Goal: Task Accomplishment & Management: Use online tool/utility

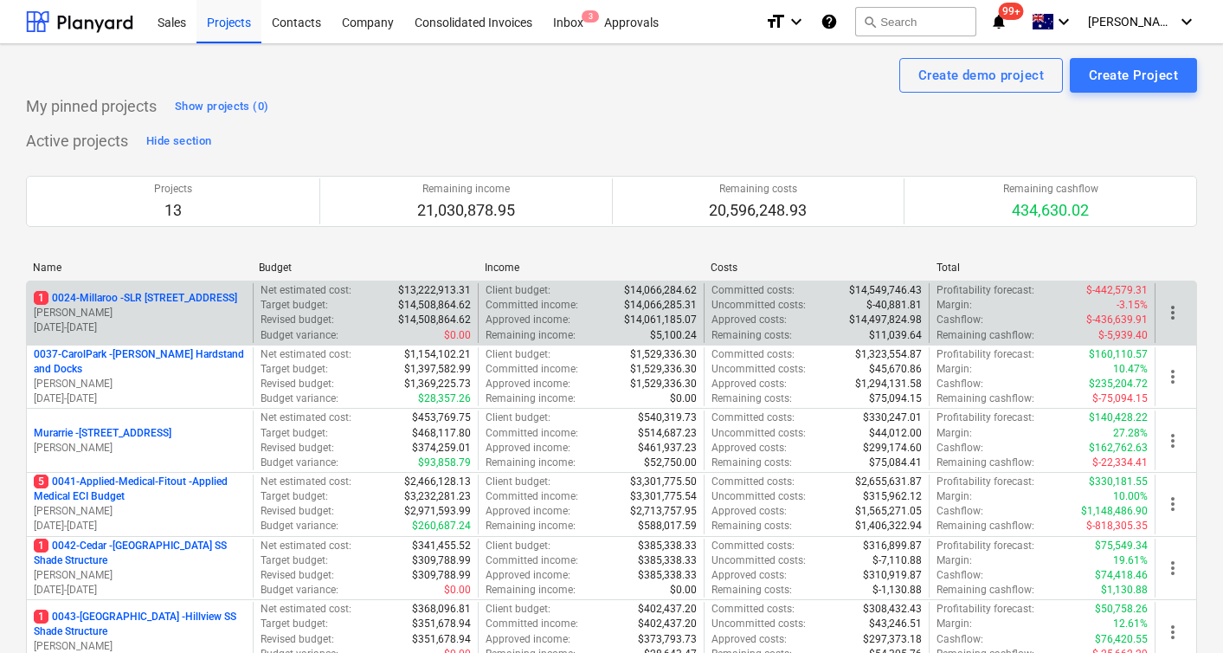
click at [139, 300] on p "1 0024-Millaroo - SLR [STREET_ADDRESS]" at bounding box center [135, 298] width 203 height 15
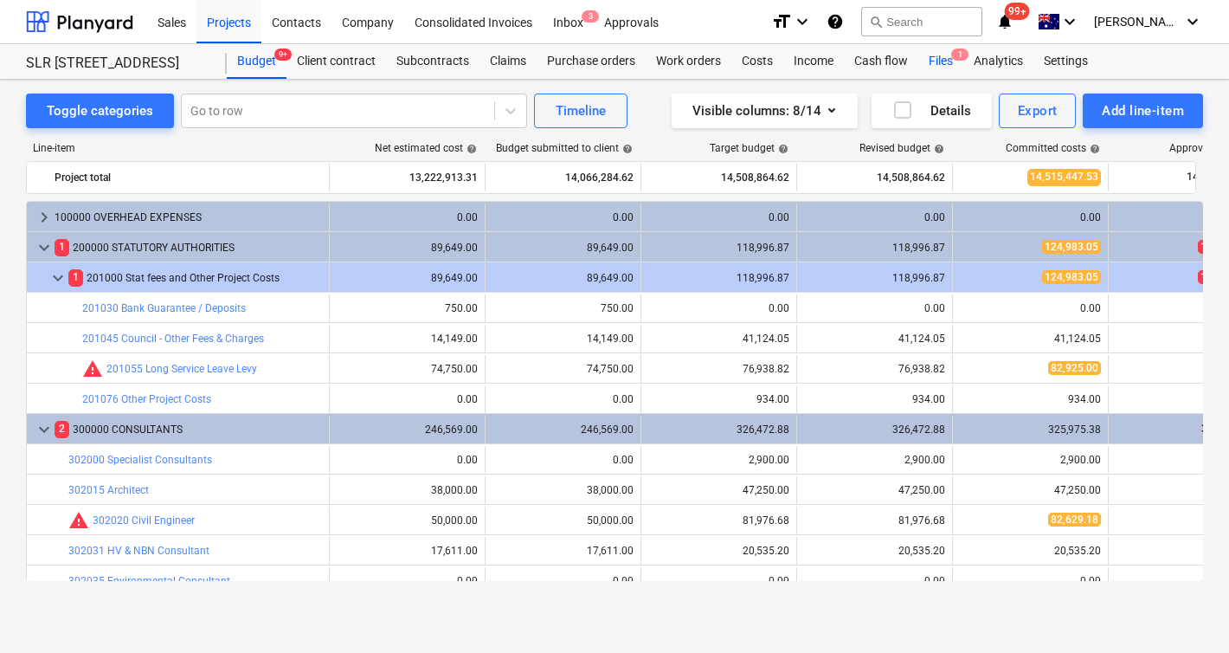
click at [933, 56] on div "Files 1" at bounding box center [941, 61] width 45 height 35
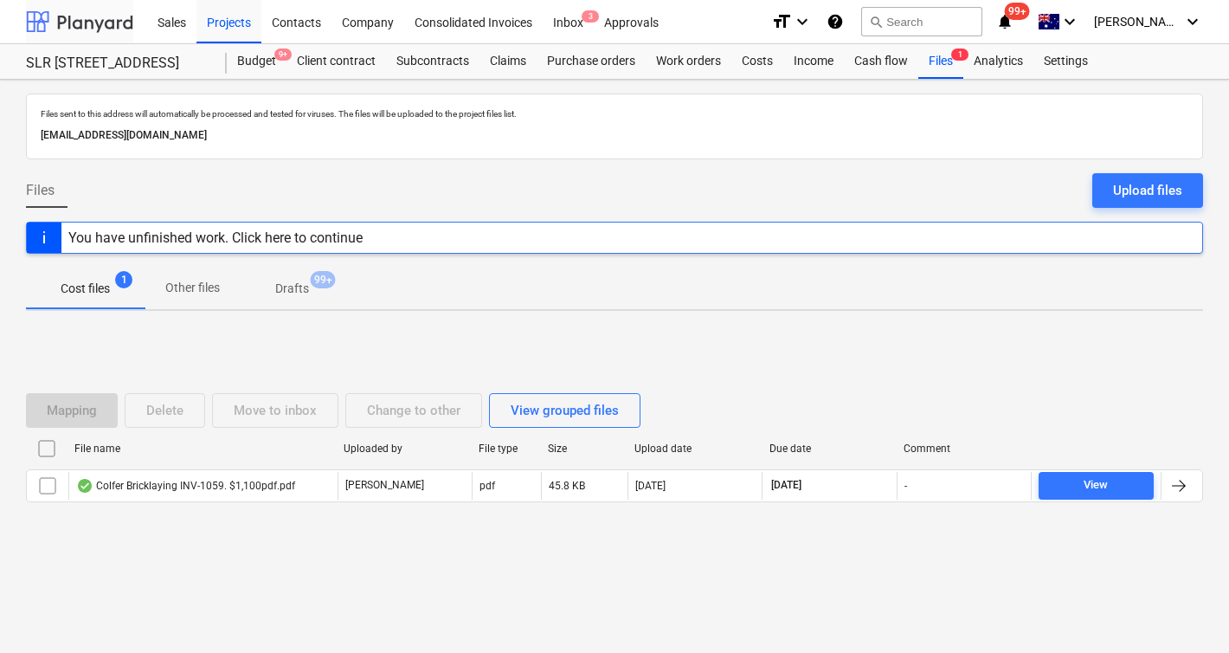
click at [42, 26] on div at bounding box center [79, 21] width 107 height 43
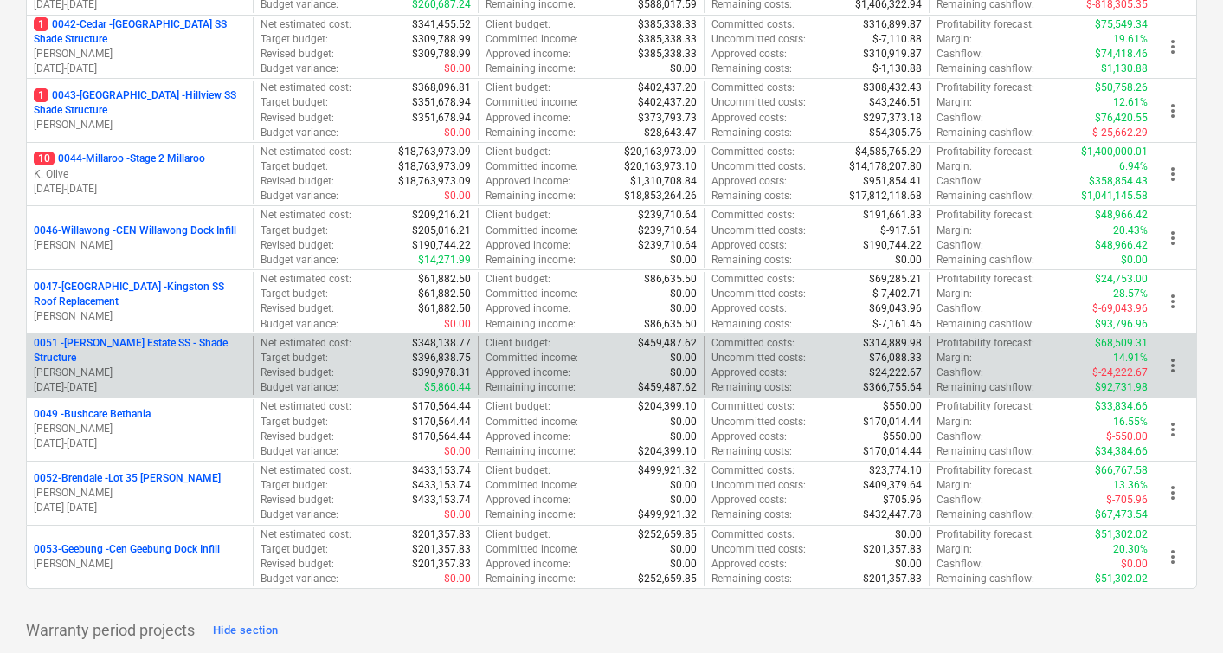
scroll to position [514, 0]
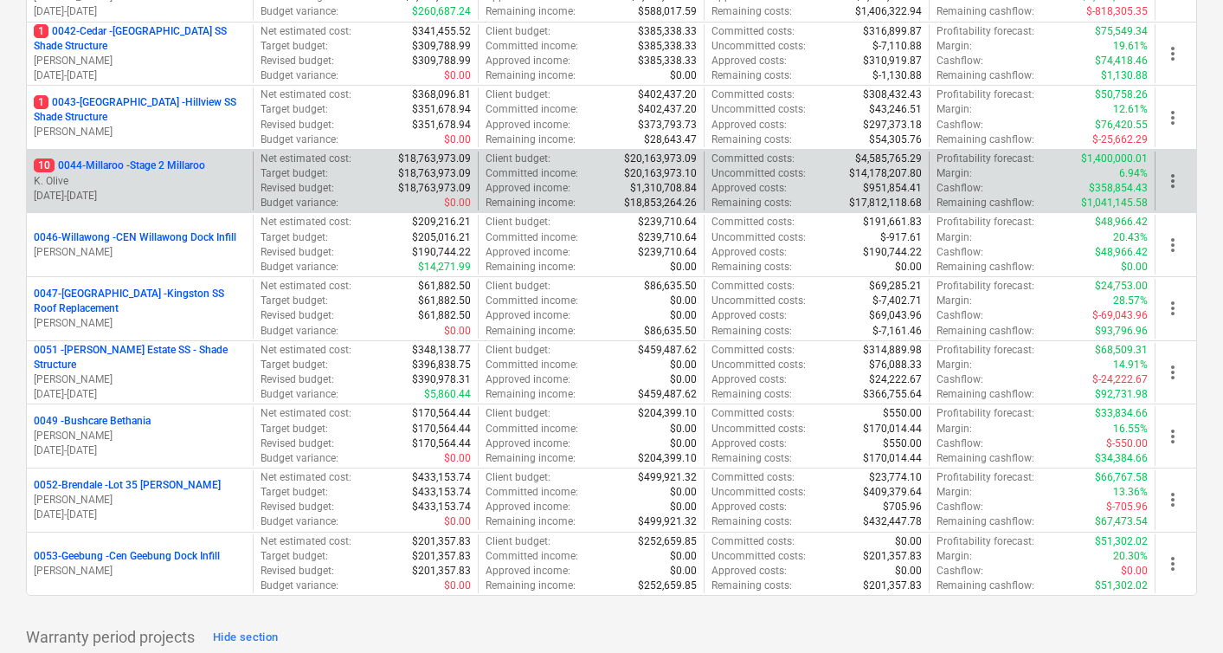
click at [115, 177] on p "K. Olive" at bounding box center [140, 181] width 212 height 15
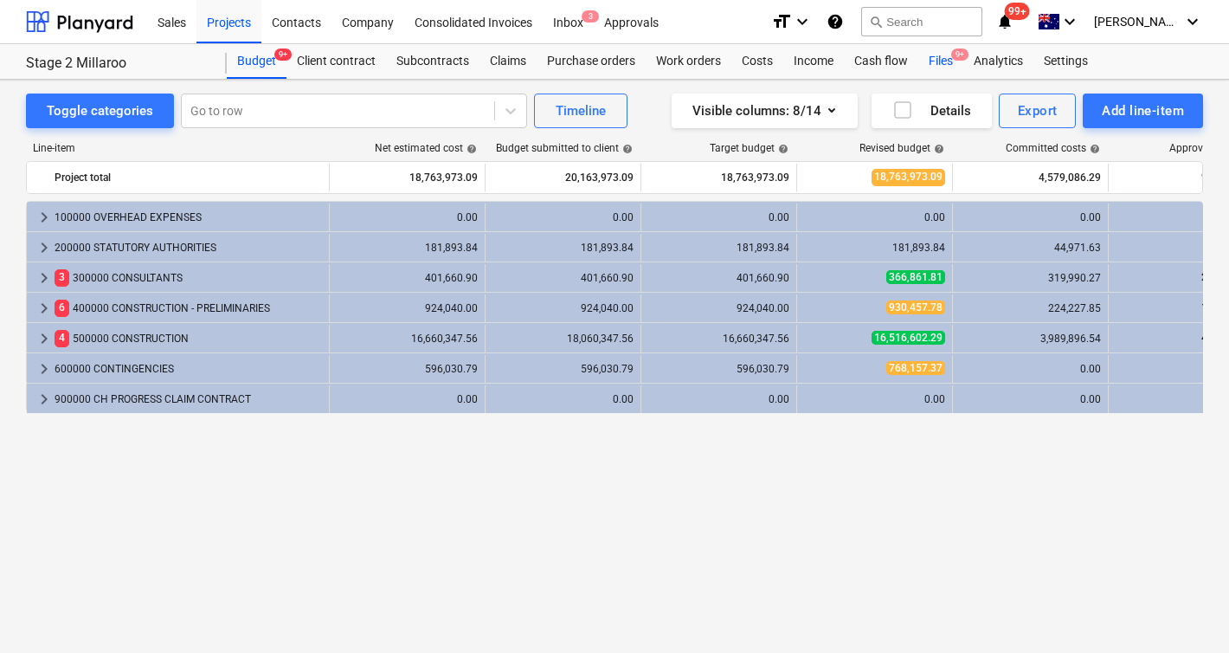
click at [956, 60] on span "9+" at bounding box center [959, 54] width 17 height 12
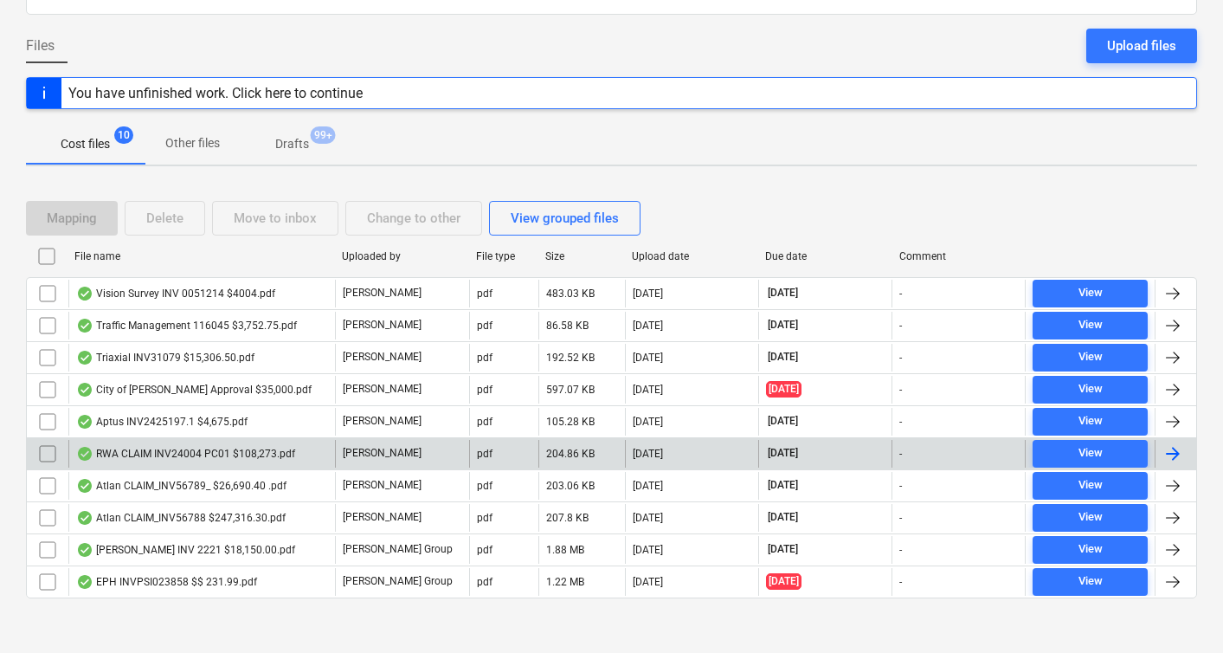
scroll to position [150, 0]
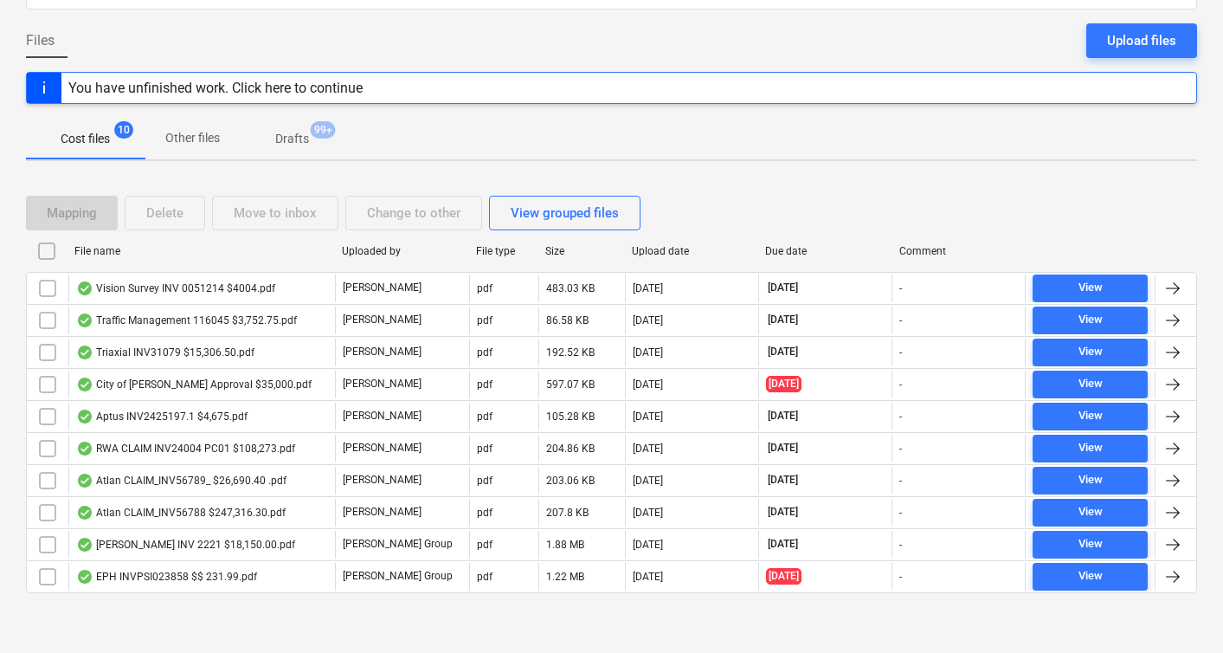
click at [101, 252] on div "File name" at bounding box center [201, 251] width 254 height 12
checkbox input "false"
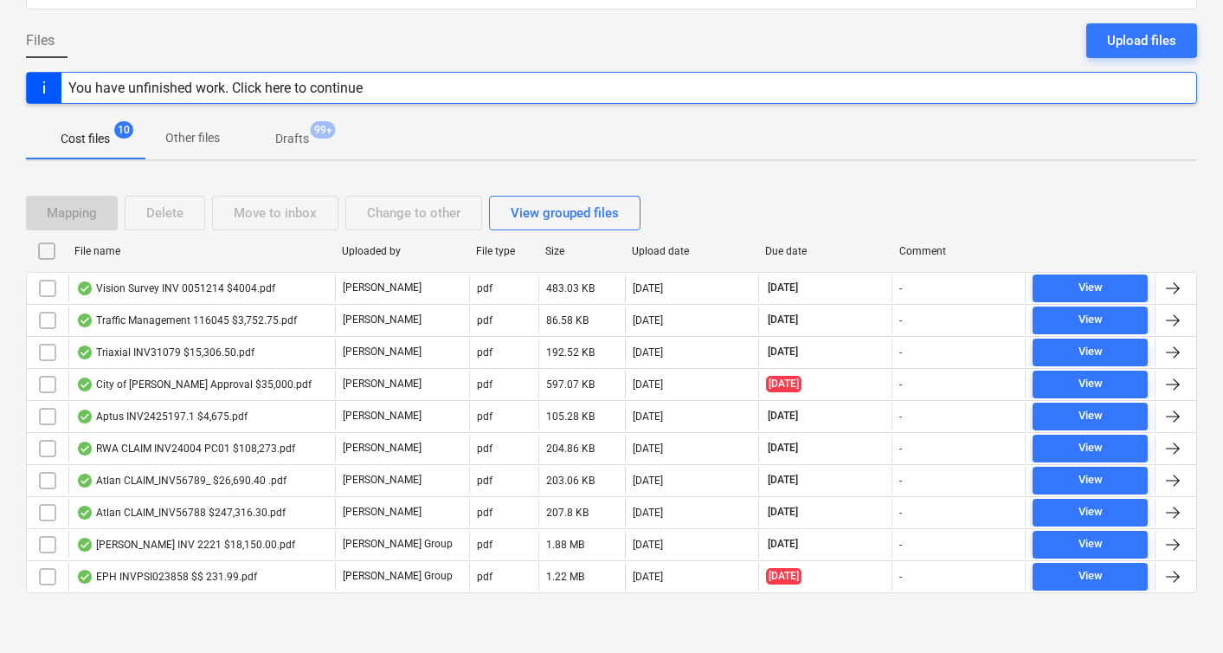
checkbox input "false"
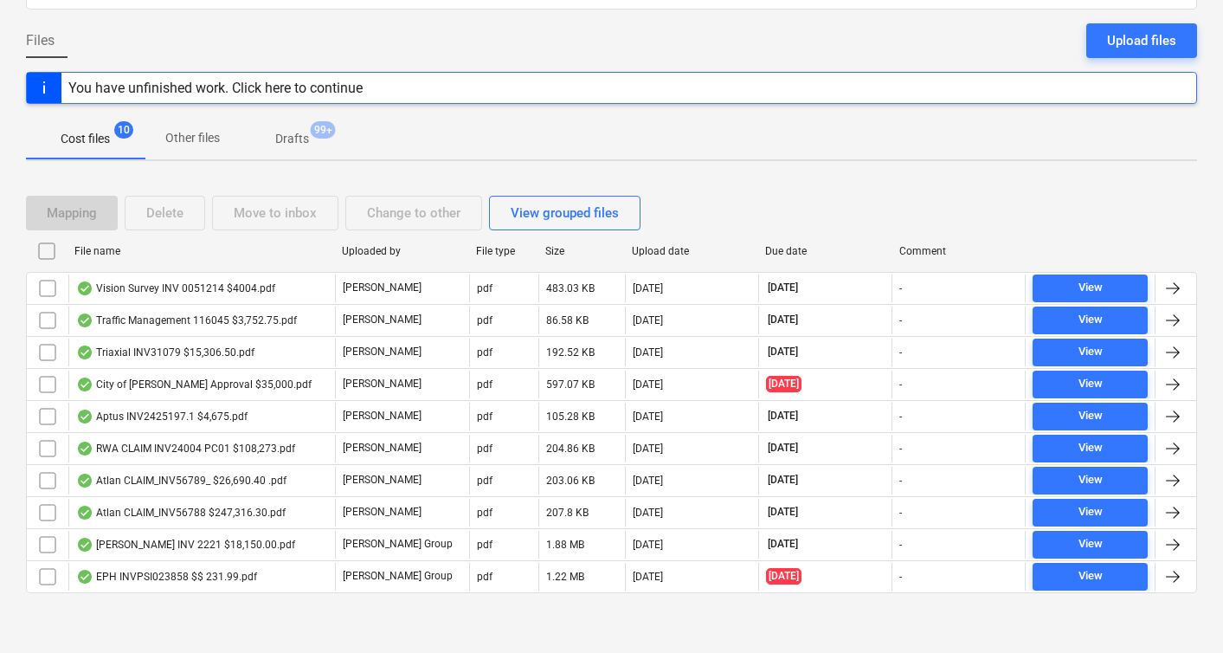
checkbox input "false"
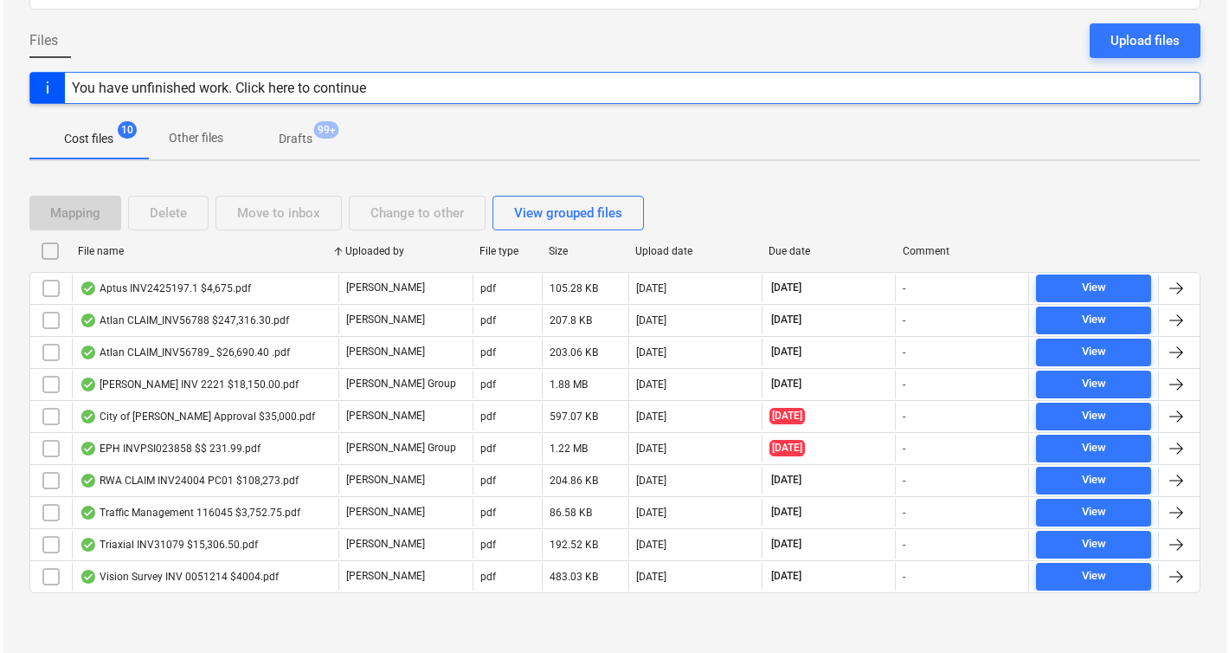
scroll to position [0, 0]
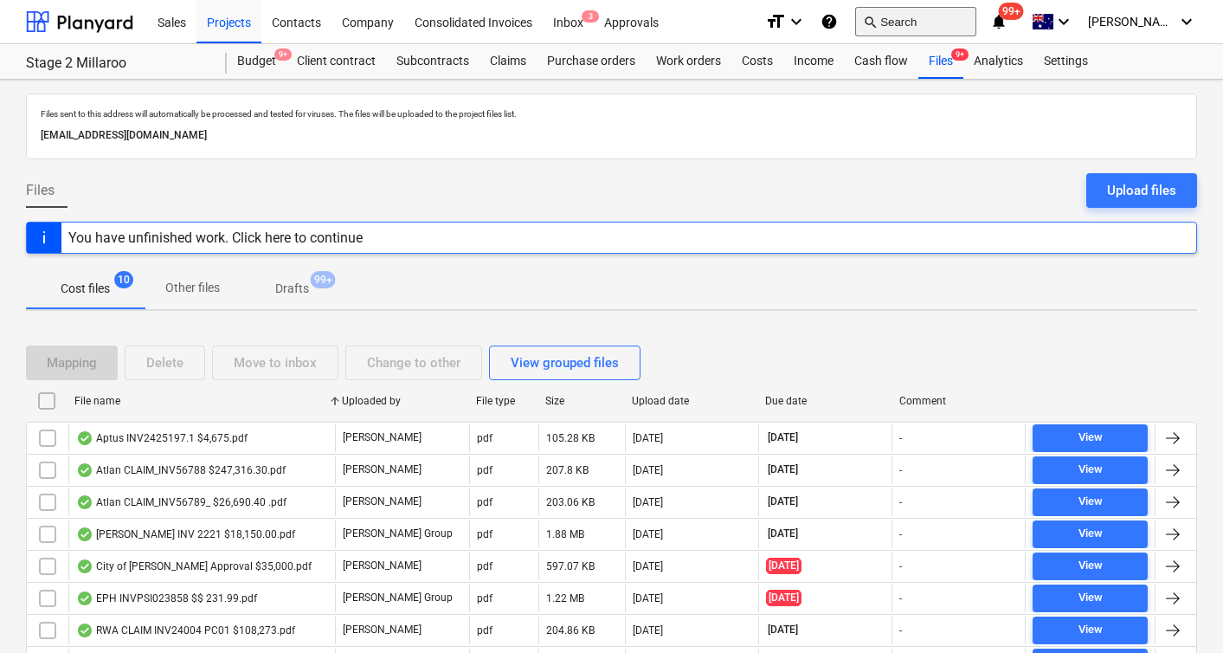
click at [937, 20] on button "search Search" at bounding box center [915, 21] width 121 height 29
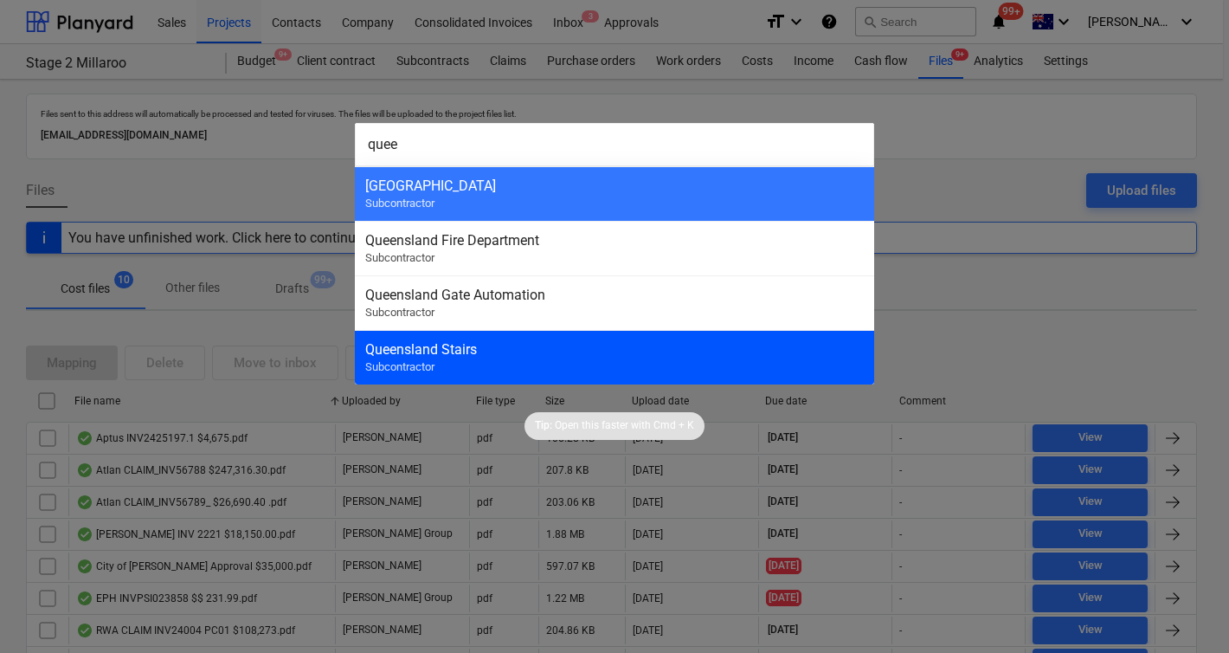
type input "quee"
click at [461, 353] on div "Queensland Stairs" at bounding box center [614, 349] width 499 height 16
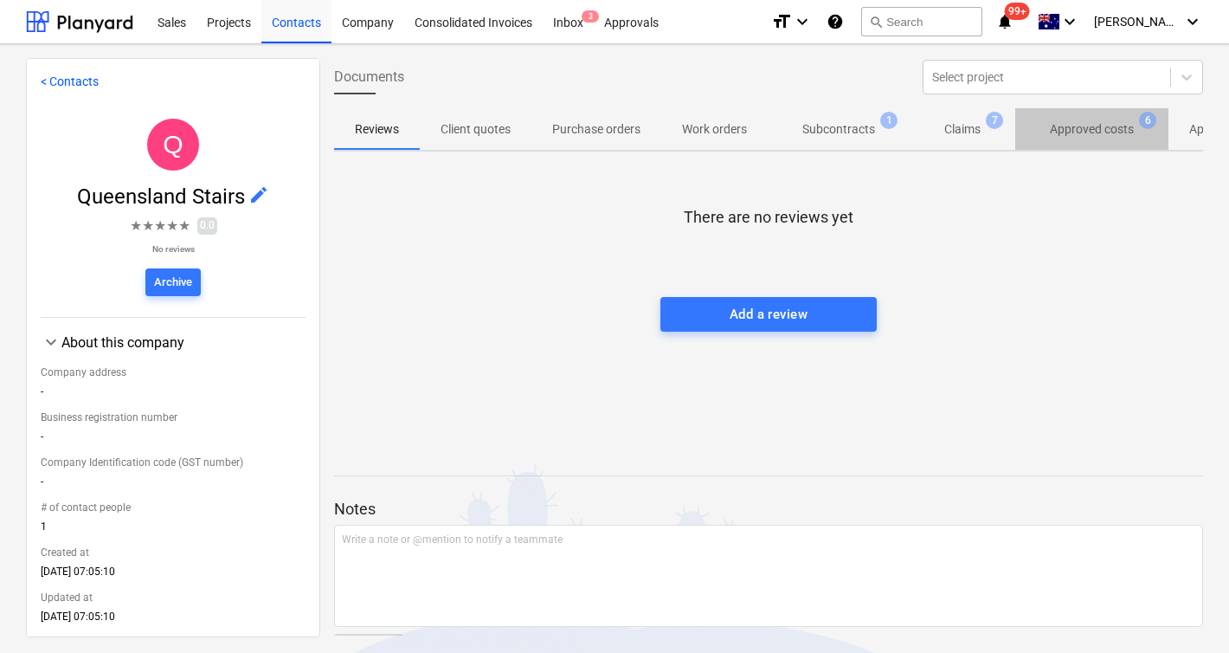
click at [1080, 140] on span "Approved costs 6" at bounding box center [1092, 128] width 153 height 31
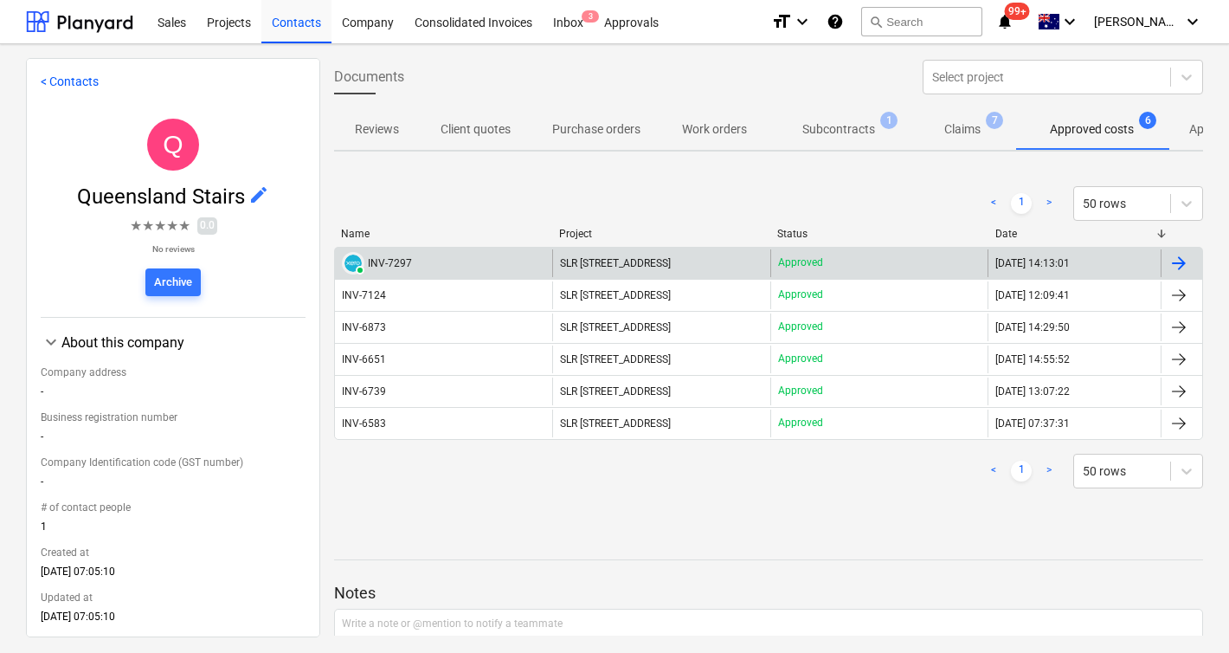
click at [381, 258] on div "INV-7297" at bounding box center [390, 263] width 44 height 12
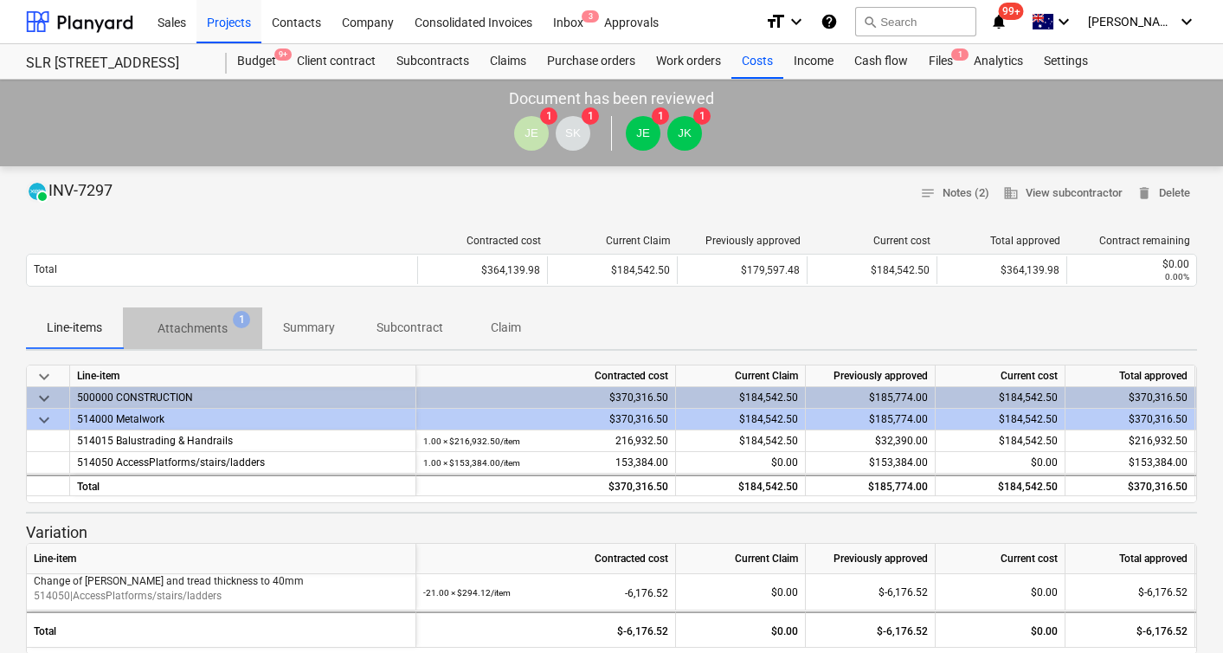
click at [203, 324] on p "Attachments" at bounding box center [193, 328] width 70 height 18
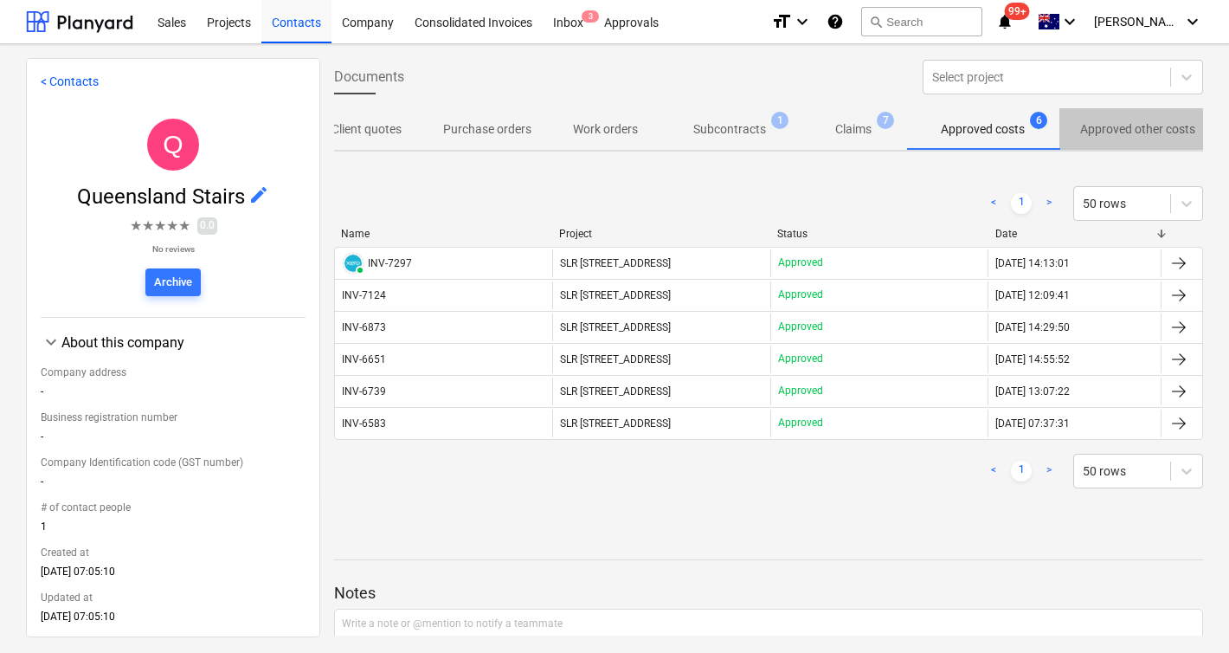
click at [1133, 137] on p "Approved other costs" at bounding box center [1137, 129] width 115 height 18
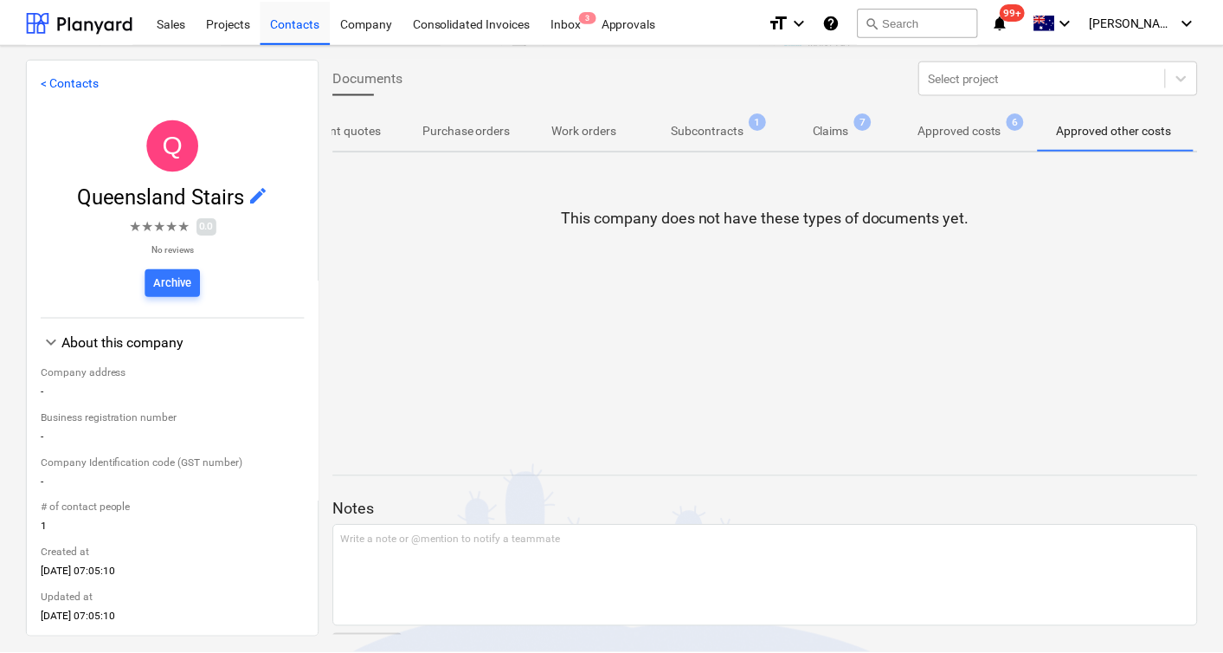
scroll to position [0, 130]
click at [1006, 127] on span "Approved costs 6" at bounding box center [962, 129] width 112 height 18
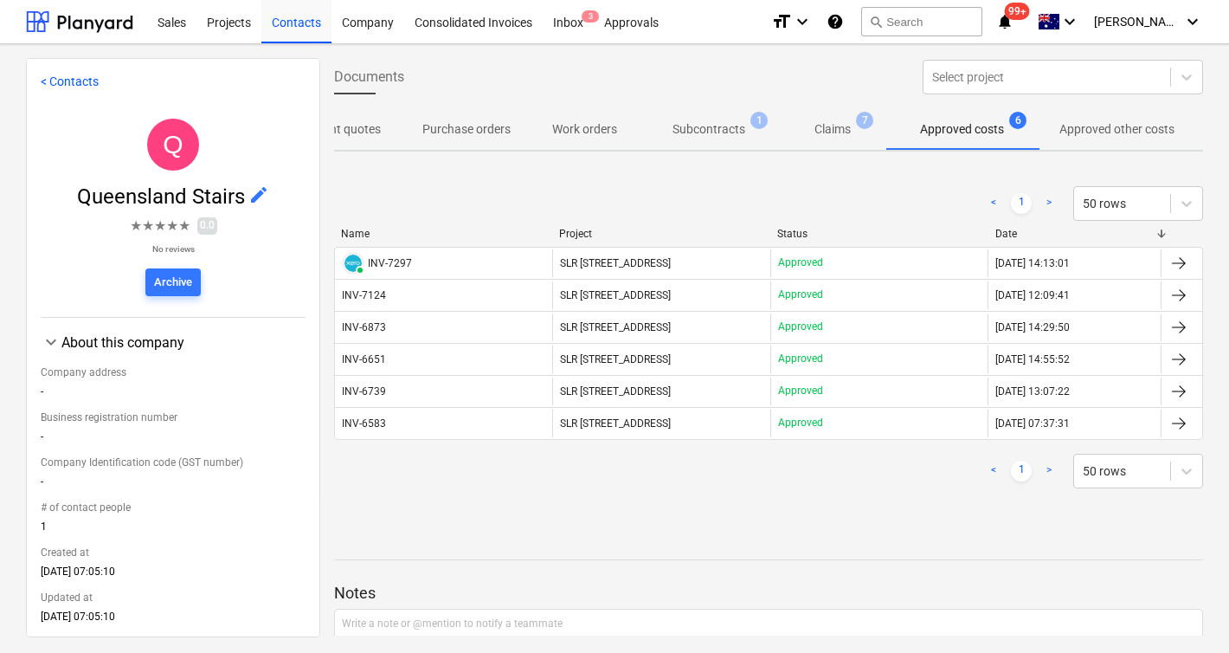
click at [843, 126] on p "Claims" at bounding box center [833, 129] width 36 height 18
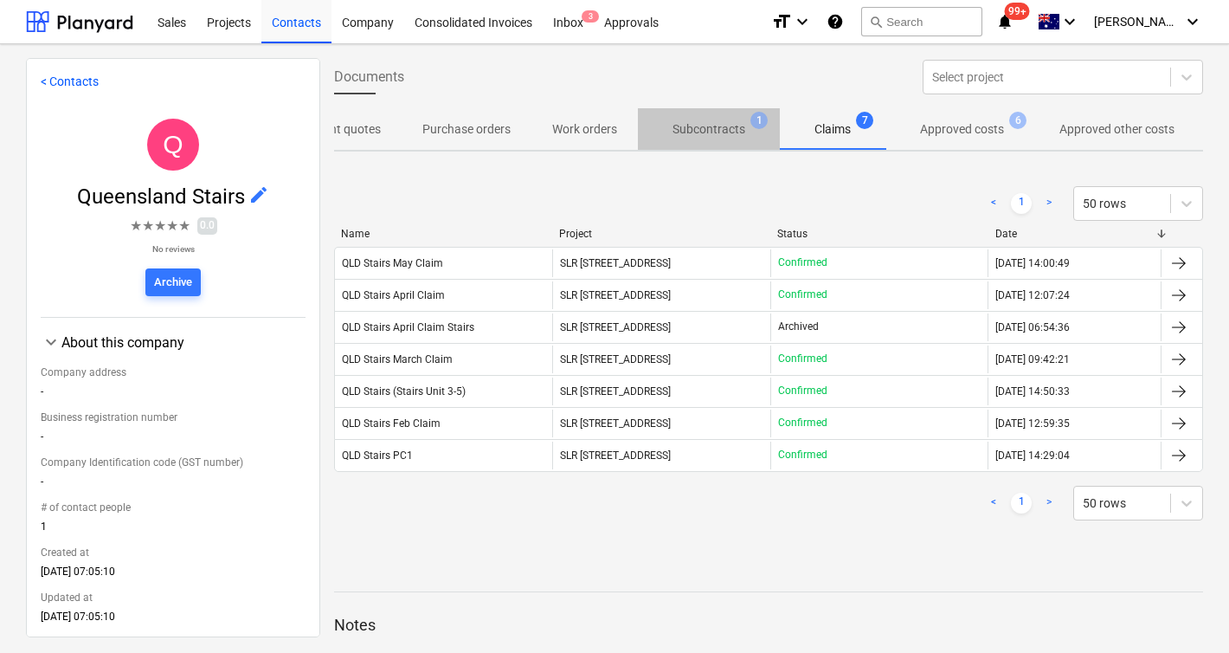
click at [729, 129] on p "Subcontracts" at bounding box center [709, 129] width 73 height 18
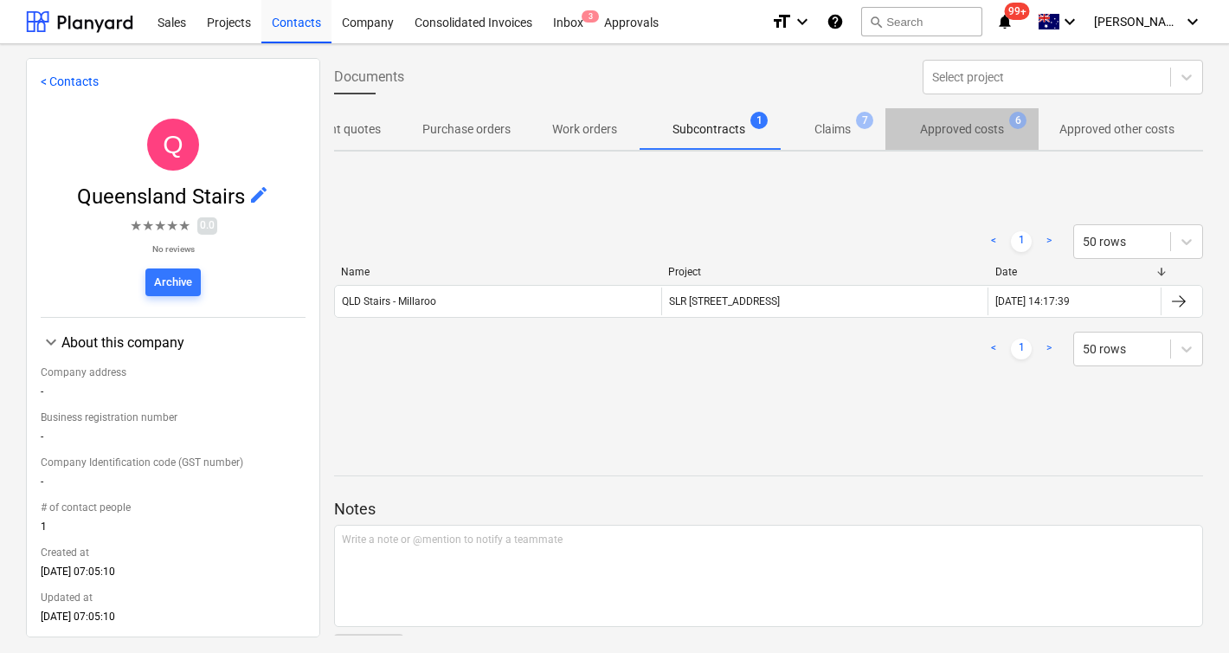
click at [999, 130] on p "Approved costs" at bounding box center [962, 129] width 84 height 18
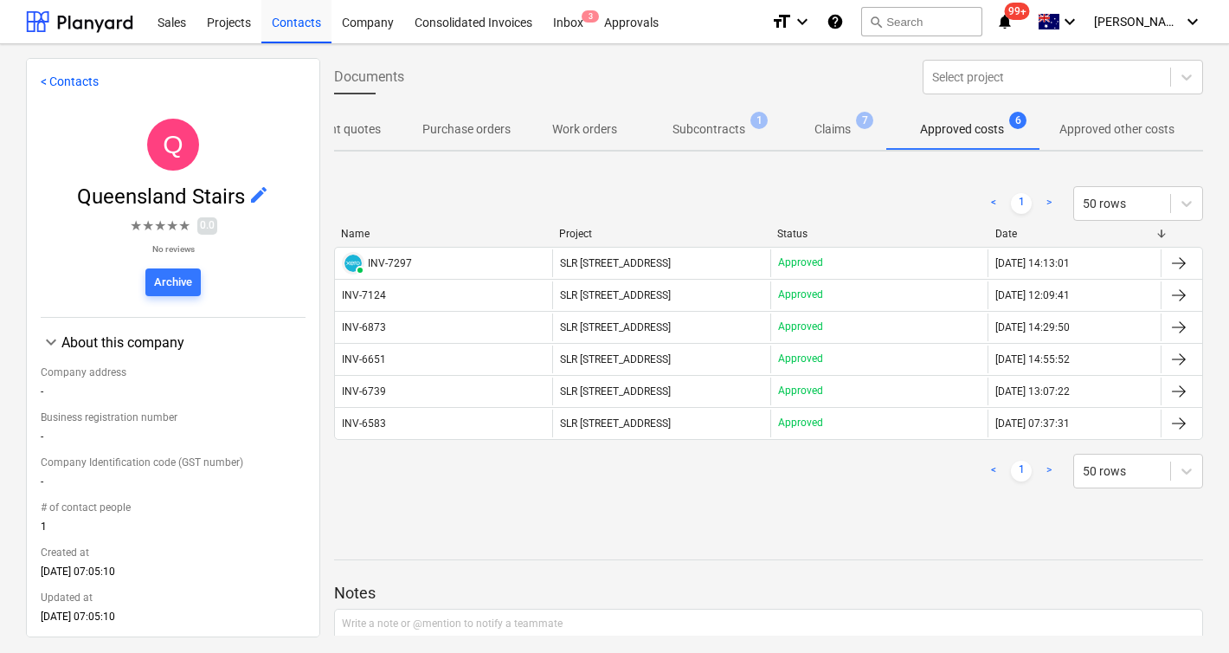
click at [1103, 132] on p "Approved other costs" at bounding box center [1117, 129] width 115 height 18
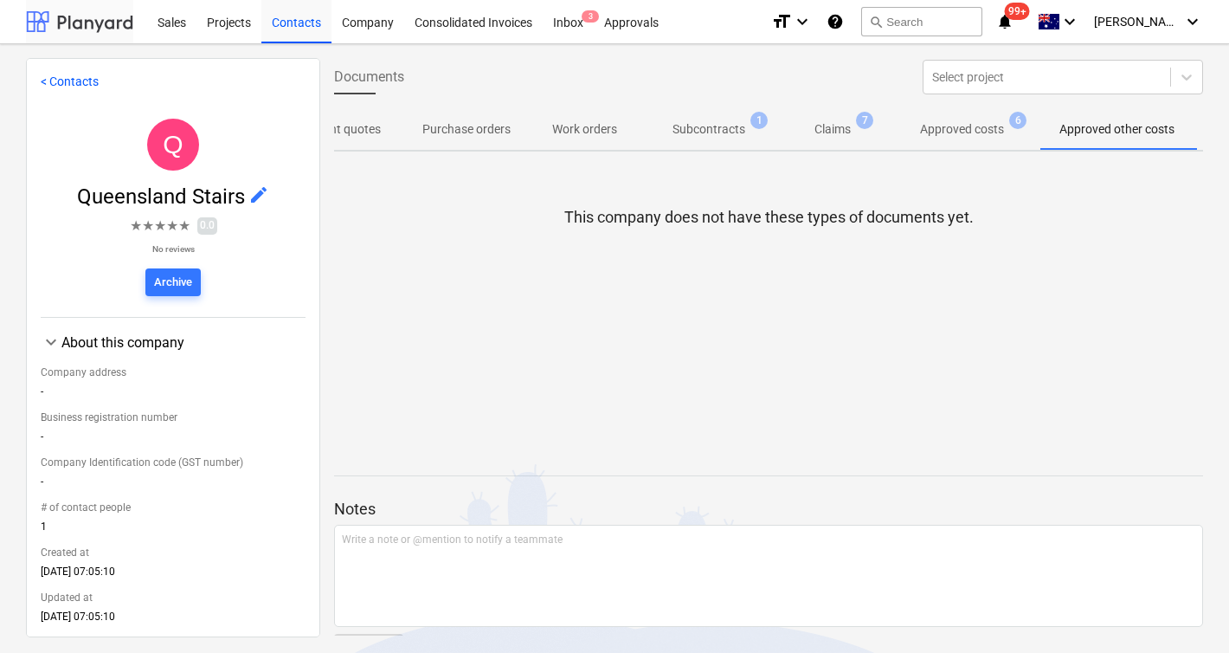
click at [86, 25] on div at bounding box center [79, 21] width 107 height 43
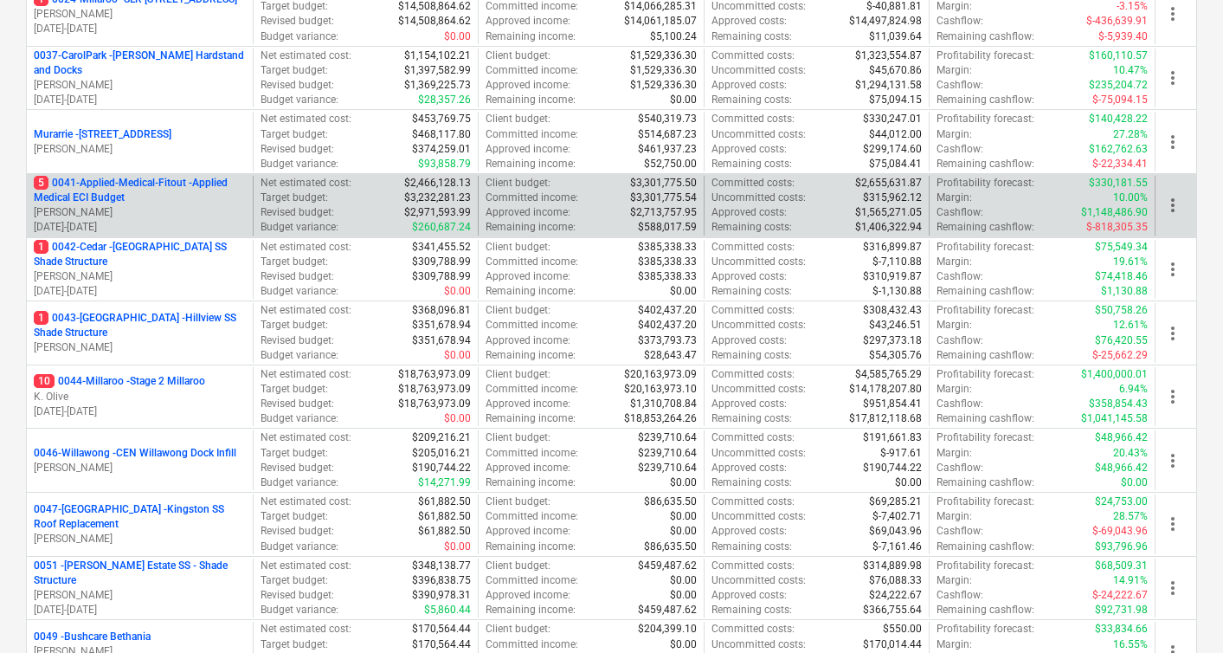
scroll to position [300, 0]
click at [130, 184] on p "5 0041-Applied-Medical-Fitout - Applied Medical ECI Budget" at bounding box center [140, 188] width 212 height 29
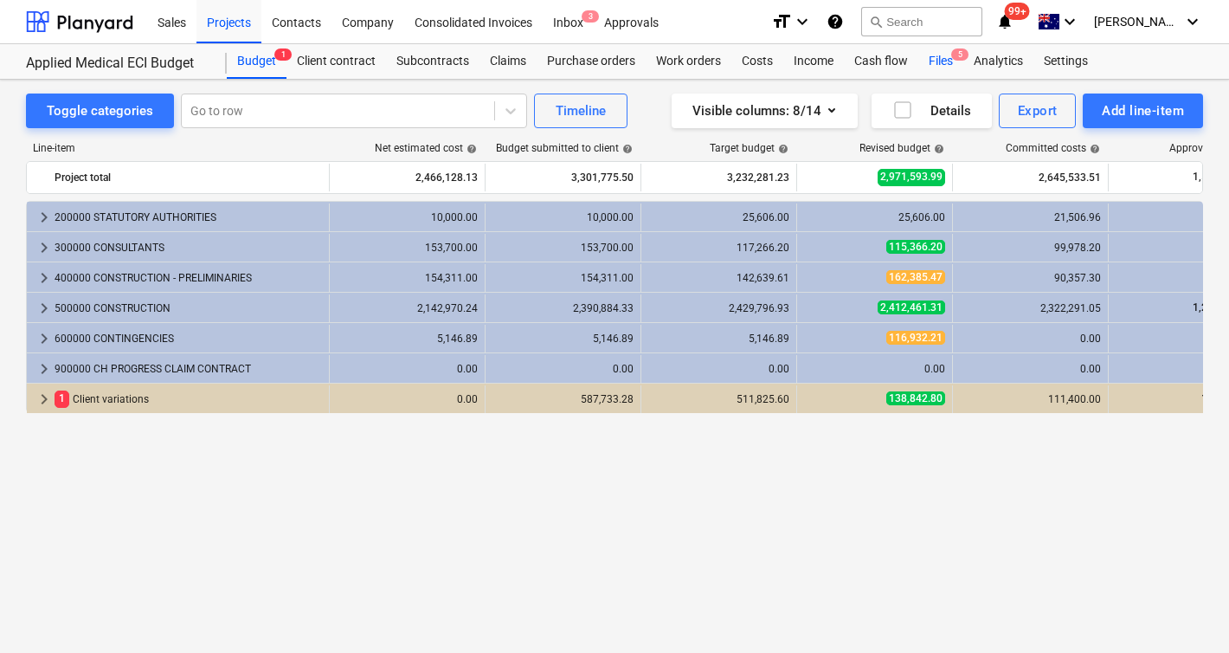
click at [938, 60] on div "Files 5" at bounding box center [941, 61] width 45 height 35
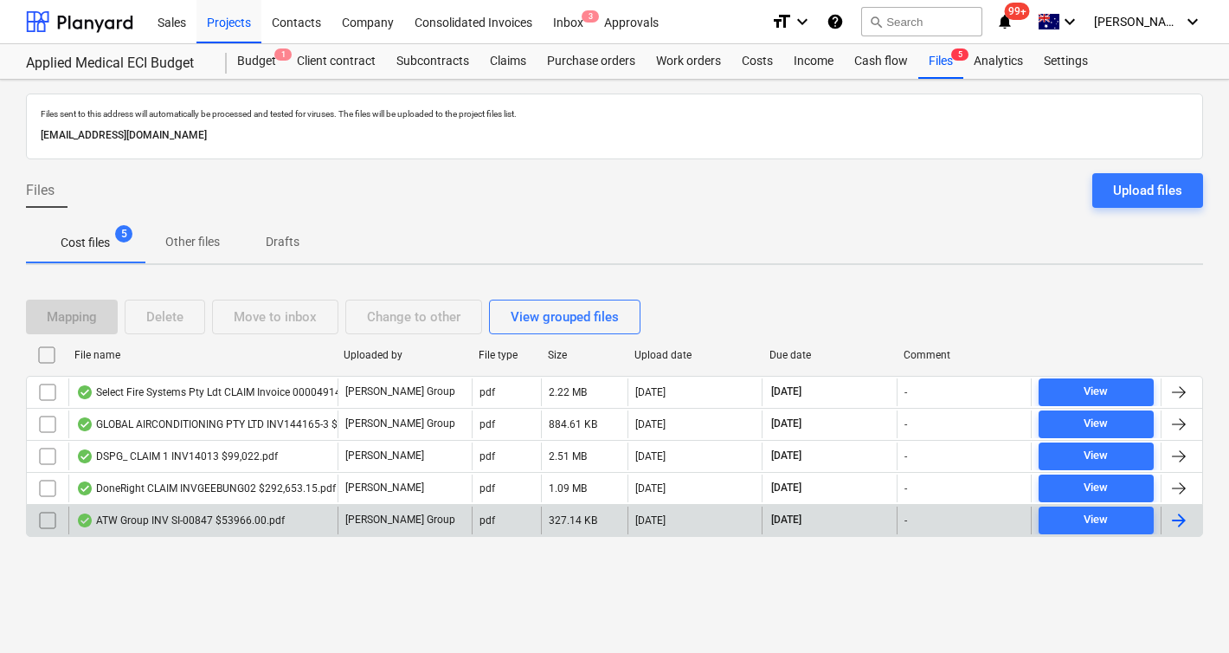
click at [36, 520] on input "checkbox" at bounding box center [48, 520] width 28 height 28
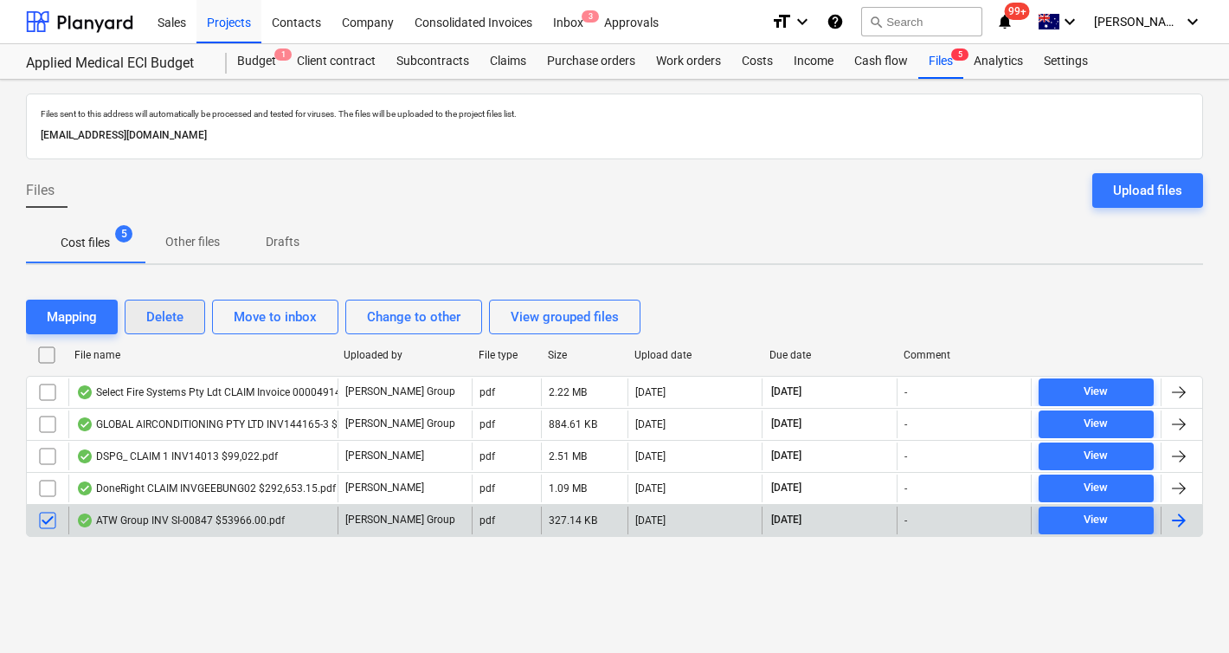
click at [159, 314] on div "Delete" at bounding box center [164, 317] width 37 height 23
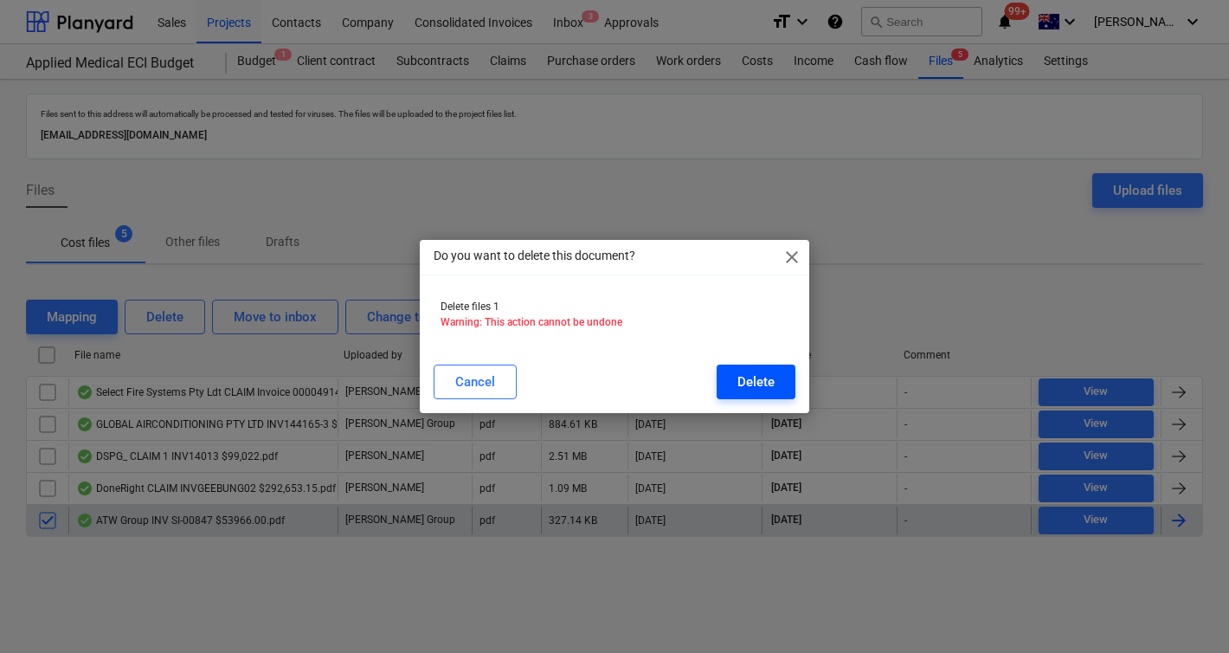
click at [761, 376] on div "Delete" at bounding box center [756, 382] width 37 height 23
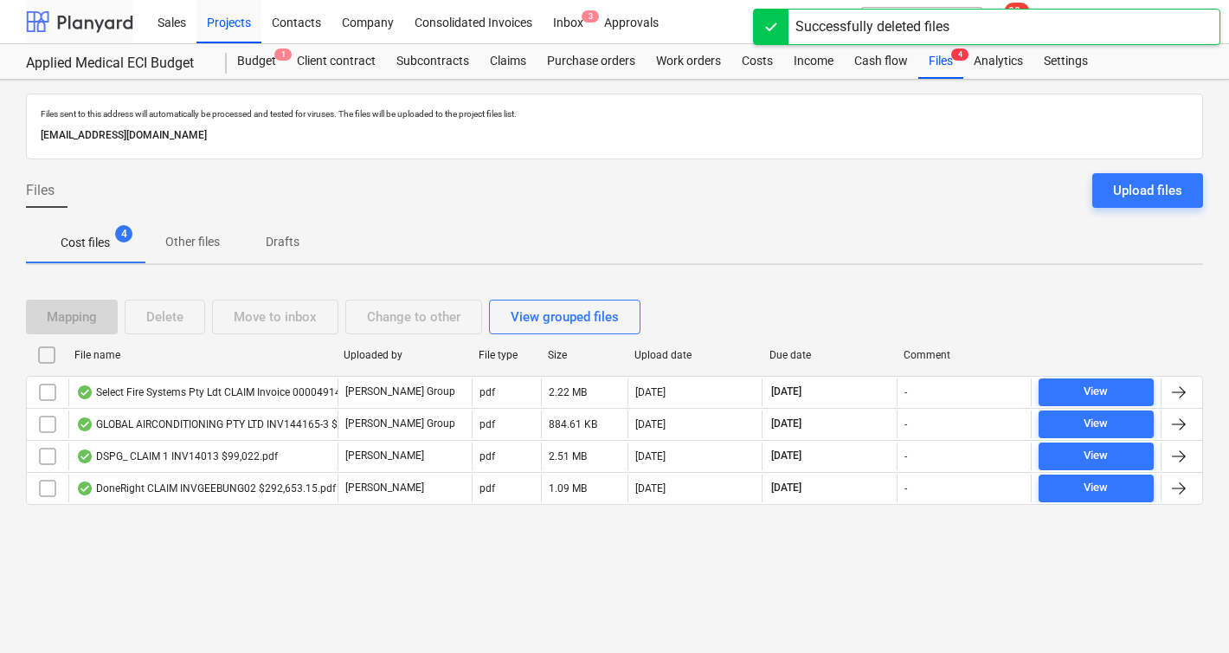
click at [65, 28] on div at bounding box center [79, 21] width 107 height 43
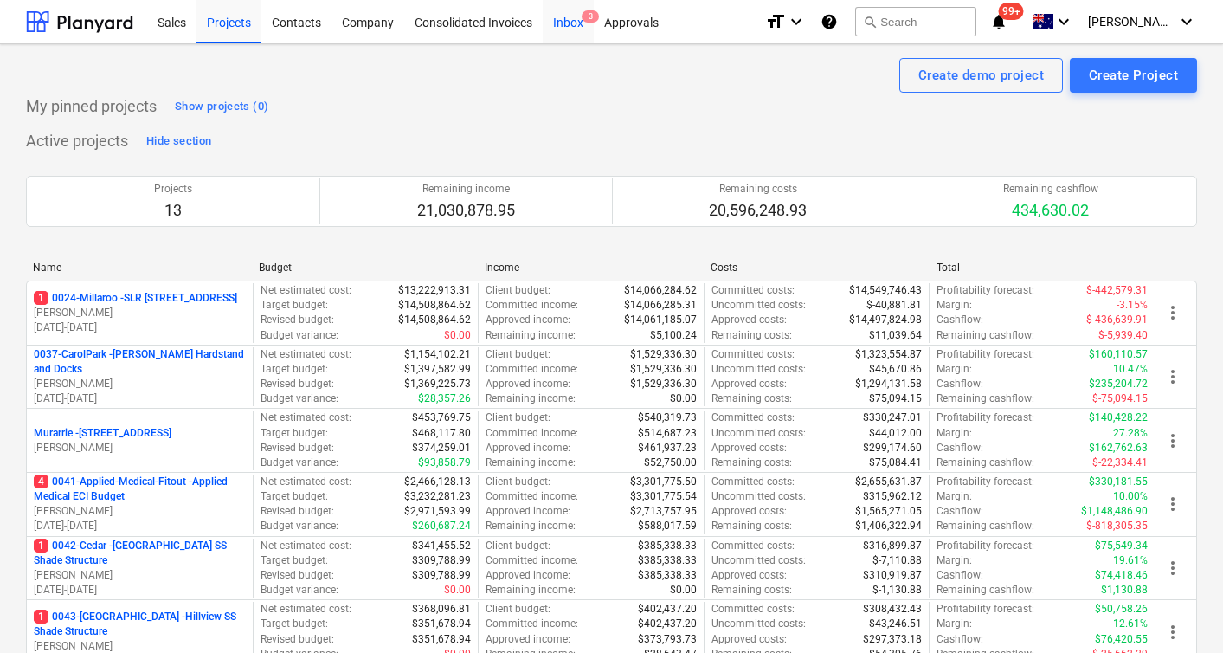
click at [570, 23] on div "Inbox 3" at bounding box center [568, 21] width 51 height 44
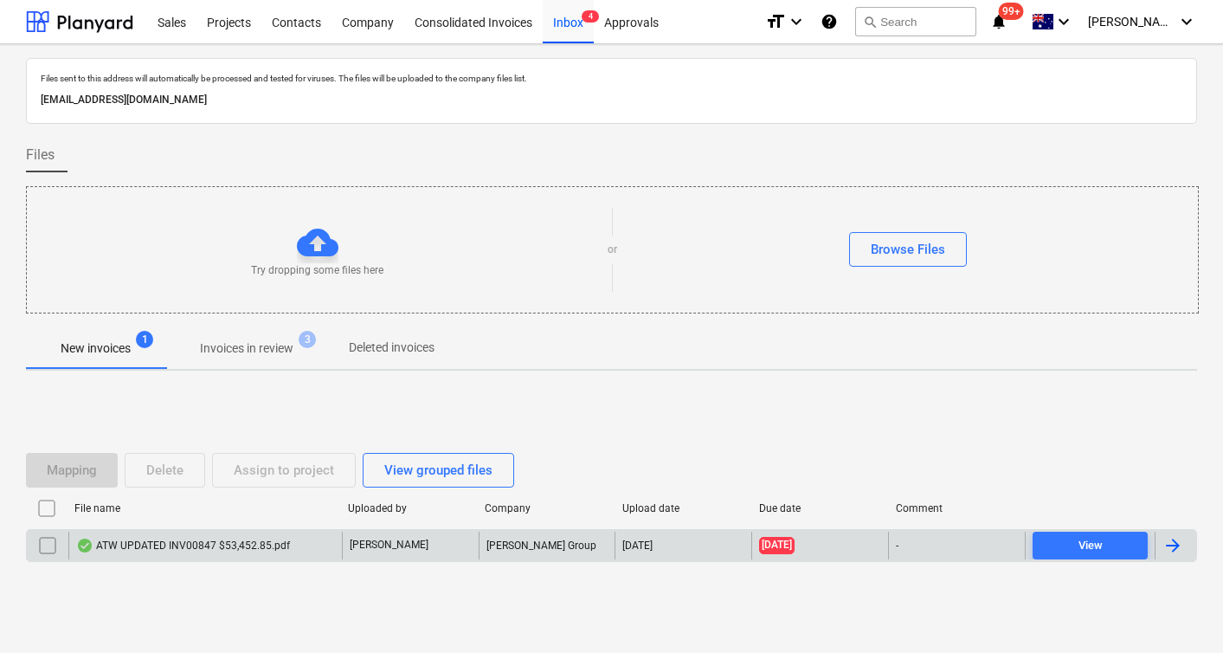
scroll to position [19, 0]
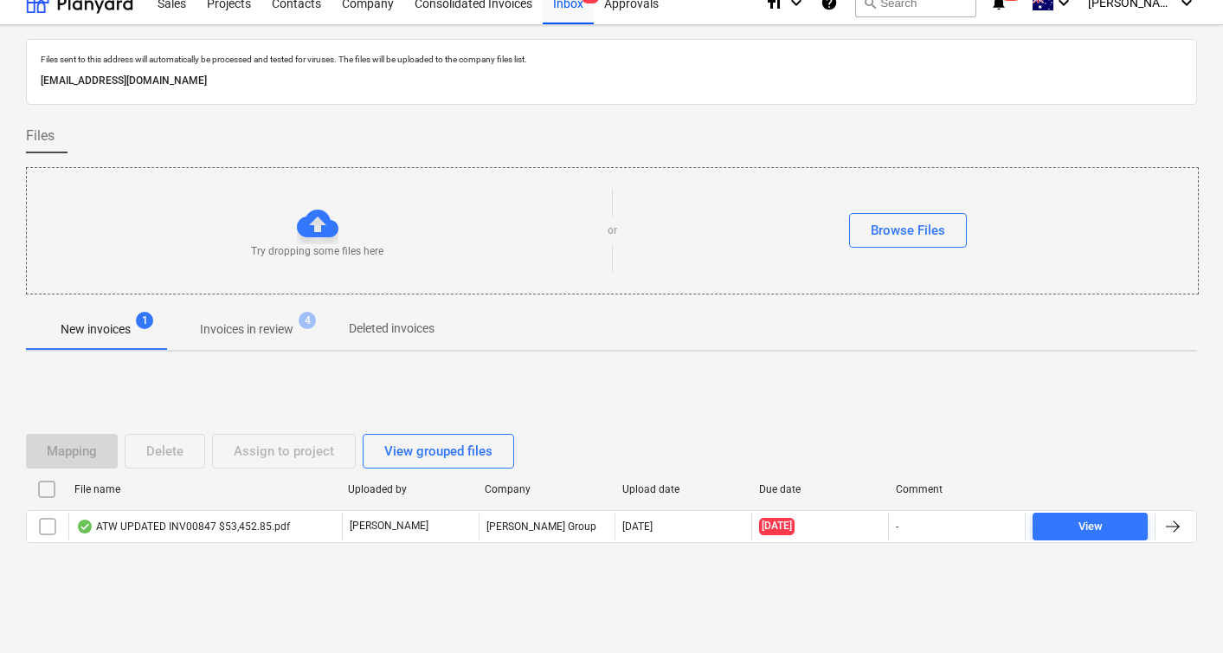
click at [228, 526] on div "ATW UPDATED INV00847 $53,452.85.pdf" at bounding box center [183, 526] width 214 height 14
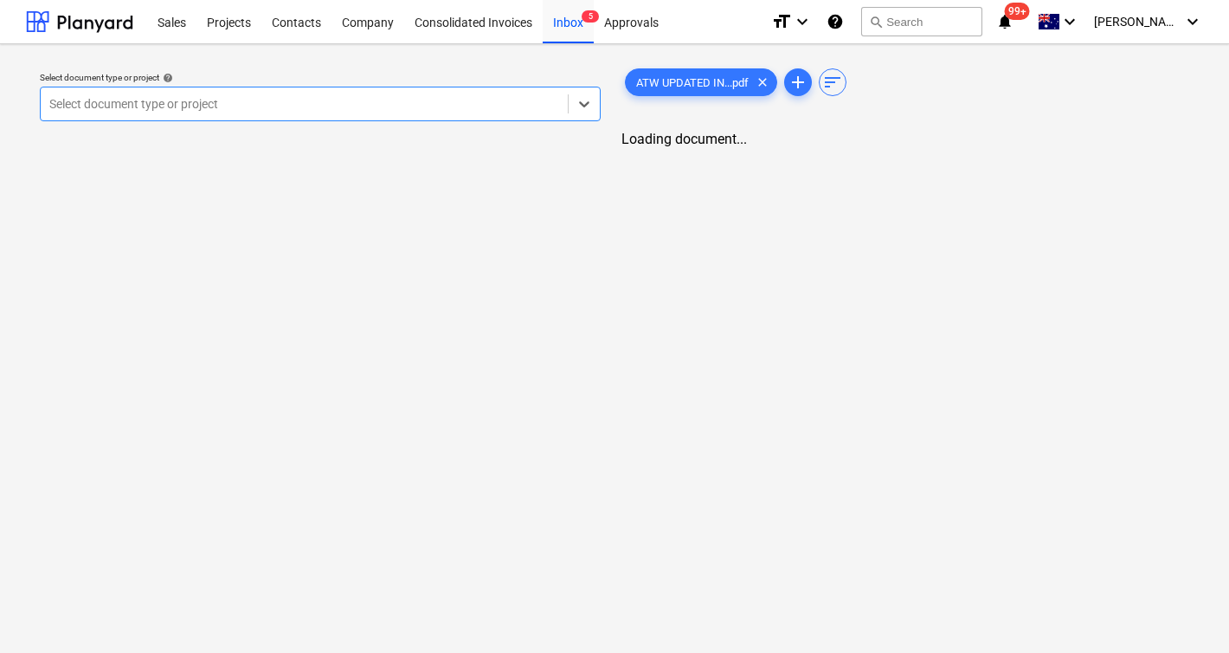
click at [235, 74] on div "Select document type or project help" at bounding box center [320, 77] width 561 height 11
click at [234, 107] on div at bounding box center [304, 103] width 510 height 17
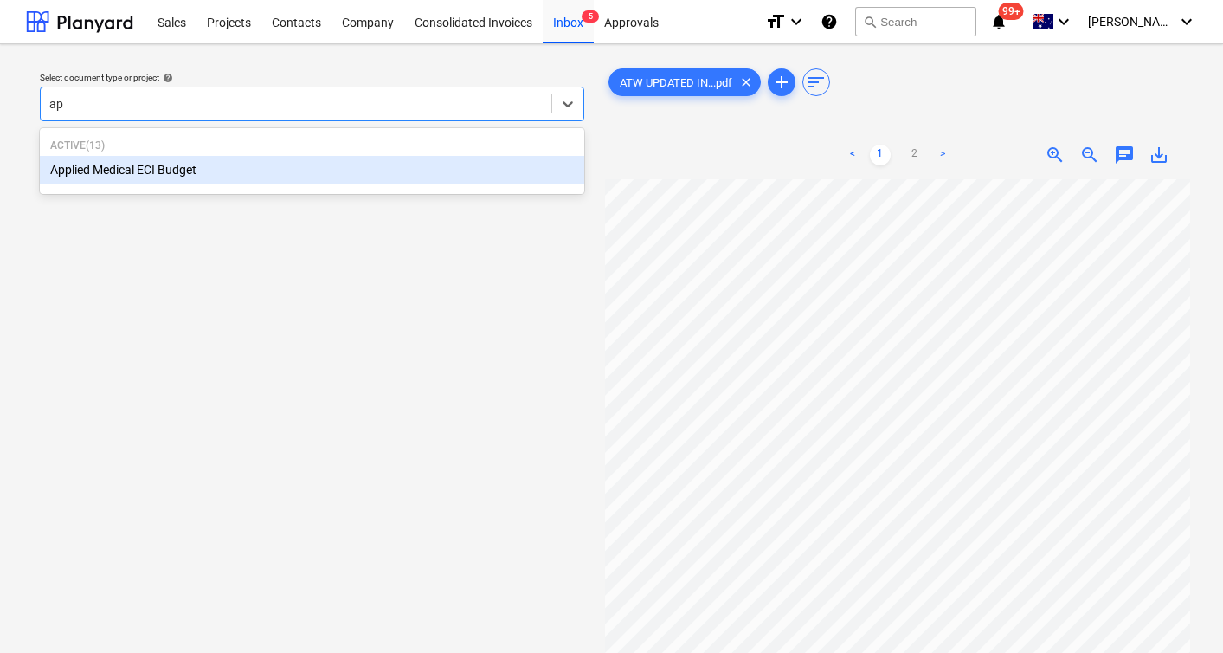
type input "app"
click at [136, 172] on div "Applied Medical ECI Budget" at bounding box center [312, 170] width 545 height 28
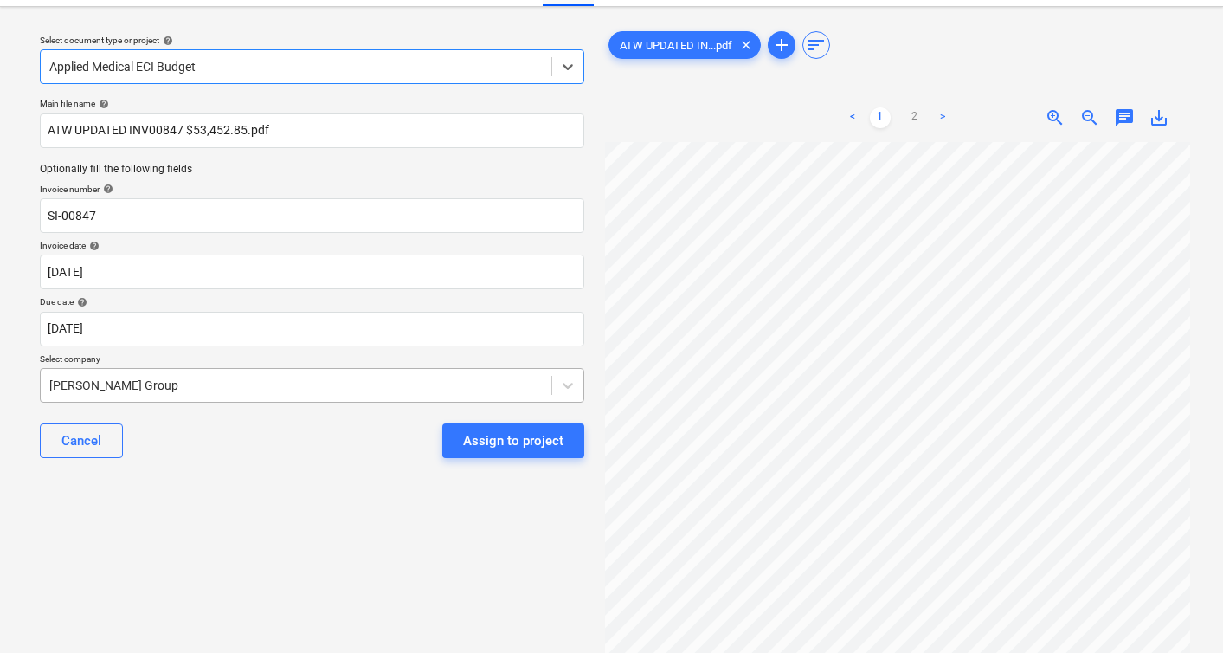
click at [127, 418] on body "Sales Projects Contacts Company Consolidated Invoices Inbox 5 Approvals format_…" at bounding box center [611, 289] width 1223 height 653
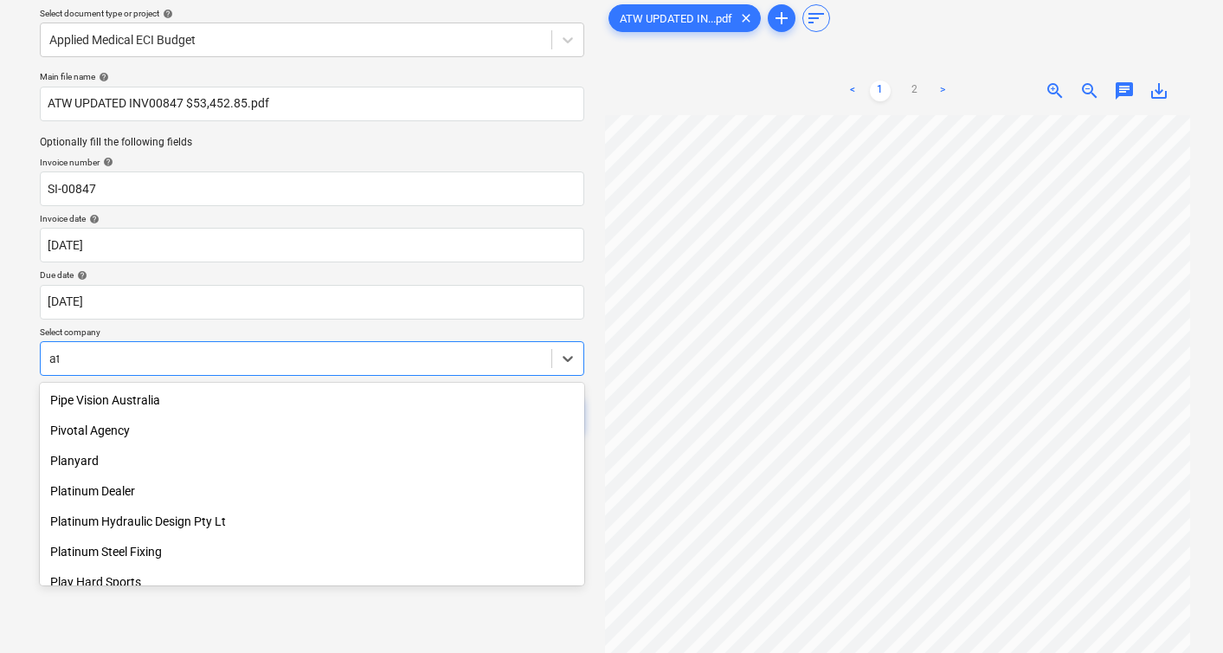
scroll to position [2437, 0]
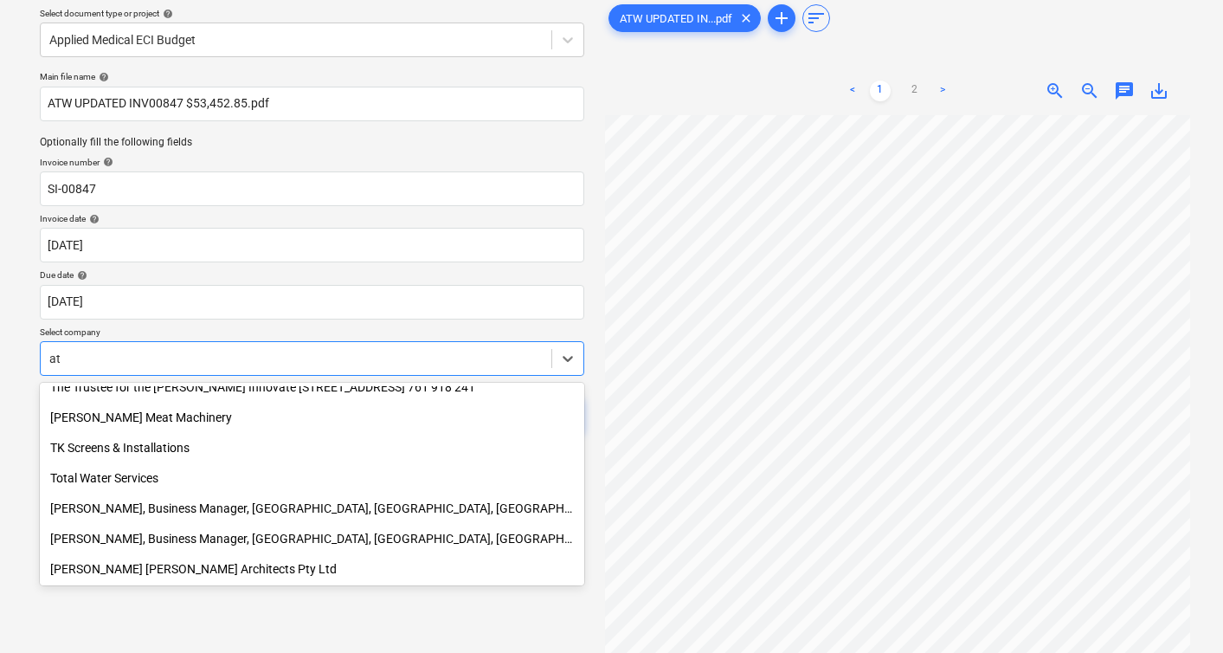
type input "atw"
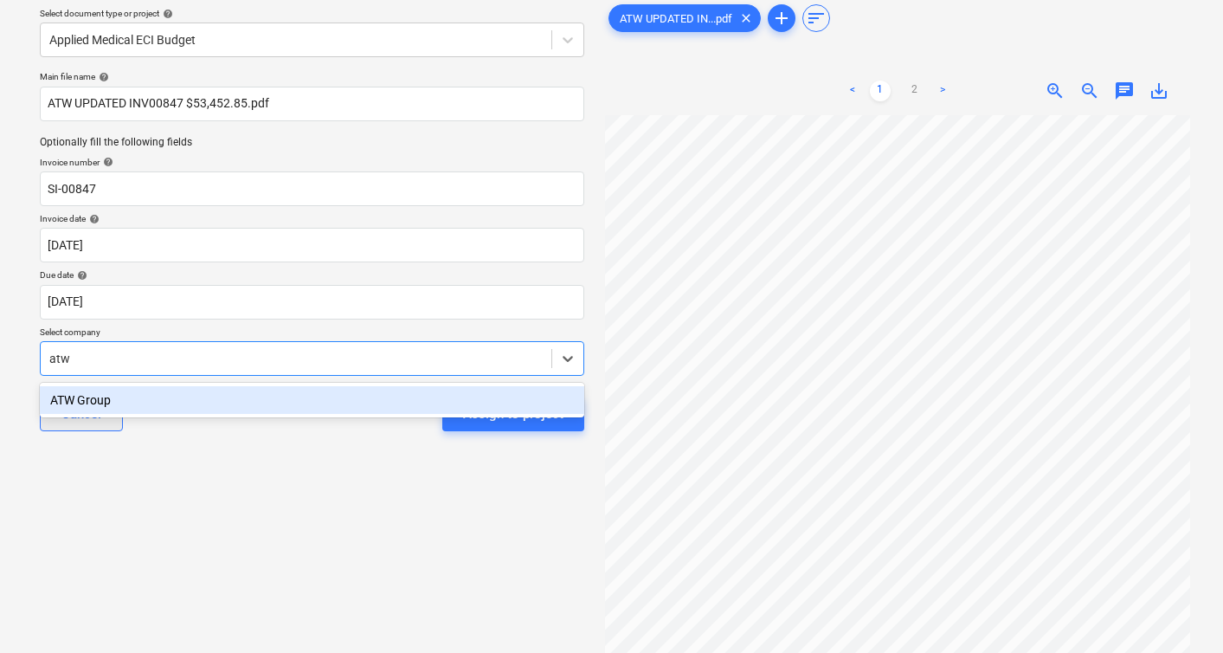
click at [121, 410] on div "ATW Group" at bounding box center [312, 400] width 545 height 28
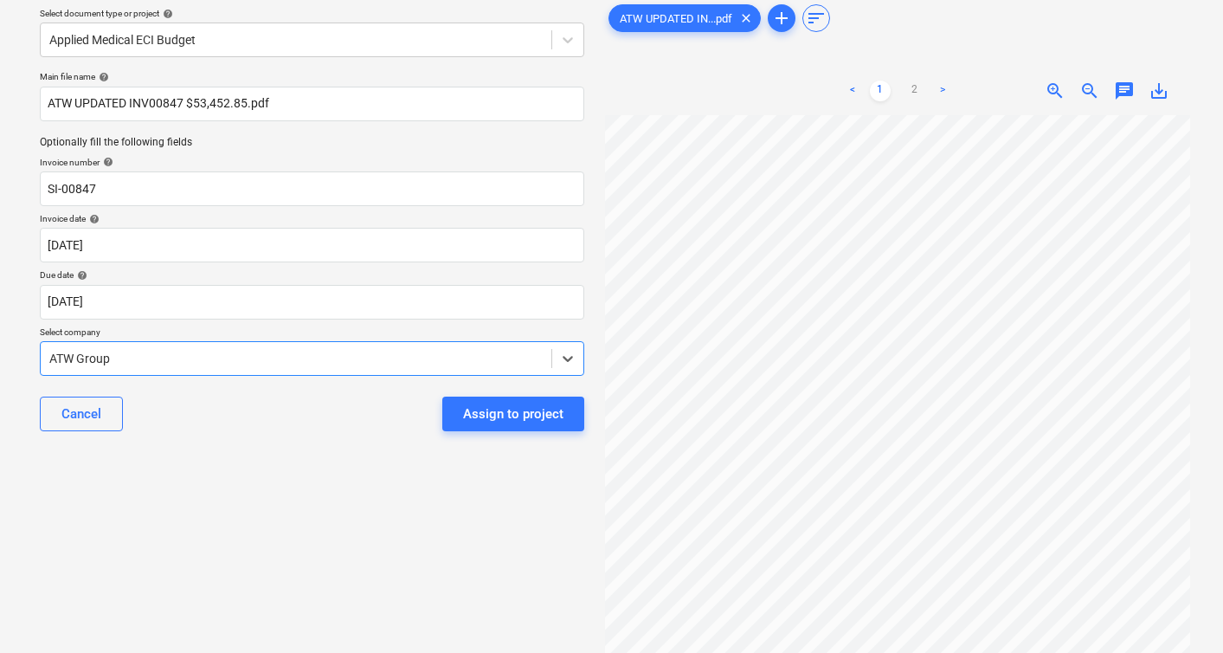
click at [120, 326] on p "Select company" at bounding box center [312, 333] width 545 height 15
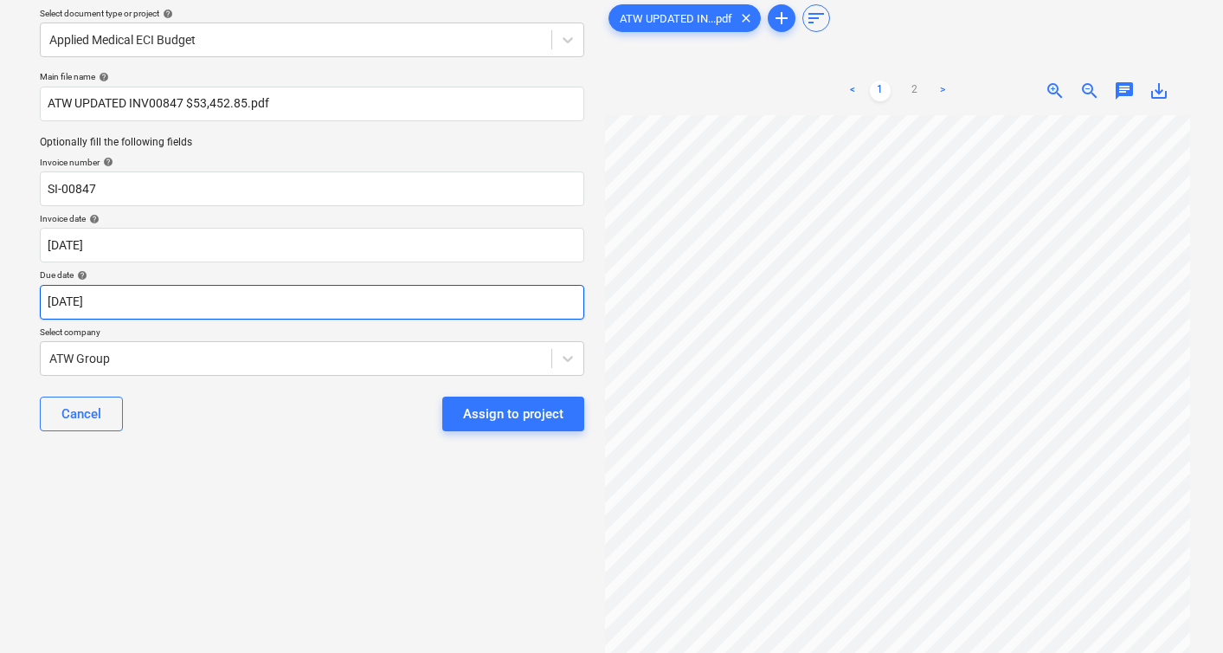
click at [113, 309] on body "Sales Projects Contacts Company Consolidated Invoices Inbox 5 Approvals format_…" at bounding box center [611, 262] width 1223 height 653
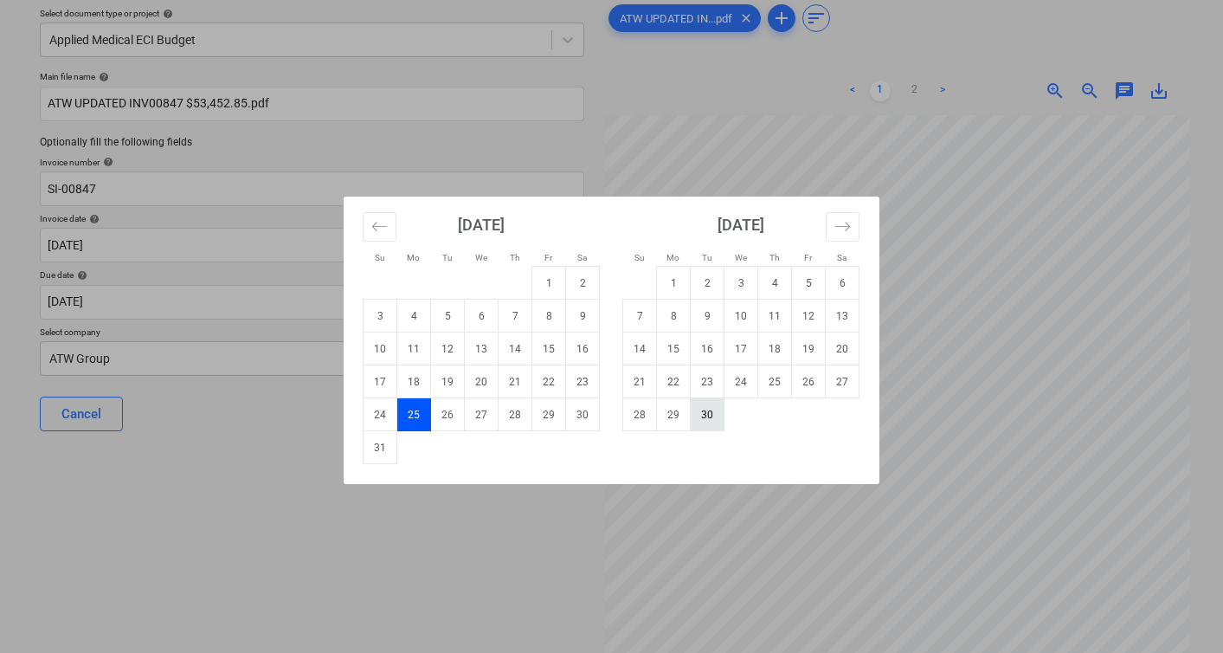
click at [713, 418] on td "30" at bounding box center [708, 414] width 34 height 33
type input "[DATE]"
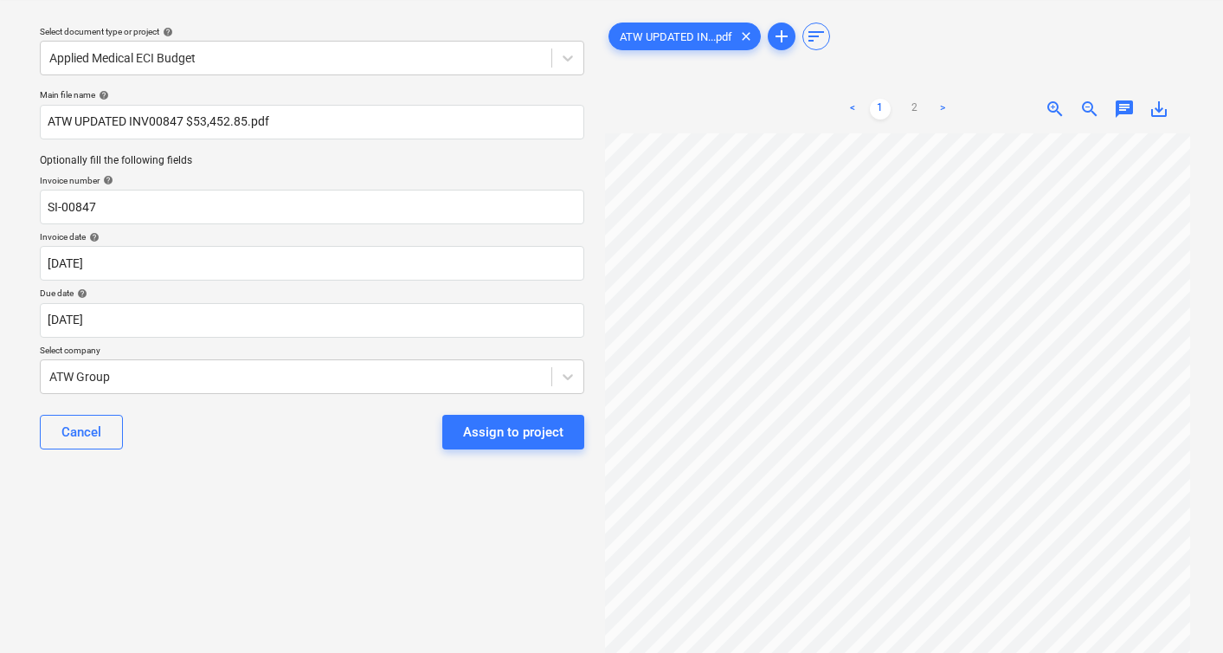
scroll to position [44, 0]
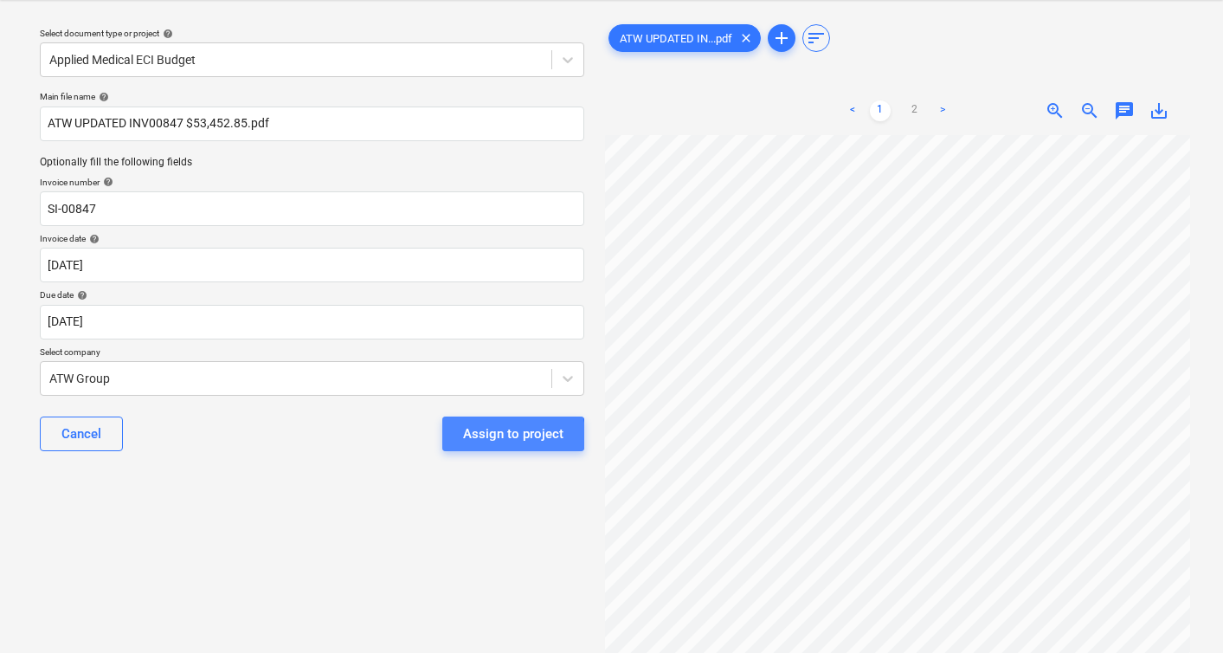
click at [495, 435] on div "Assign to project" at bounding box center [513, 433] width 100 height 23
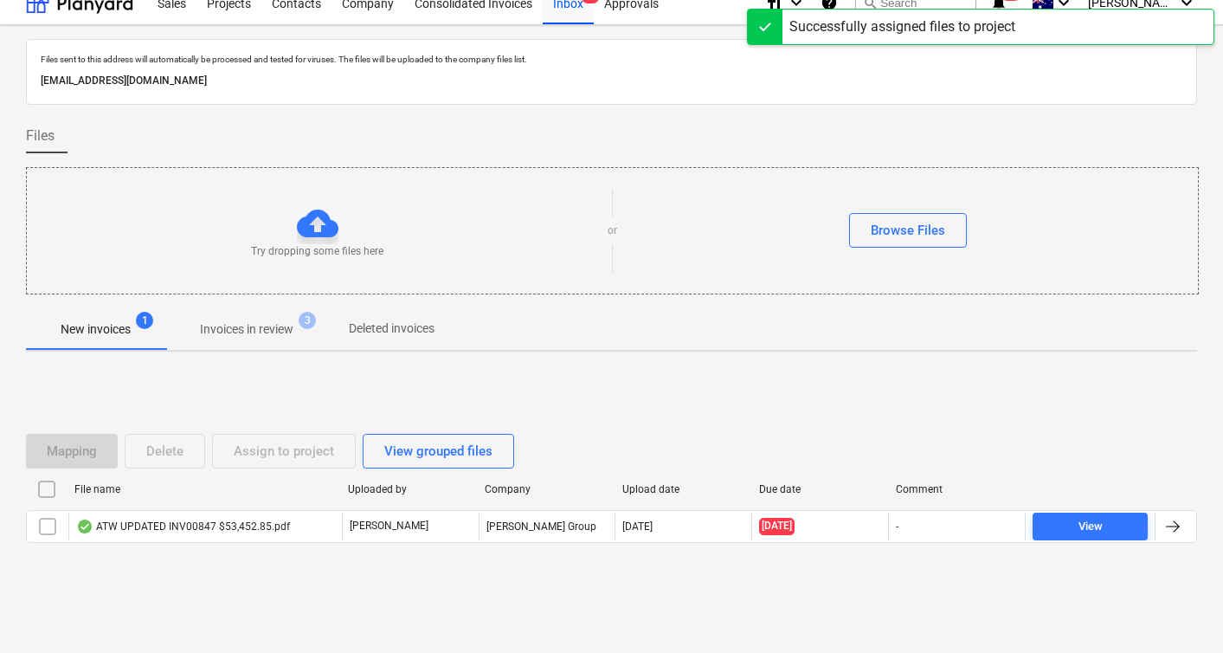
scroll to position [19, 0]
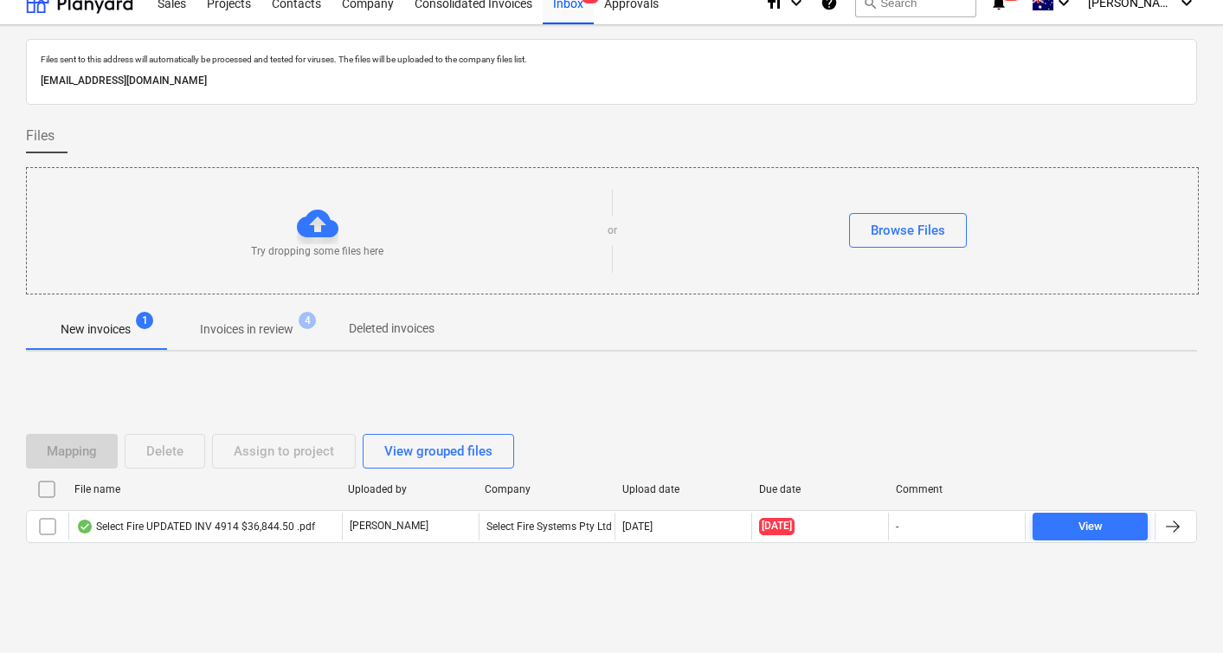
click at [286, 573] on div "Mapping Delete Assign to project View grouped files File name Uploaded by Compa…" at bounding box center [611, 495] width 1171 height 164
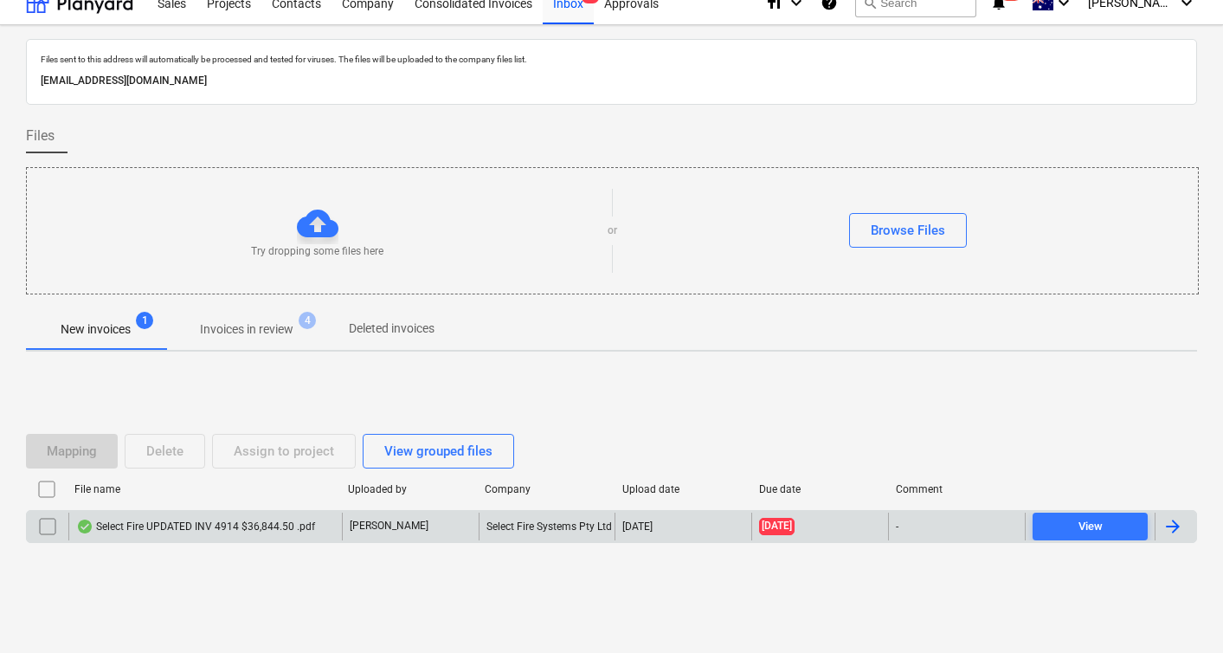
click at [245, 537] on div "Select Fire UPDATED INV 4914 $36,844.50 .pdf" at bounding box center [205, 527] width 274 height 28
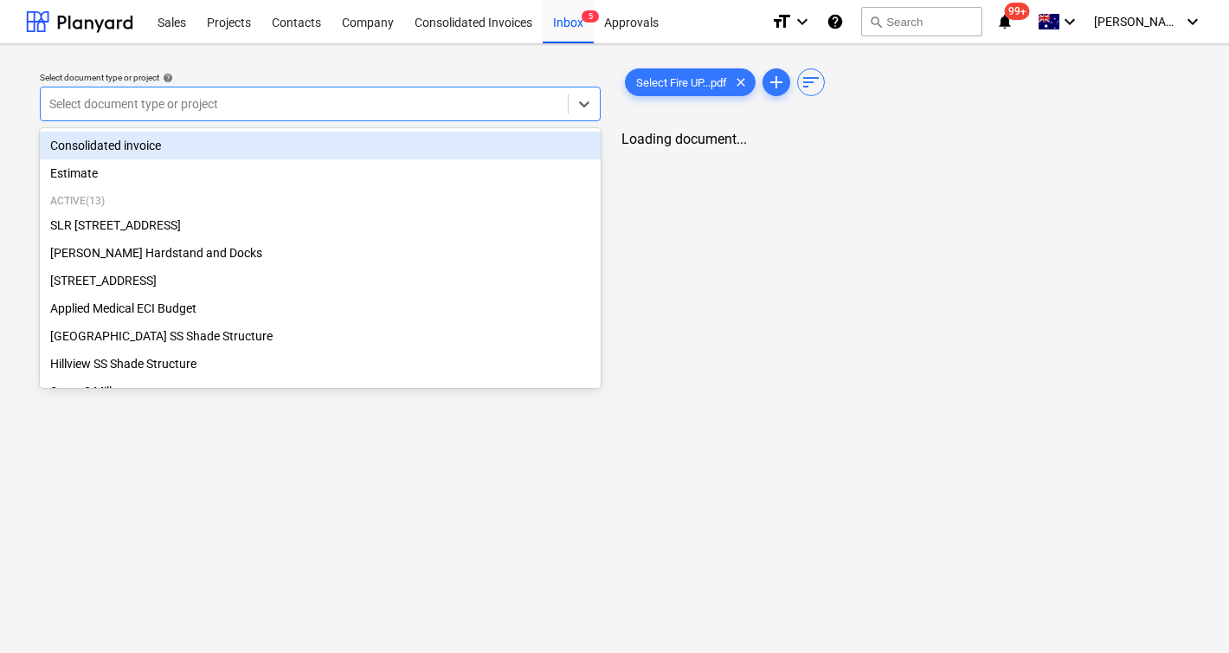
click at [364, 110] on div at bounding box center [304, 103] width 510 height 17
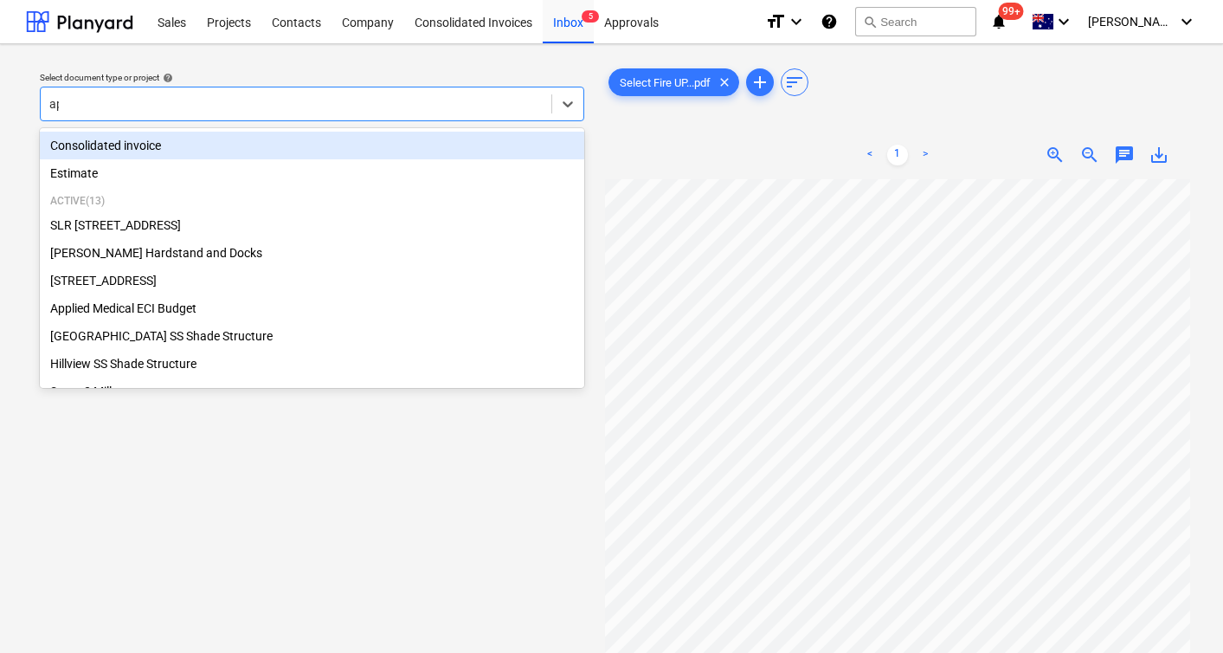
type input "app"
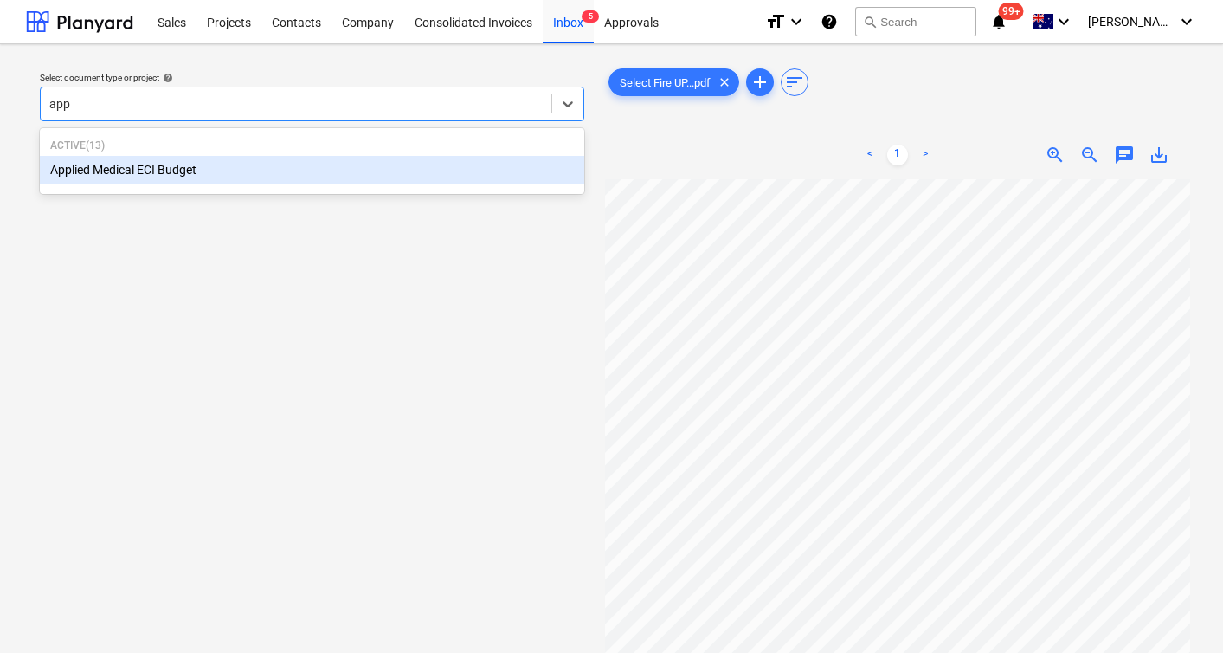
click at [280, 167] on div "Applied Medical ECI Budget" at bounding box center [312, 170] width 545 height 28
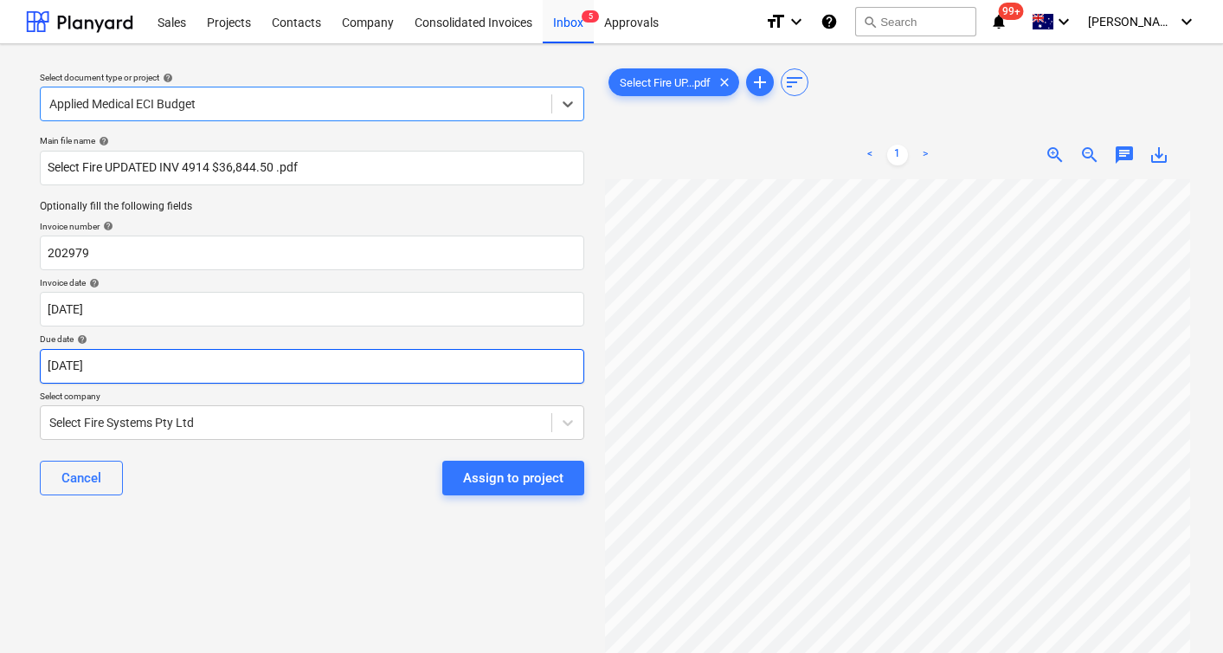
click at [113, 380] on body "Sales Projects Contacts Company Consolidated Invoices Inbox 5 Approvals format_…" at bounding box center [611, 326] width 1223 height 653
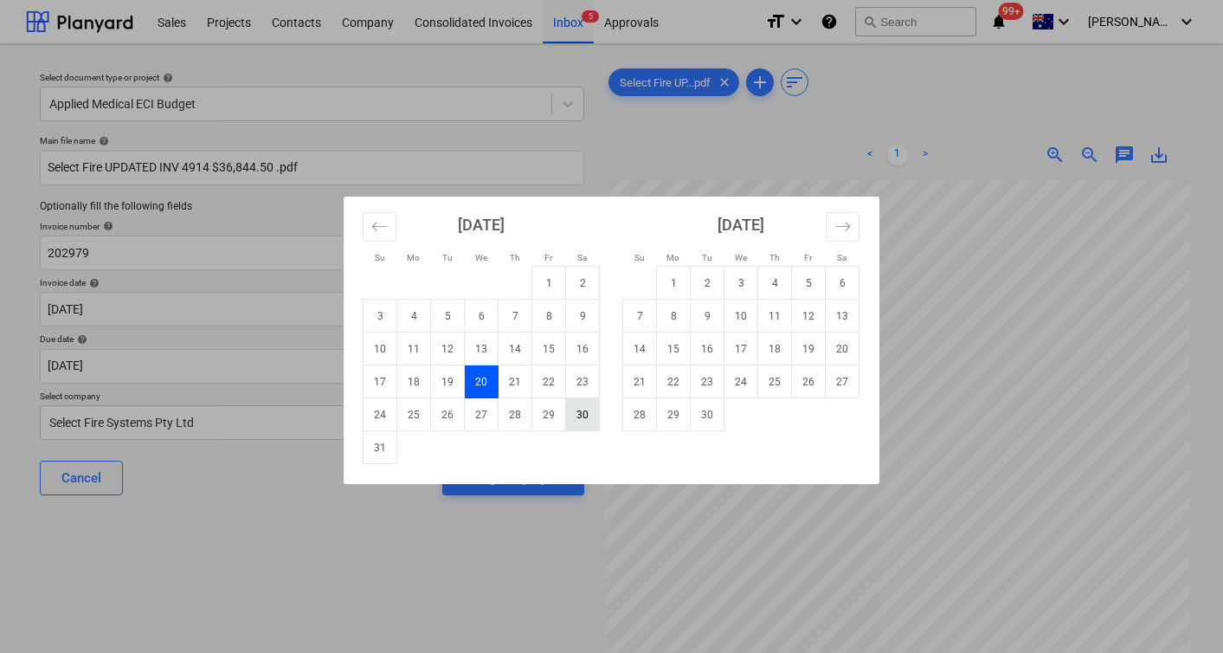
click at [589, 421] on td "30" at bounding box center [583, 414] width 34 height 33
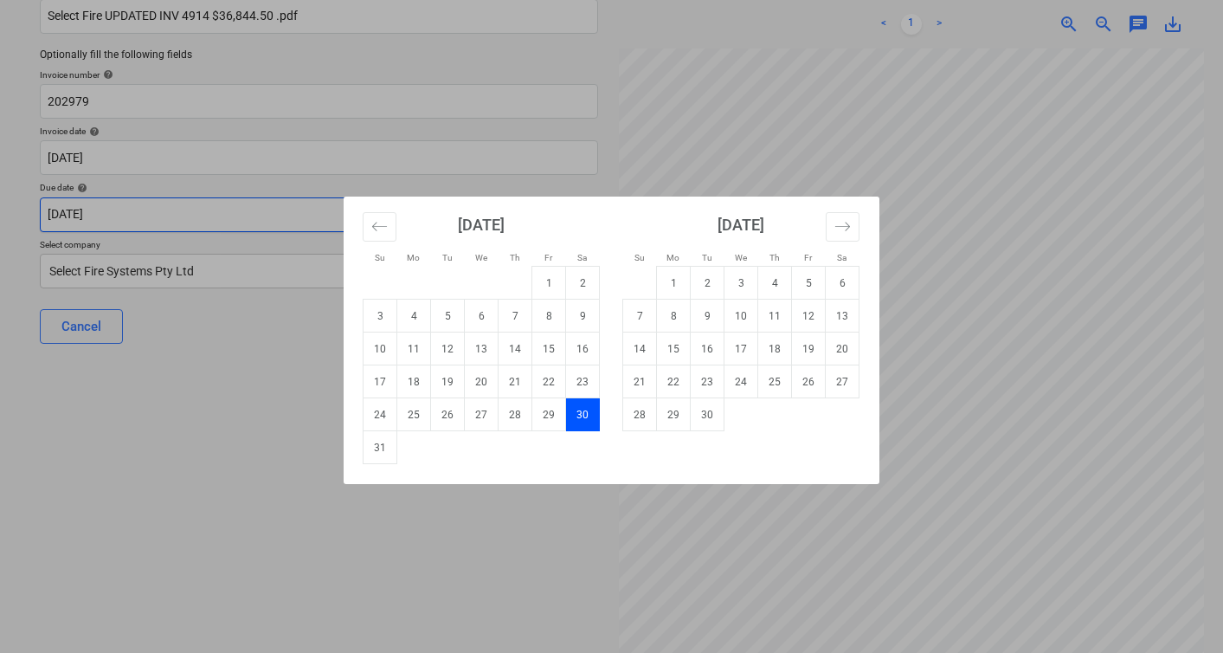
click at [214, 211] on body "Sales Projects Contacts Company Consolidated Invoices Inbox 5 Approvals format_…" at bounding box center [611, 174] width 1223 height 653
click at [704, 411] on td "30" at bounding box center [708, 414] width 34 height 33
type input "[DATE]"
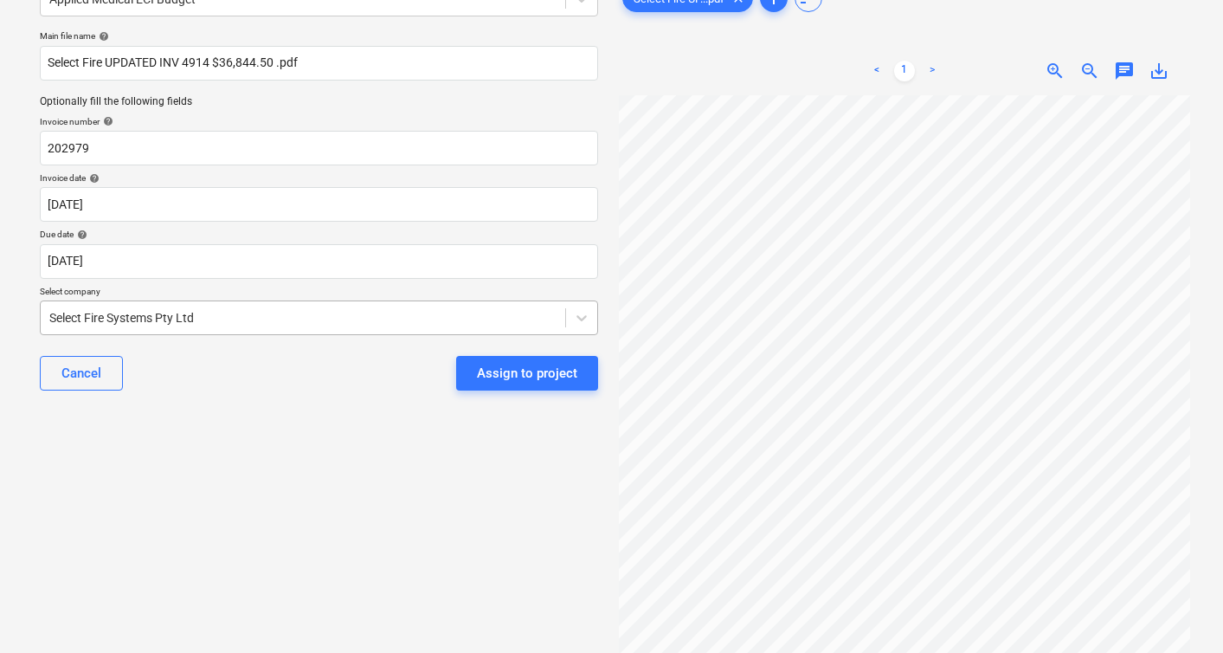
scroll to position [75, 0]
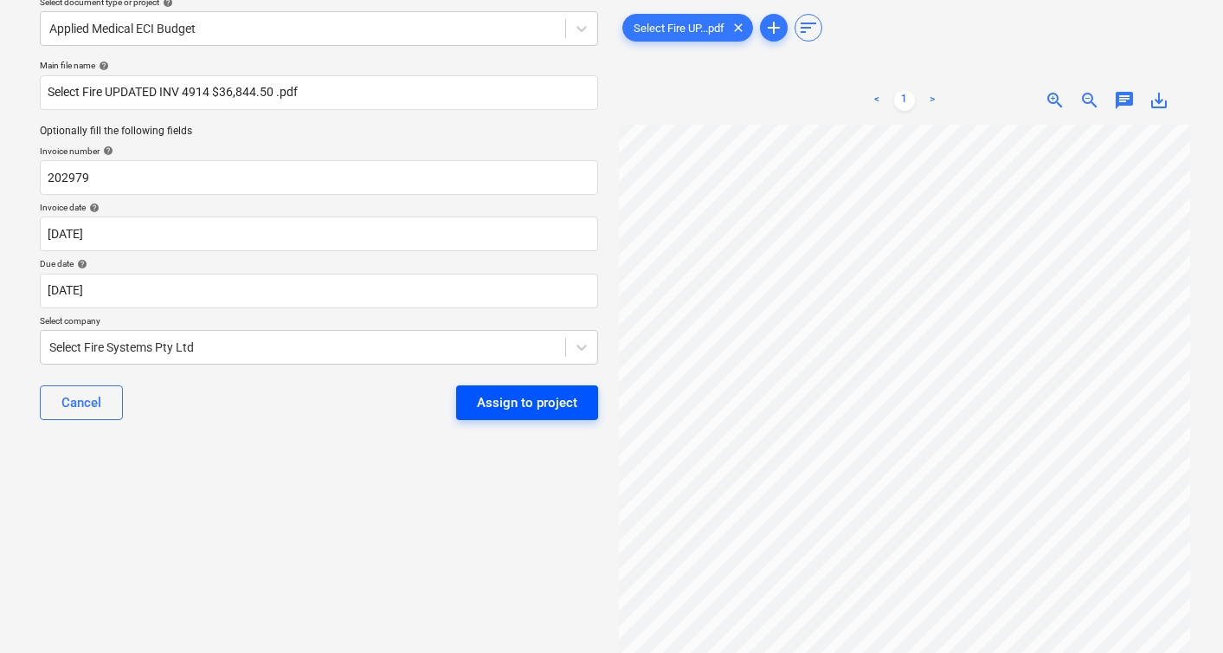
click at [528, 397] on div "Assign to project" at bounding box center [527, 402] width 100 height 23
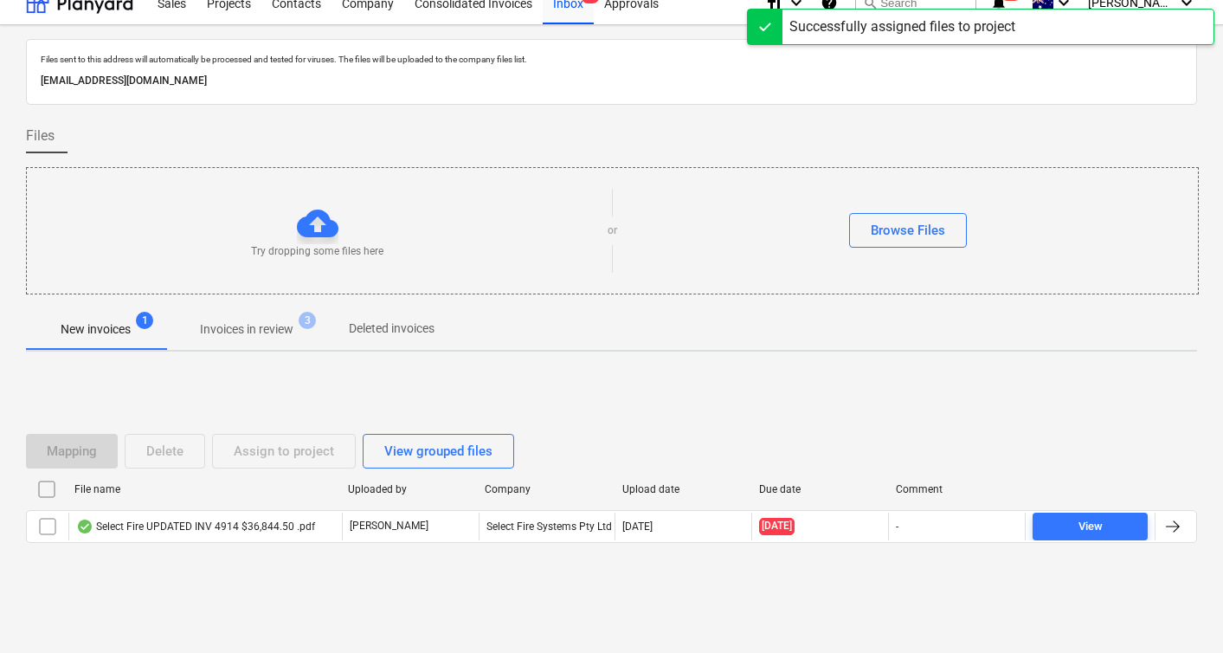
scroll to position [19, 0]
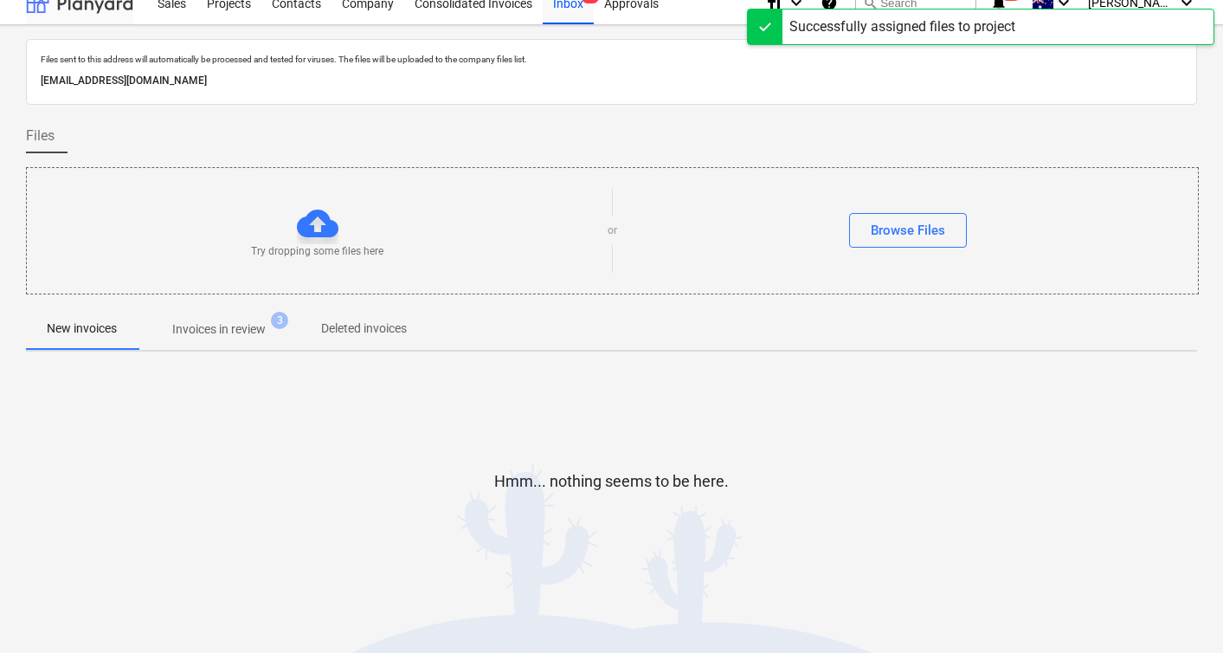
click at [68, 10] on div at bounding box center [79, 2] width 107 height 43
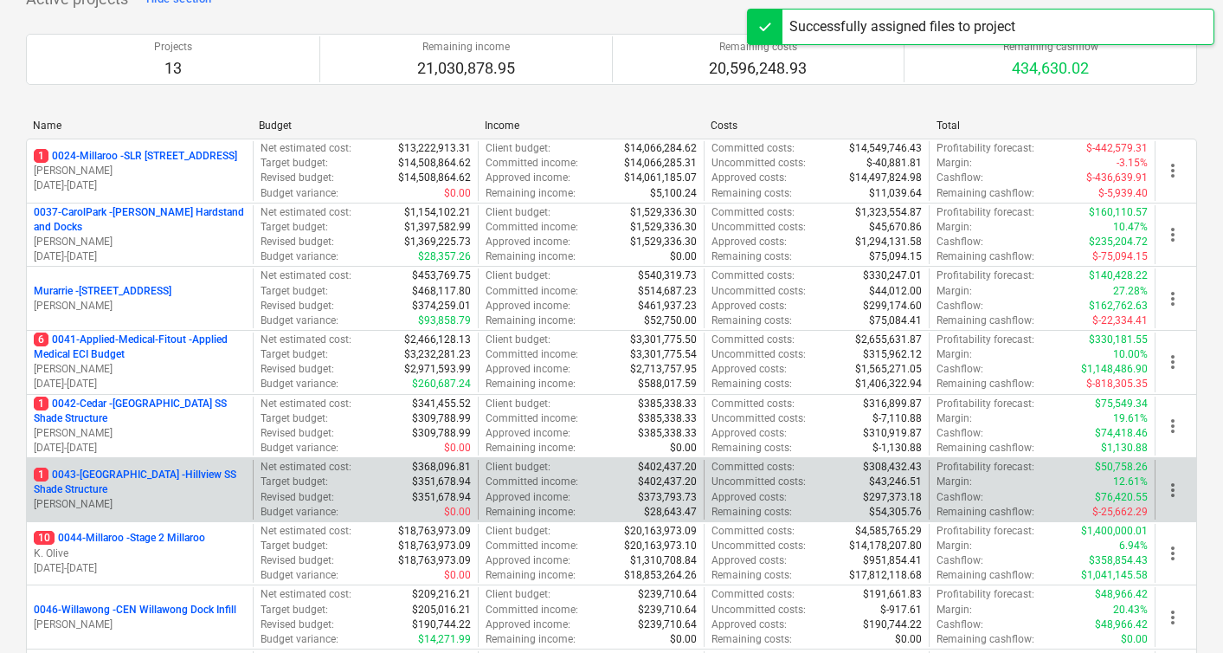
scroll to position [154, 0]
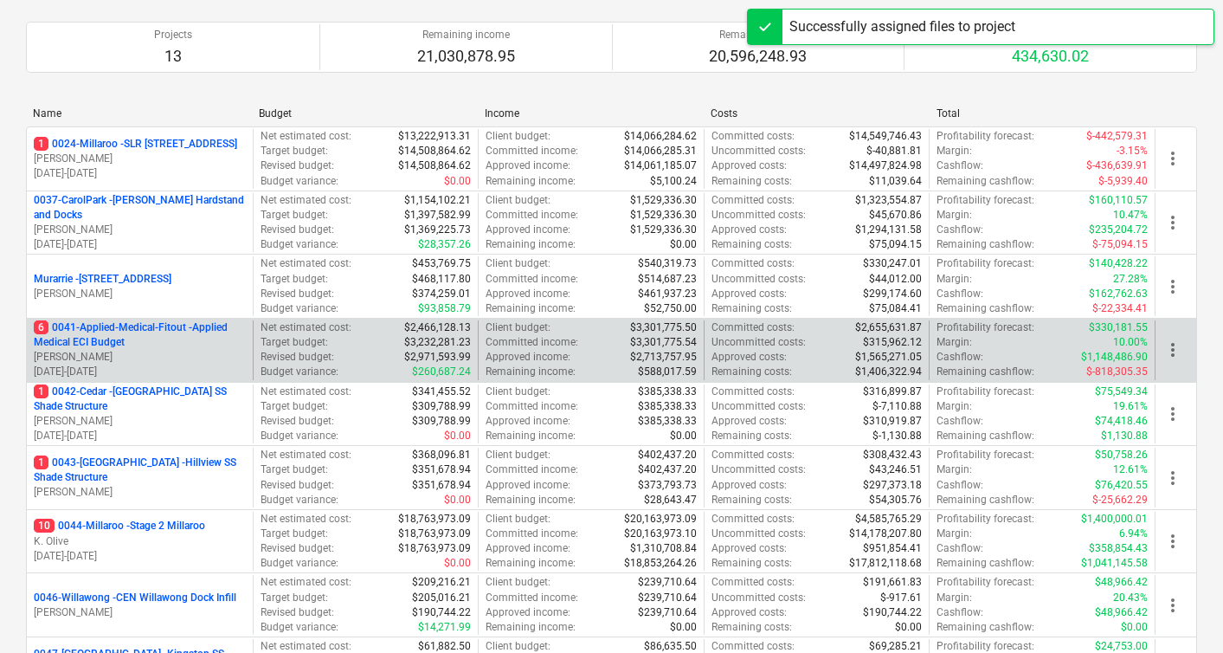
click at [113, 342] on p "6 0041-Applied-Medical-Fitout - Applied Medical ECI Budget" at bounding box center [140, 334] width 212 height 29
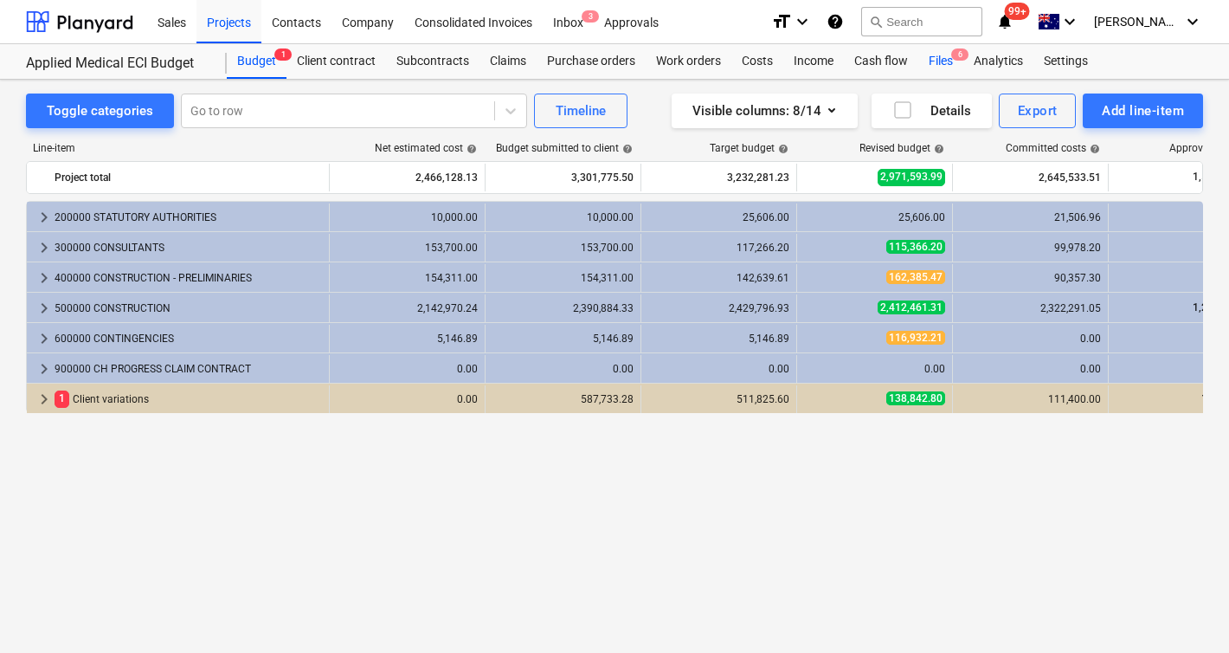
click at [944, 56] on div "Files 6" at bounding box center [941, 61] width 45 height 35
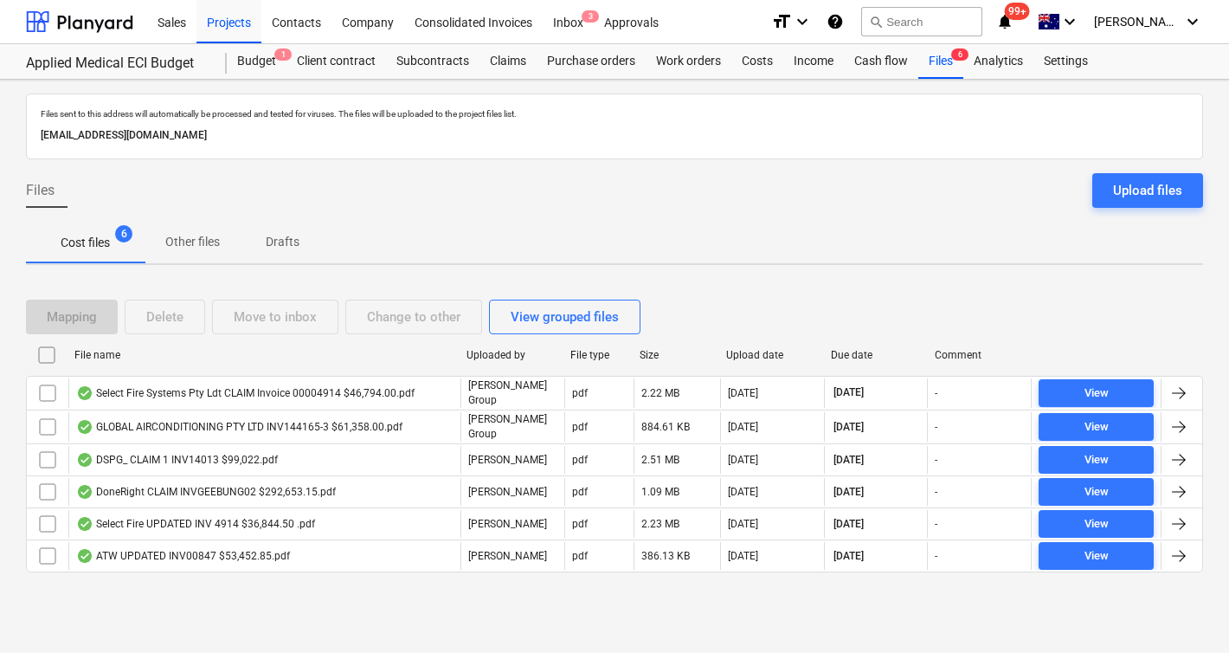
drag, startPoint x: 335, startPoint y: 358, endPoint x: 434, endPoint y: 365, distance: 98.9
click at [458, 360] on div at bounding box center [459, 355] width 31 height 28
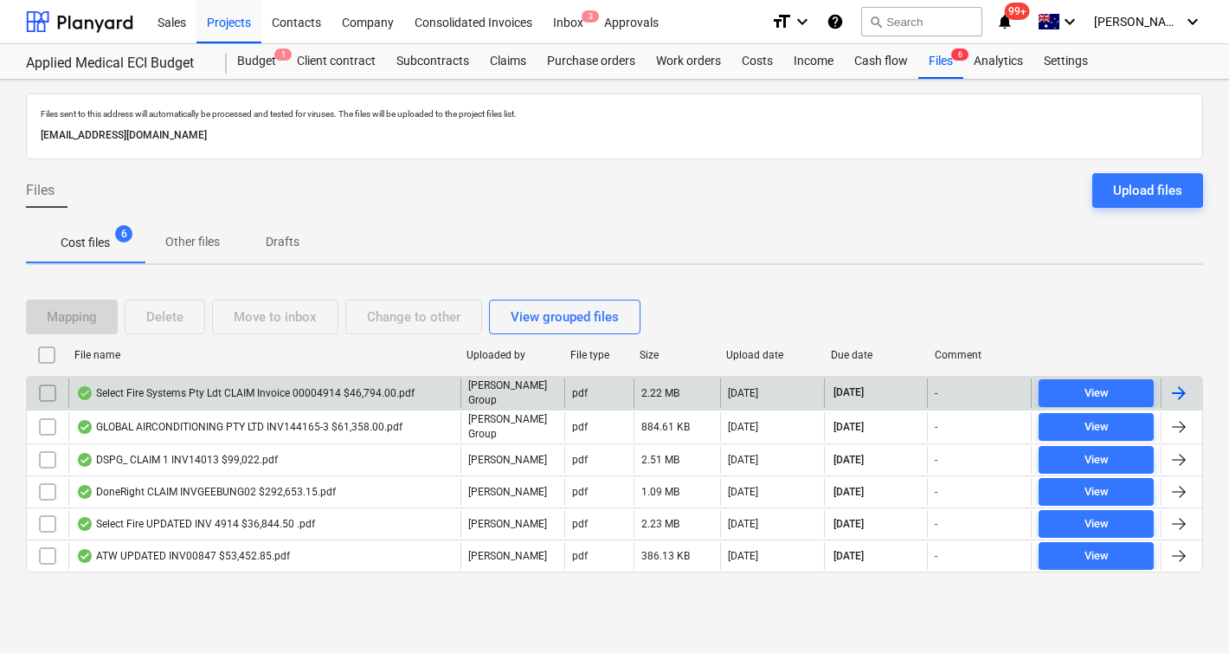
click at [45, 390] on input "checkbox" at bounding box center [48, 393] width 28 height 28
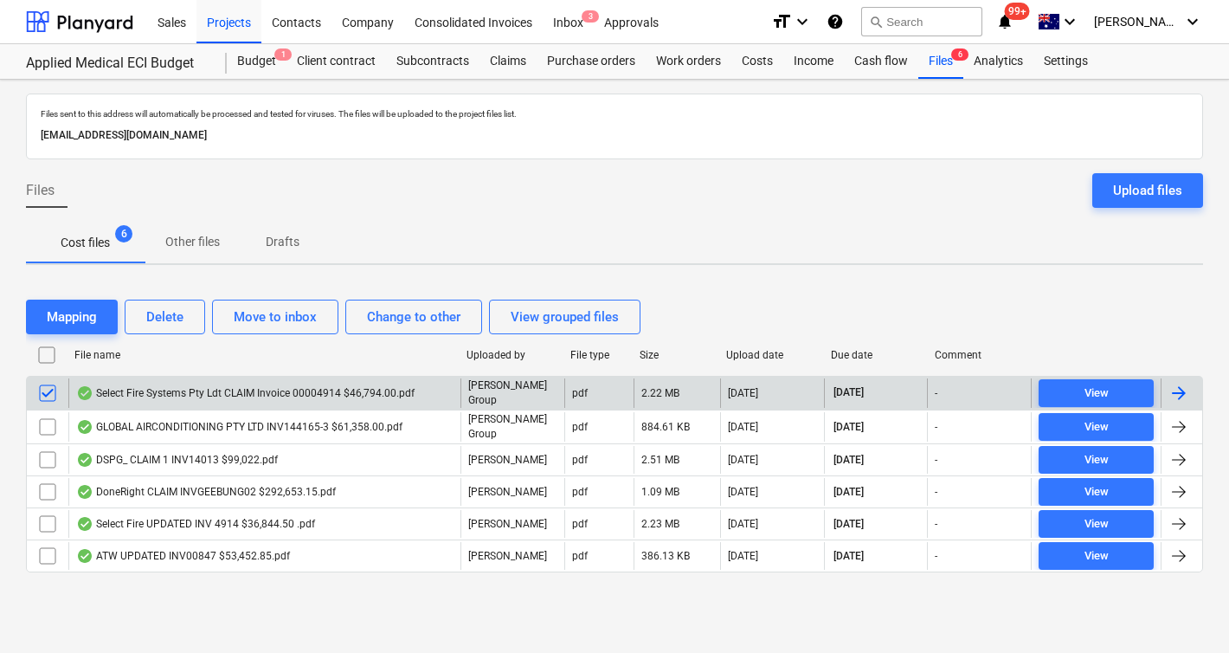
click at [238, 393] on div "Select Fire Systems Pty Ldt CLAIM Invoice 00004914 $46,794.00.pdf" at bounding box center [245, 393] width 339 height 14
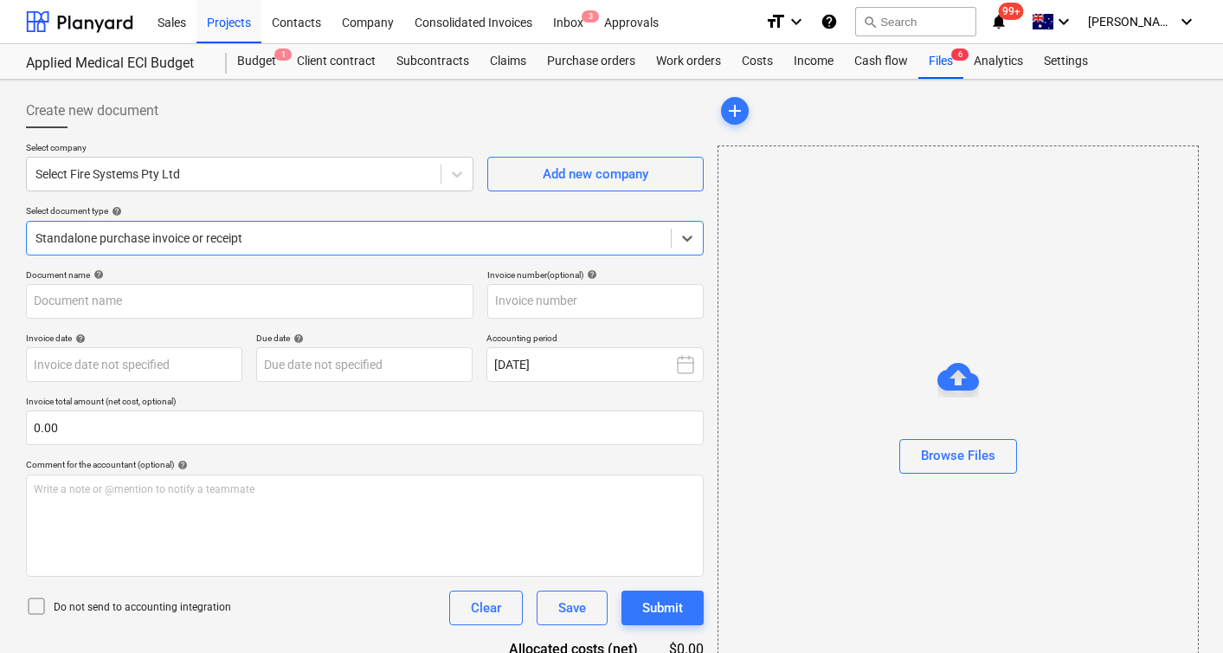
type input "00004914"
type input "[DATE]"
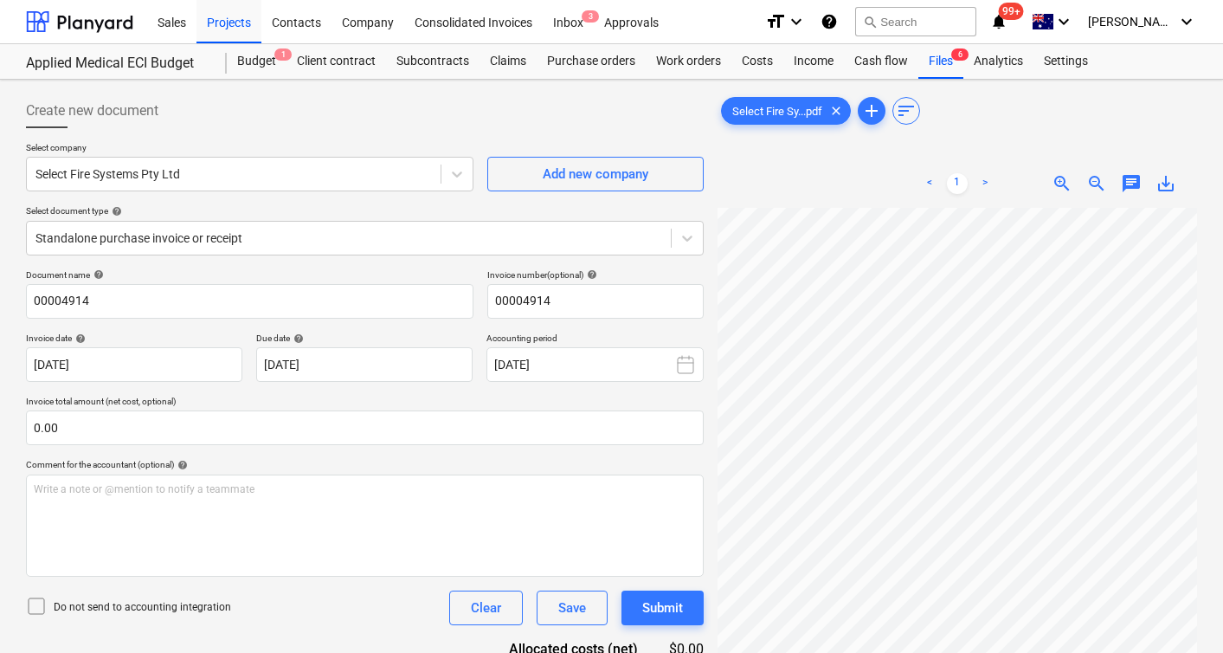
scroll to position [4, 0]
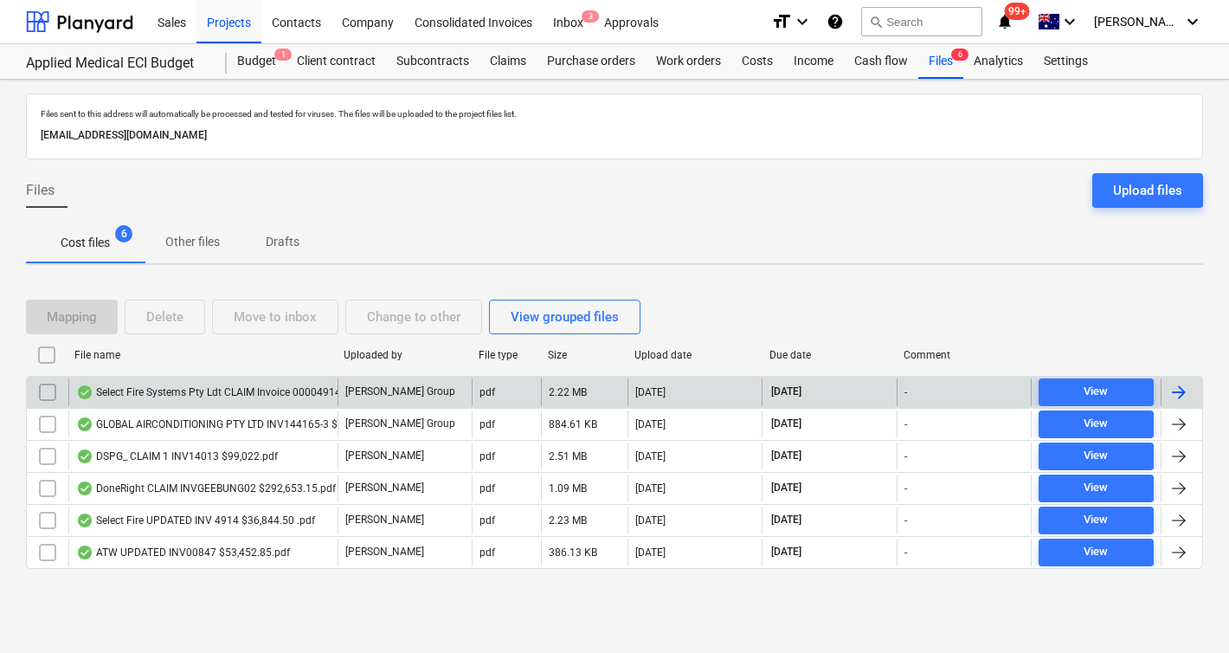
click at [46, 390] on input "checkbox" at bounding box center [48, 392] width 28 height 28
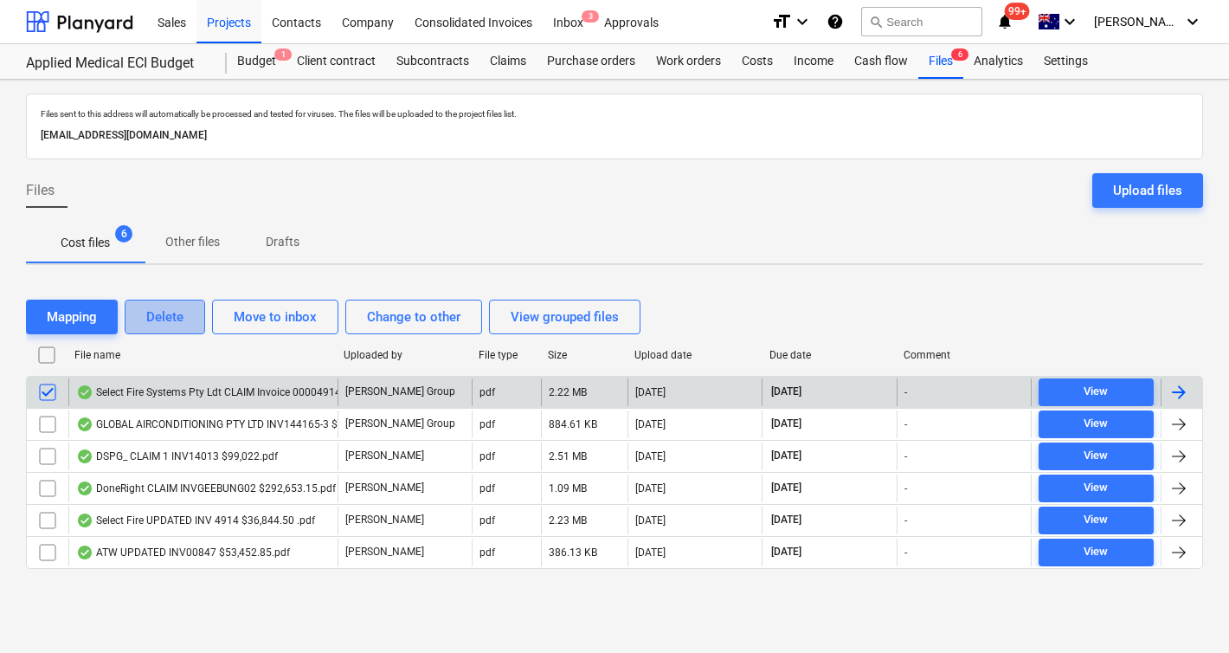
click at [174, 315] on div "Delete" at bounding box center [164, 317] width 37 height 23
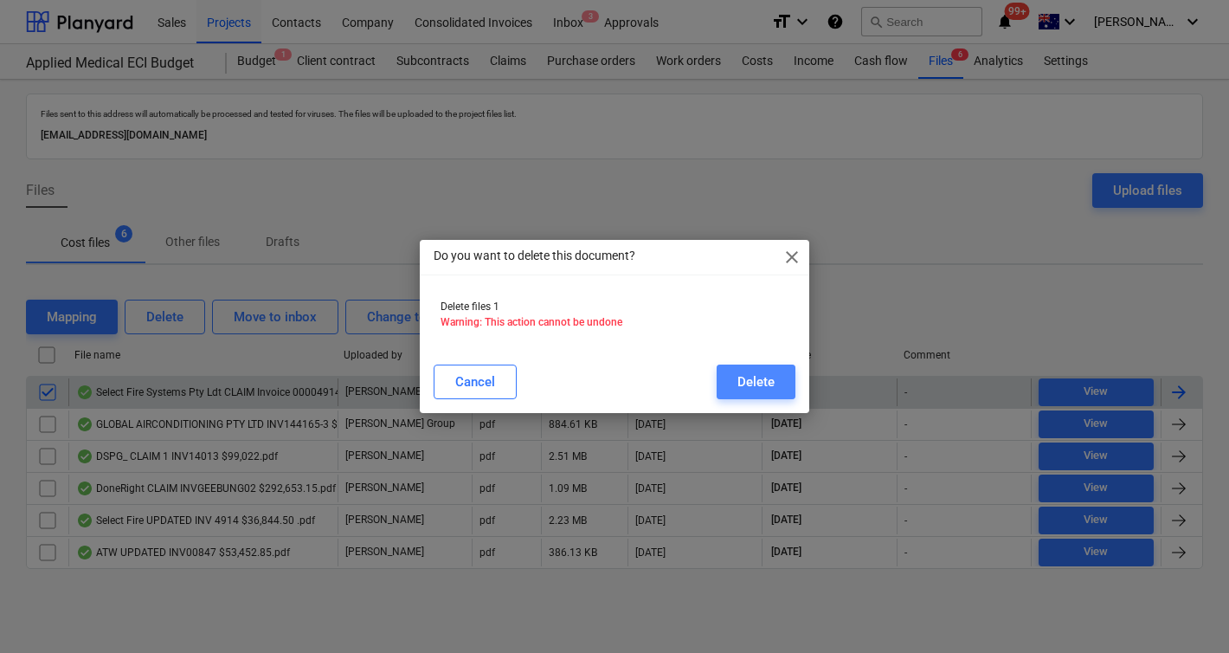
click at [772, 377] on div "Delete" at bounding box center [756, 382] width 37 height 23
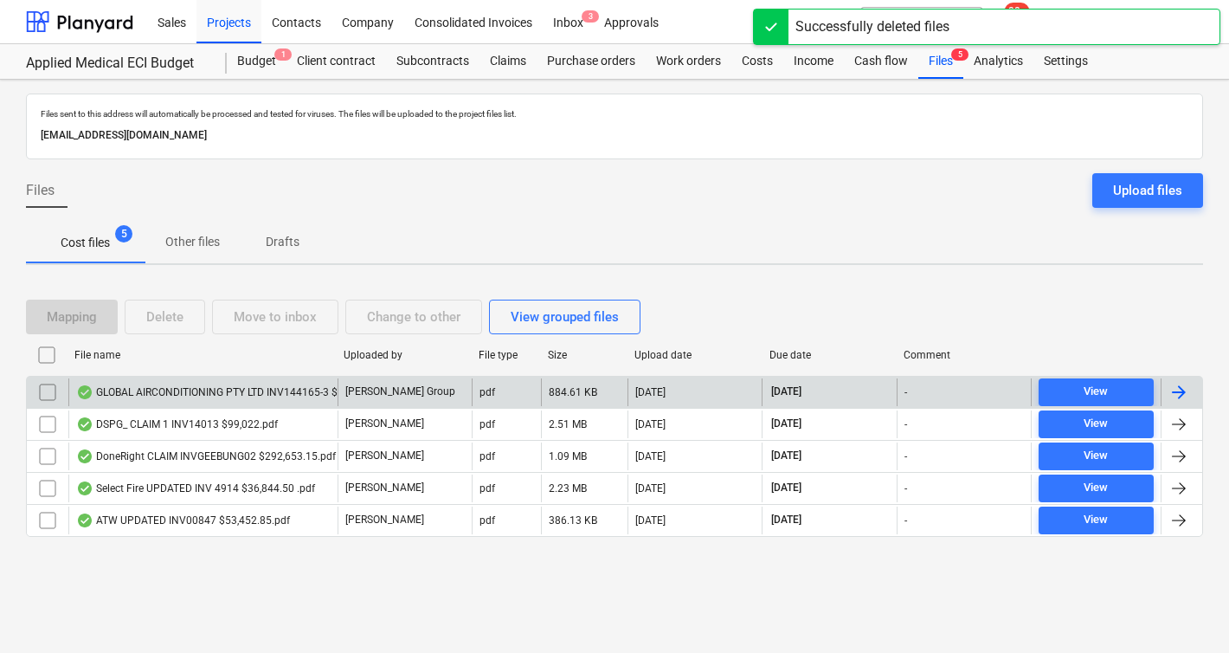
click at [475, 612] on div "Files sent to this address will automatically be processed and tested for virus…" at bounding box center [614, 366] width 1229 height 573
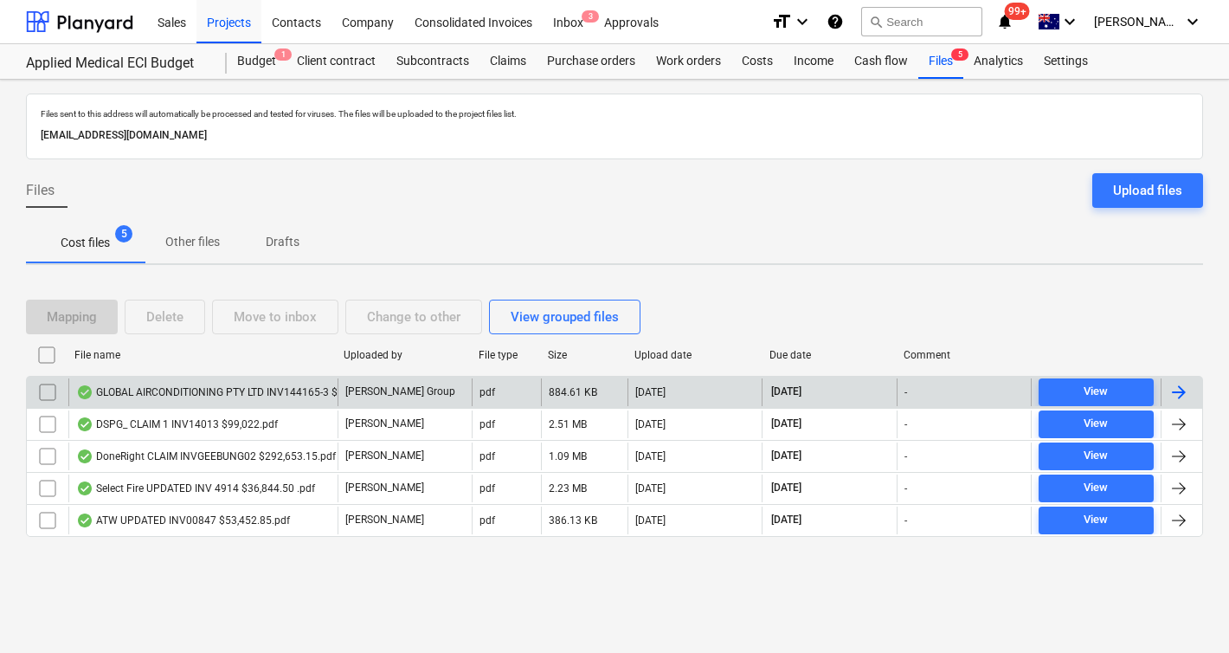
click at [571, 578] on div "Files sent to this address will automatically be processed and tested for virus…" at bounding box center [614, 366] width 1229 height 573
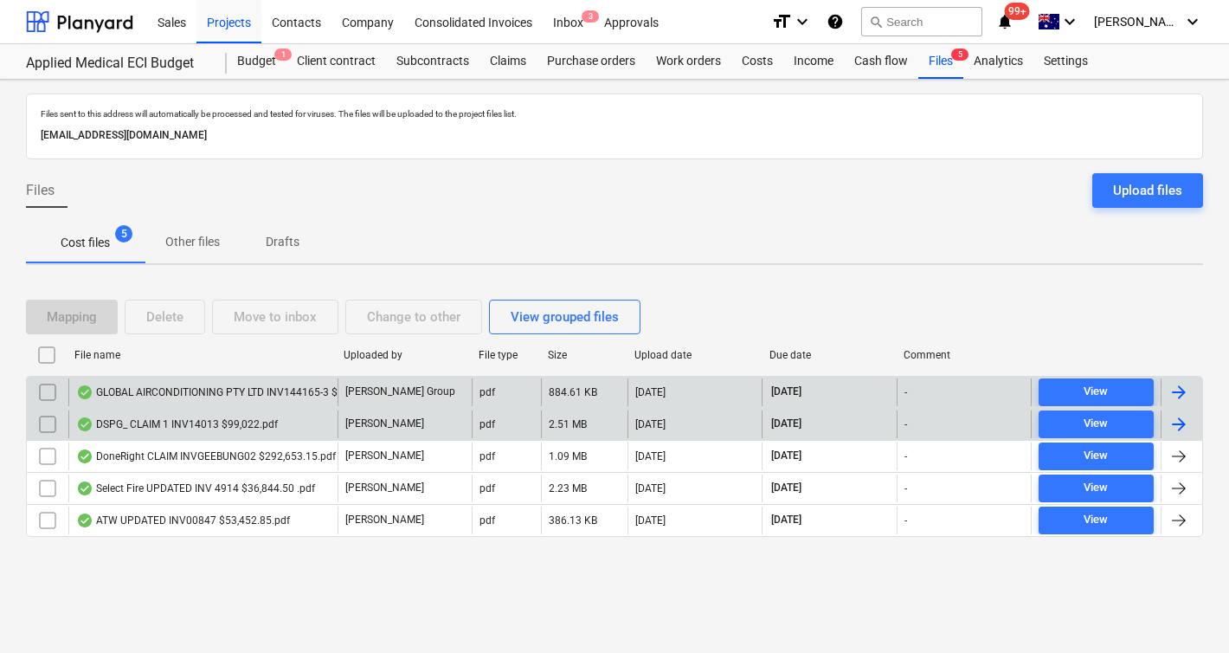
click at [48, 420] on input "checkbox" at bounding box center [48, 424] width 28 height 28
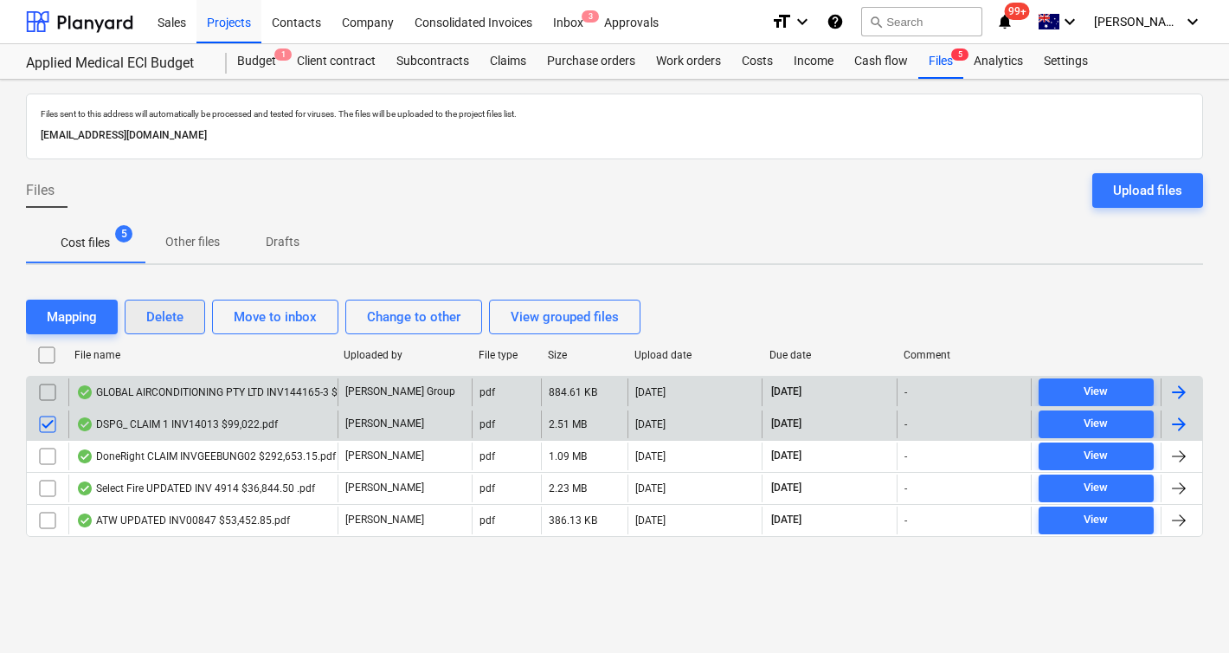
click at [189, 316] on button "Delete" at bounding box center [165, 317] width 81 height 35
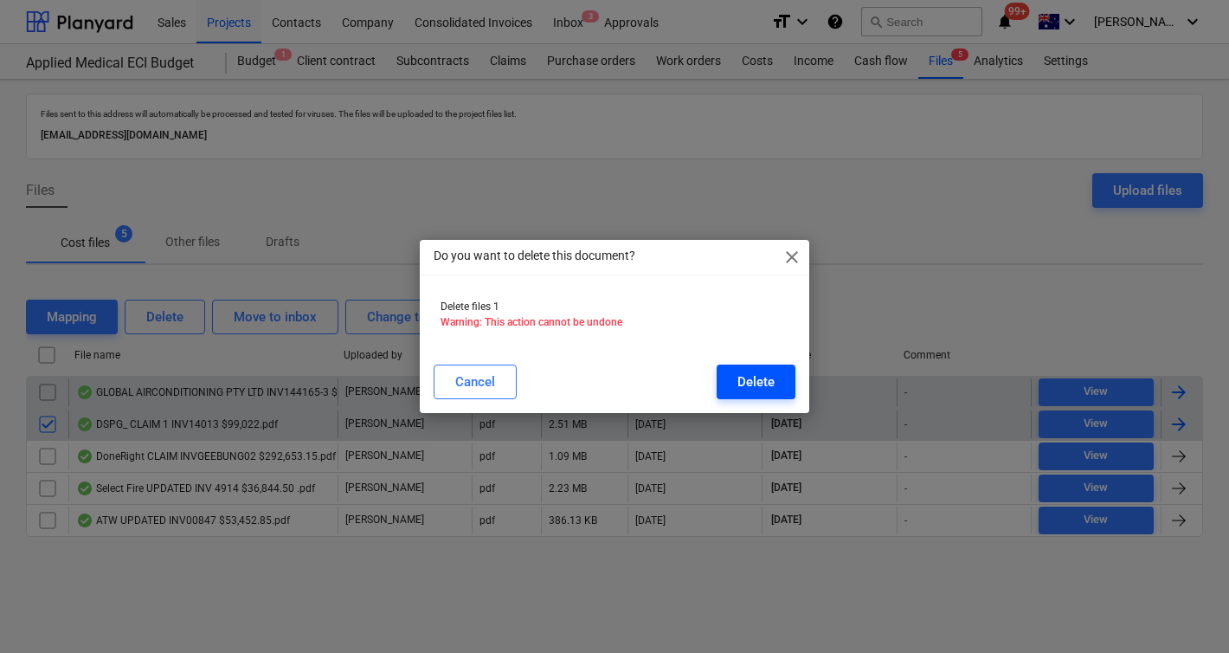
click at [739, 383] on div "Delete" at bounding box center [756, 382] width 37 height 23
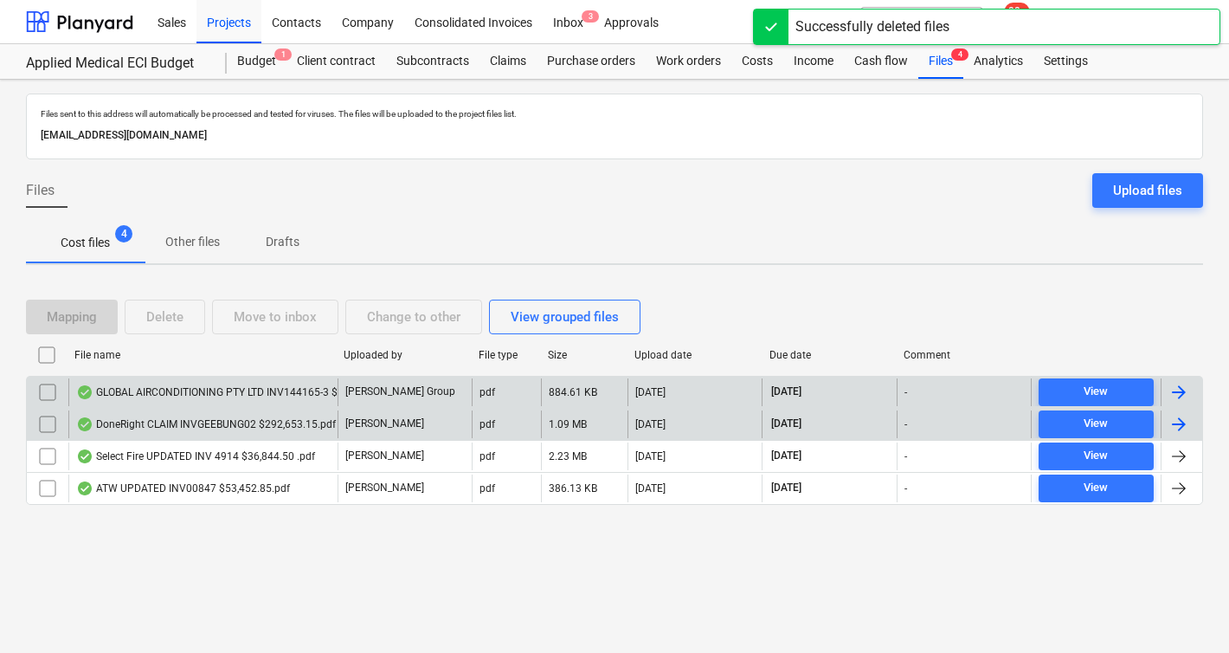
click at [250, 550] on div "Files sent to this address will automatically be processed and tested for virus…" at bounding box center [614, 366] width 1229 height 573
click at [78, 22] on div at bounding box center [79, 21] width 107 height 43
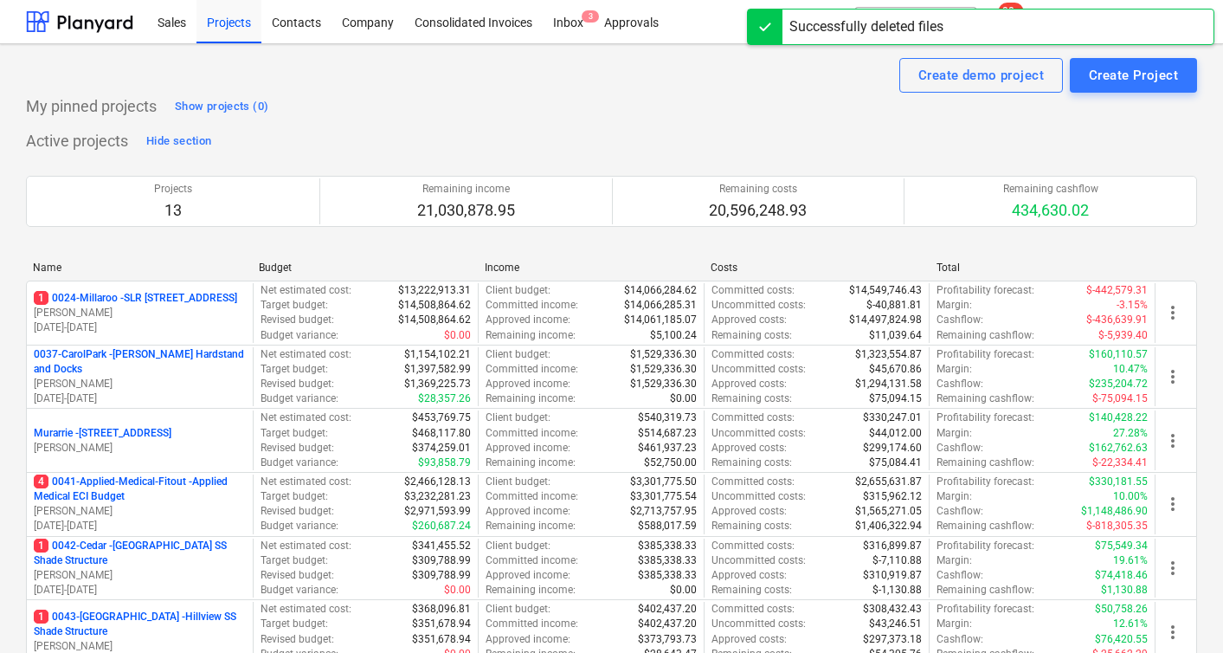
click at [589, 100] on div "My pinned projects Show projects (0)" at bounding box center [611, 107] width 1171 height 28
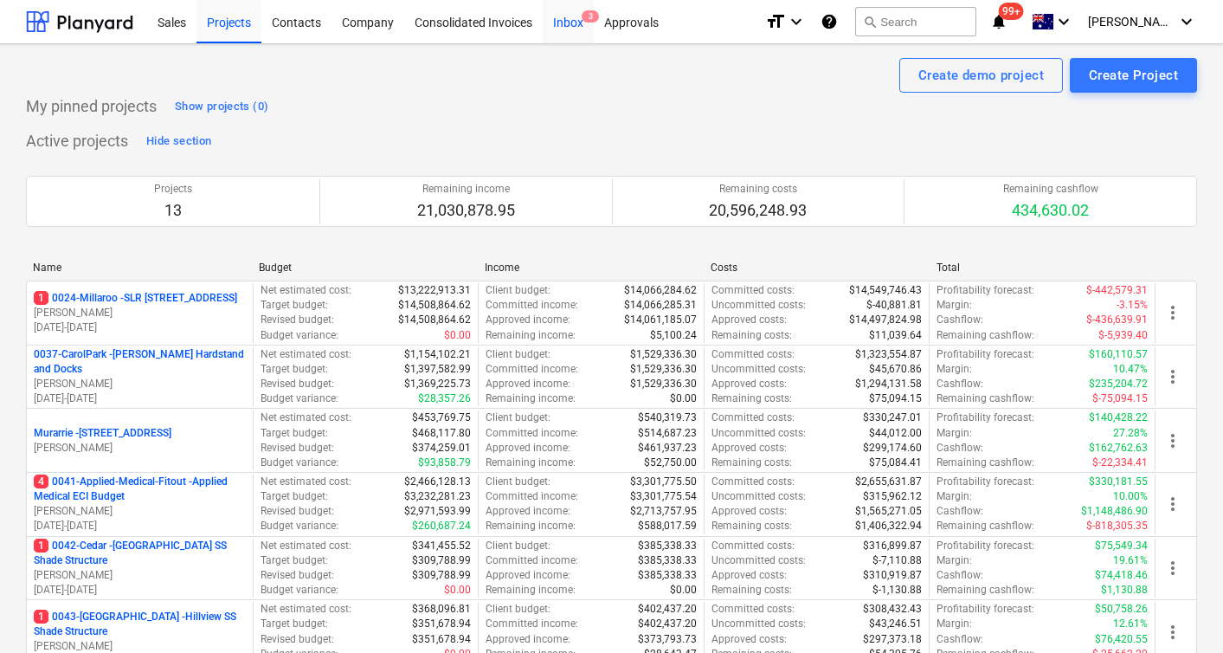
click at [566, 20] on div "Inbox 3" at bounding box center [568, 21] width 51 height 44
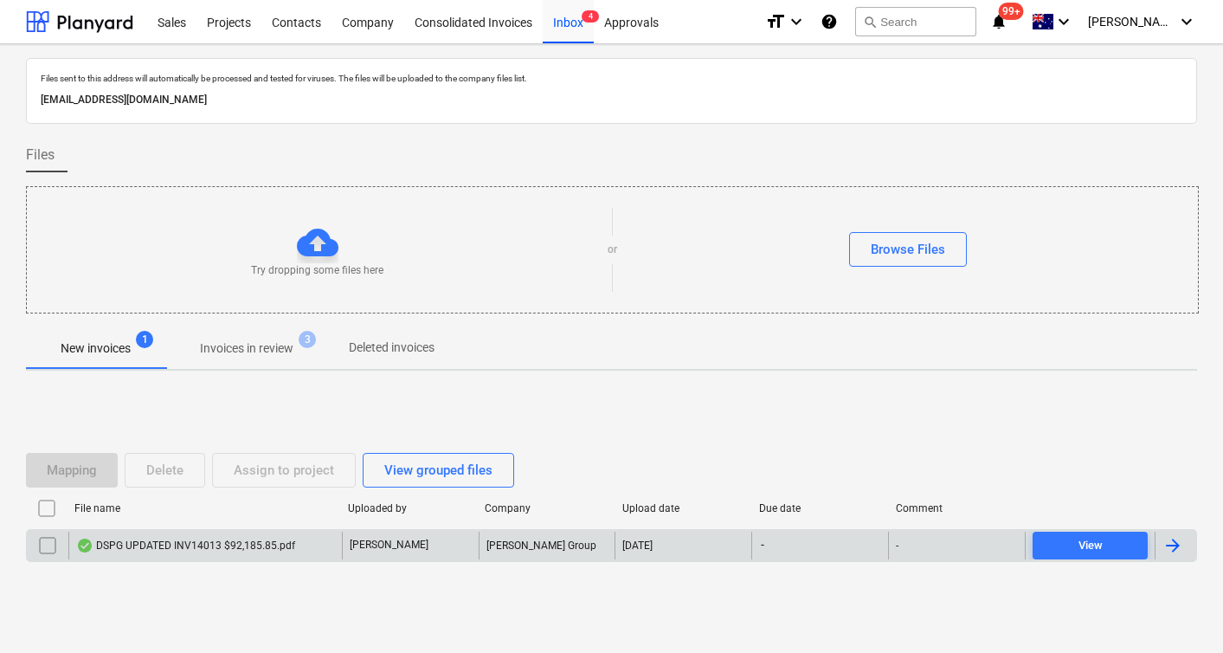
click at [170, 542] on div "DSPG UPDATED INV14013 $92,185.85.pdf" at bounding box center [185, 546] width 219 height 14
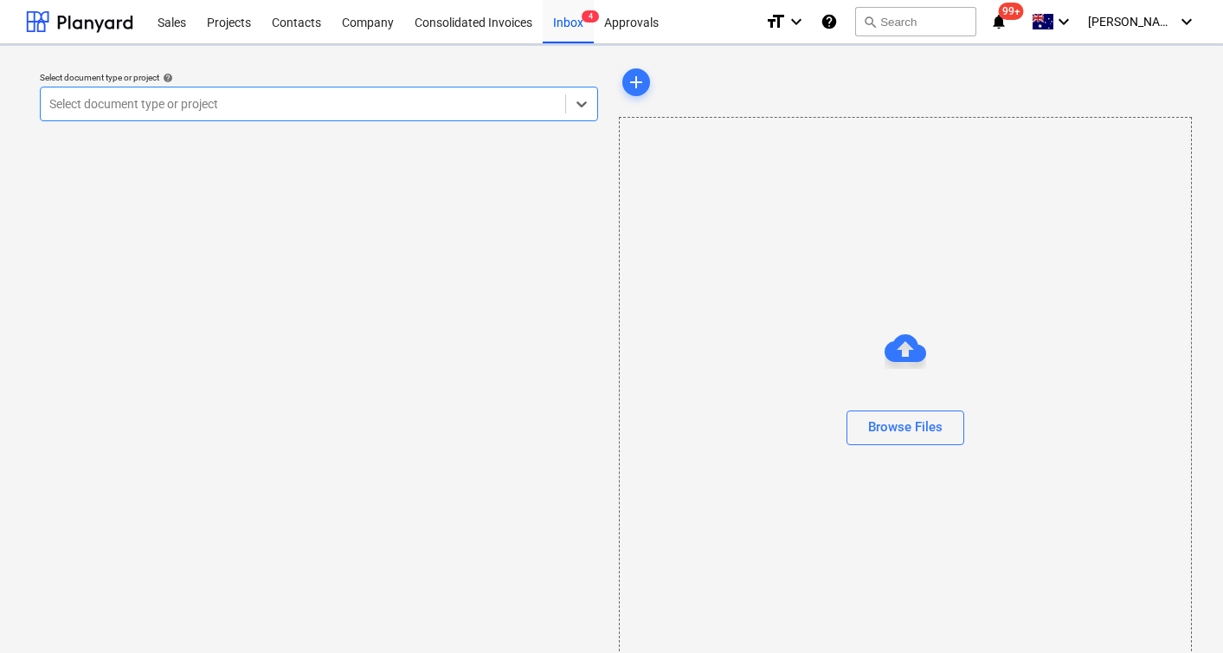
click at [357, 107] on div at bounding box center [302, 103] width 507 height 17
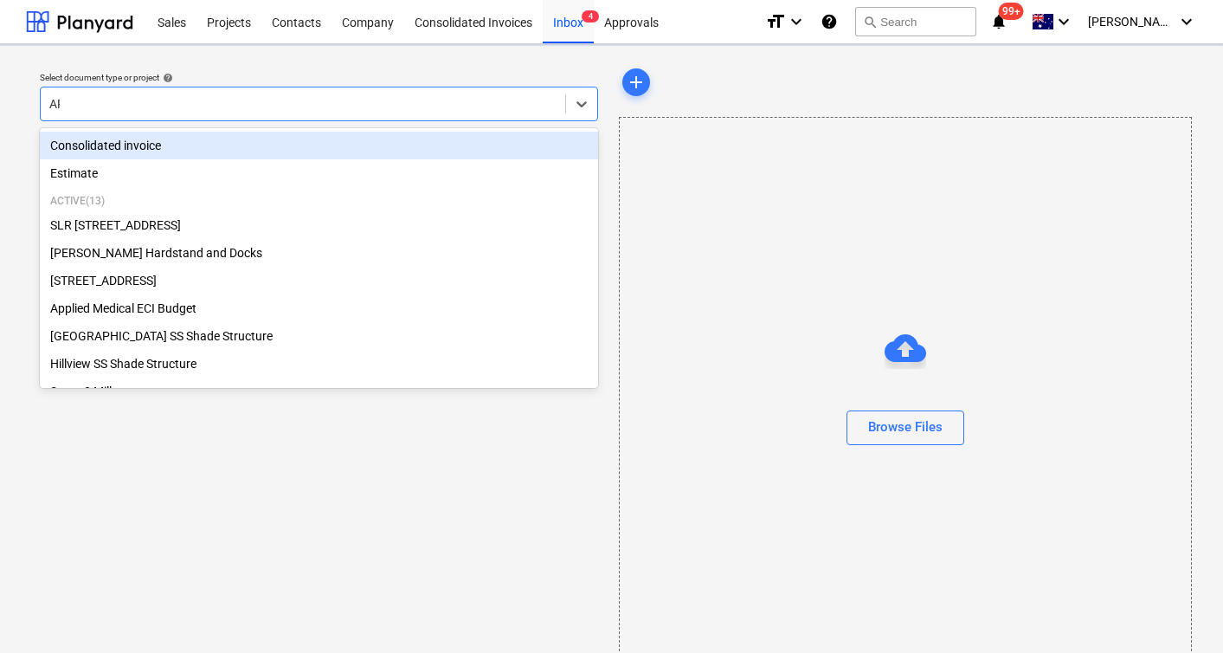
type input "APP"
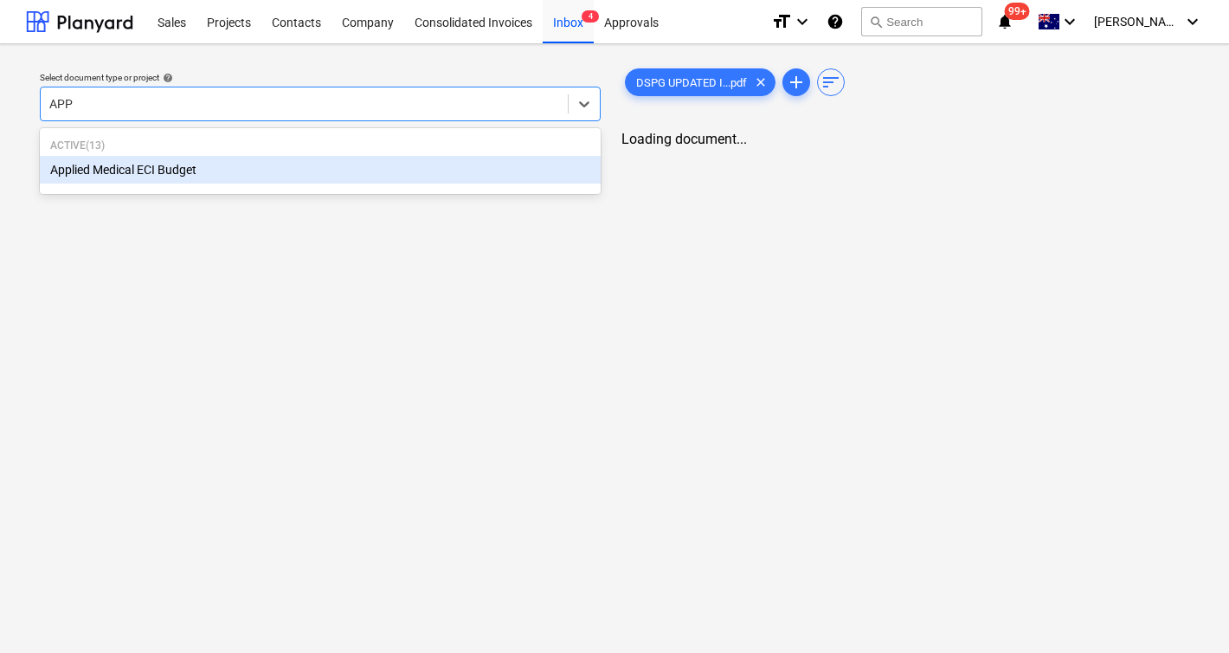
click at [285, 163] on div "Applied Medical ECI Budget" at bounding box center [320, 170] width 561 height 28
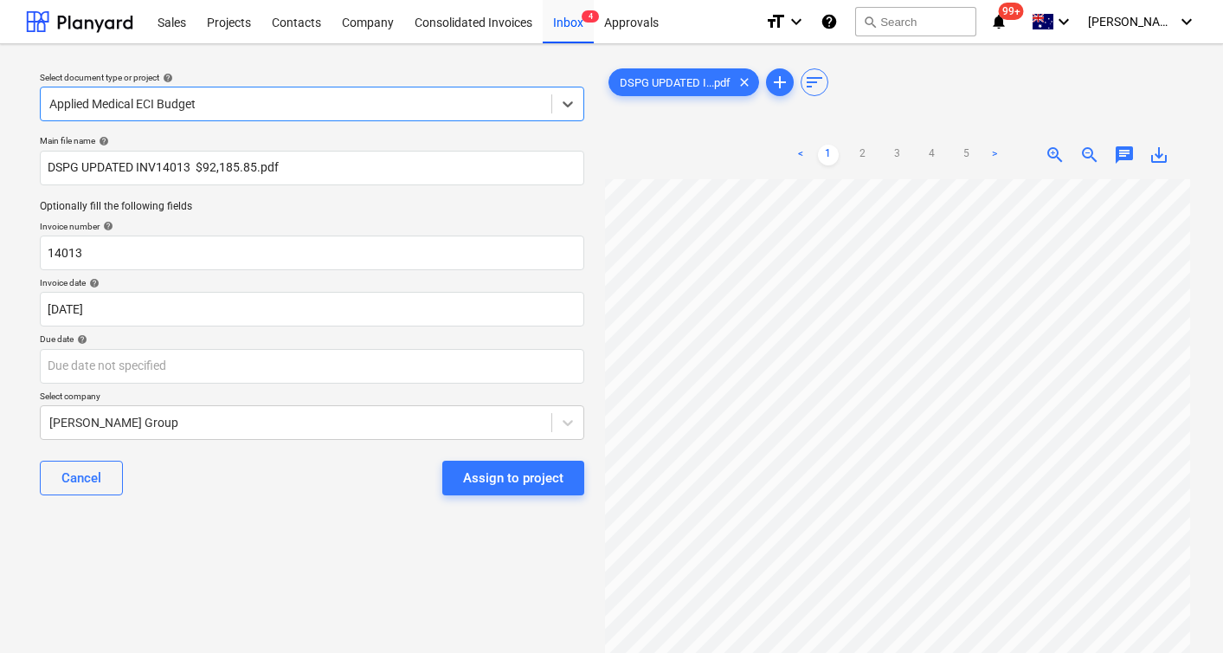
scroll to position [38, 4]
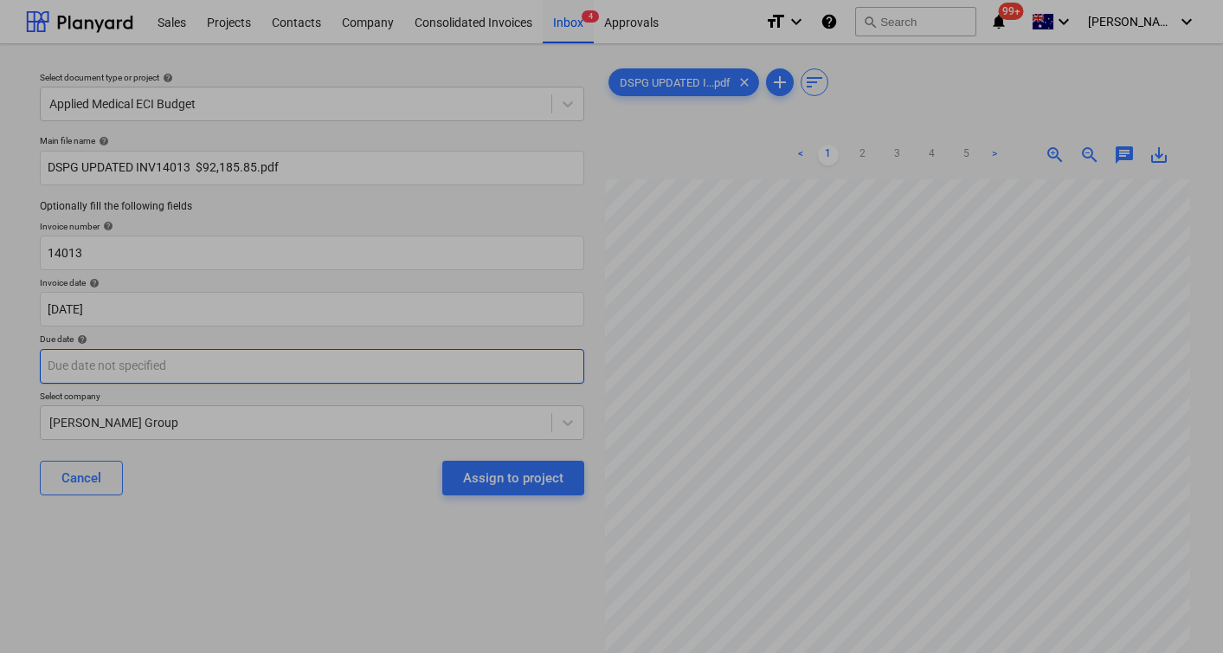
click at [256, 368] on body "Sales Projects Contacts Company Consolidated Invoices Inbox 4 Approvals format_…" at bounding box center [611, 326] width 1223 height 653
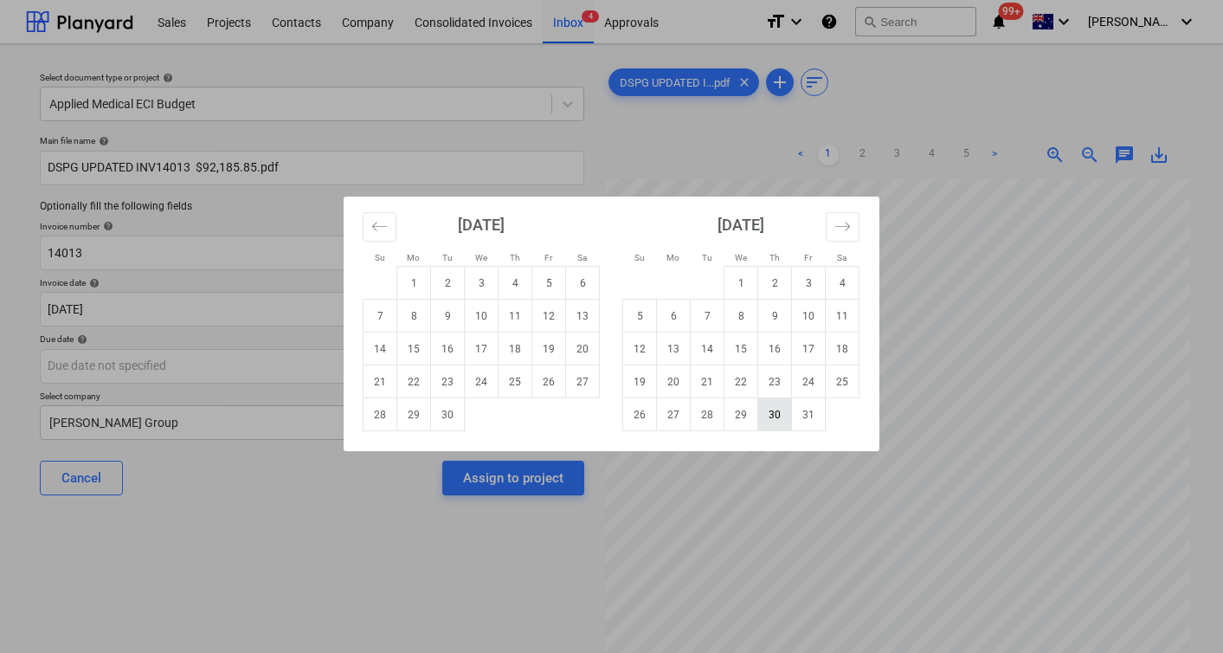
click at [777, 406] on td "30" at bounding box center [775, 414] width 34 height 33
type input "[DATE]"
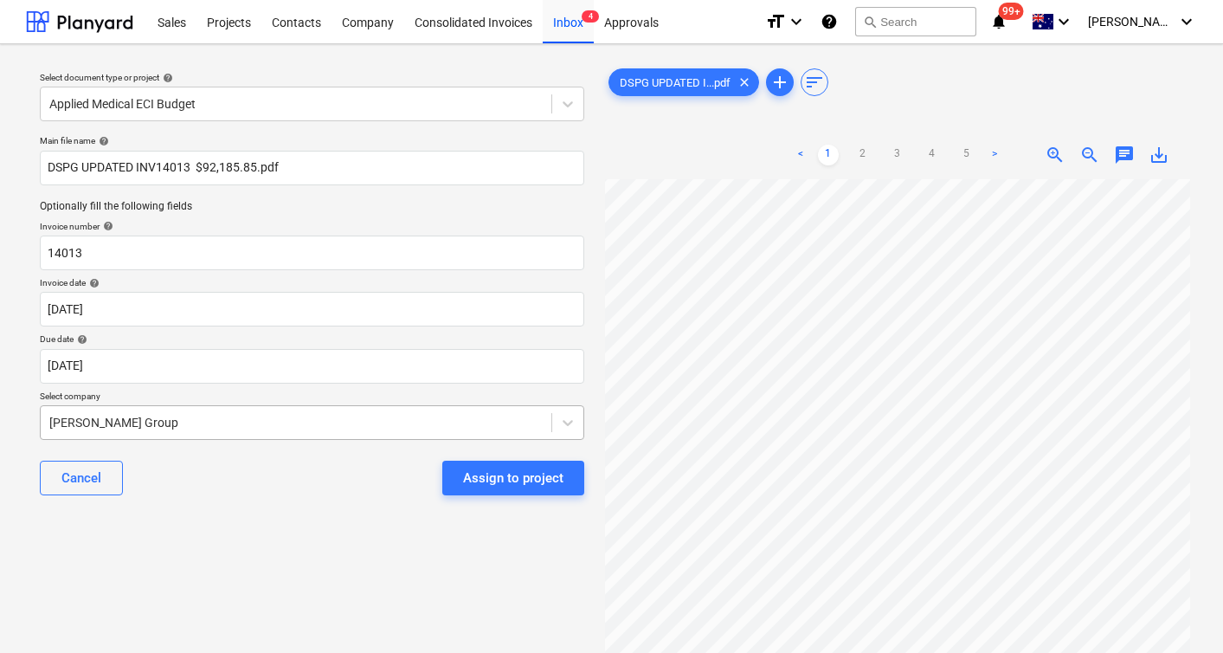
click at [286, 409] on body "Sales Projects Contacts Company Consolidated Invoices Inbox 4 Approvals format_…" at bounding box center [611, 326] width 1223 height 653
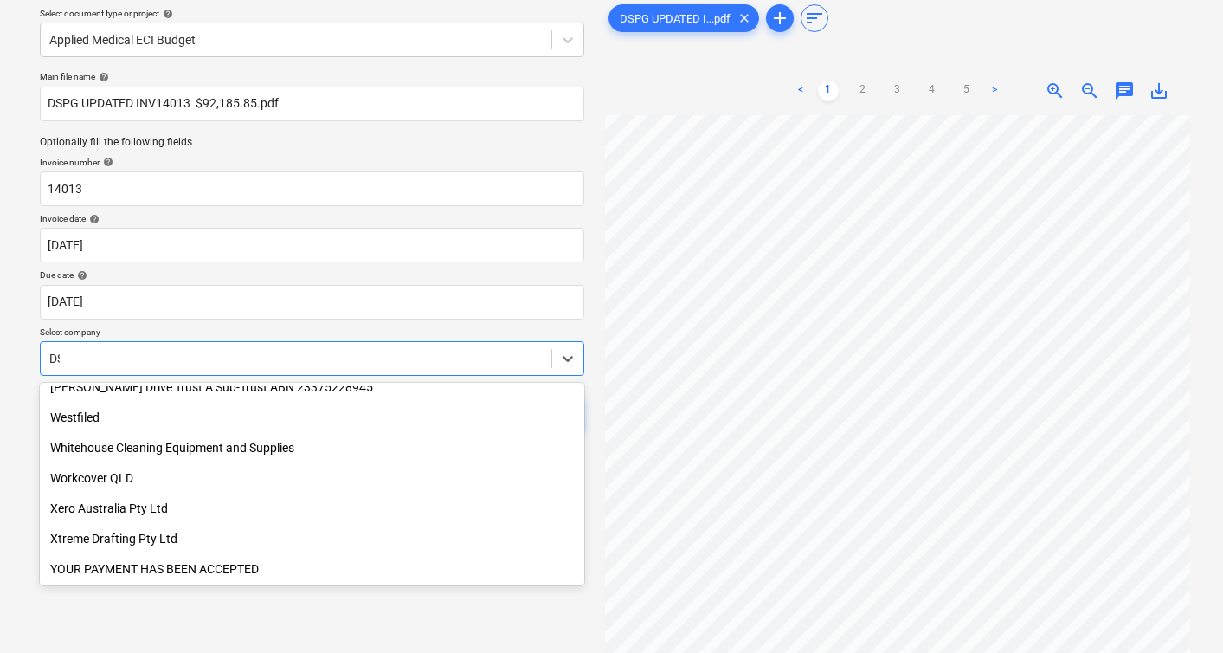
scroll to position [710, 0]
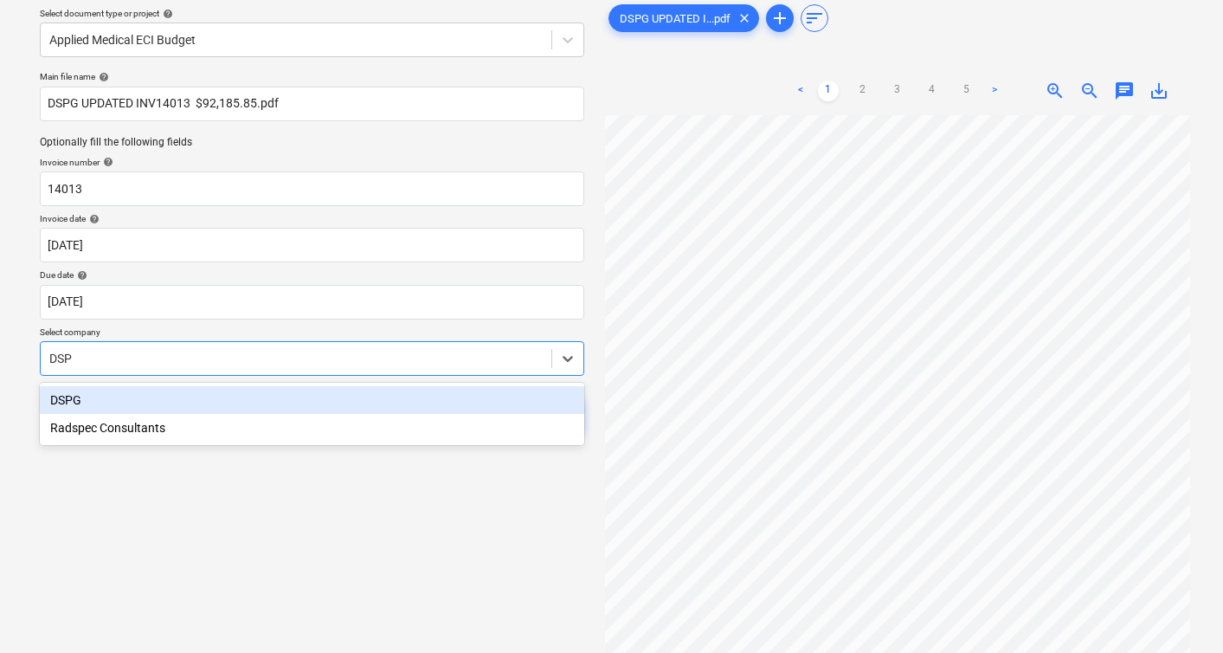
type input "DSPG"
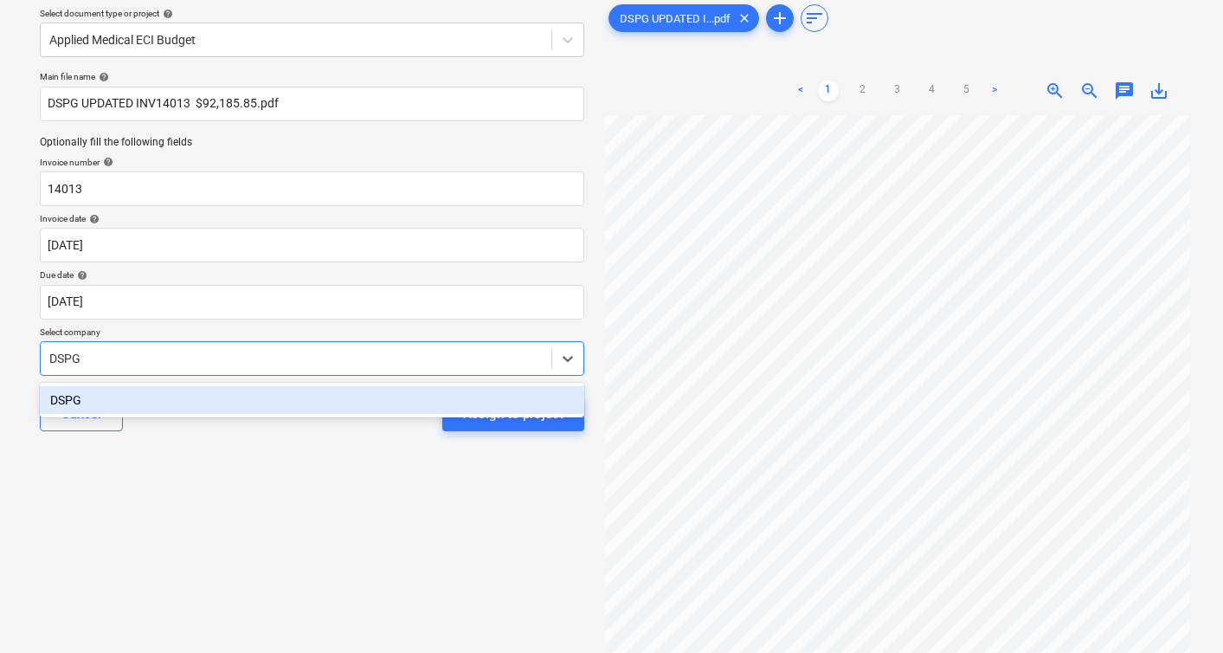
click at [191, 397] on div "DSPG" at bounding box center [312, 400] width 545 height 28
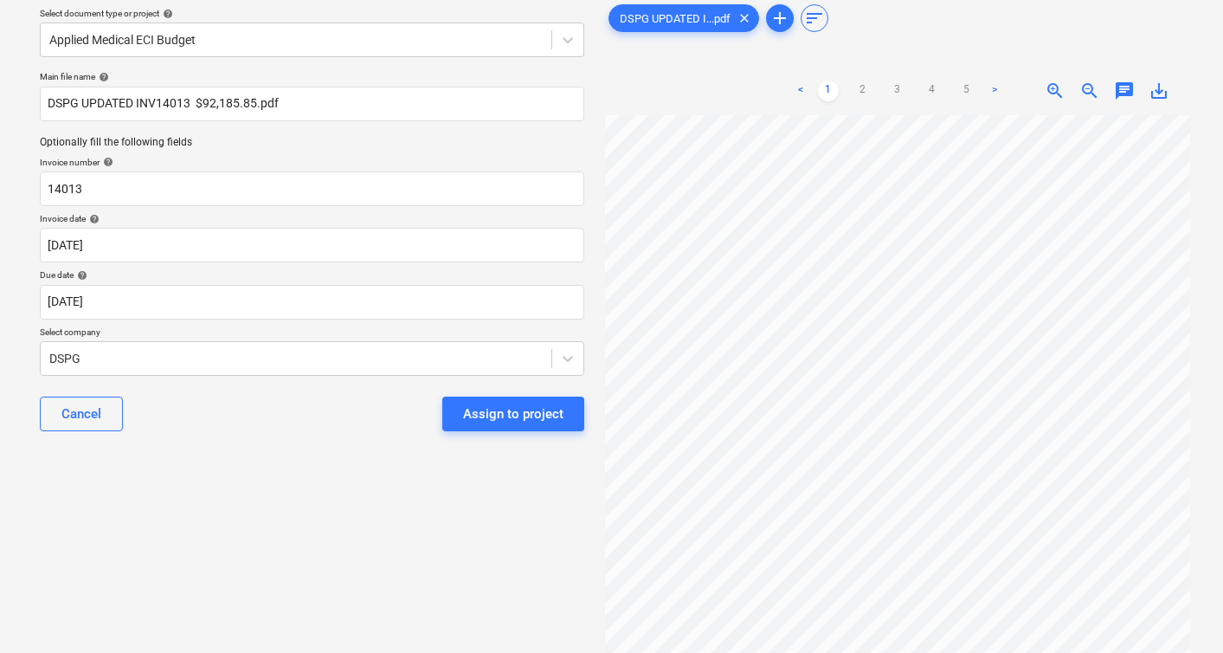
click at [278, 616] on div "Select document type or project help Applied Medical ECI Budget Main file name …" at bounding box center [312, 360] width 572 height 732
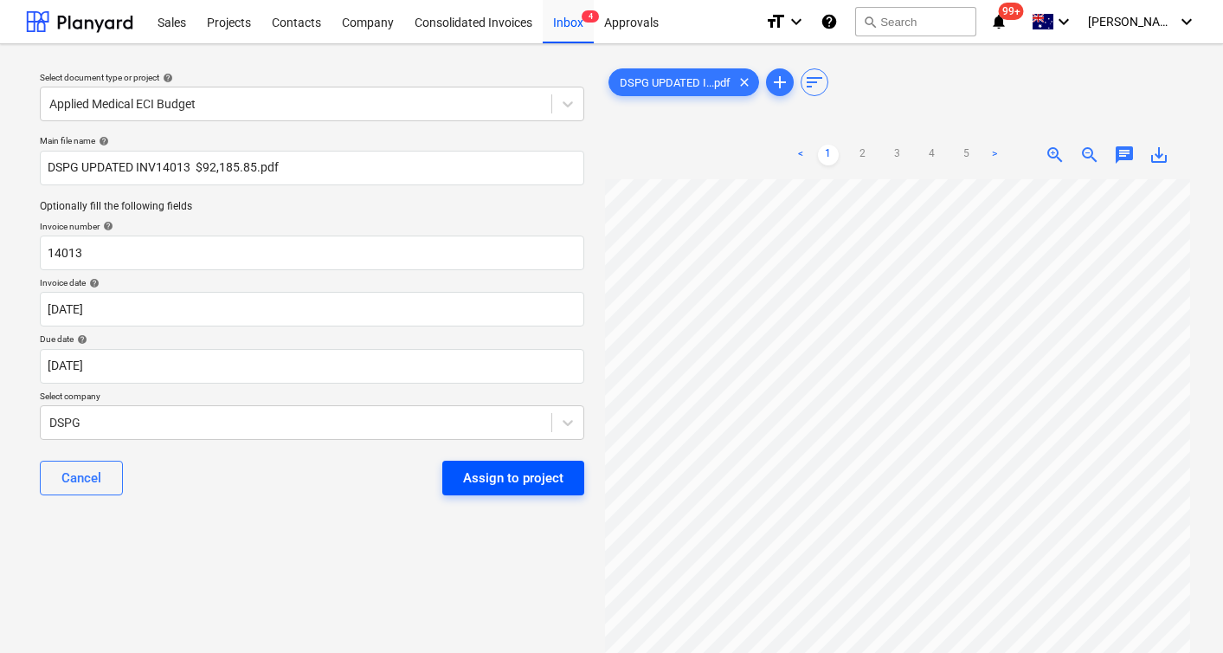
scroll to position [152, 0]
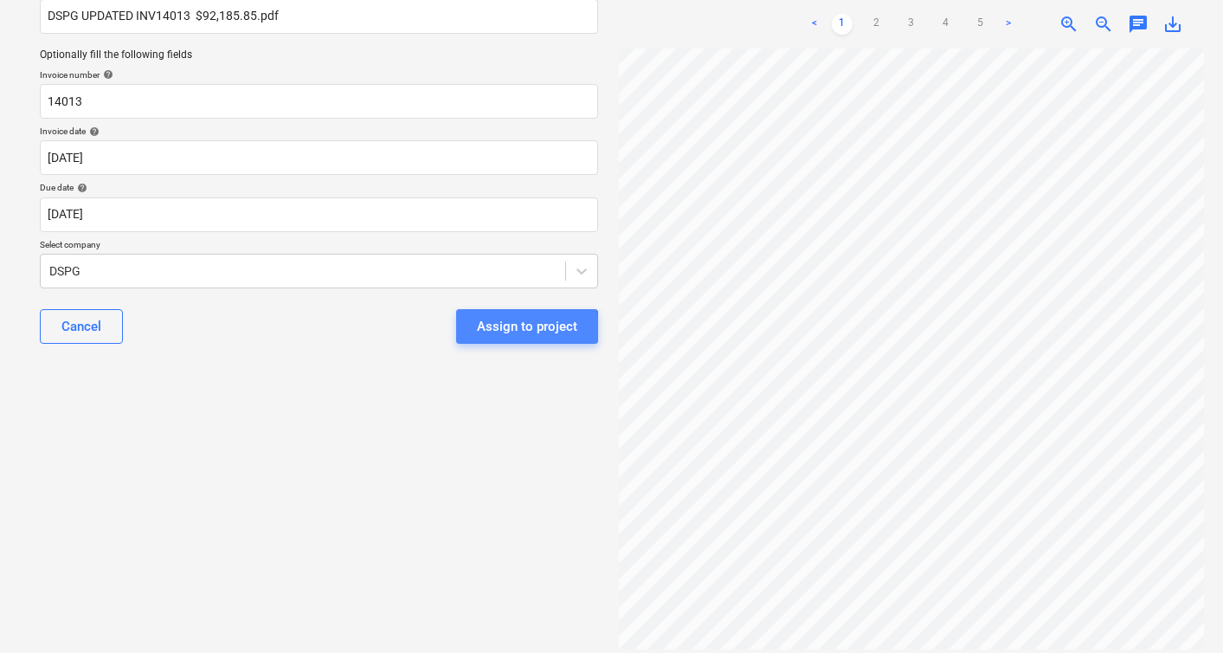
click at [509, 327] on div "Assign to project" at bounding box center [527, 326] width 100 height 23
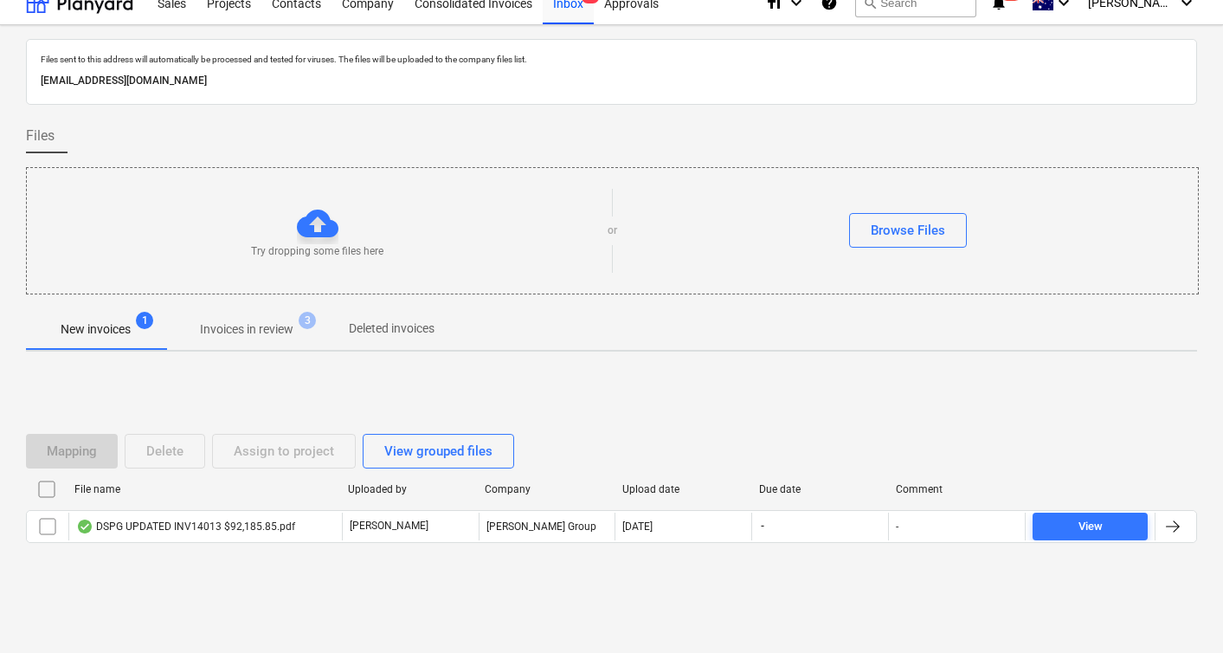
scroll to position [19, 0]
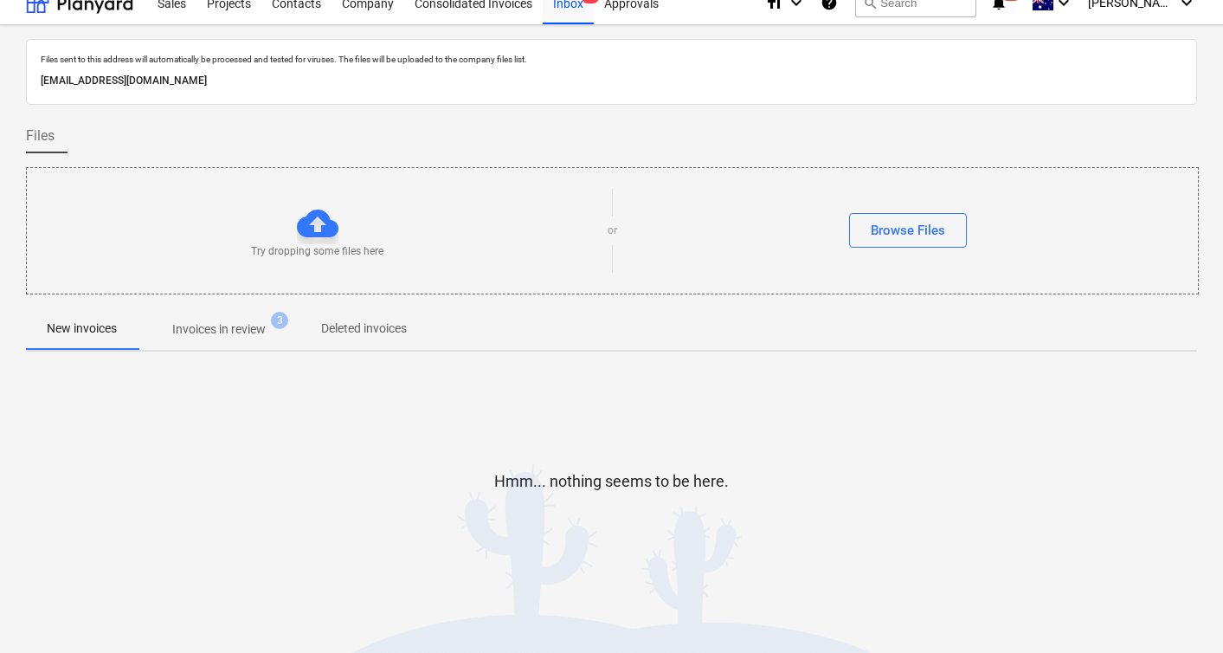
click at [212, 333] on p "Invoices in review" at bounding box center [219, 329] width 94 height 18
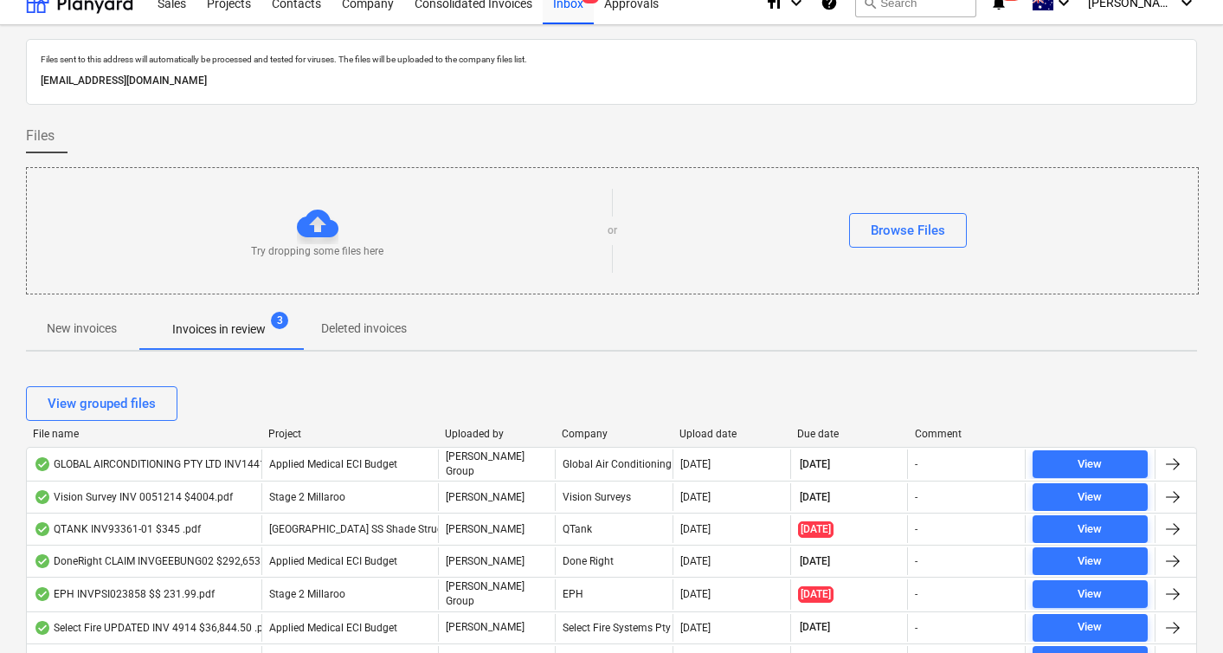
click at [712, 431] on div "Upload date" at bounding box center [732, 434] width 104 height 12
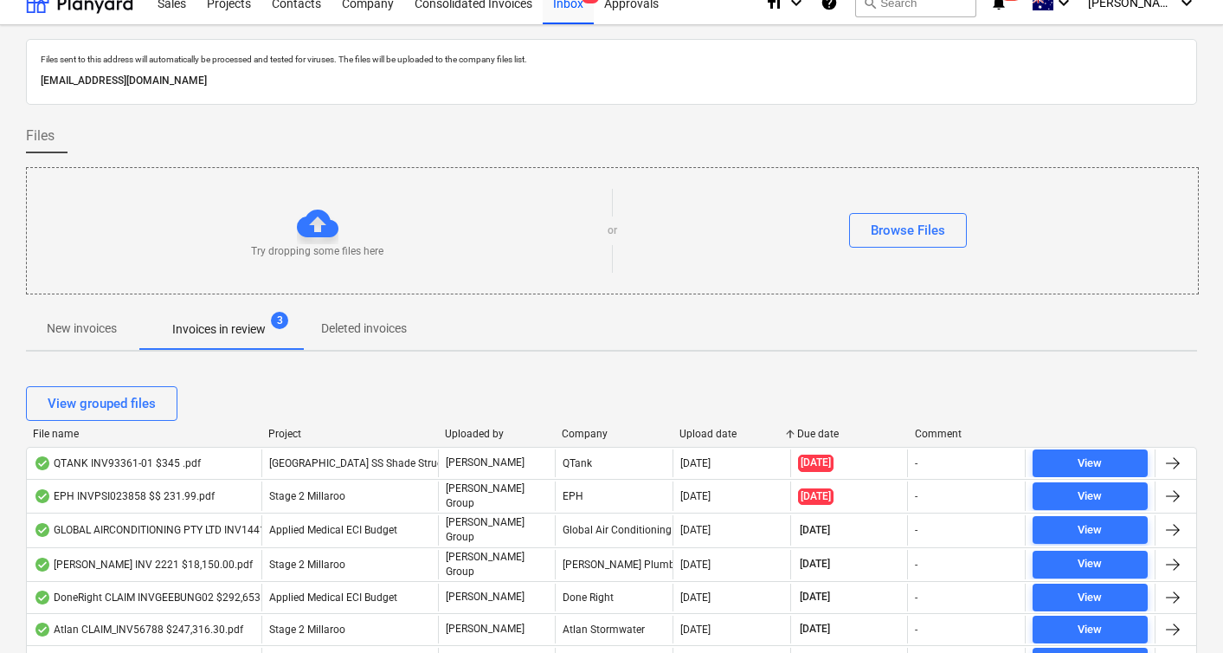
click at [712, 431] on div "Upload date" at bounding box center [732, 434] width 104 height 12
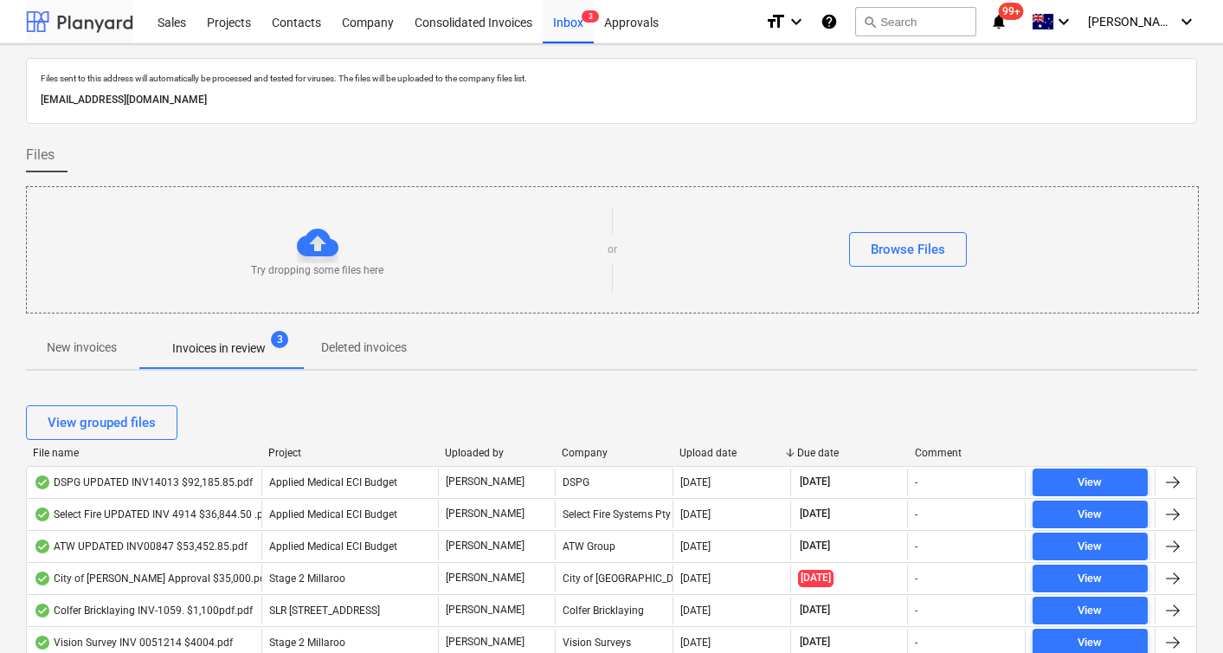
click at [76, 19] on div at bounding box center [79, 21] width 107 height 43
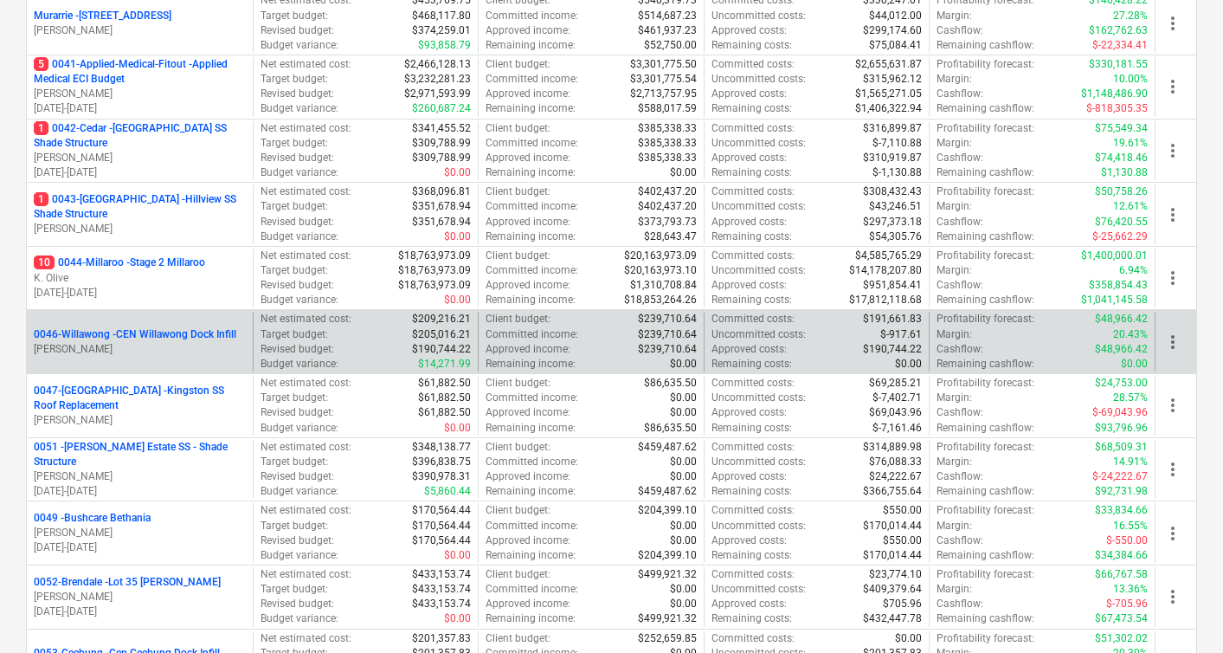
scroll to position [410, 0]
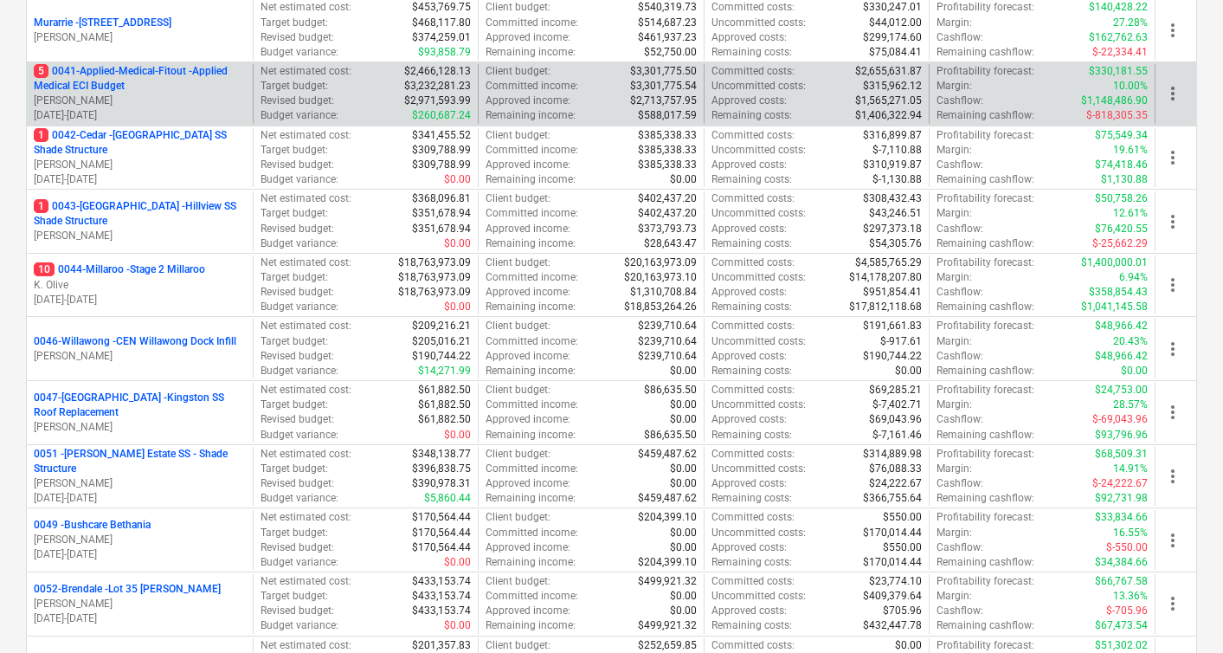
click at [134, 78] on p "5 0041-Applied-Medical-Fitout - Applied Medical ECI Budget" at bounding box center [140, 78] width 212 height 29
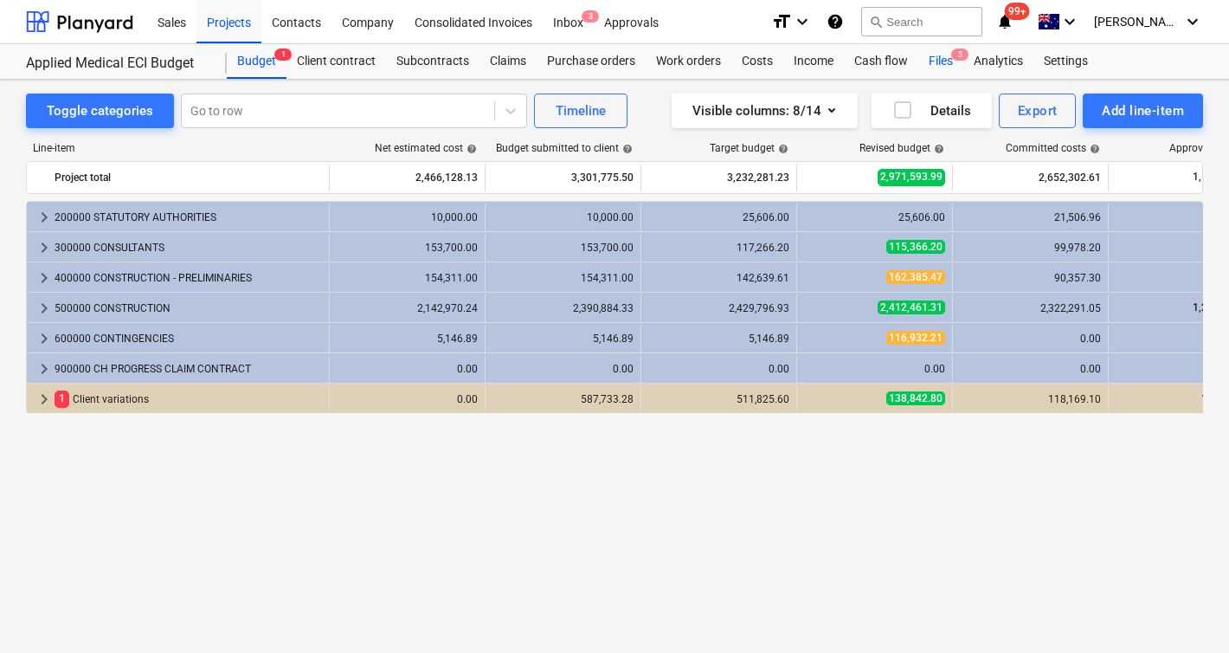
click at [949, 60] on div "Files 5" at bounding box center [941, 61] width 45 height 35
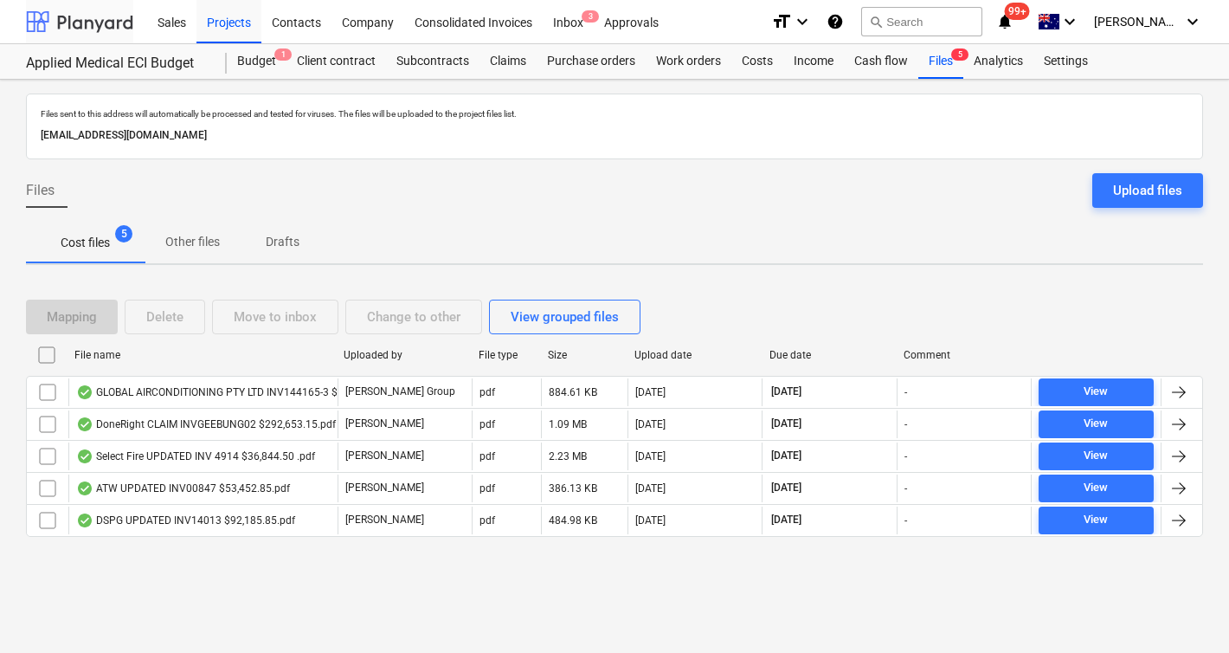
click at [63, 28] on div at bounding box center [79, 21] width 107 height 43
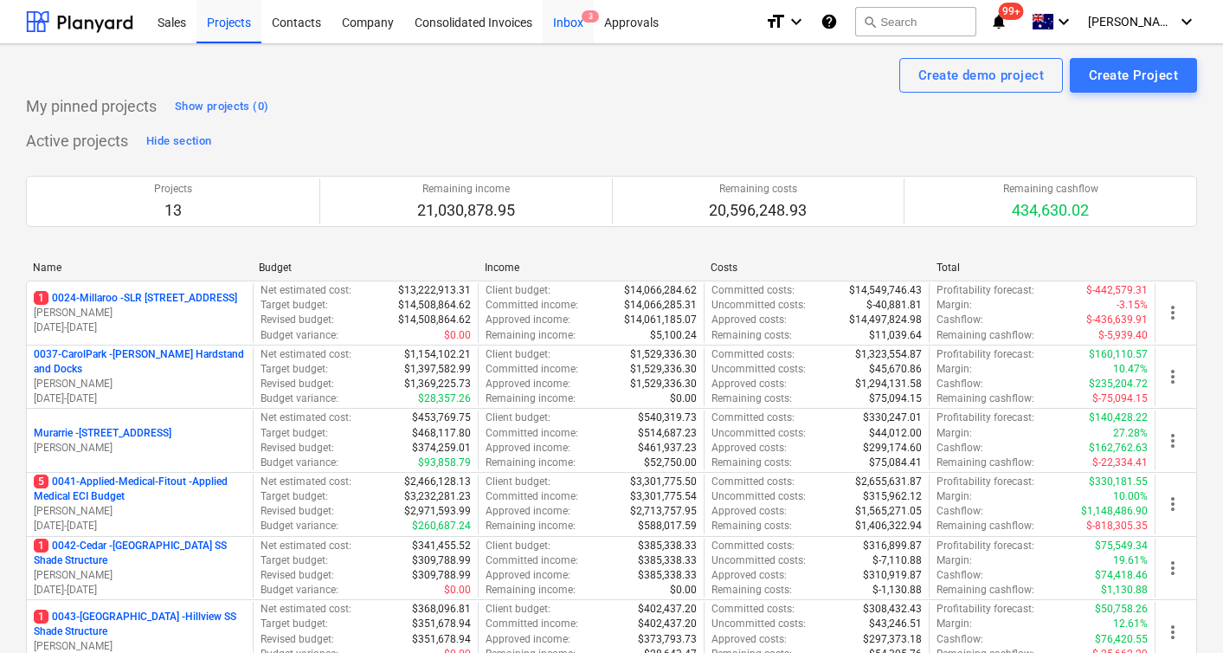
click at [566, 24] on div "Inbox 3" at bounding box center [568, 21] width 51 height 44
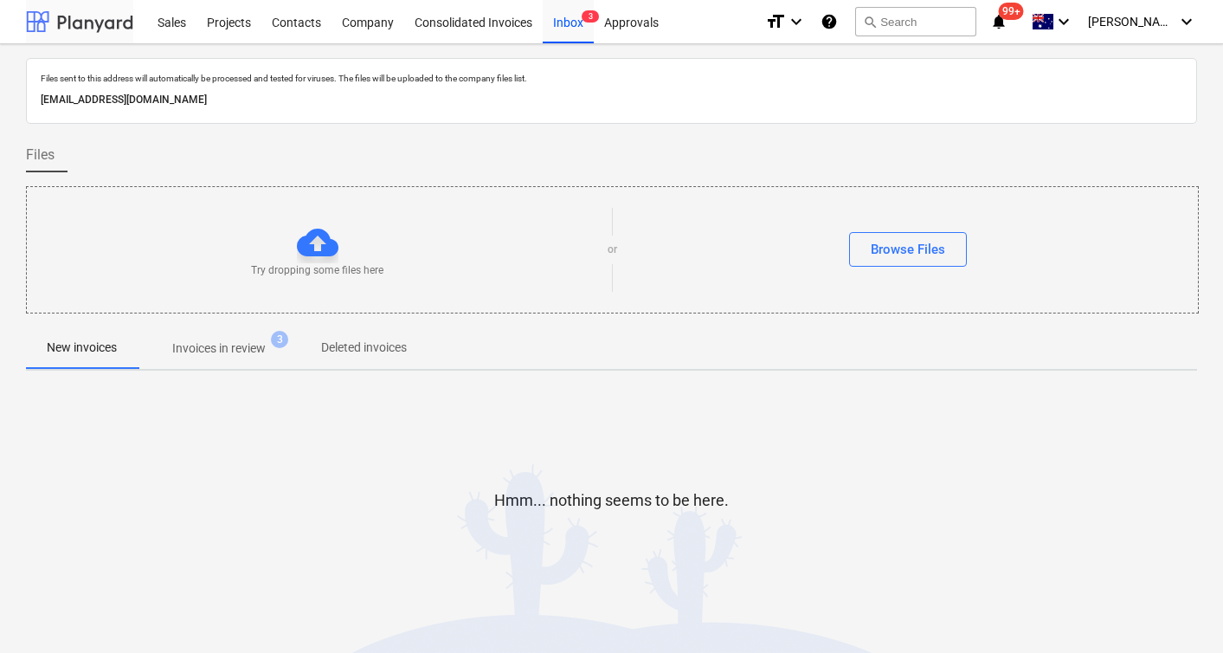
click at [77, 16] on div at bounding box center [79, 21] width 107 height 43
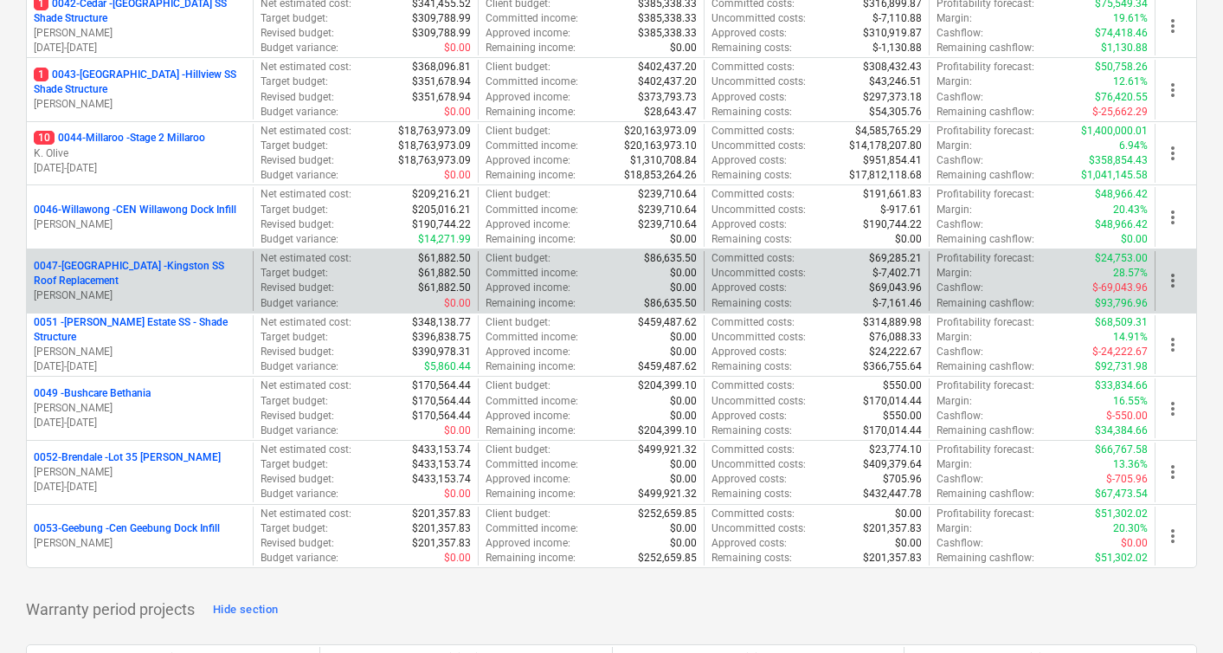
scroll to position [537, 0]
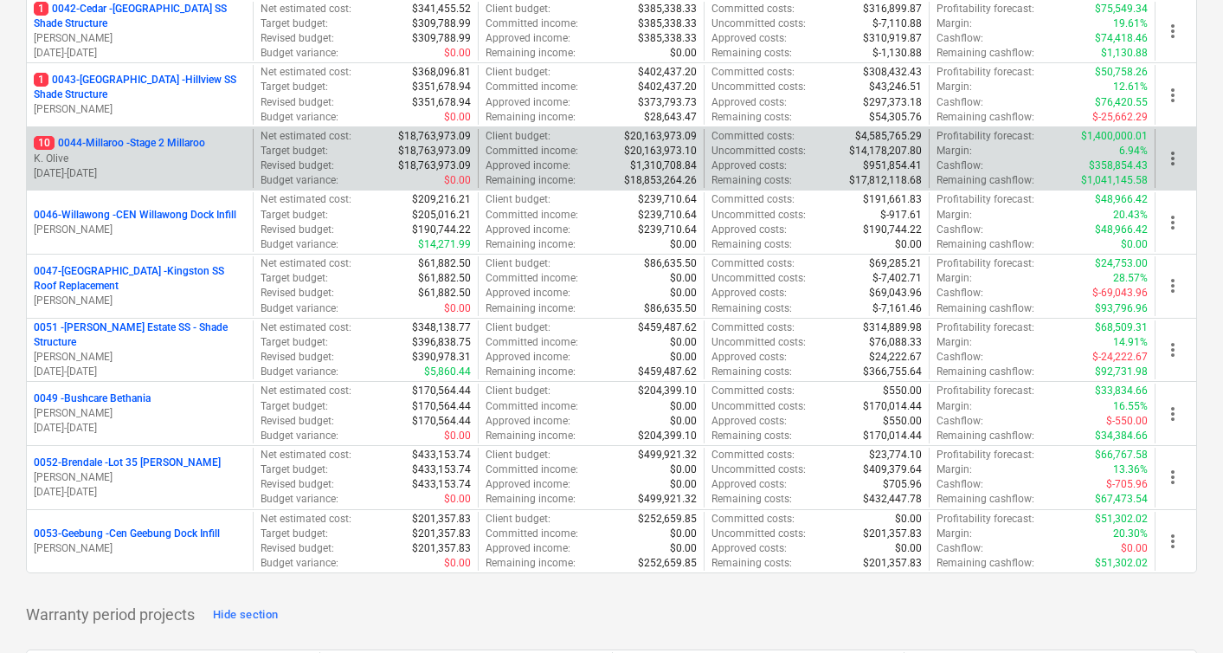
click at [109, 145] on p "10 0044-Millaroo - Stage 2 Millaroo" at bounding box center [119, 143] width 171 height 15
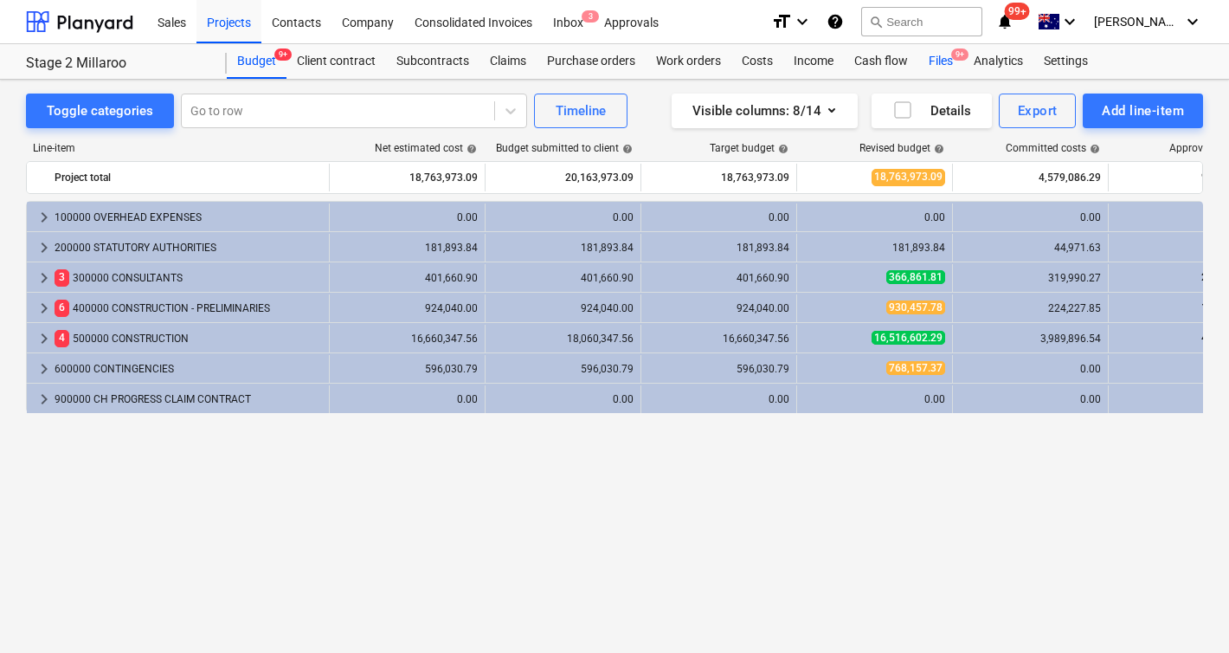
click at [949, 60] on div "Files 9+" at bounding box center [941, 61] width 45 height 35
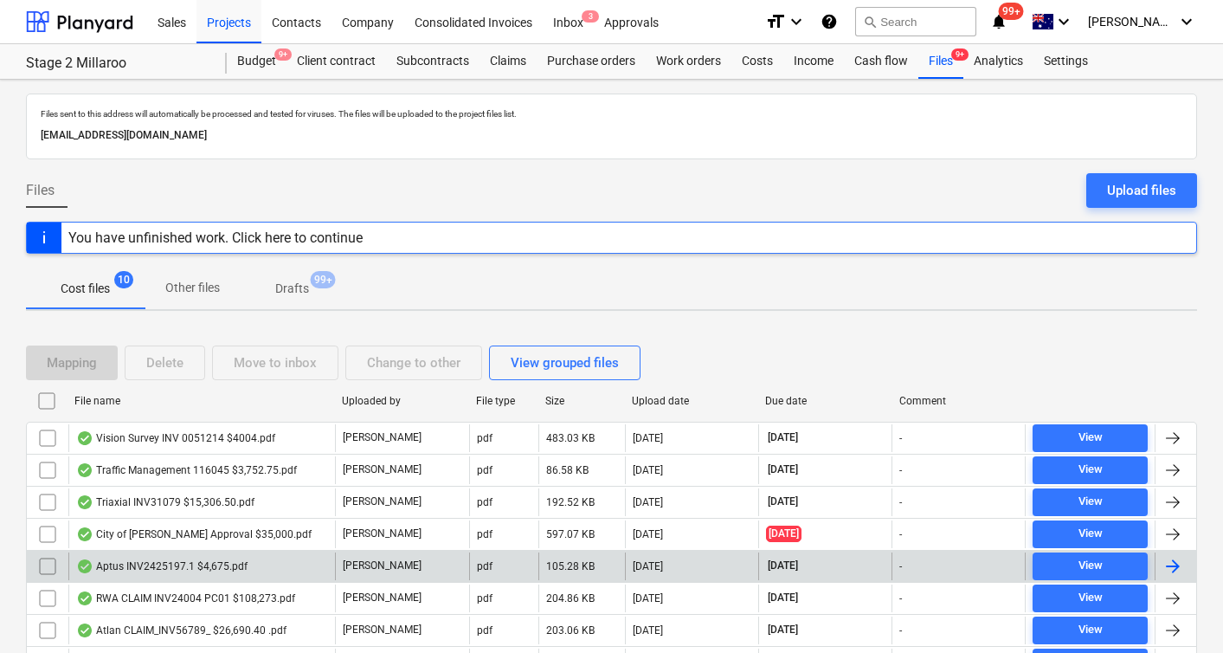
scroll to position [152, 0]
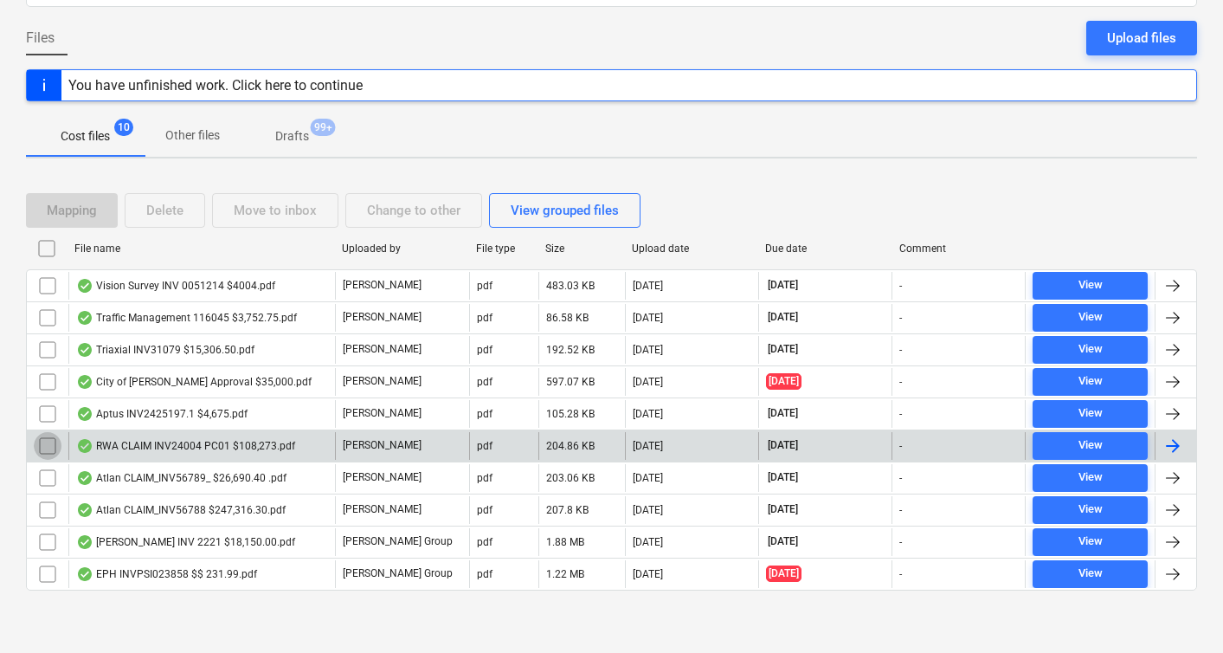
click at [50, 443] on input "checkbox" at bounding box center [48, 446] width 28 height 28
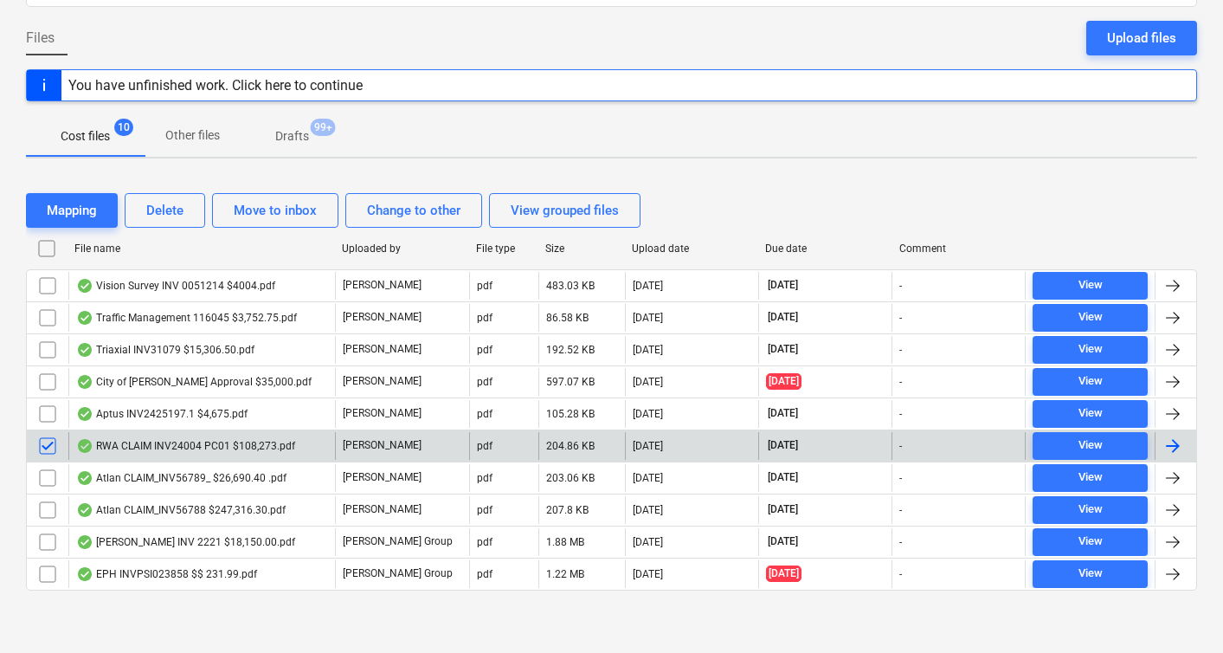
click at [171, 445] on div "RWA CLAIM INV24004 PC01 $108,273.pdf" at bounding box center [185, 446] width 219 height 14
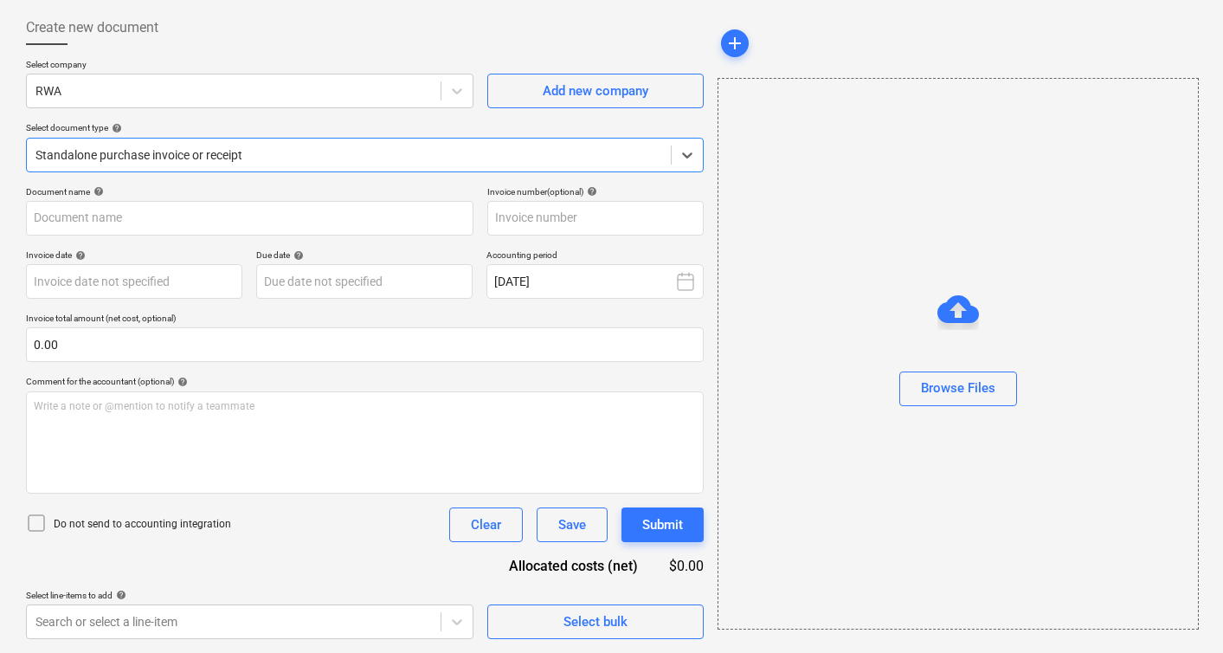
type input "CLAIM"
type input "[DATE]"
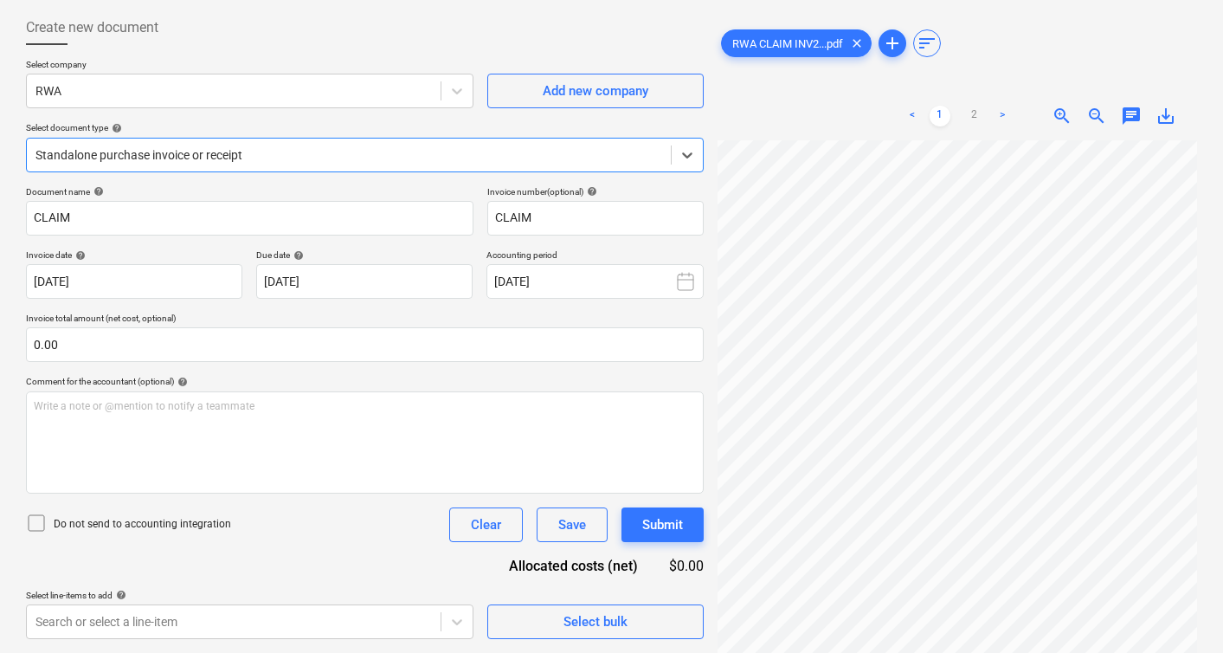
scroll to position [0, 0]
click at [1172, 114] on span "save_alt" at bounding box center [1166, 116] width 21 height 21
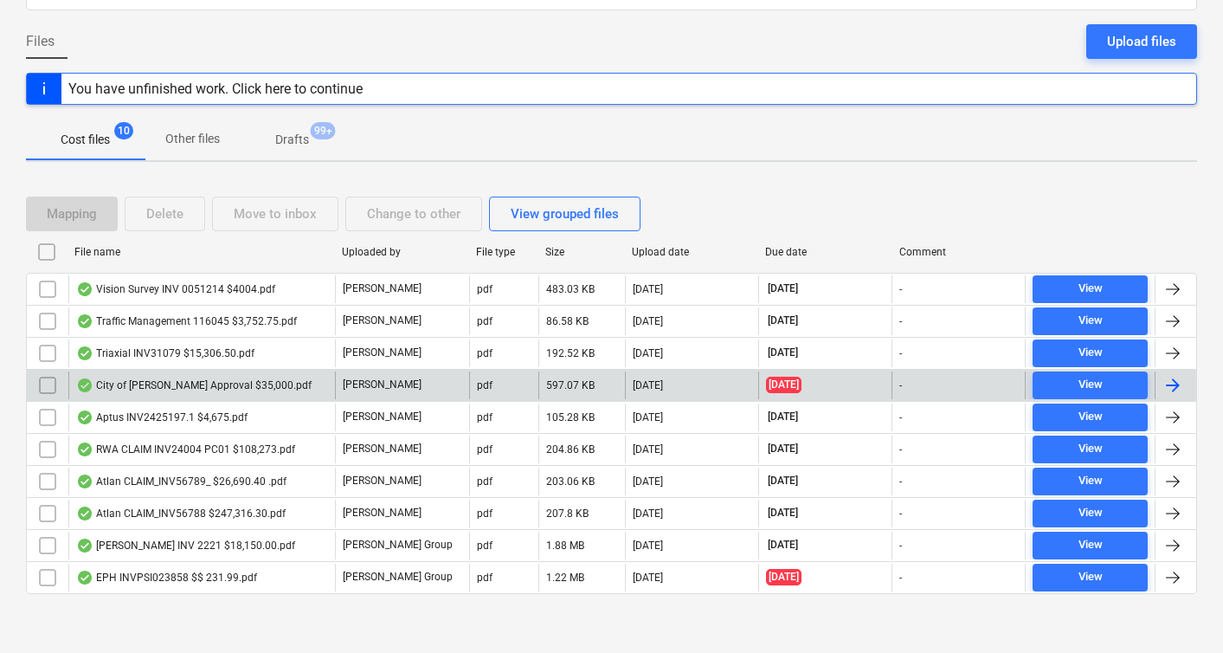
scroll to position [152, 0]
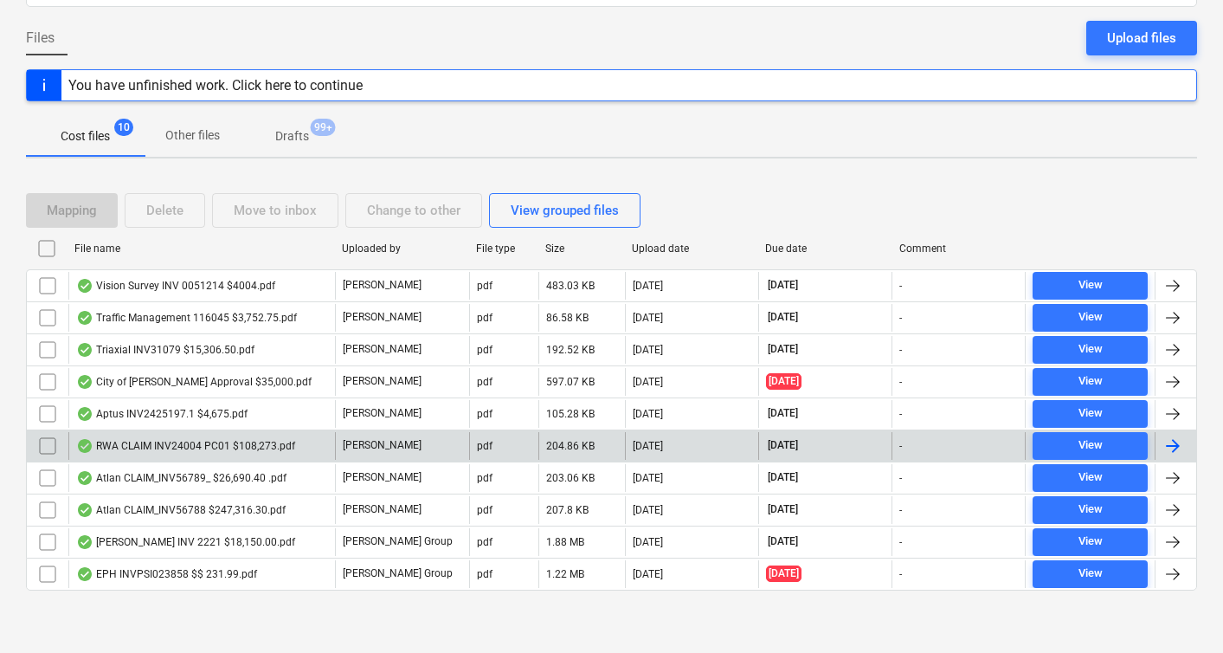
click at [46, 448] on input "checkbox" at bounding box center [48, 446] width 28 height 28
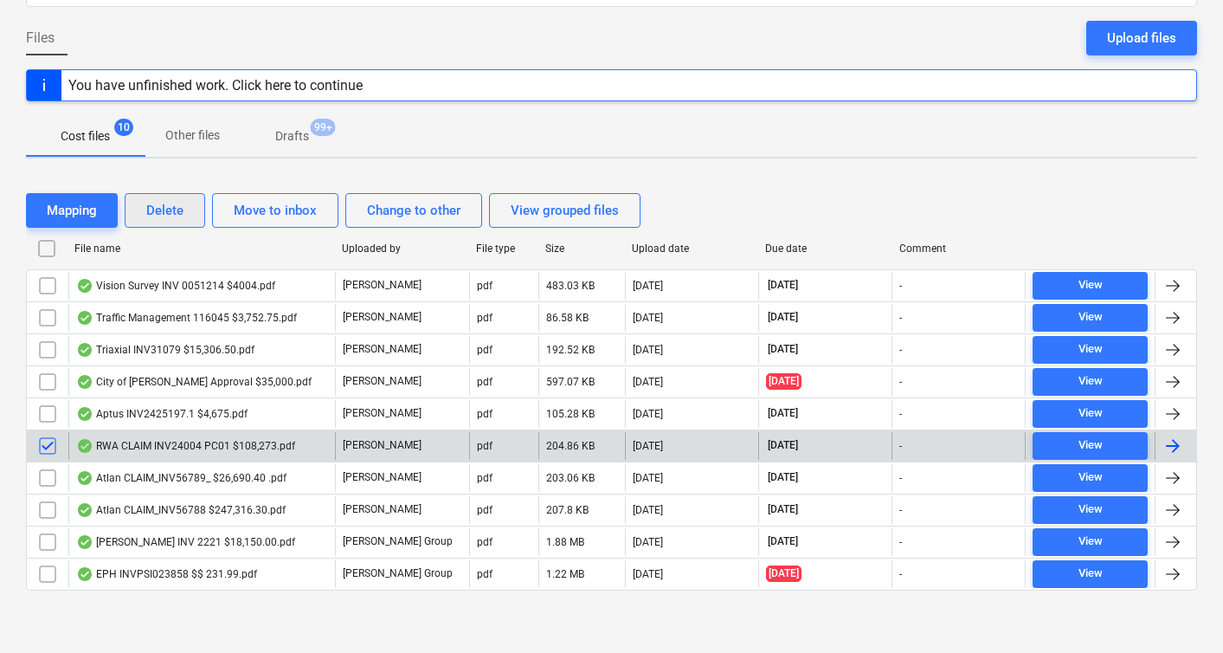
click at [168, 212] on div "Delete" at bounding box center [164, 210] width 37 height 23
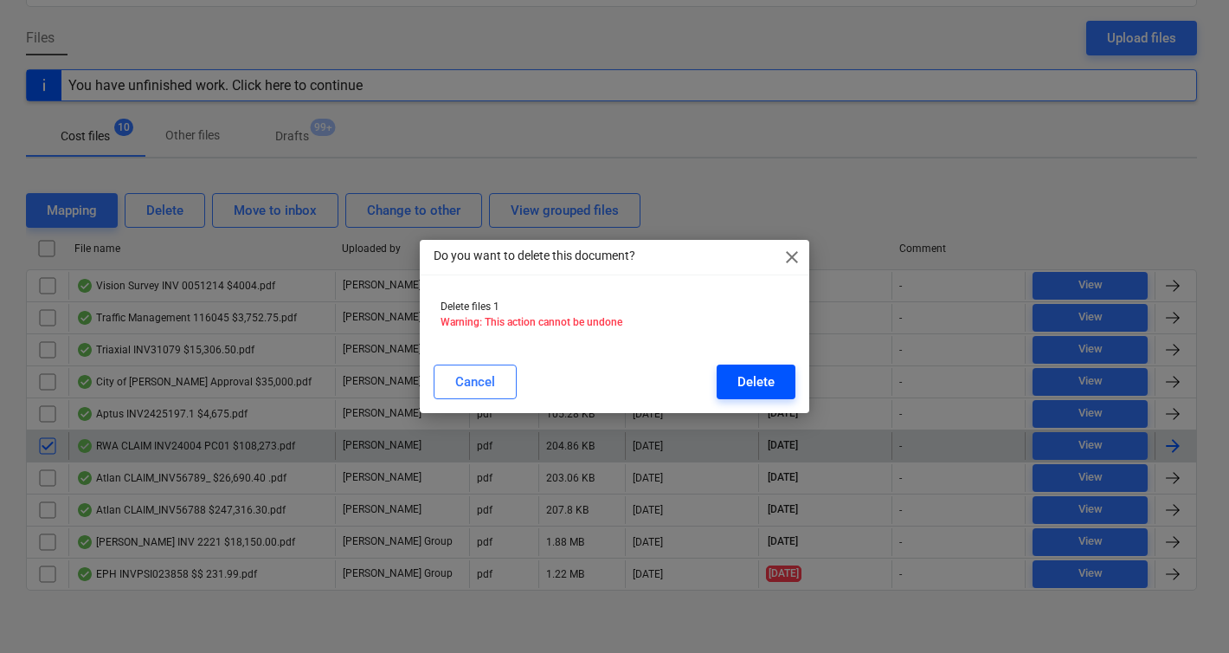
click at [744, 394] on button "Delete" at bounding box center [756, 381] width 79 height 35
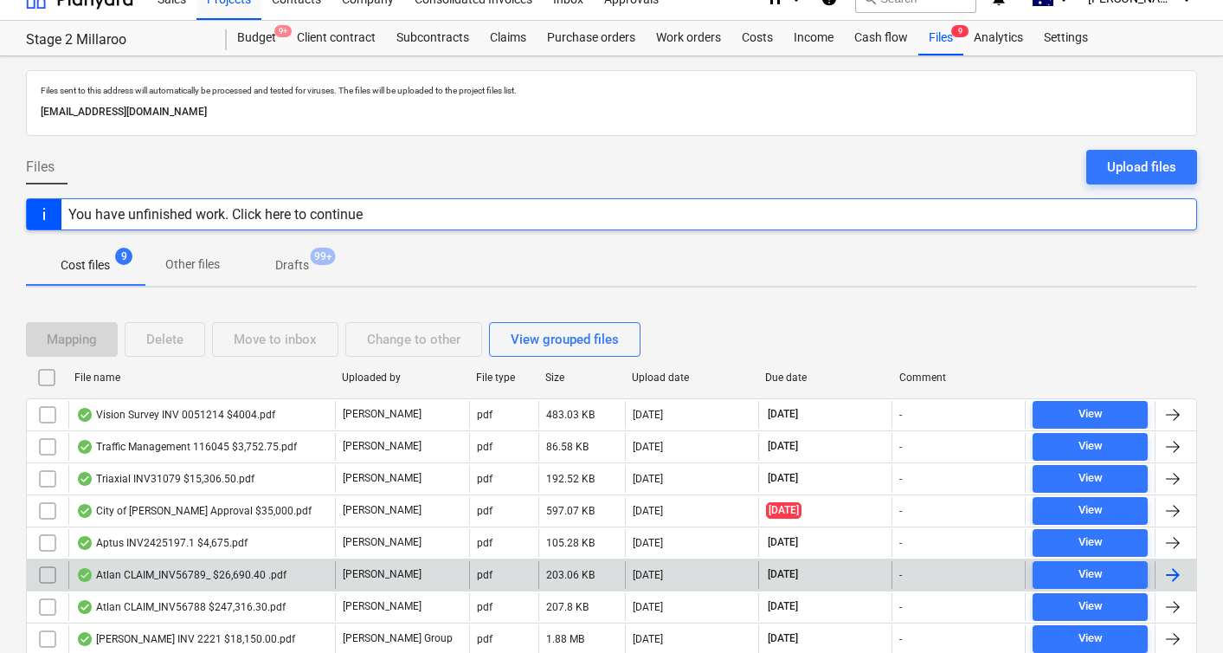
scroll to position [0, 0]
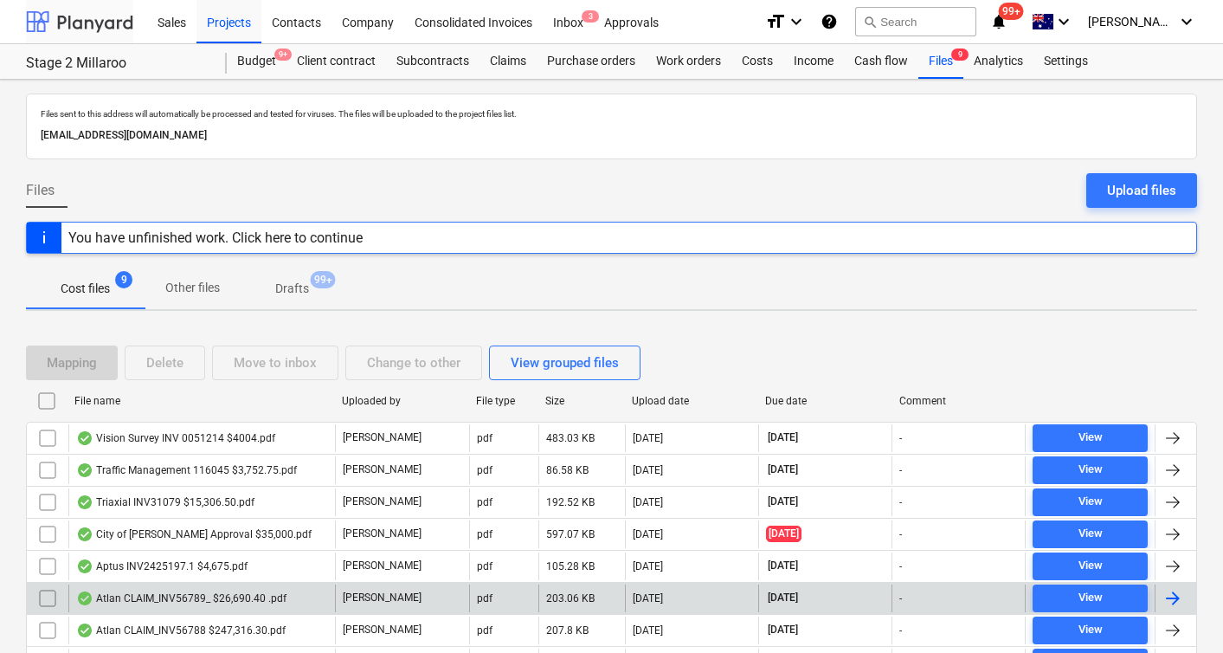
click at [87, 24] on div at bounding box center [79, 21] width 107 height 43
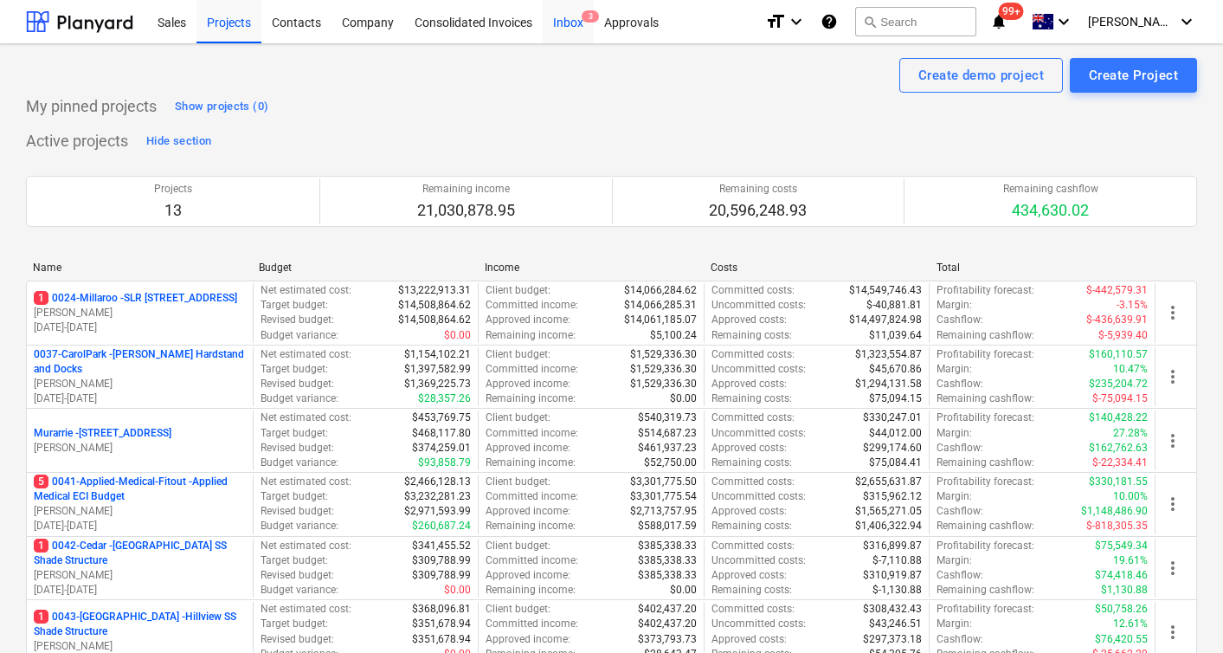
click at [576, 23] on div "Inbox 3" at bounding box center [568, 21] width 51 height 44
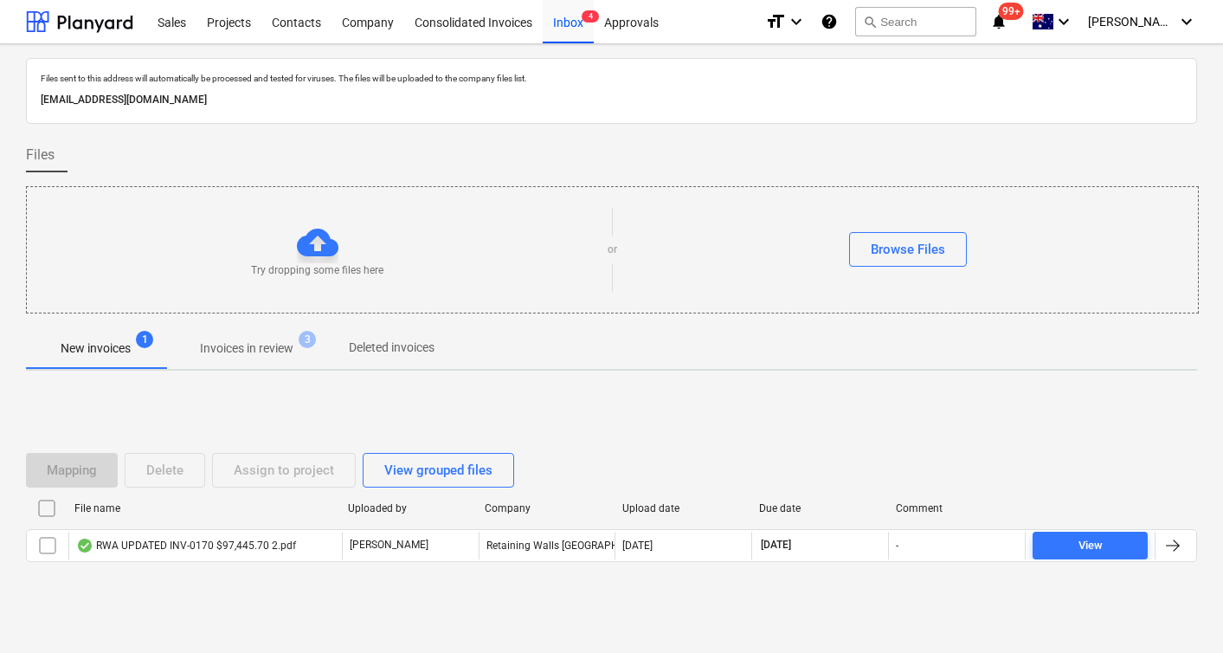
scroll to position [19, 0]
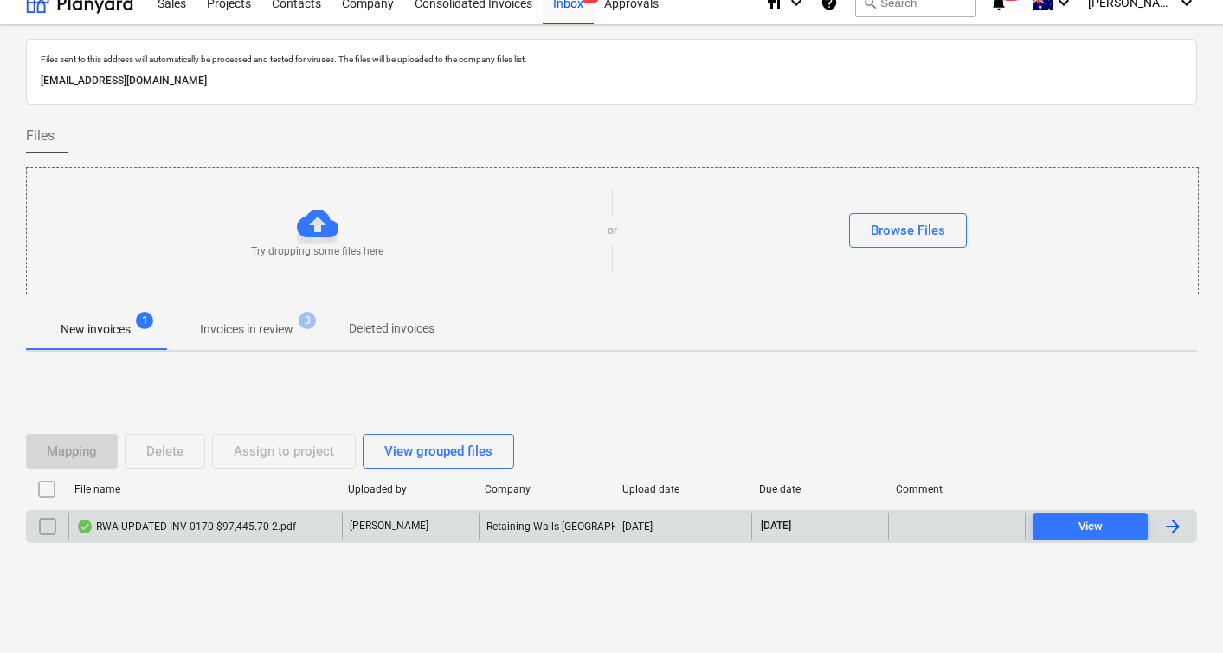
click at [188, 516] on div "RWA UPDATED INV-0170 $97,445.70 2.pdf" at bounding box center [205, 527] width 274 height 28
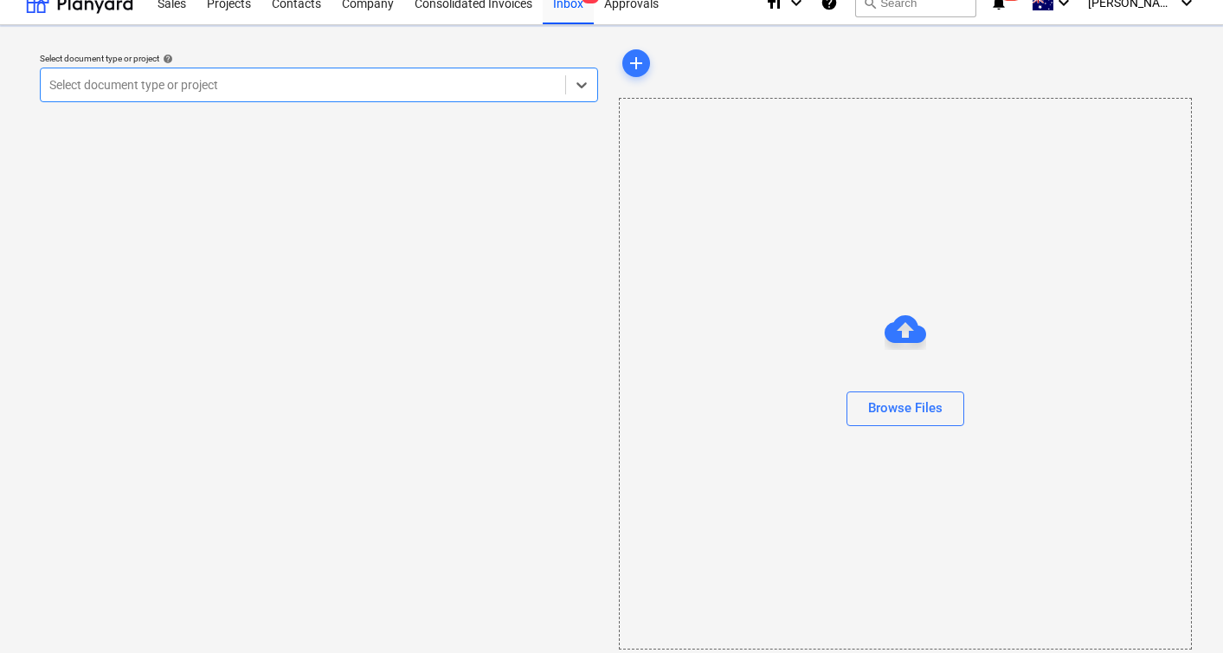
click at [403, 89] on div at bounding box center [302, 84] width 507 height 17
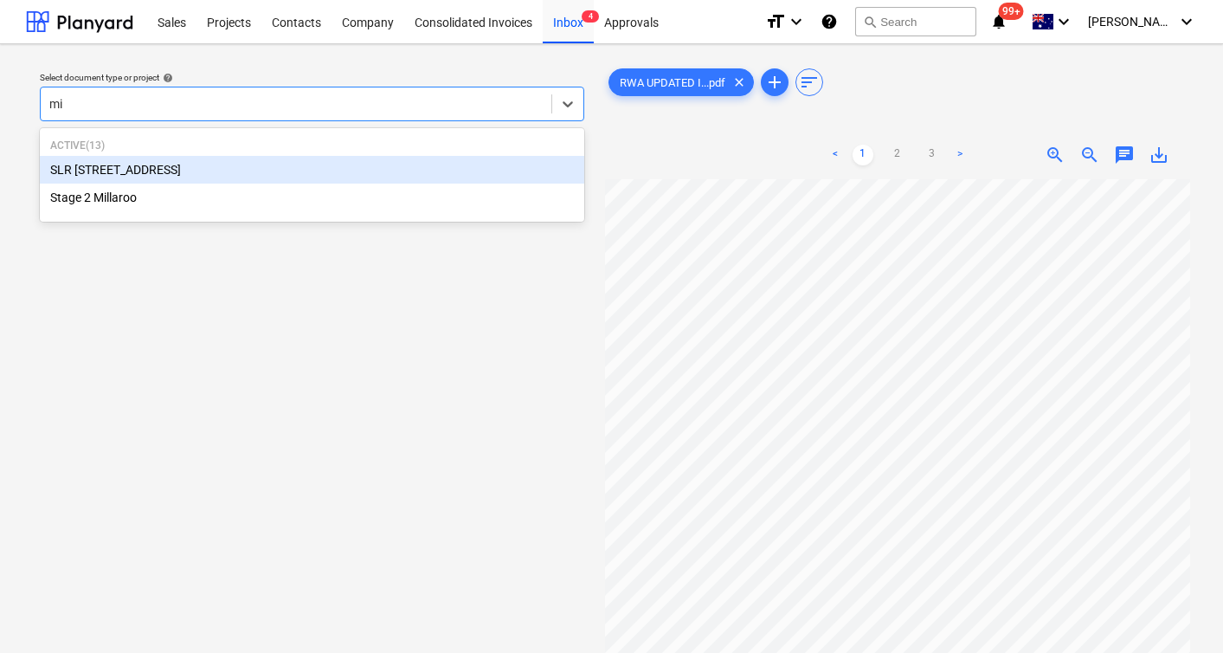
type input "mil"
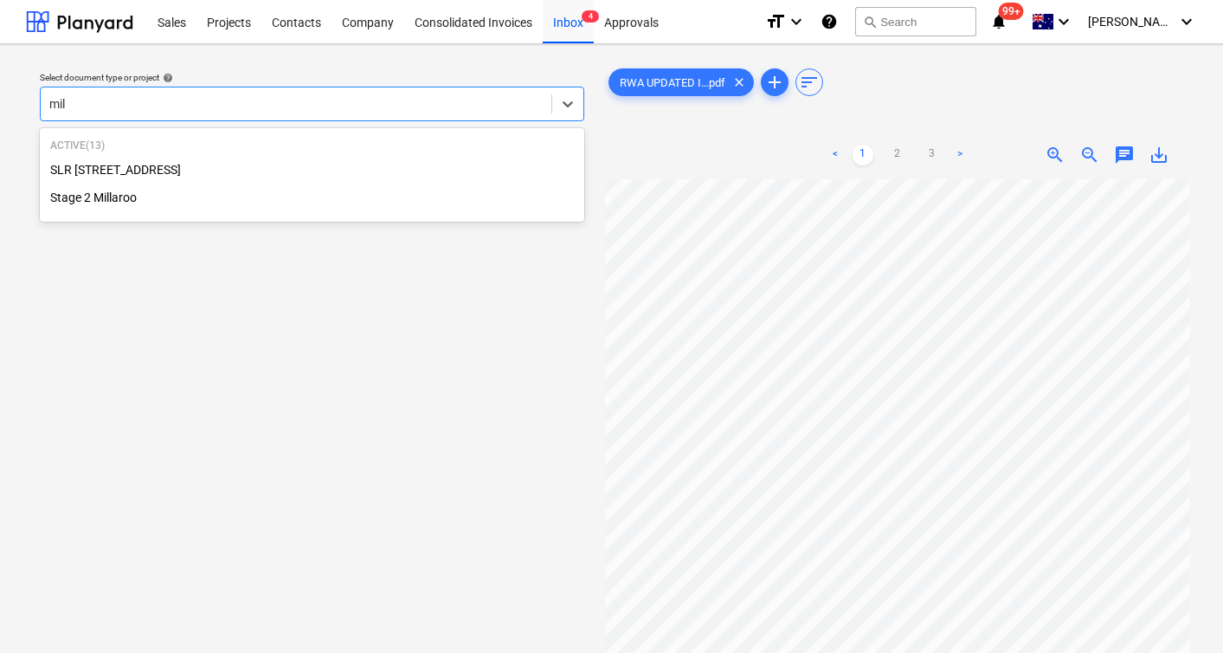
click at [230, 202] on div "Stage 2 Millaroo" at bounding box center [312, 198] width 545 height 28
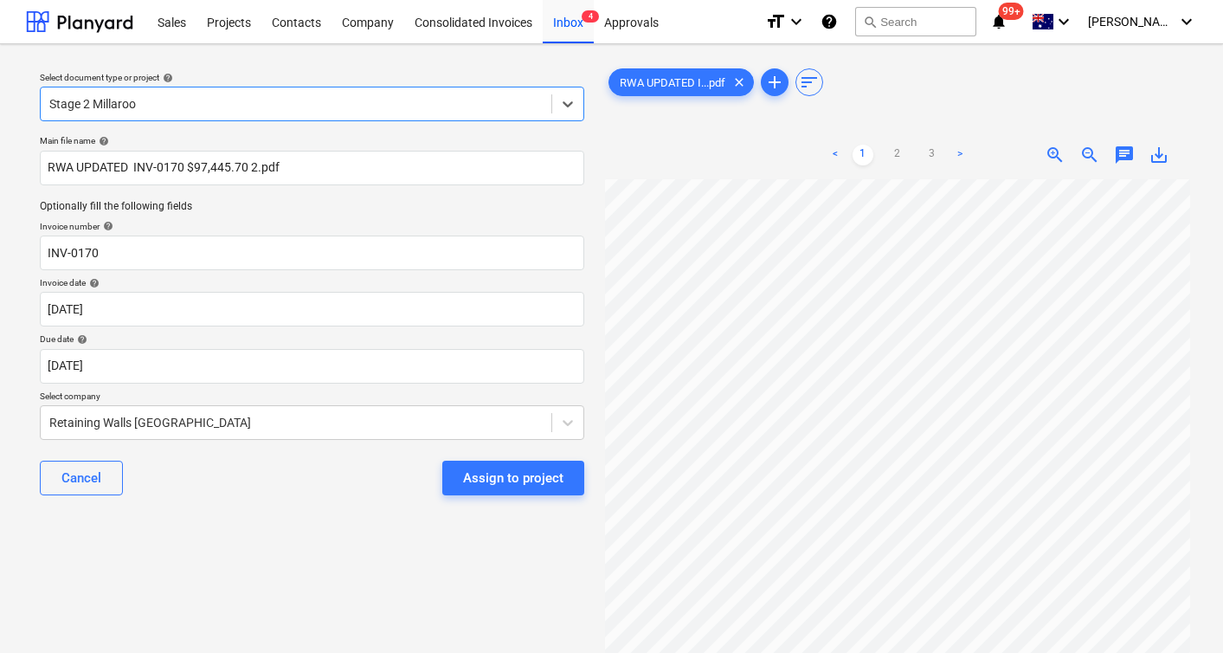
scroll to position [103, 0]
click at [487, 477] on div "Assign to project" at bounding box center [513, 478] width 100 height 23
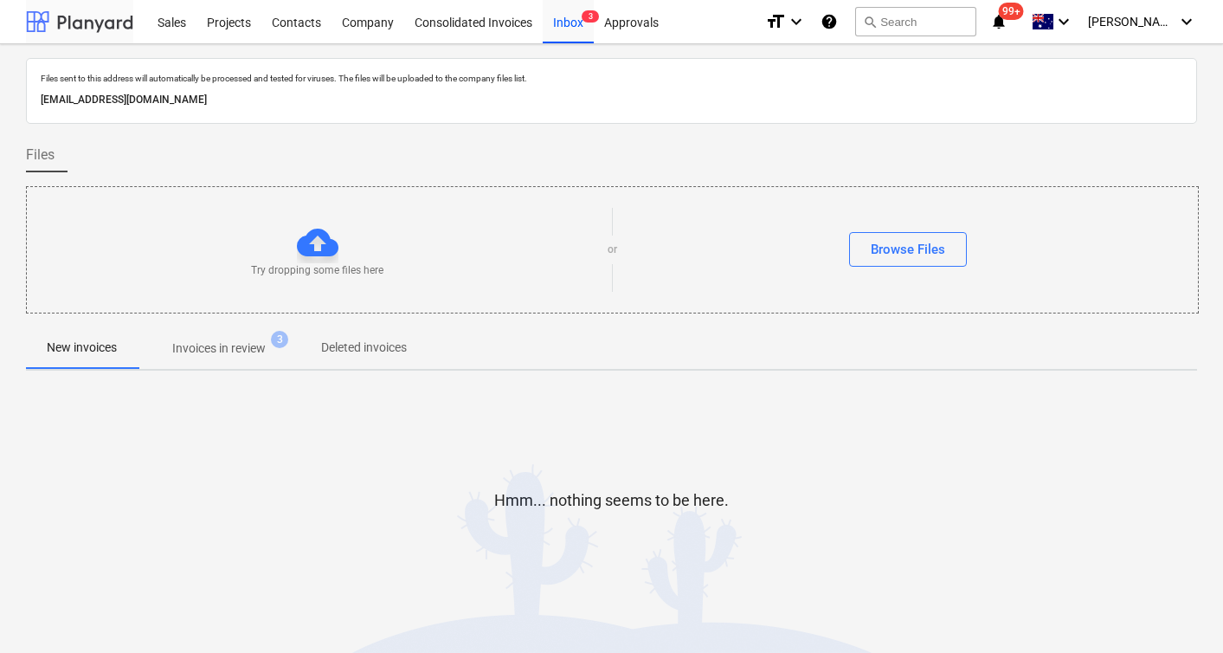
click at [83, 22] on div at bounding box center [79, 21] width 107 height 43
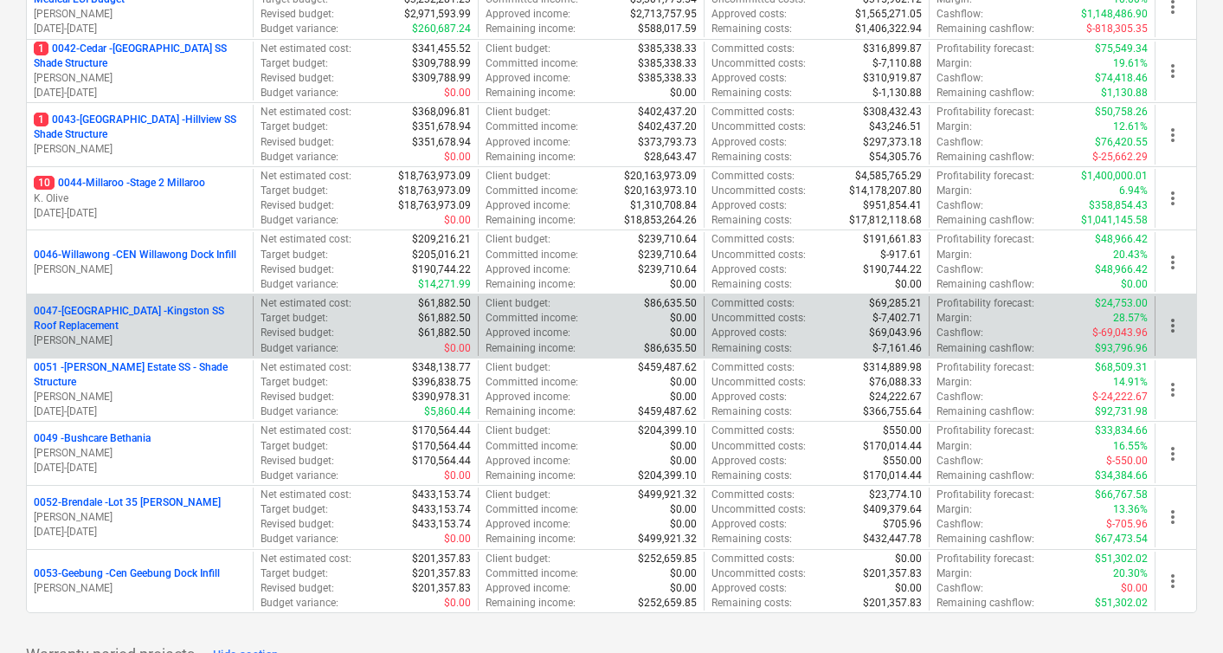
scroll to position [500, 0]
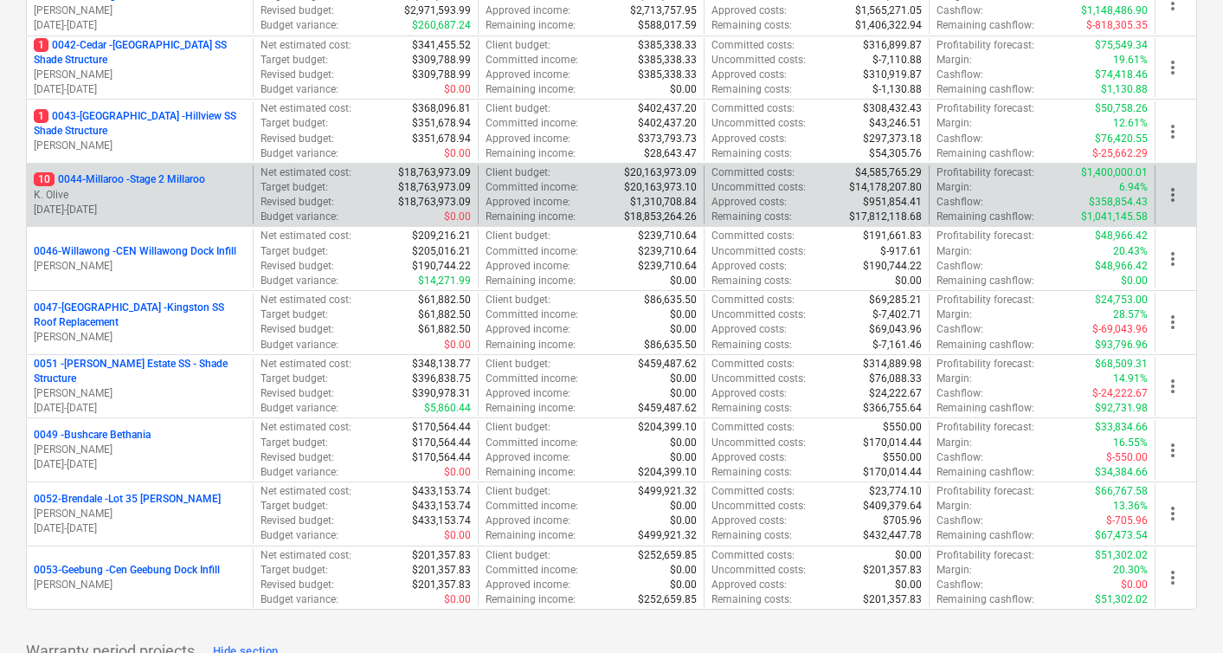
click at [132, 189] on p "K. Olive" at bounding box center [140, 195] width 212 height 15
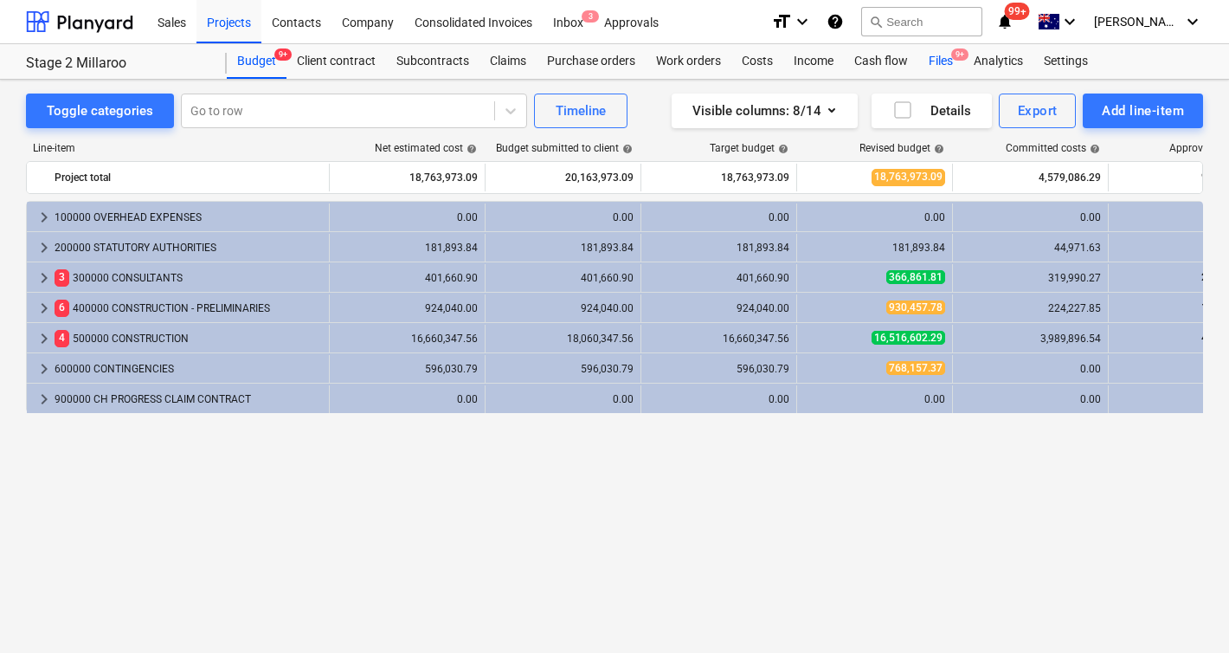
click at [946, 61] on div "Files 9+" at bounding box center [941, 61] width 45 height 35
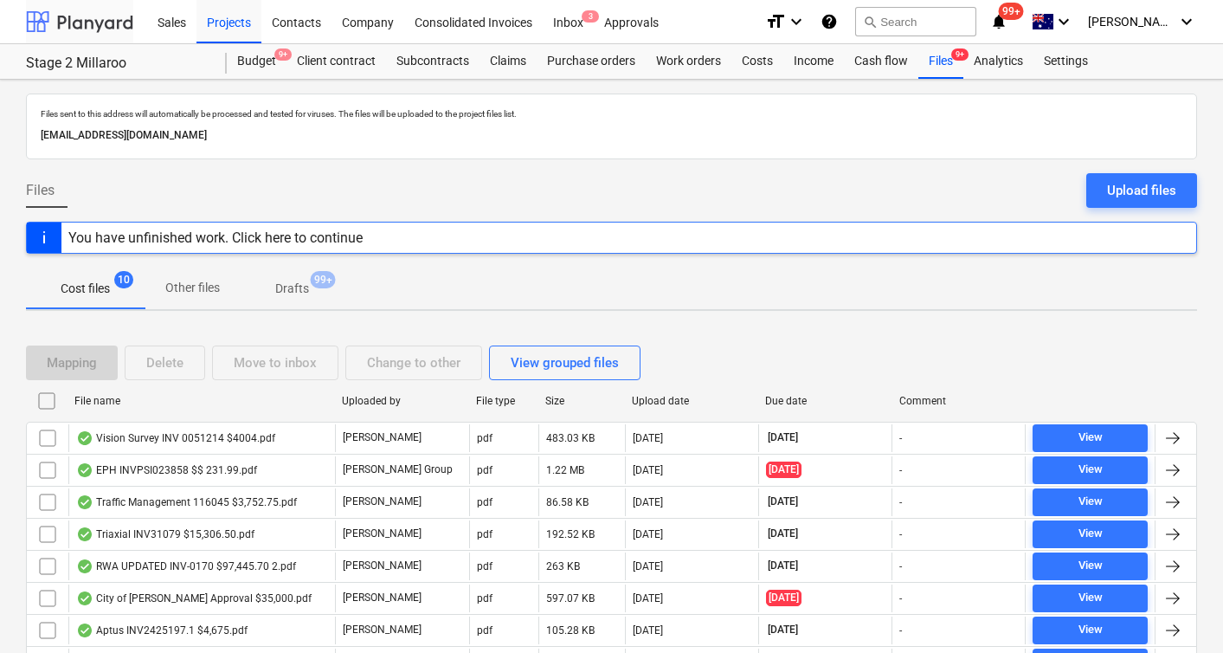
click at [61, 10] on div at bounding box center [79, 21] width 107 height 43
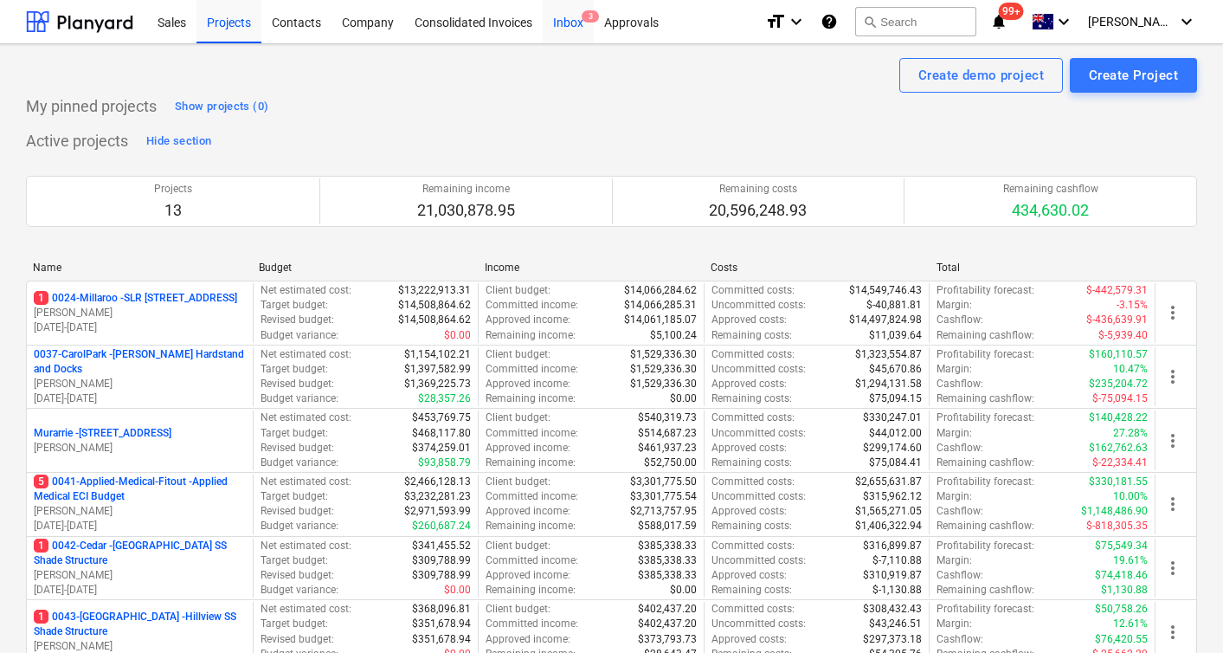
click at [565, 26] on div "Inbox 3" at bounding box center [568, 21] width 51 height 44
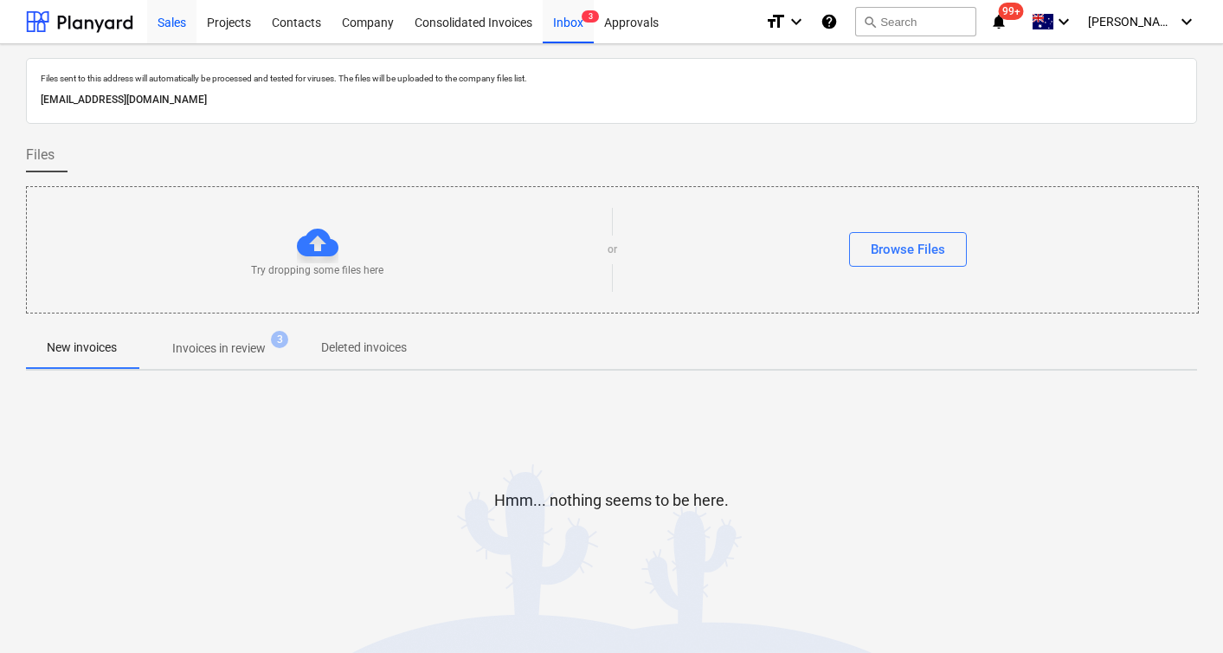
drag, startPoint x: 62, startPoint y: 21, endPoint x: 157, endPoint y: 35, distance: 95.4
click at [62, 21] on div at bounding box center [79, 21] width 107 height 43
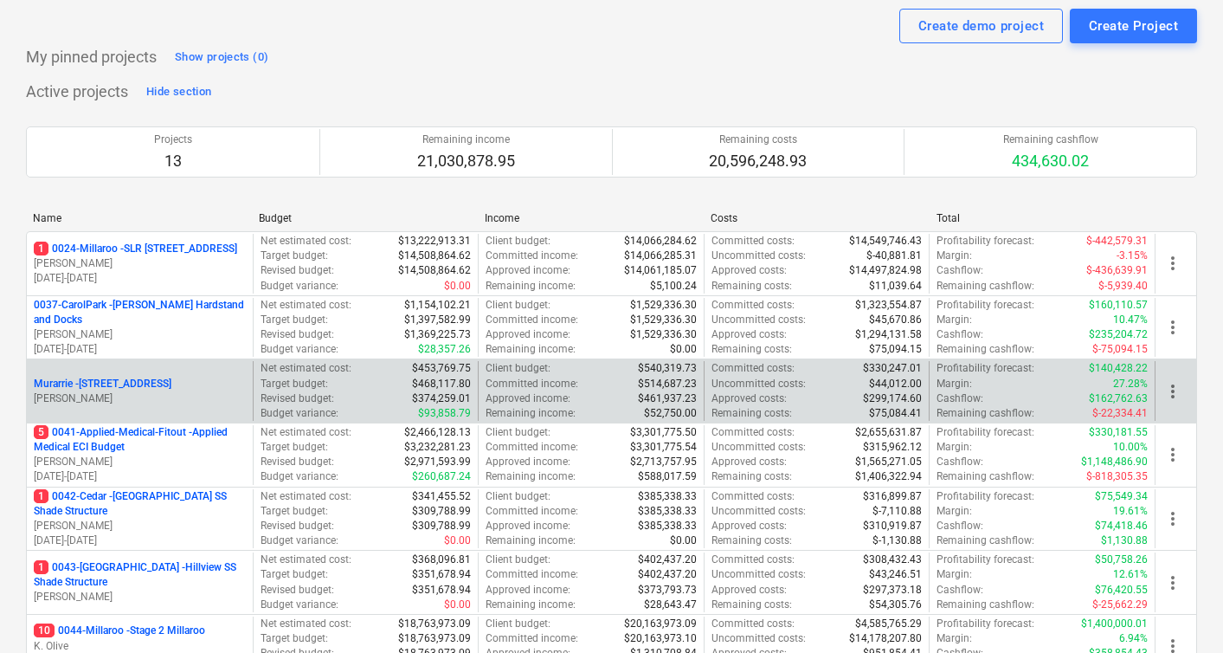
scroll to position [55, 0]
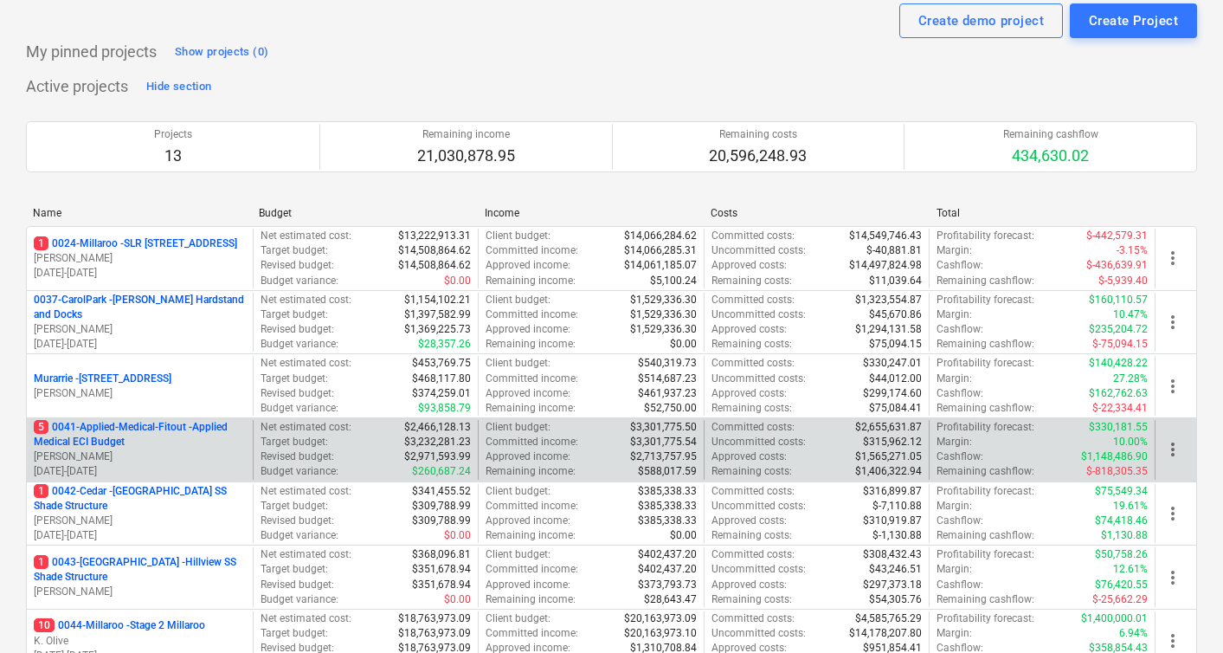
click at [164, 431] on p "5 0041-Applied-Medical-Fitout - Applied Medical ECI Budget" at bounding box center [140, 434] width 212 height 29
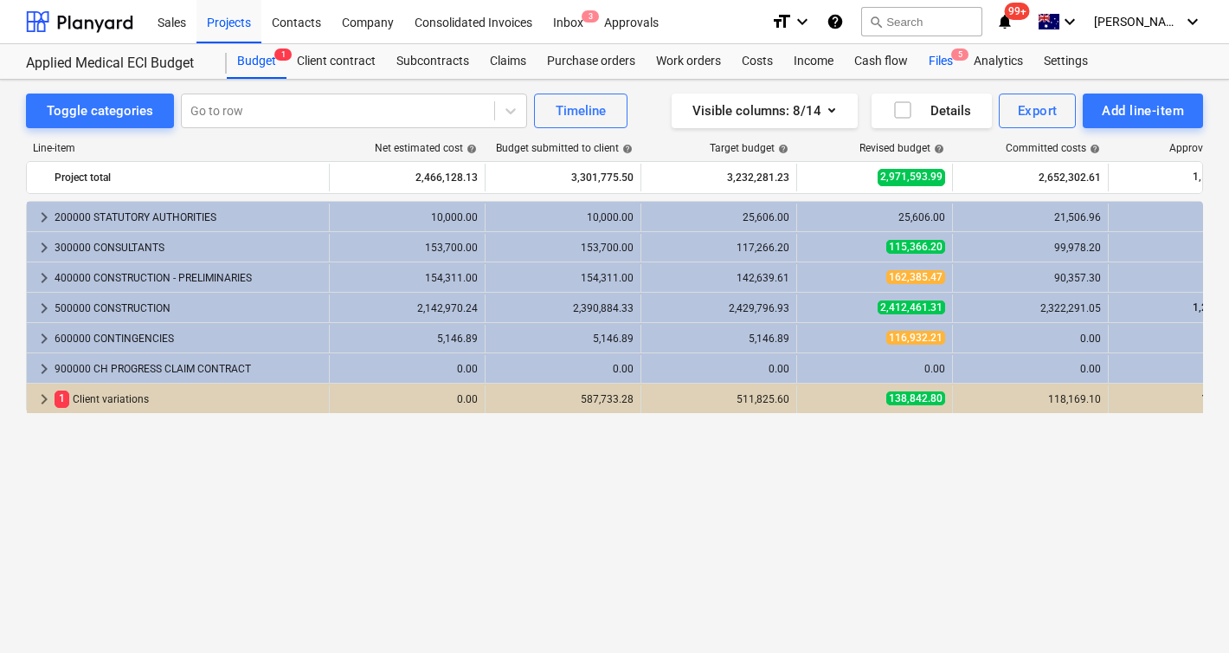
click at [957, 59] on span "5" at bounding box center [959, 54] width 17 height 12
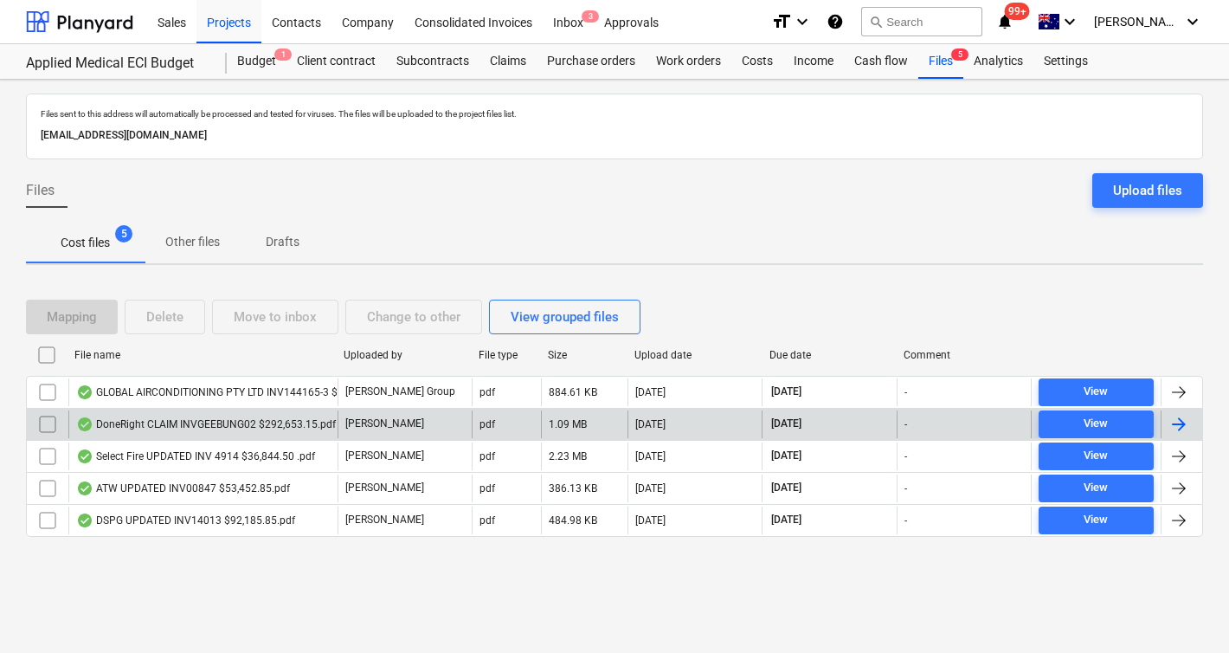
click at [171, 425] on div "DoneRight CLAIM INVGEEBUNG02 $292,653.15.pdf" at bounding box center [206, 424] width 260 height 14
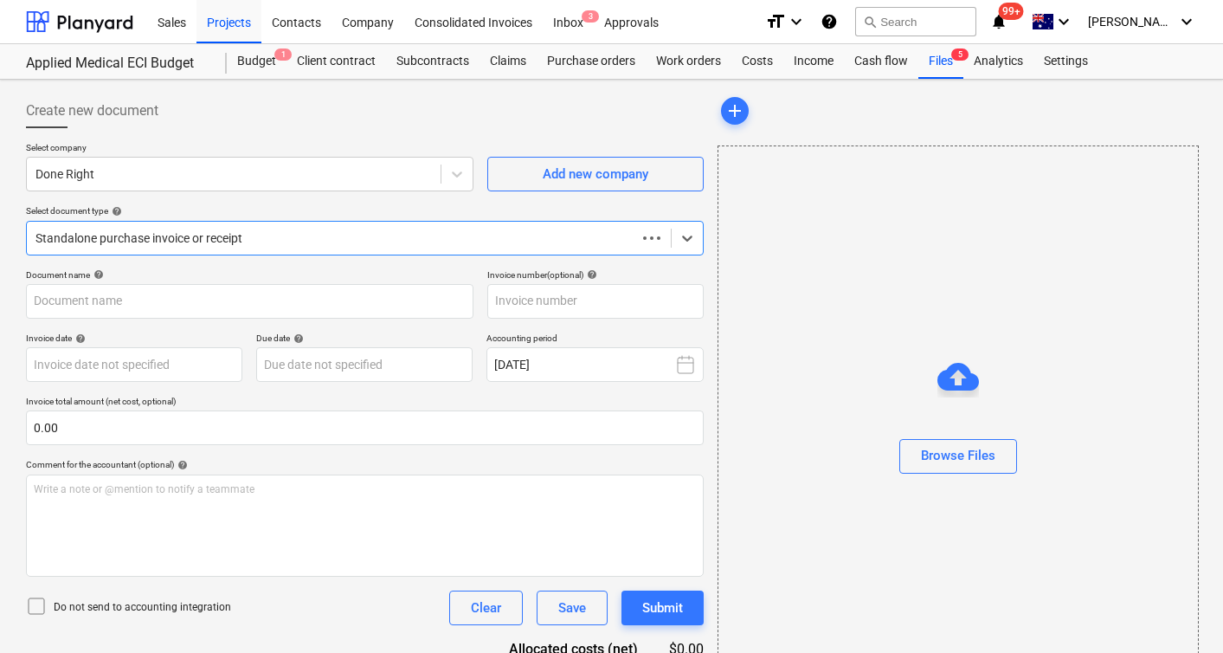
type input "GEEBUNG-02"
type input "[DATE]"
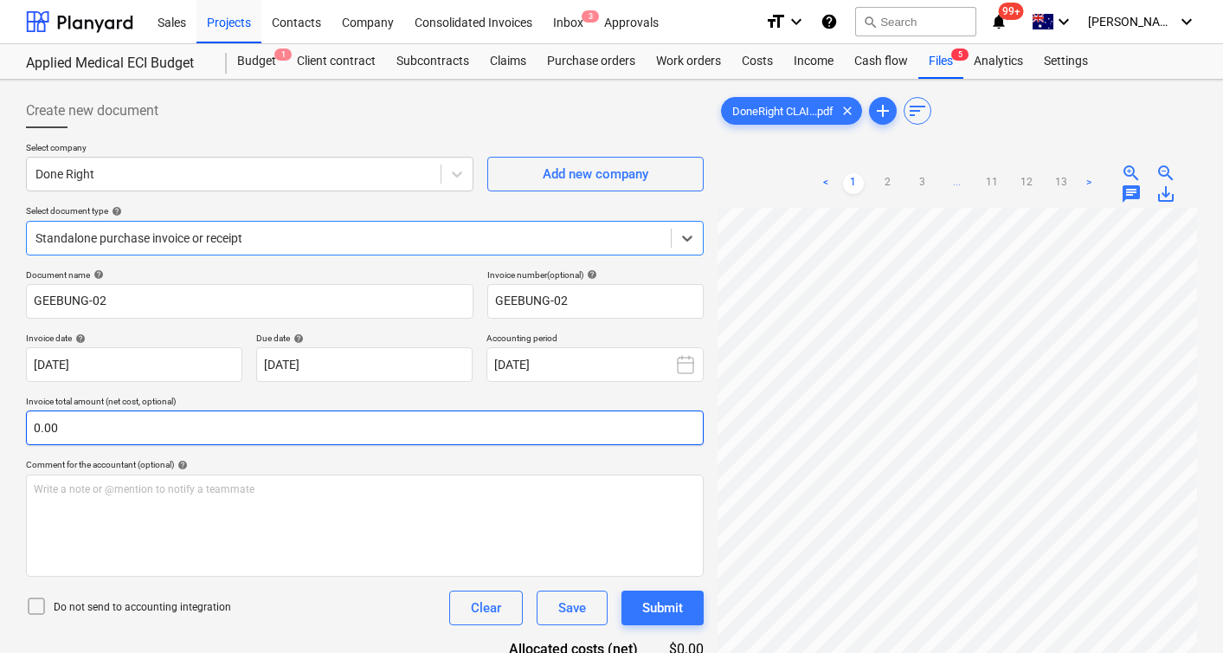
scroll to position [0, 147]
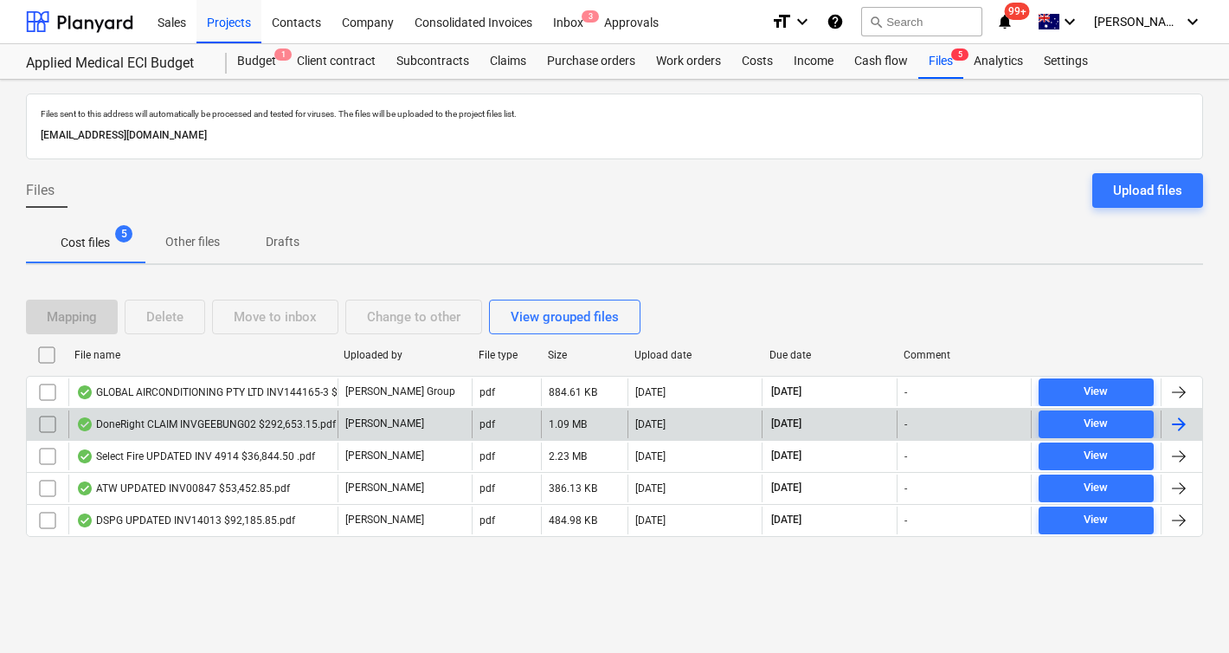
click at [43, 423] on input "checkbox" at bounding box center [48, 424] width 28 height 28
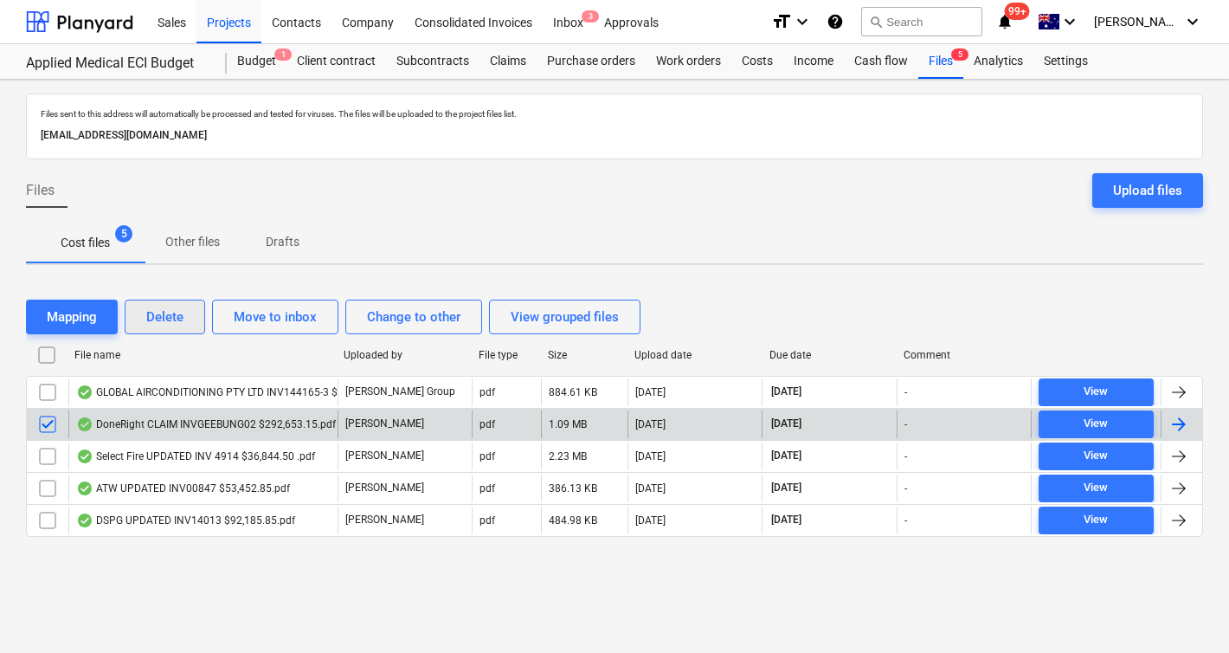
click at [170, 314] on div "Delete" at bounding box center [164, 317] width 37 height 23
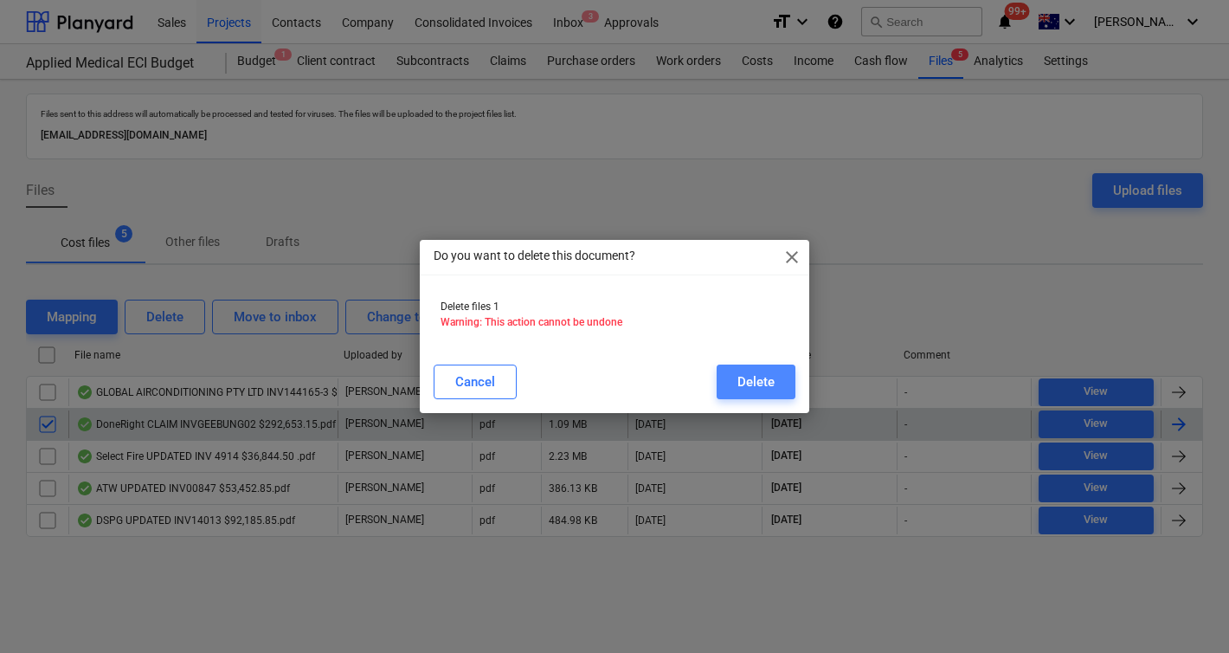
click at [758, 379] on div "Delete" at bounding box center [756, 382] width 37 height 23
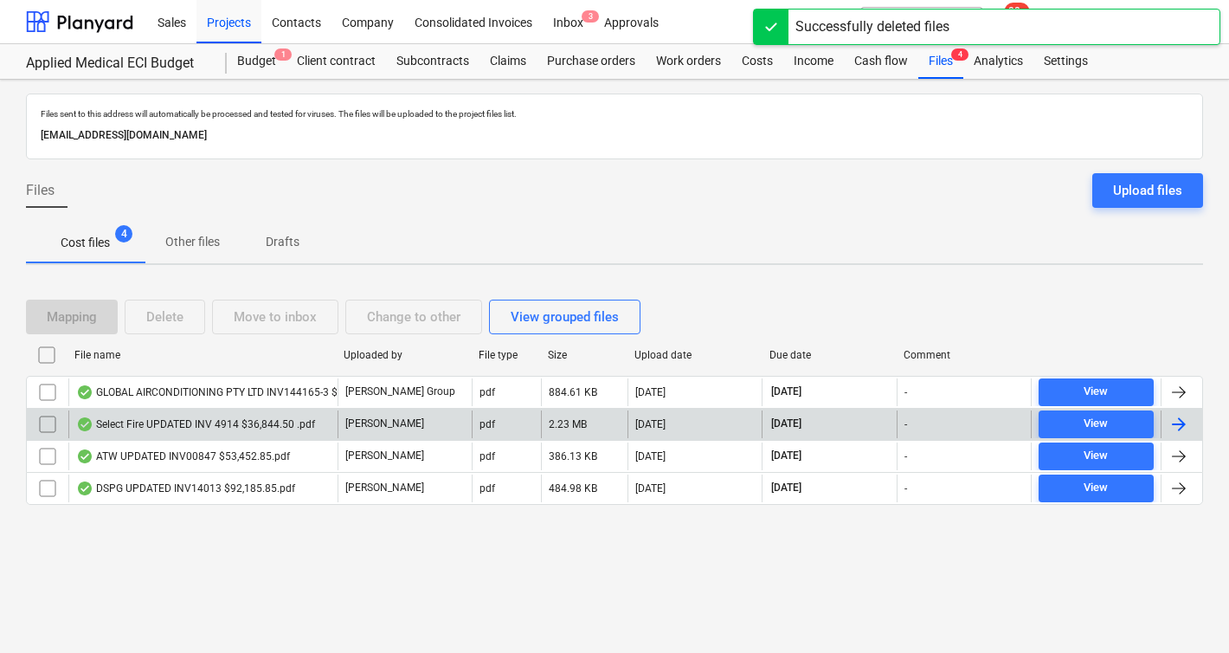
click at [552, 616] on div "Files sent to this address will automatically be processed and tested for virus…" at bounding box center [614, 366] width 1229 height 573
click at [91, 20] on div at bounding box center [79, 21] width 107 height 43
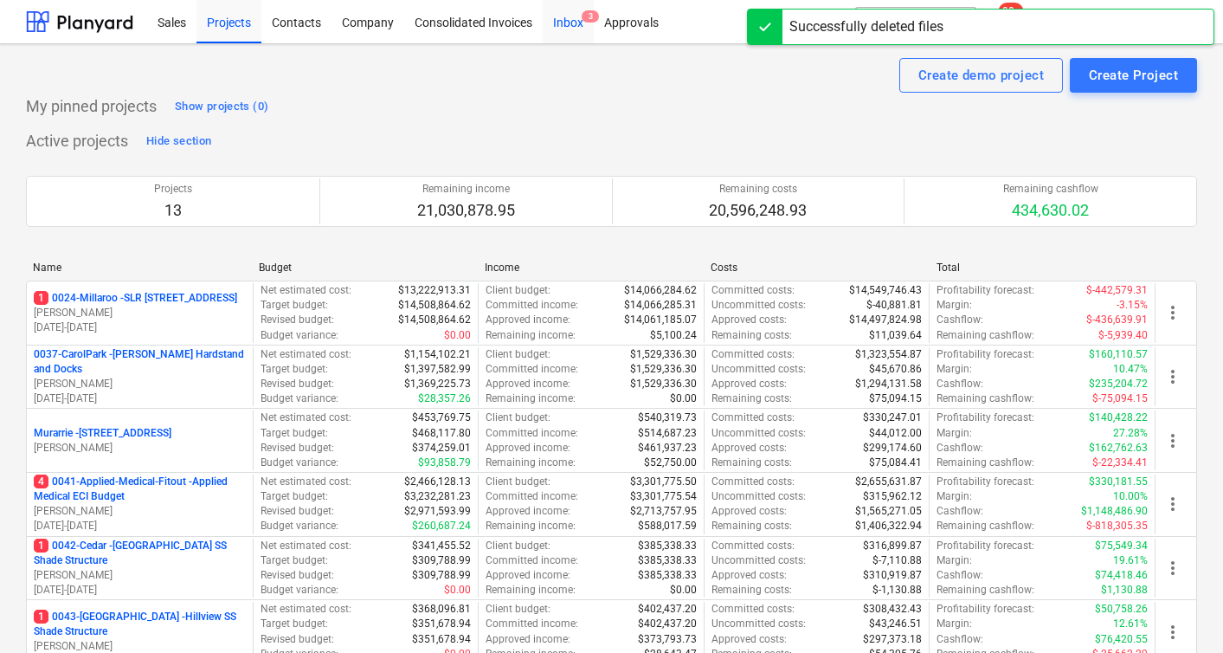
click at [575, 17] on div "Inbox 3" at bounding box center [568, 21] width 51 height 44
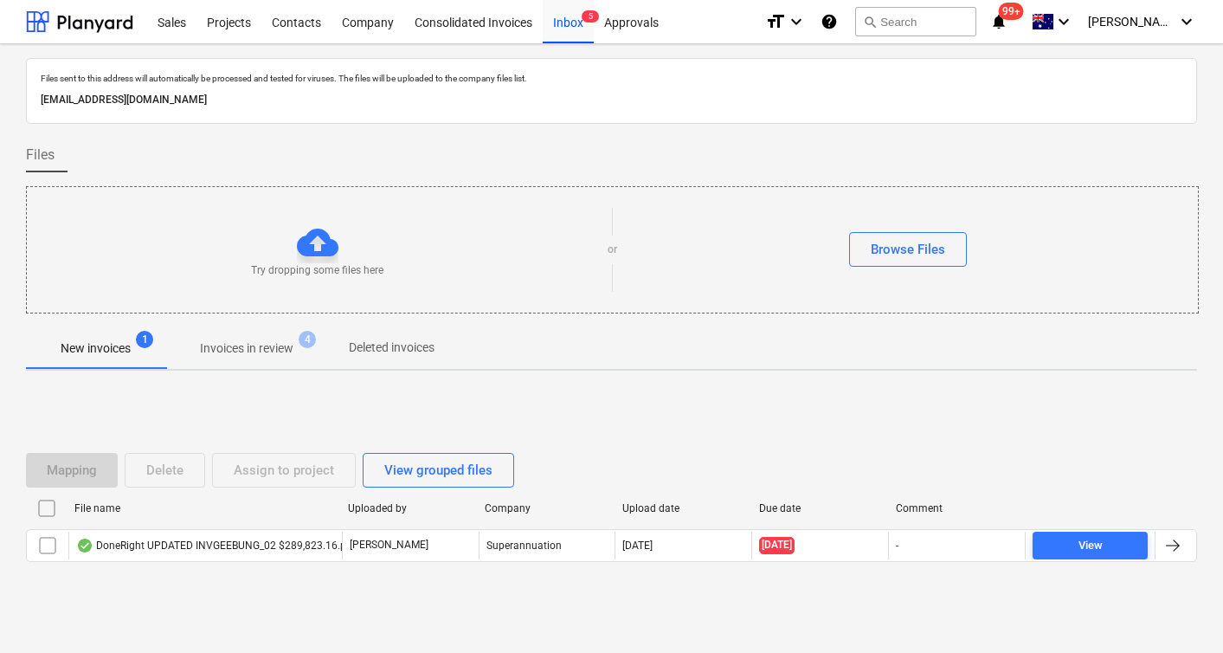
scroll to position [19, 0]
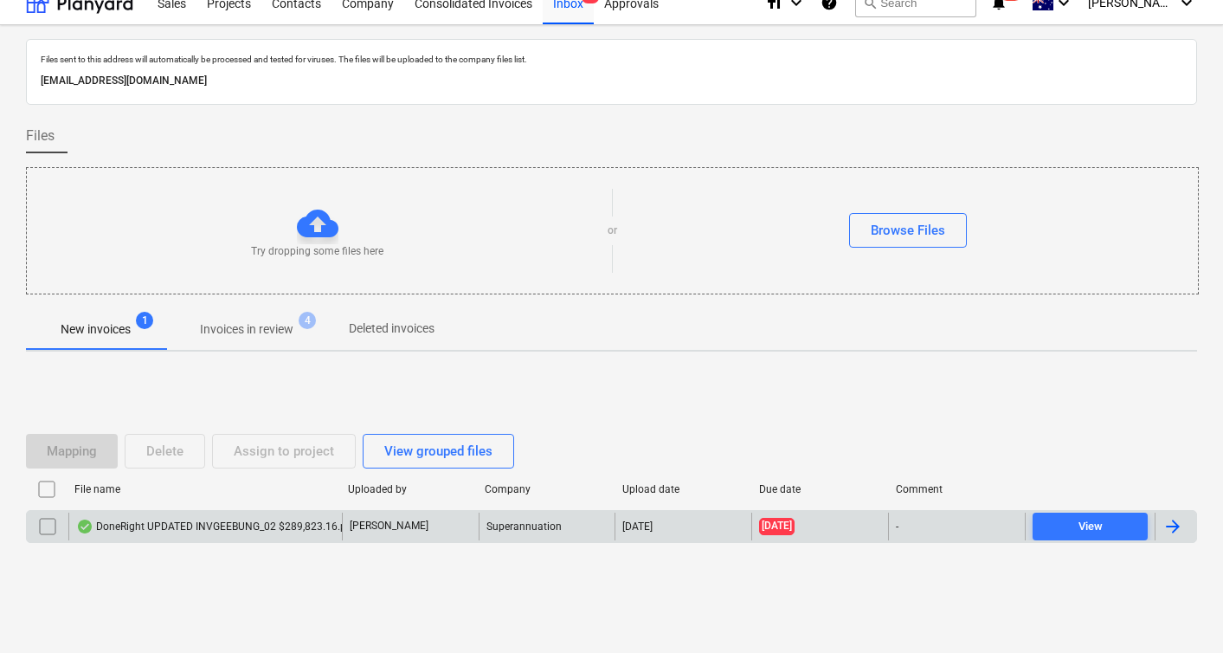
click at [296, 524] on div "DoneRight UPDATED INVGEEBUNG_02 $289,823.16.pdf" at bounding box center [216, 526] width 280 height 14
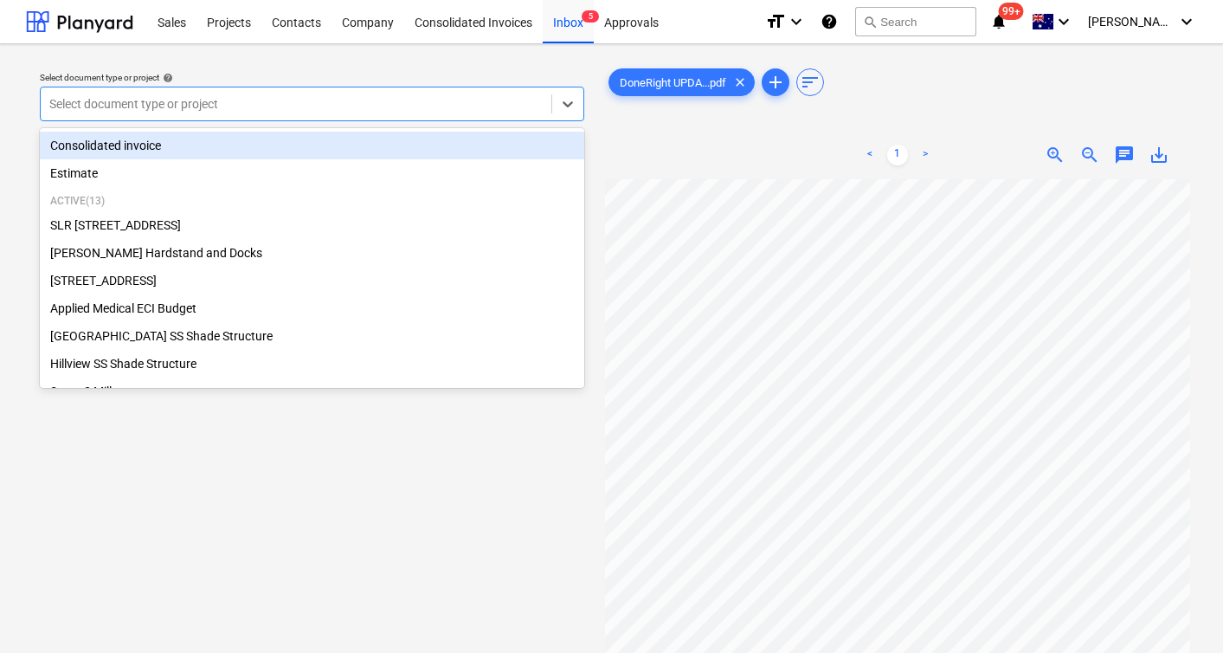
click at [253, 110] on div at bounding box center [295, 103] width 493 height 17
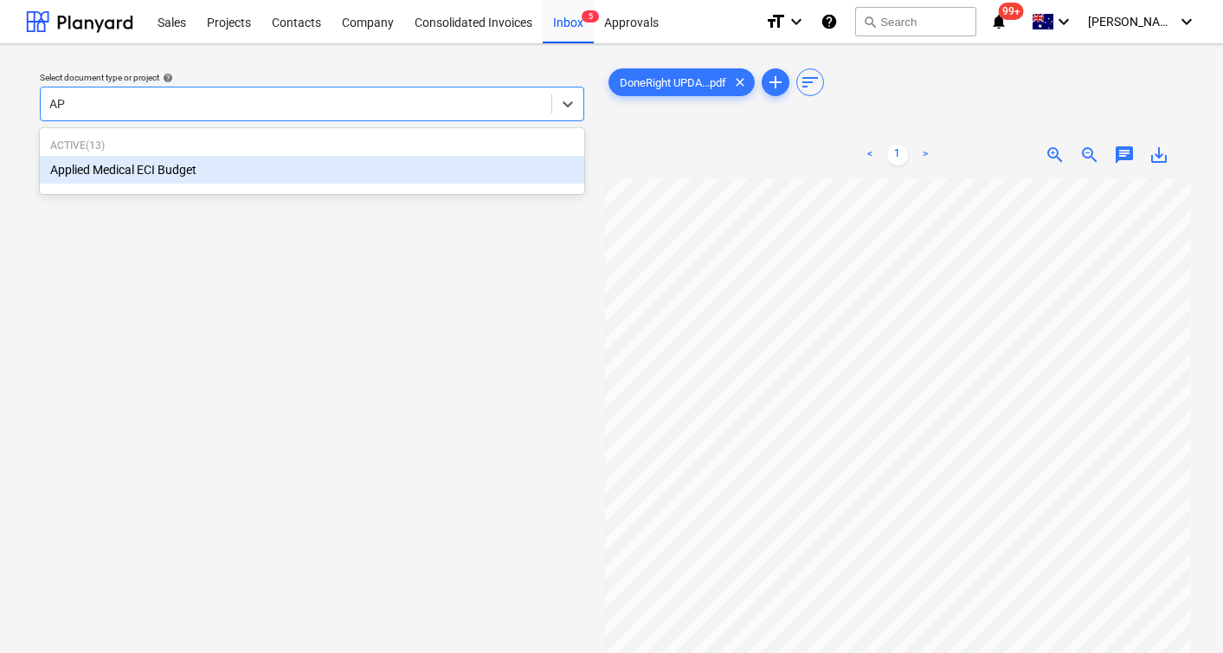
type input "APP"
click at [186, 171] on div "Applied Medical ECI Budget" at bounding box center [312, 170] width 545 height 28
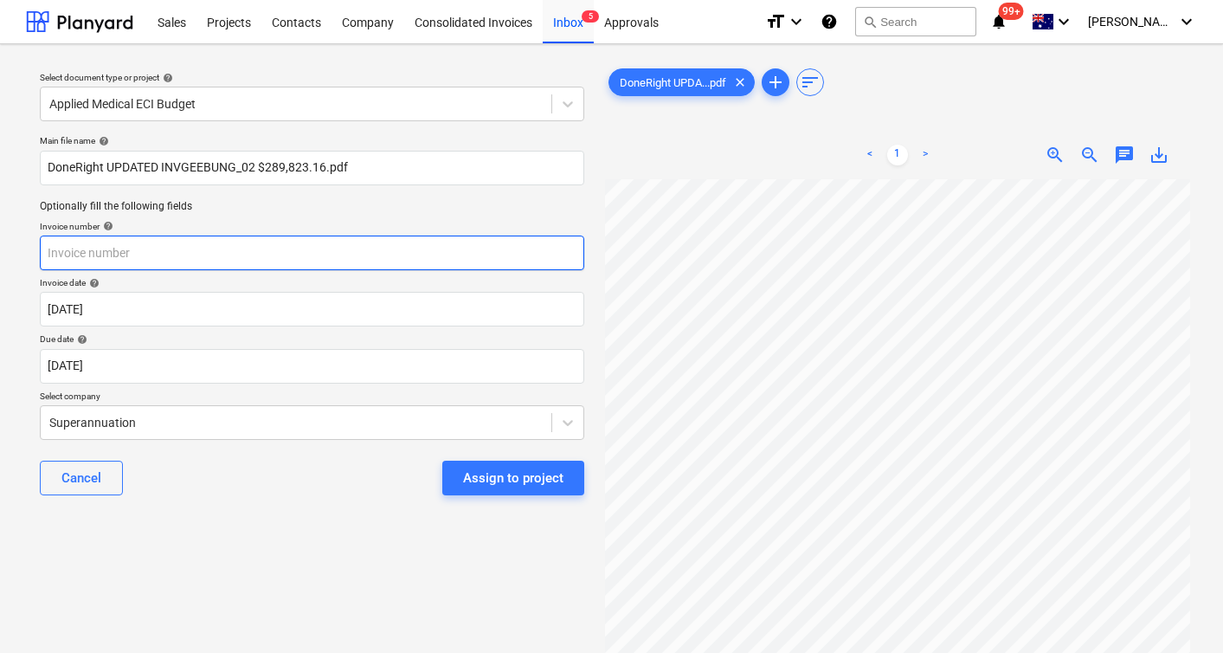
click at [145, 261] on input "text" at bounding box center [312, 252] width 545 height 35
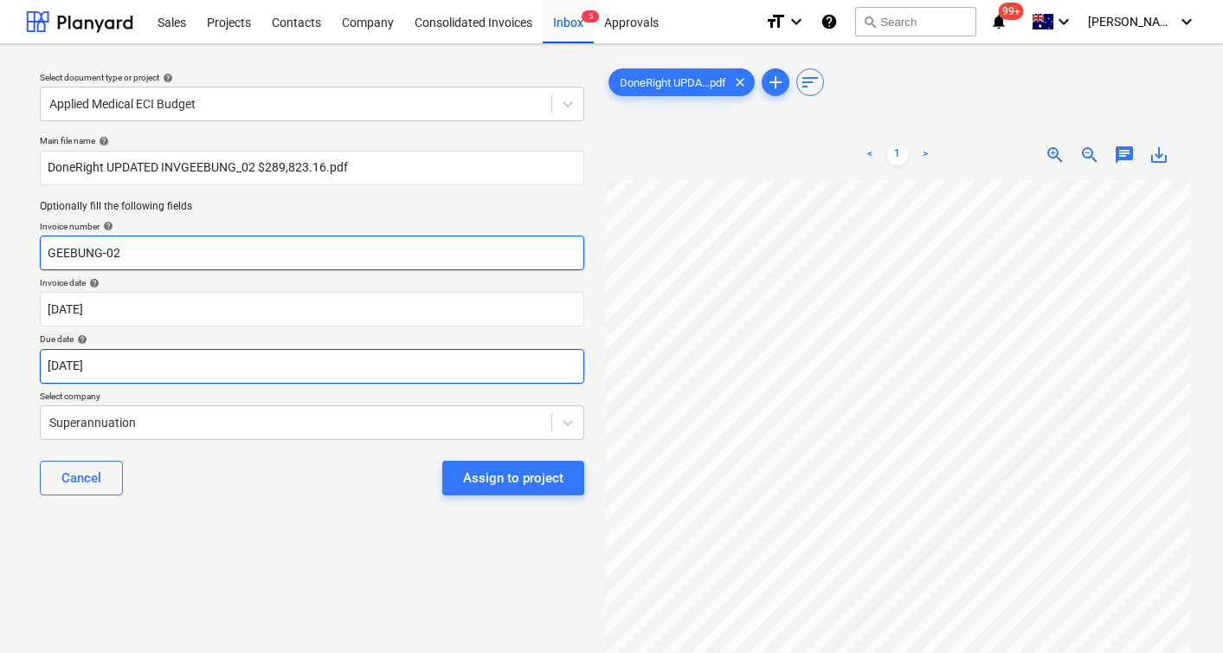
type input "GEEBUNG-02"
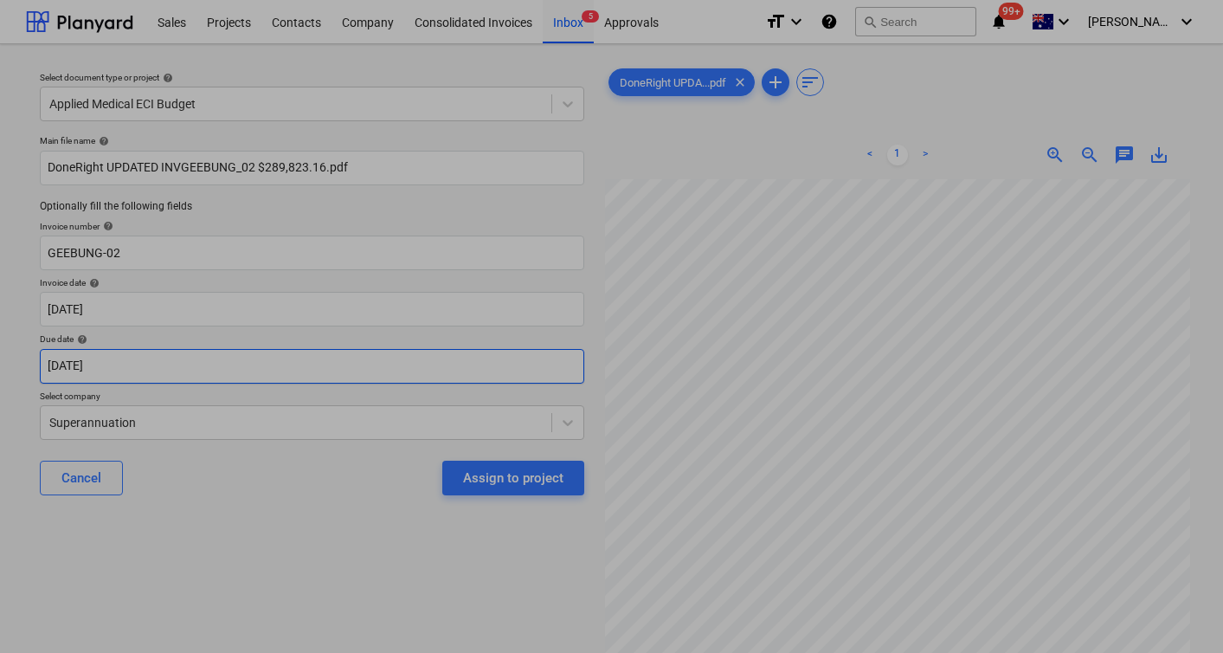
click at [144, 370] on body "Sales Projects Contacts Company Consolidated Invoices Inbox 5 Approvals format_…" at bounding box center [611, 326] width 1223 height 653
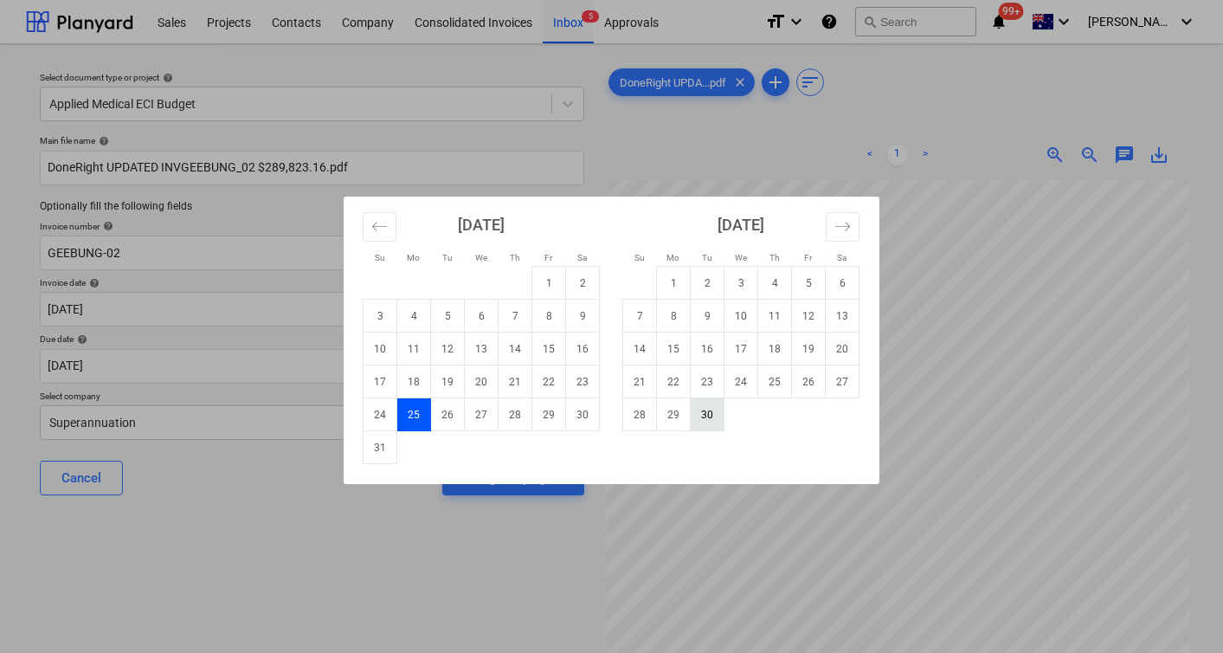
click at [701, 422] on td "30" at bounding box center [708, 414] width 34 height 33
type input "[DATE]"
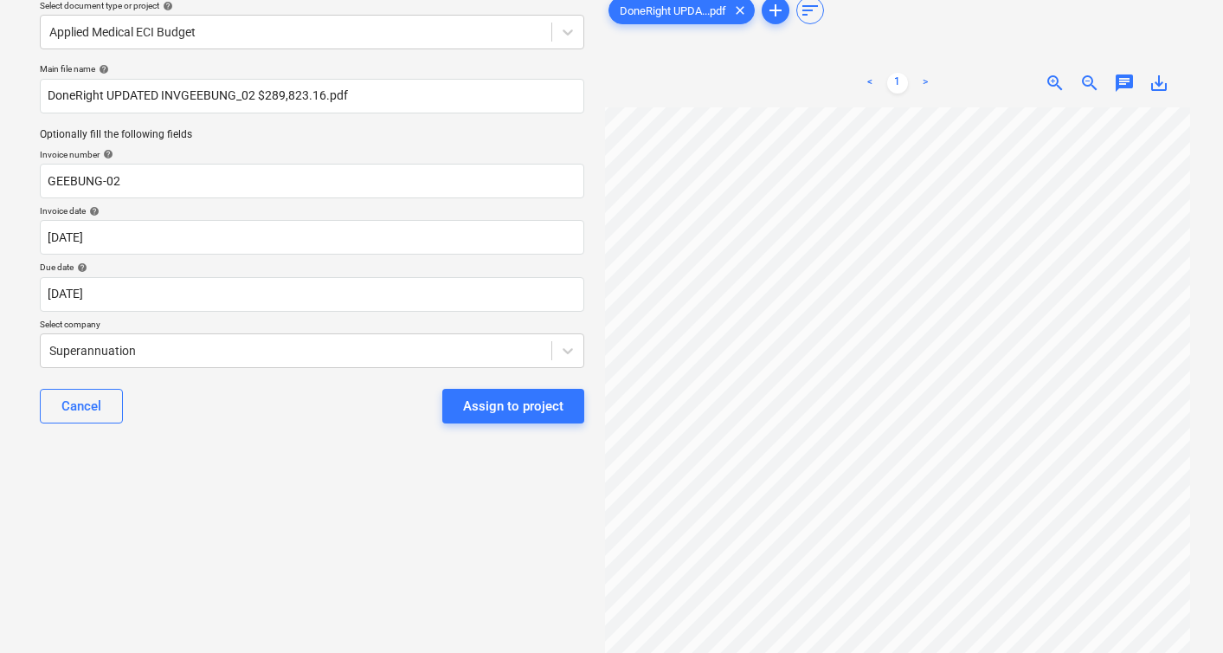
scroll to position [90, 0]
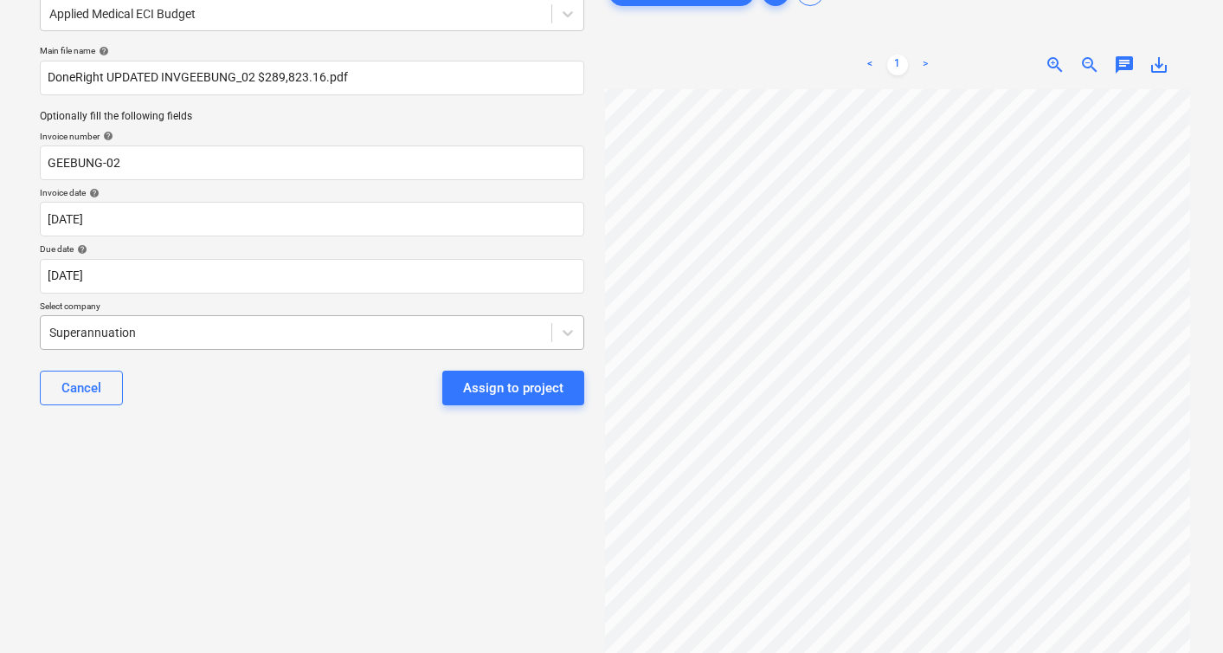
click at [135, 332] on div at bounding box center [295, 332] width 493 height 17
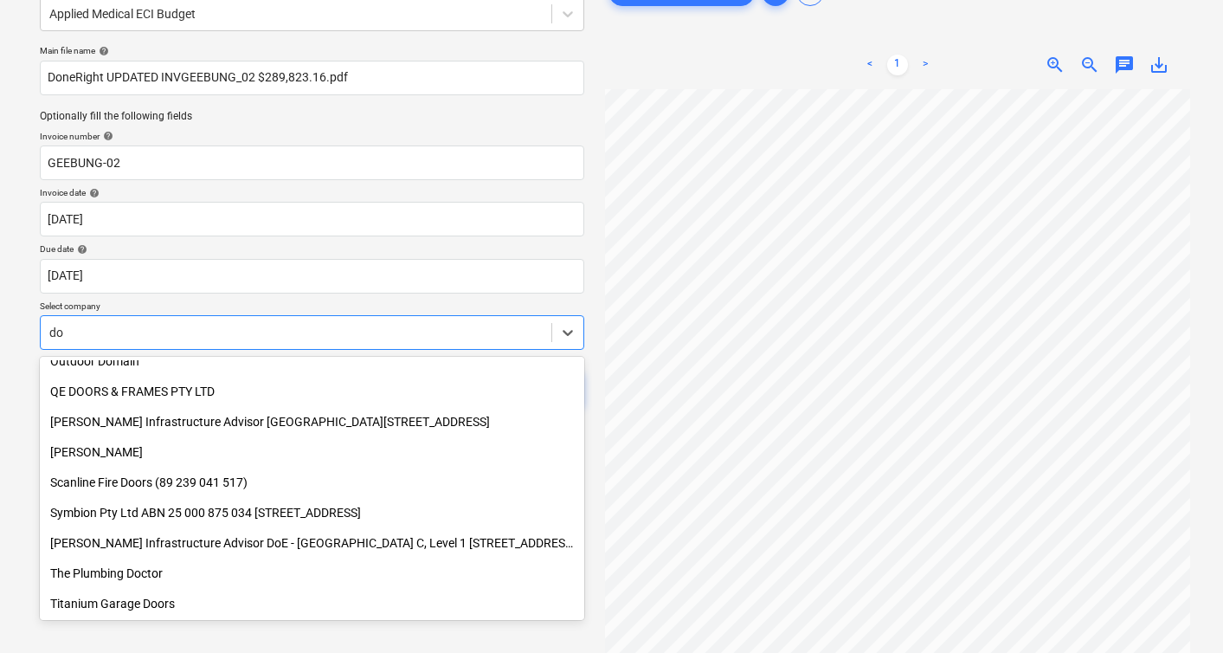
scroll to position [922, 0]
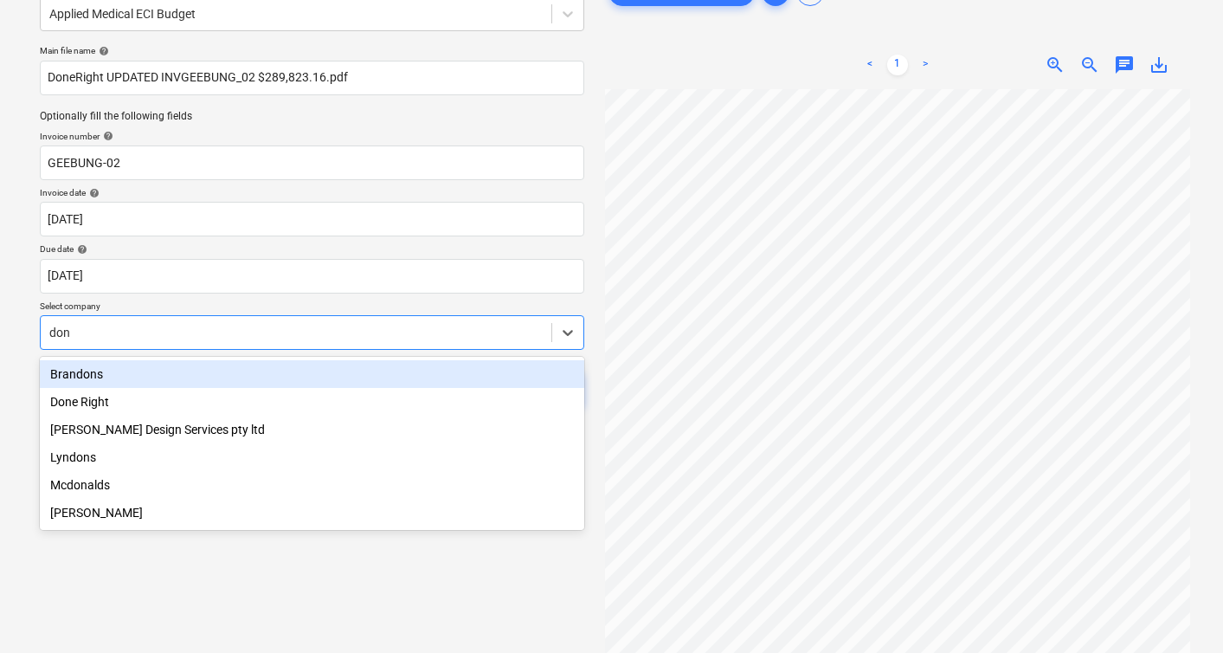
type input "done"
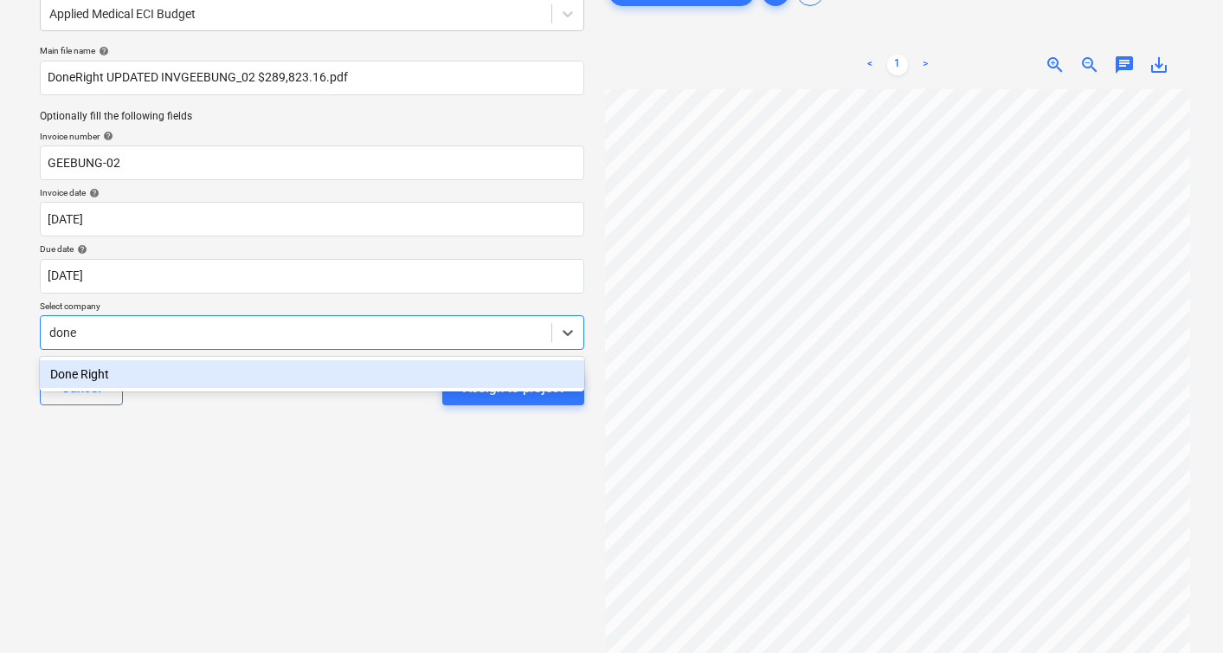
click at [365, 375] on div "Done Right" at bounding box center [312, 374] width 545 height 28
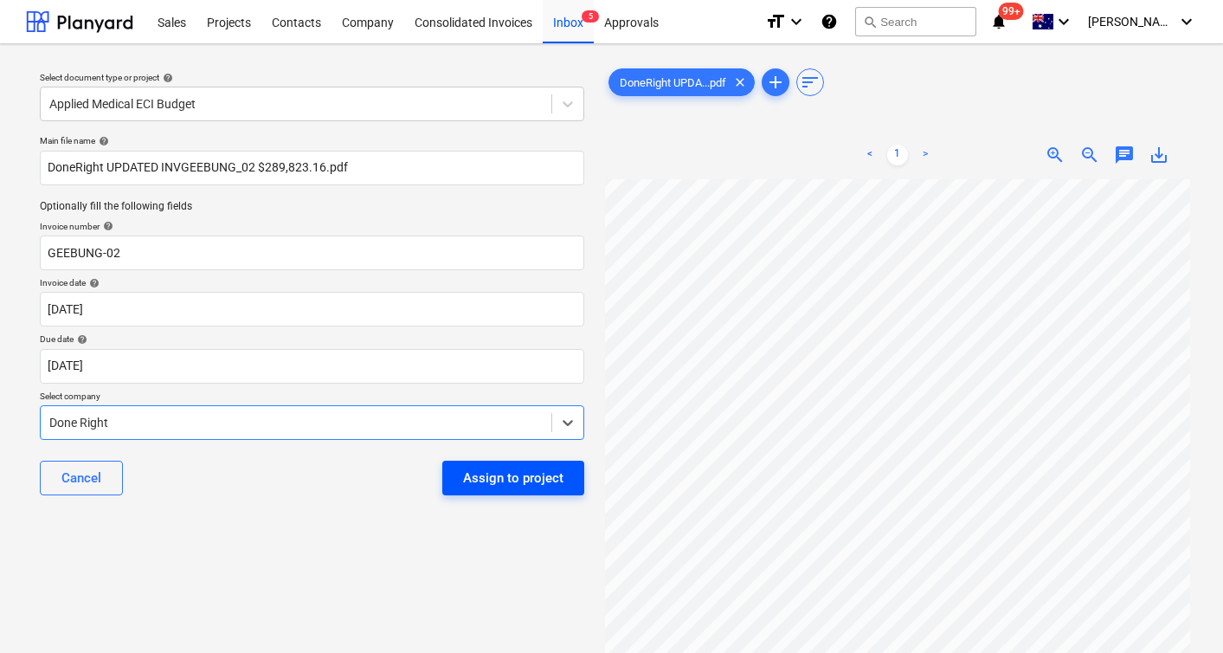
scroll to position [35, 0]
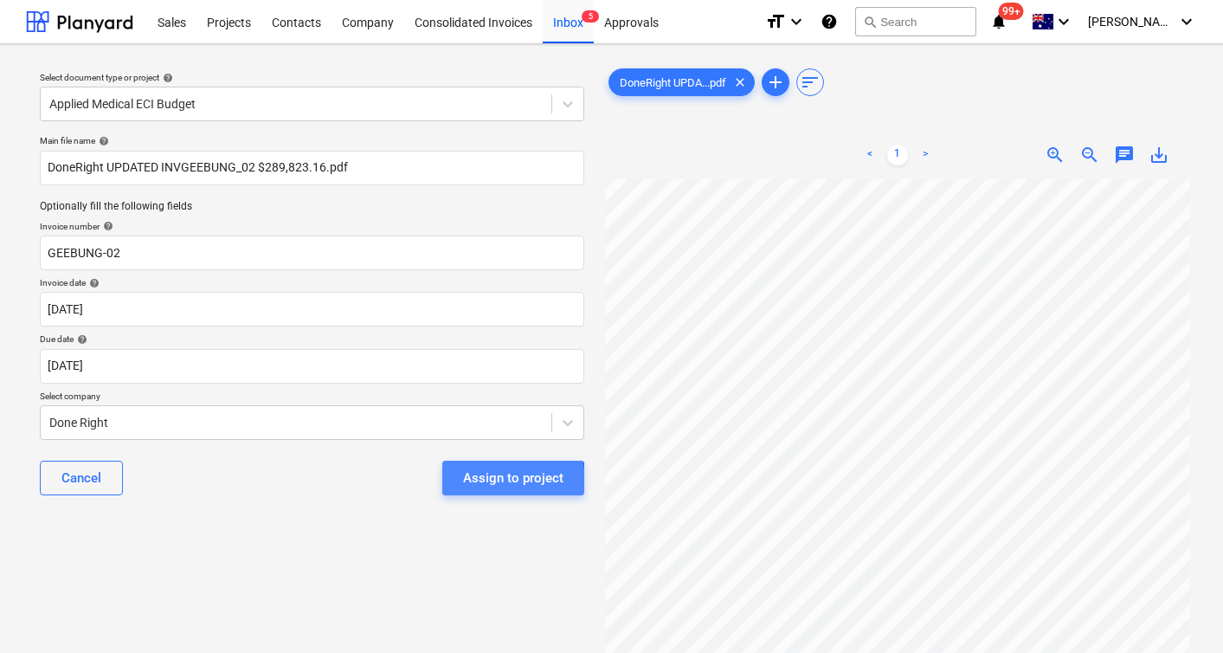
click at [481, 483] on div "Assign to project" at bounding box center [513, 478] width 100 height 23
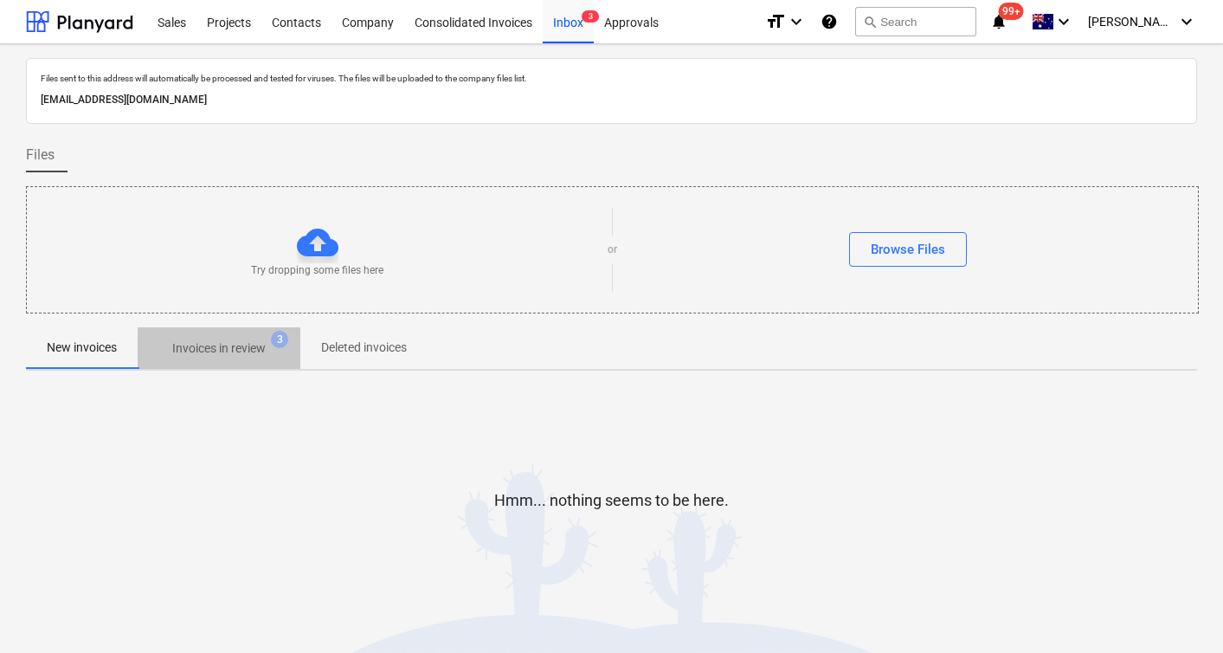
click at [208, 342] on p "Invoices in review" at bounding box center [219, 348] width 94 height 18
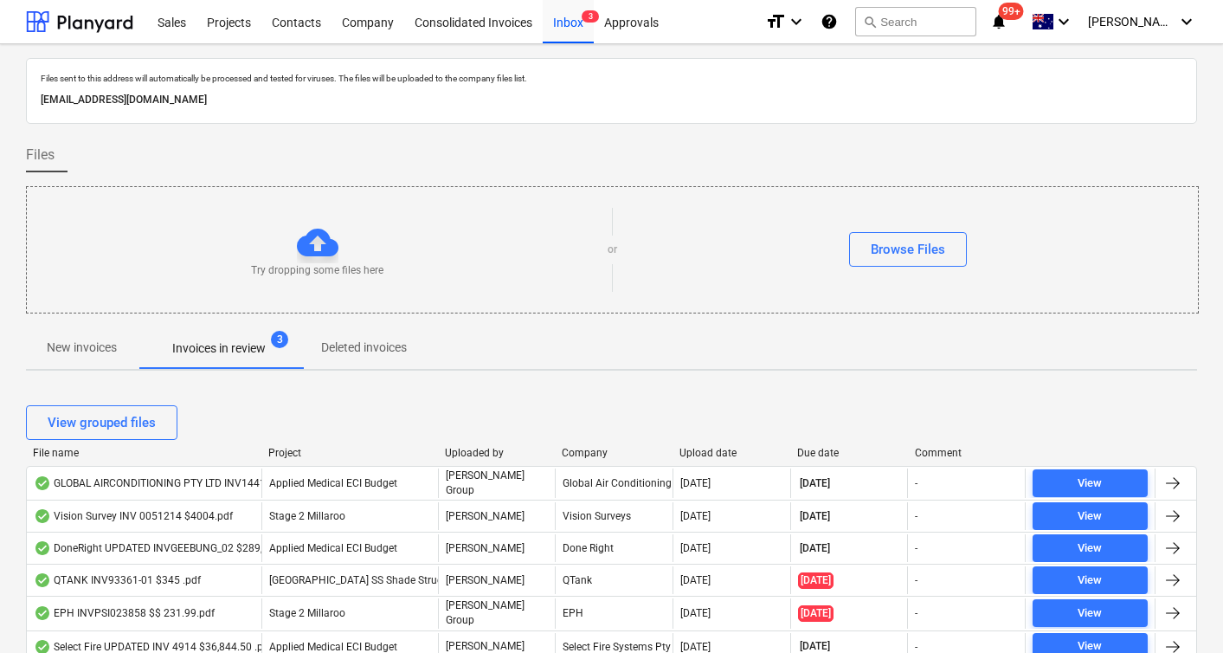
click at [826, 458] on div "Due date" at bounding box center [849, 453] width 104 height 12
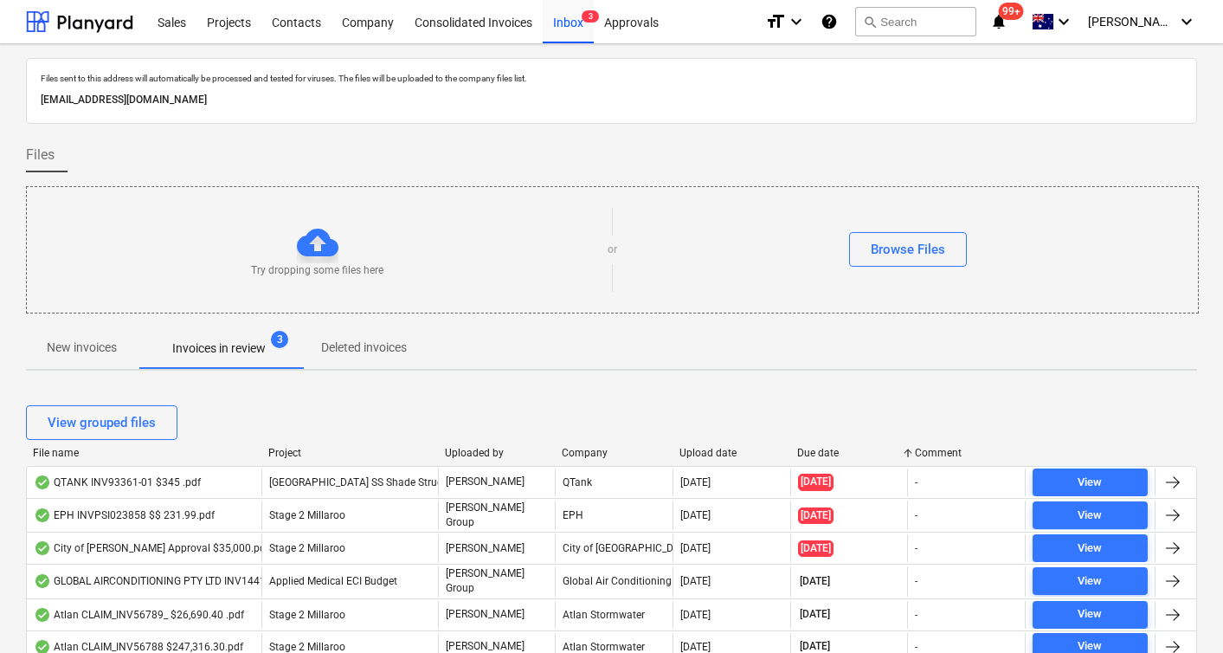
click at [703, 443] on div "View grouped files" at bounding box center [611, 422] width 1171 height 48
click at [705, 448] on div "Upload date" at bounding box center [732, 453] width 104 height 12
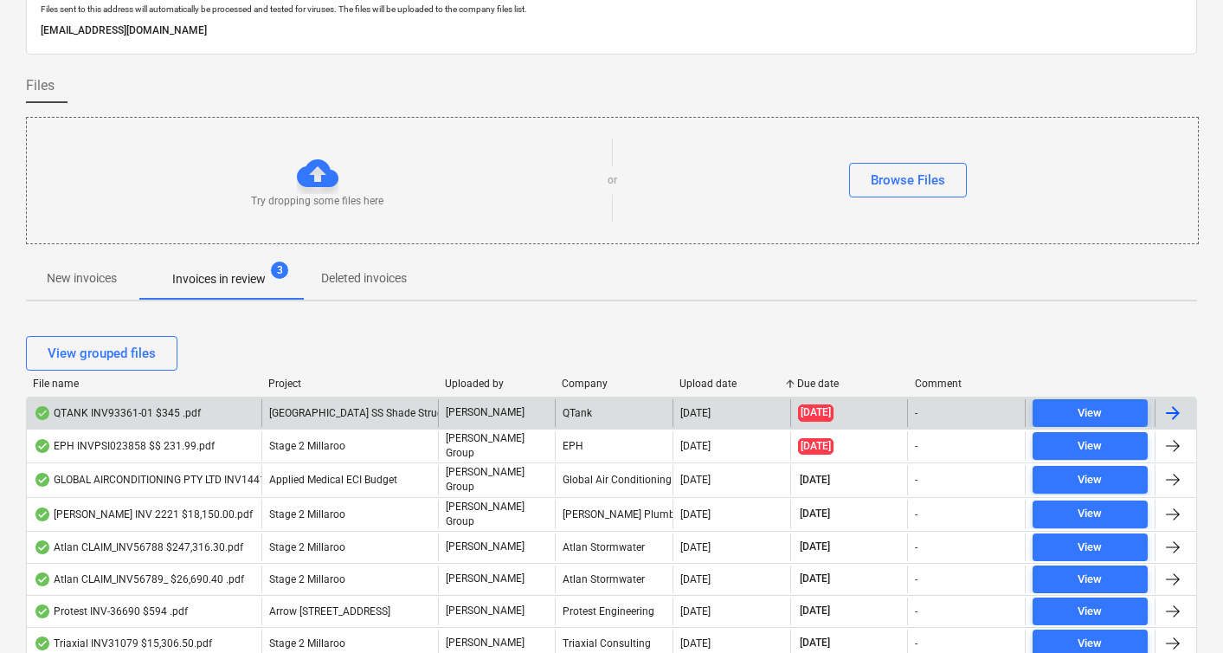
scroll to position [76, 0]
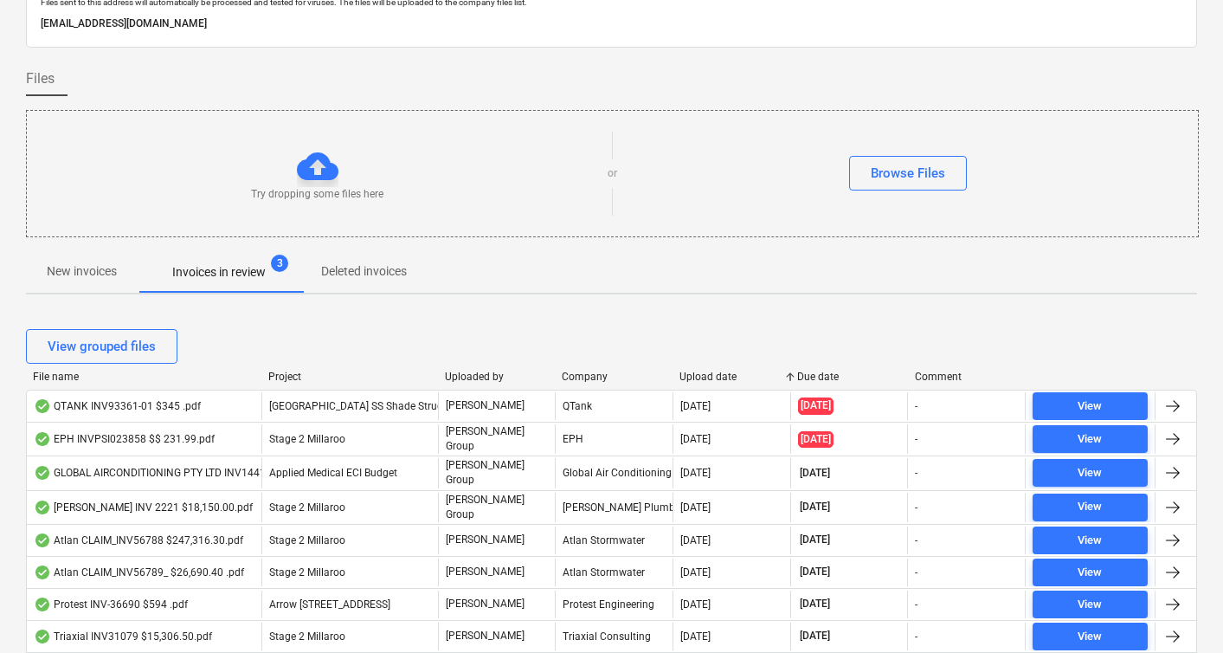
click at [709, 378] on div "Upload date" at bounding box center [732, 377] width 104 height 12
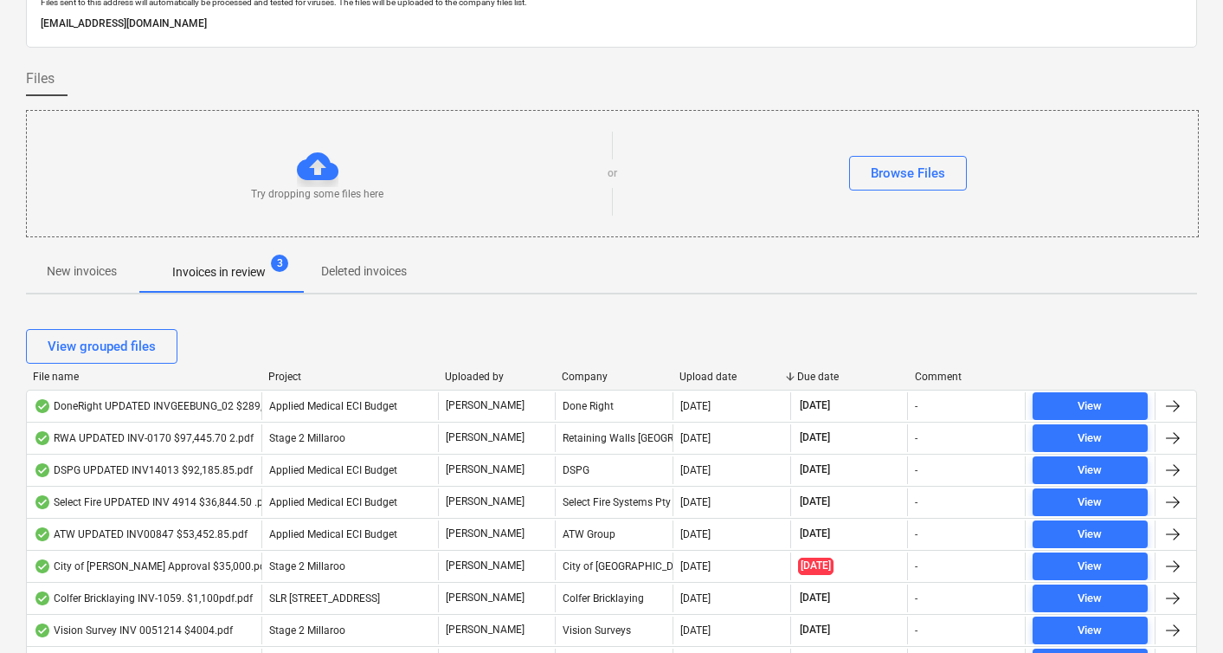
scroll to position [0, 0]
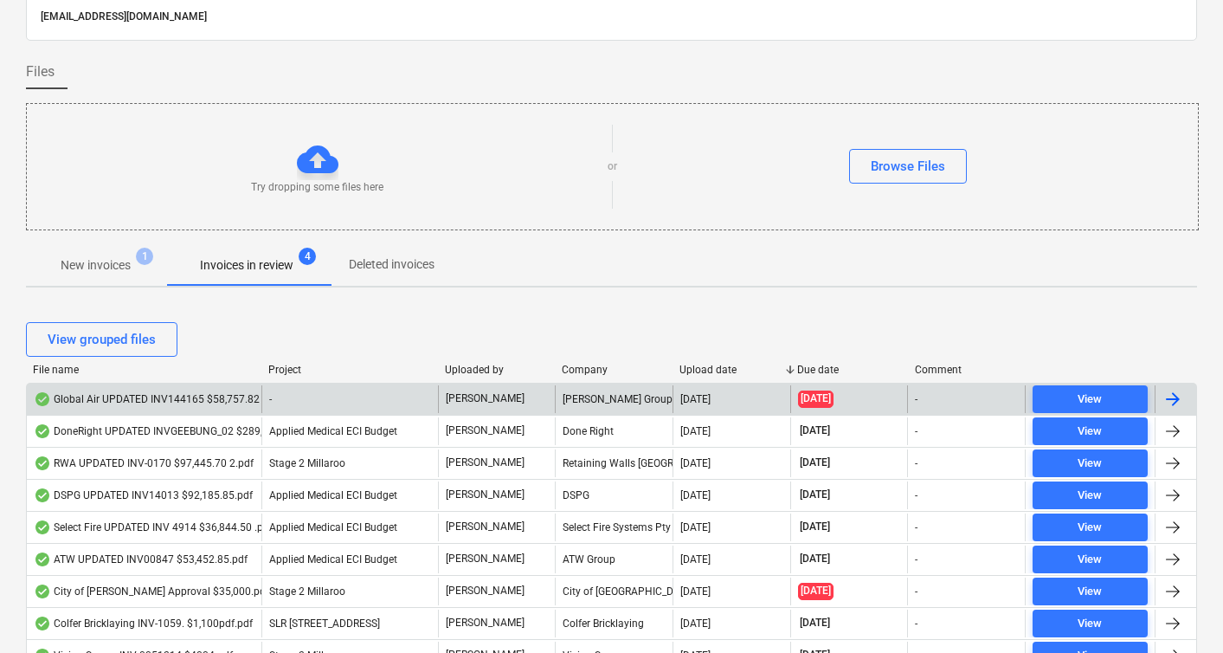
click at [207, 400] on div "Global Air UPDATED INV144165 $58,757.82 pdf.pdf" at bounding box center [165, 399] width 262 height 14
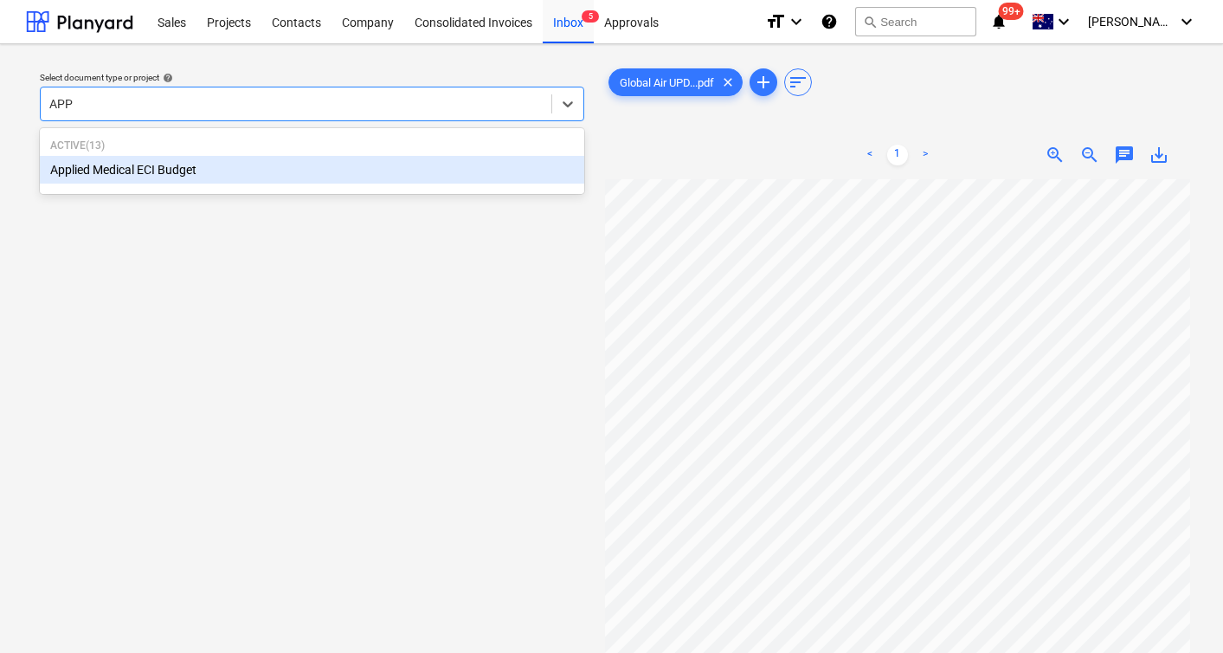
type input "APPL"
click at [48, 171] on div "Applied Medical ECI Budget" at bounding box center [312, 170] width 545 height 28
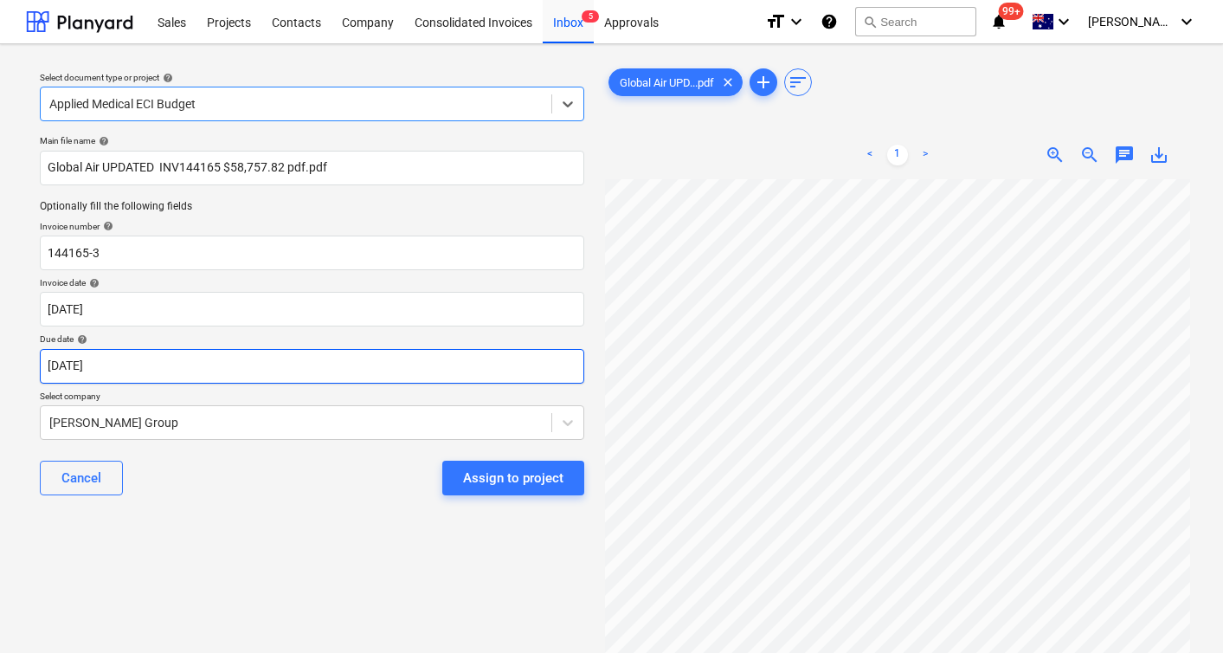
click at [120, 366] on body "Sales Projects Contacts Company Consolidated Invoices Inbox 5 Approvals format_…" at bounding box center [611, 326] width 1223 height 653
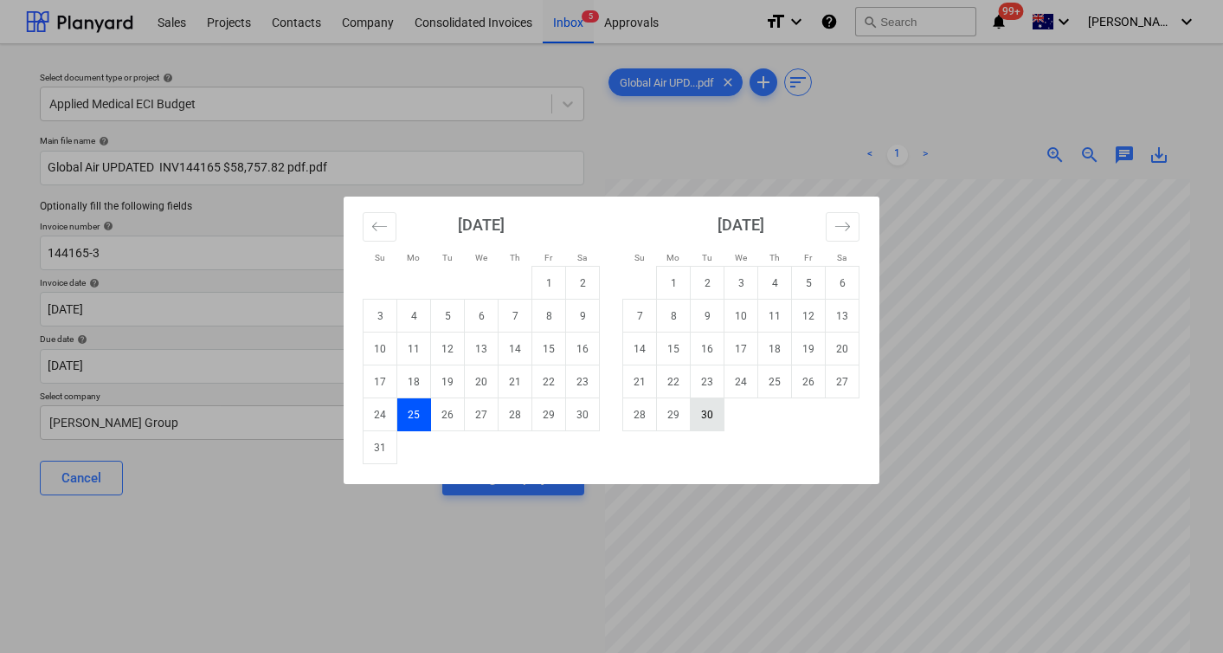
click at [706, 417] on td "30" at bounding box center [708, 414] width 34 height 33
type input "[DATE]"
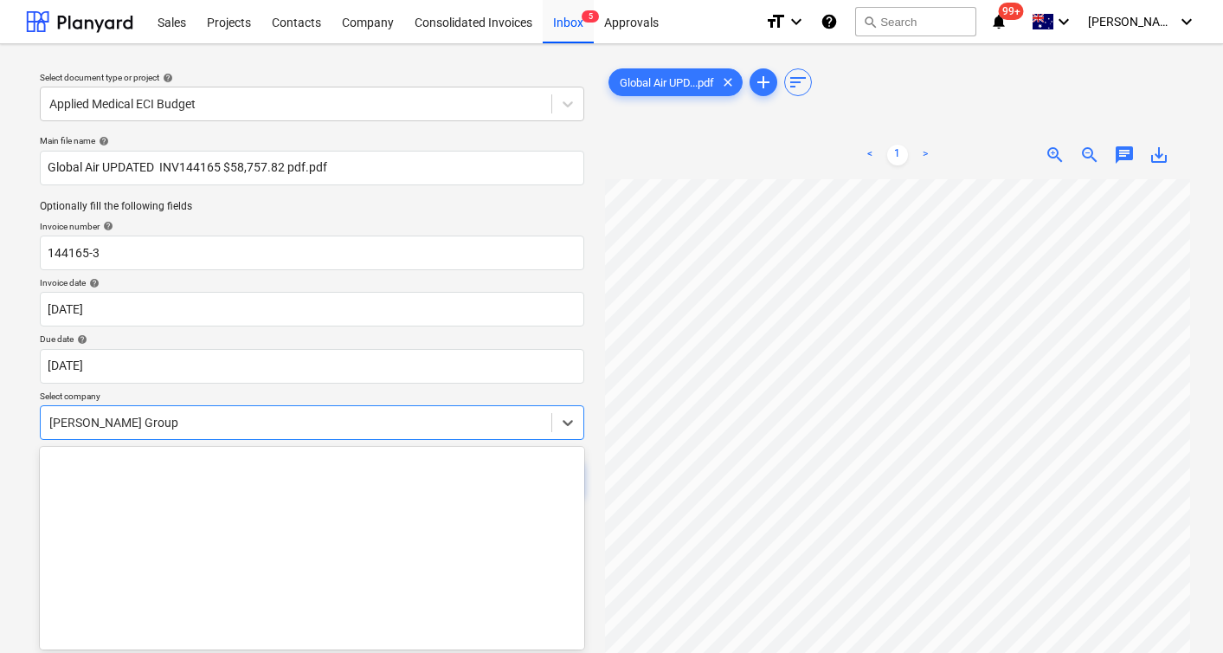
click at [188, 420] on body "Sales Projects Contacts Company Consolidated Invoices Inbox 5 Approvals format_…" at bounding box center [611, 326] width 1223 height 653
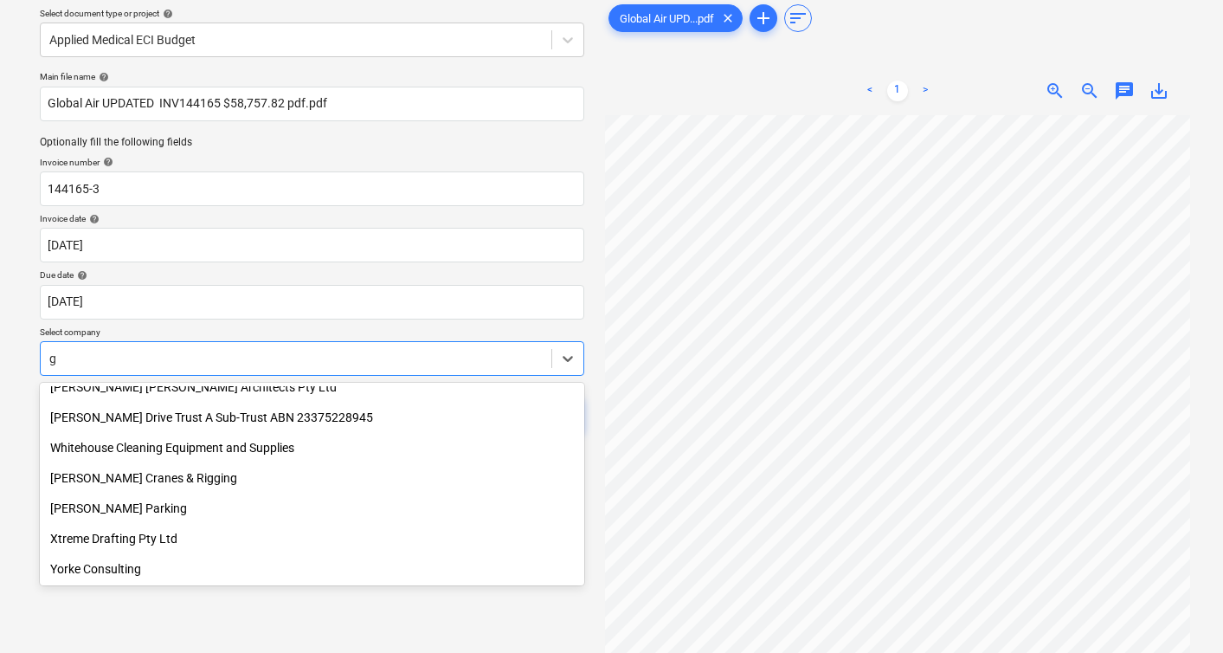
scroll to position [9225, 0]
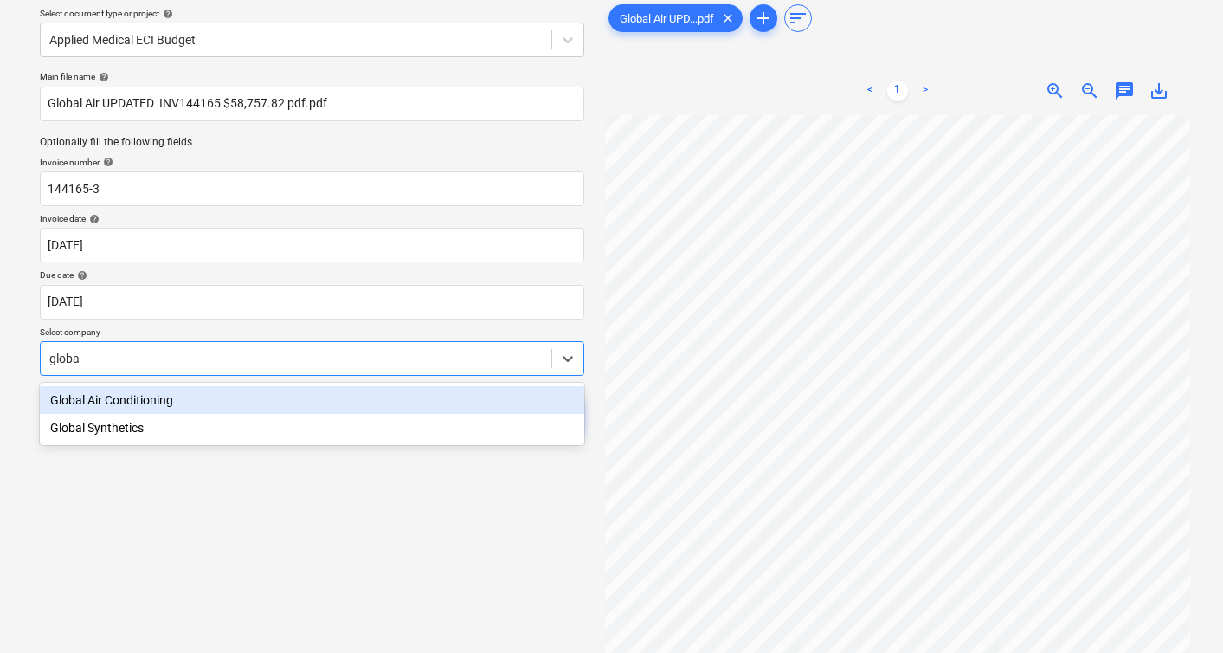
type input "global"
click at [124, 401] on div "Global Air Conditioning" at bounding box center [312, 400] width 545 height 28
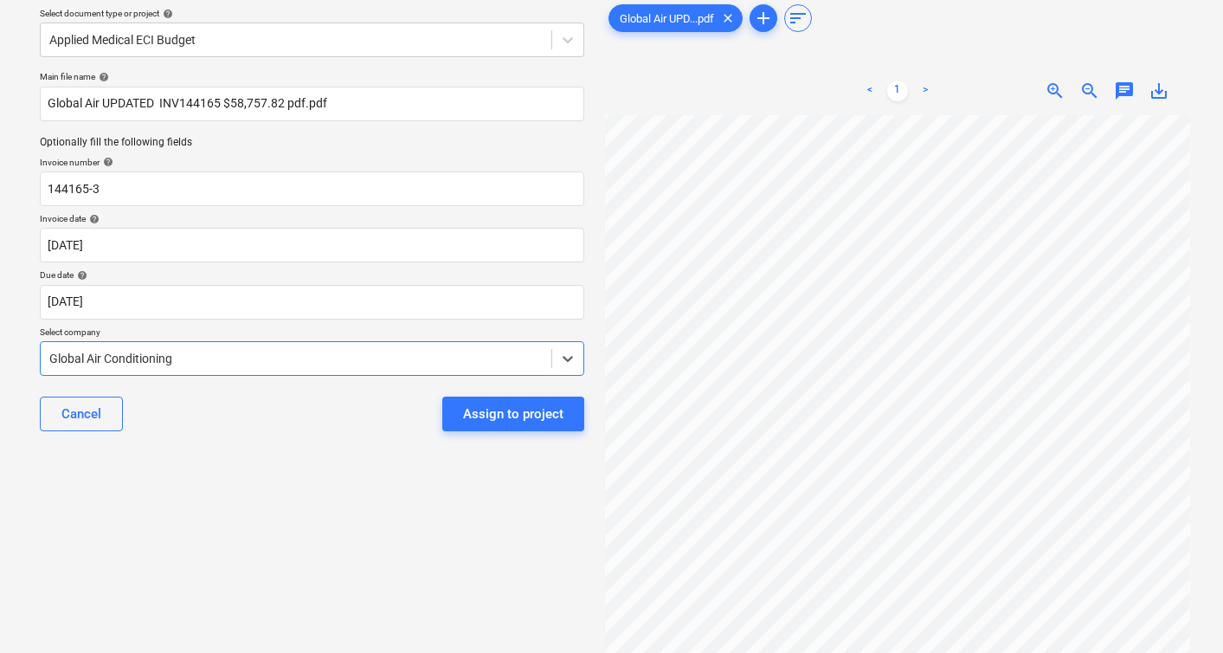
scroll to position [320, 68]
click at [497, 412] on div "Assign to project" at bounding box center [513, 414] width 100 height 23
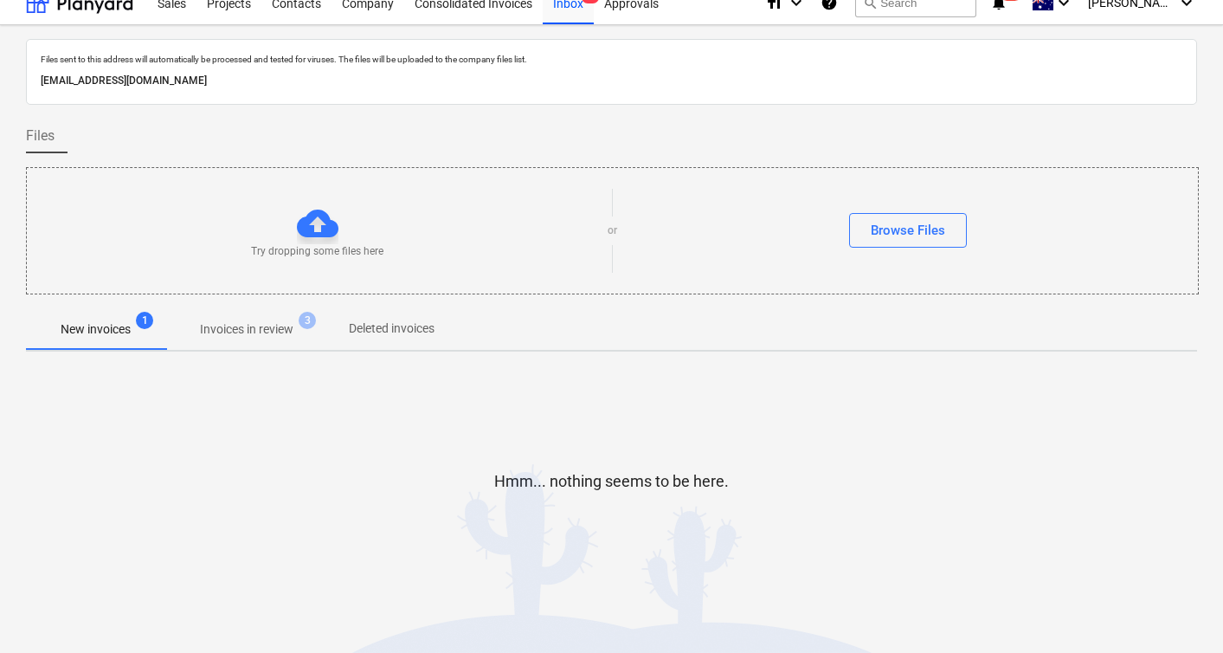
scroll to position [19, 0]
click at [242, 334] on p "Invoices in review" at bounding box center [219, 329] width 94 height 18
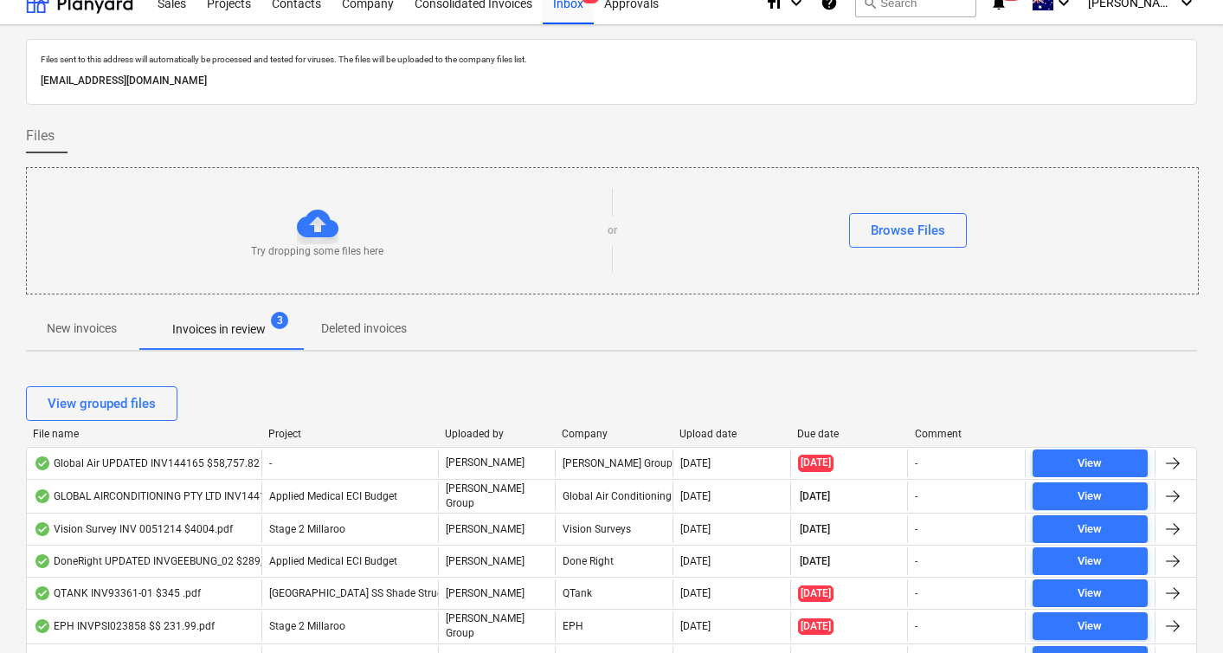
click at [175, 472] on div "Global Air UPDATED INV144165 $58,757.82 pdf.pdf" at bounding box center [144, 463] width 235 height 28
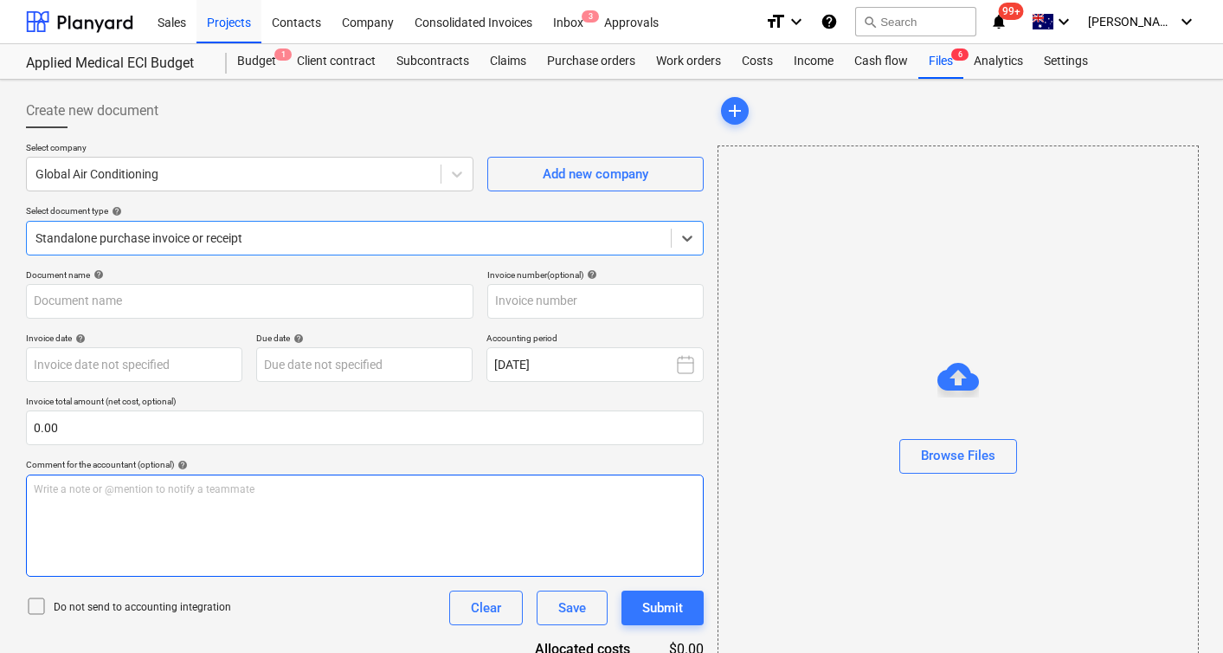
type input "144165-3"
type input "[DATE]"
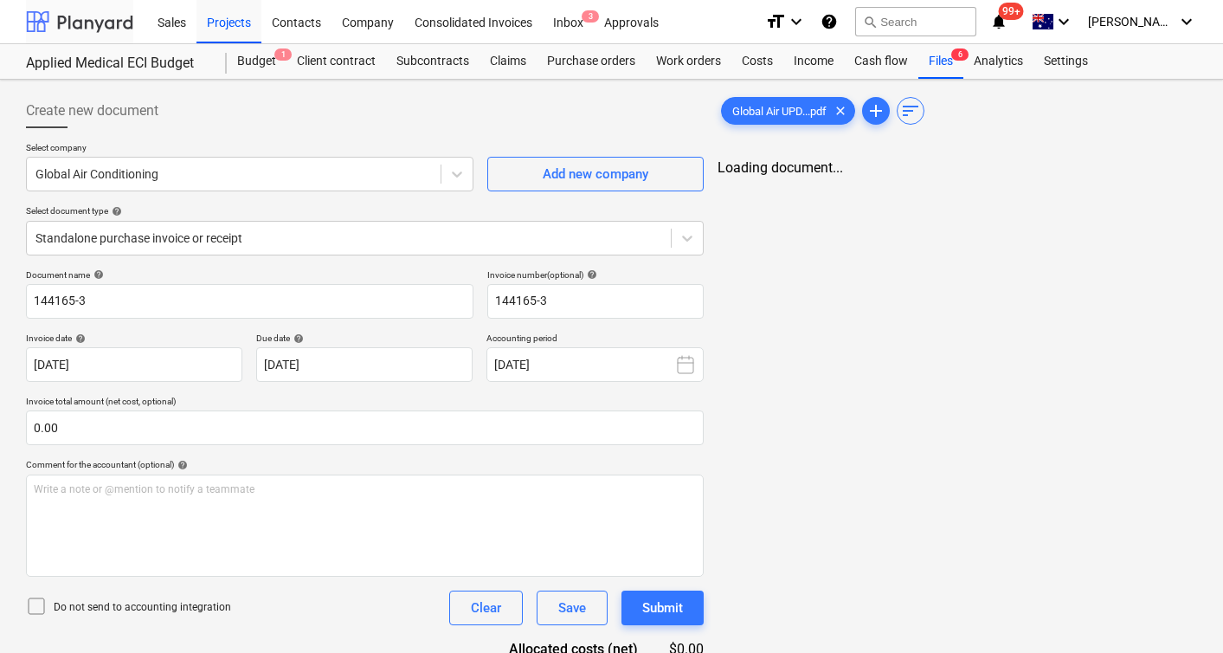
click at [66, 24] on div at bounding box center [79, 21] width 107 height 43
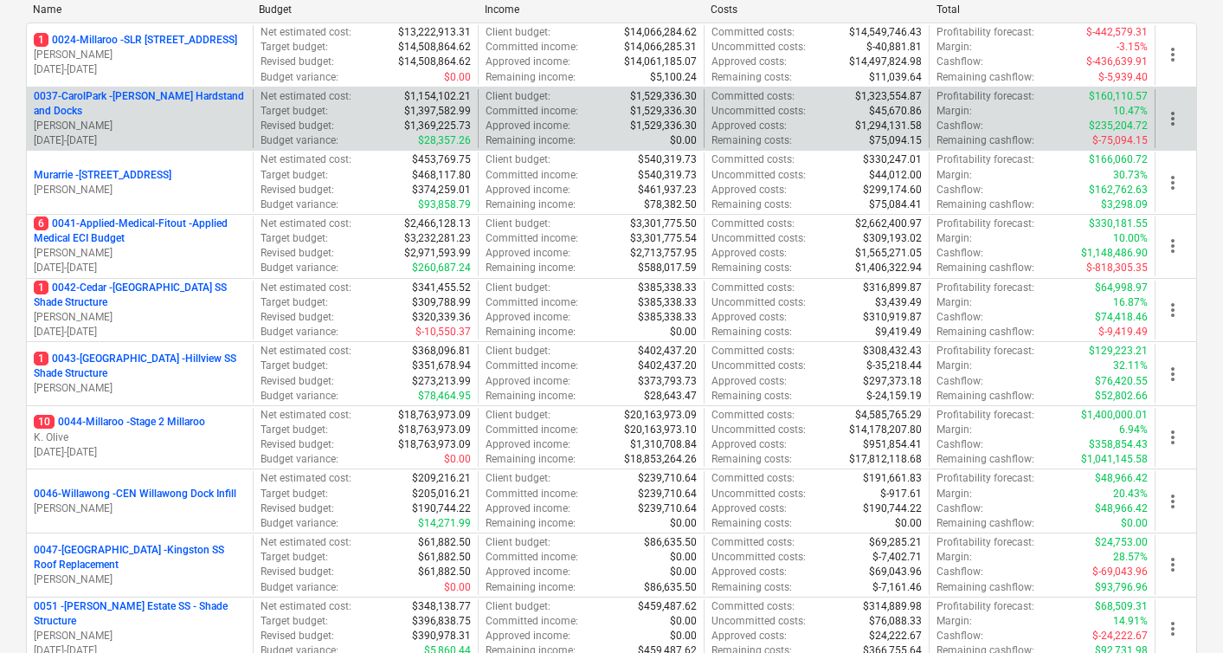
scroll to position [260, 0]
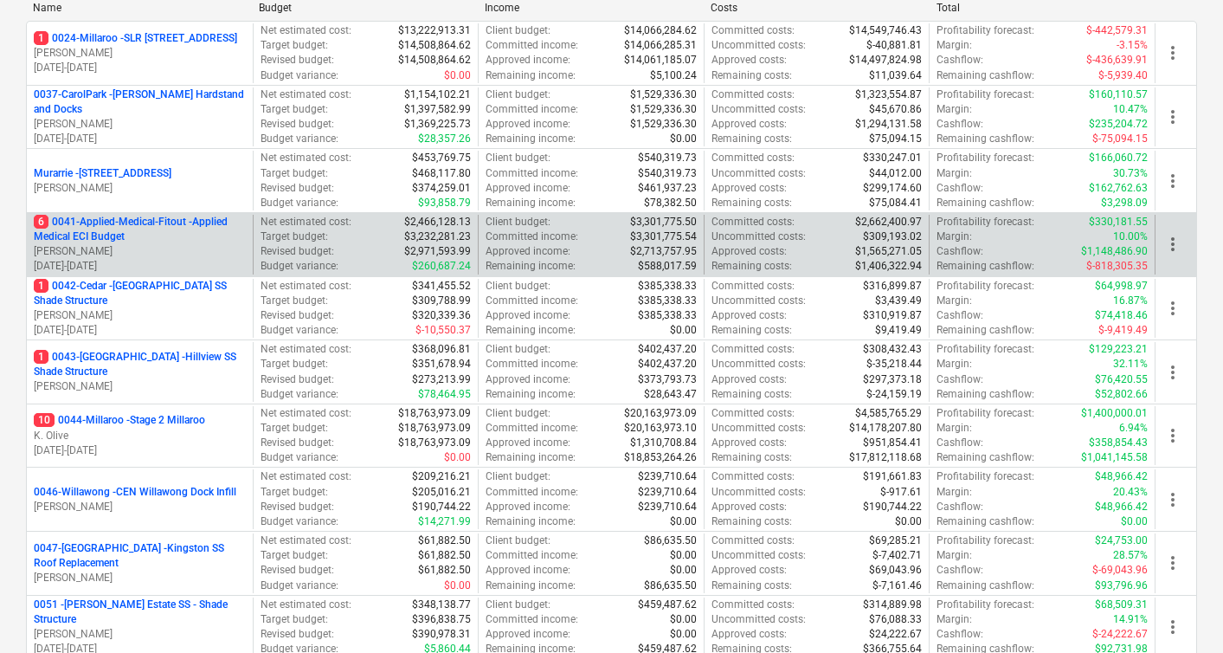
click at [140, 227] on p "6 0041-Applied-Medical-Fitout - Applied Medical ECI Budget" at bounding box center [140, 229] width 212 height 29
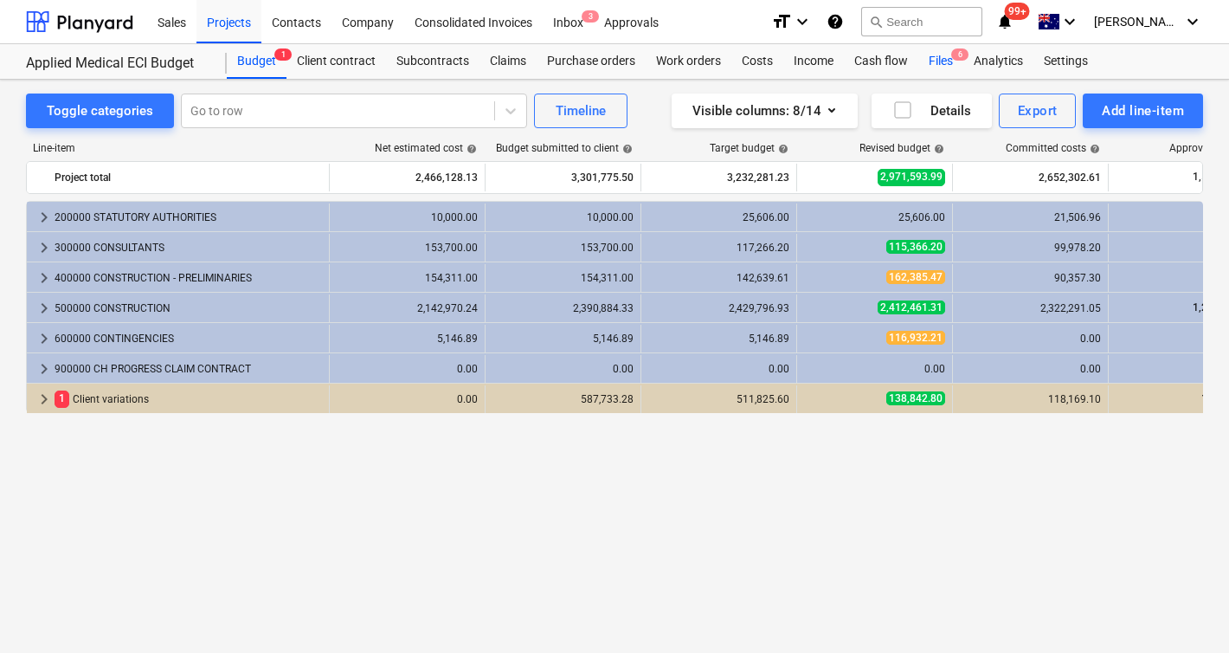
click at [942, 59] on div "Files 6" at bounding box center [941, 61] width 45 height 35
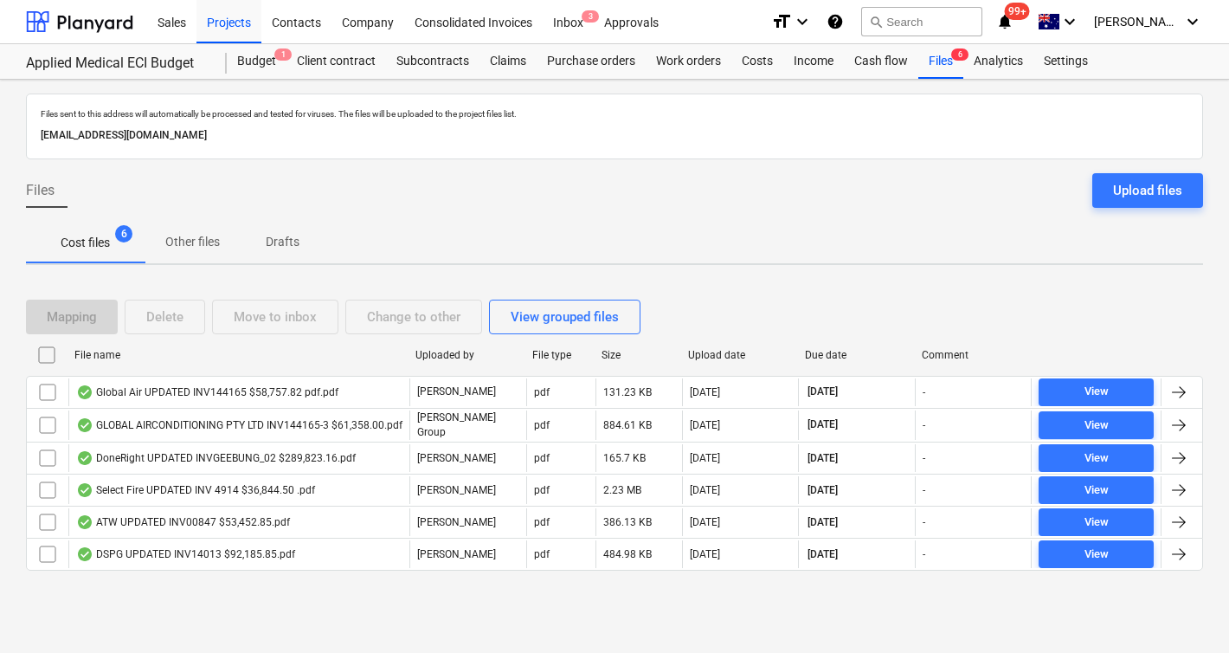
drag, startPoint x: 334, startPoint y: 362, endPoint x: 431, endPoint y: 361, distance: 97.0
click at [424, 361] on div at bounding box center [408, 355] width 31 height 28
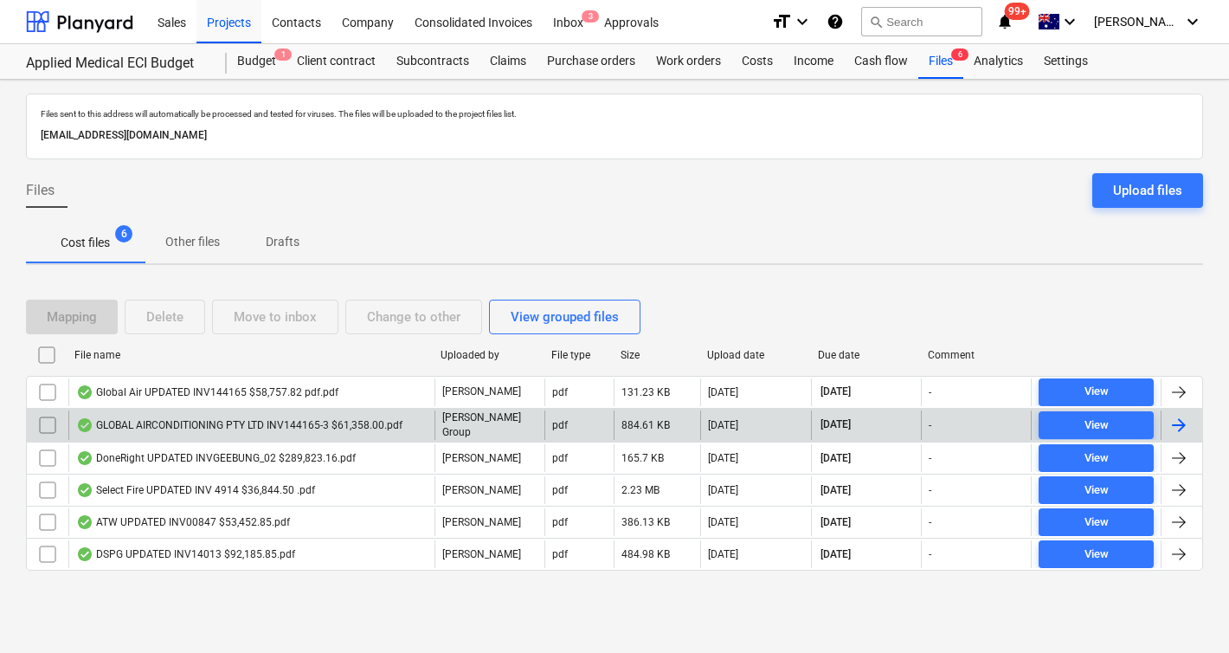
click at [48, 422] on input "checkbox" at bounding box center [48, 425] width 28 height 28
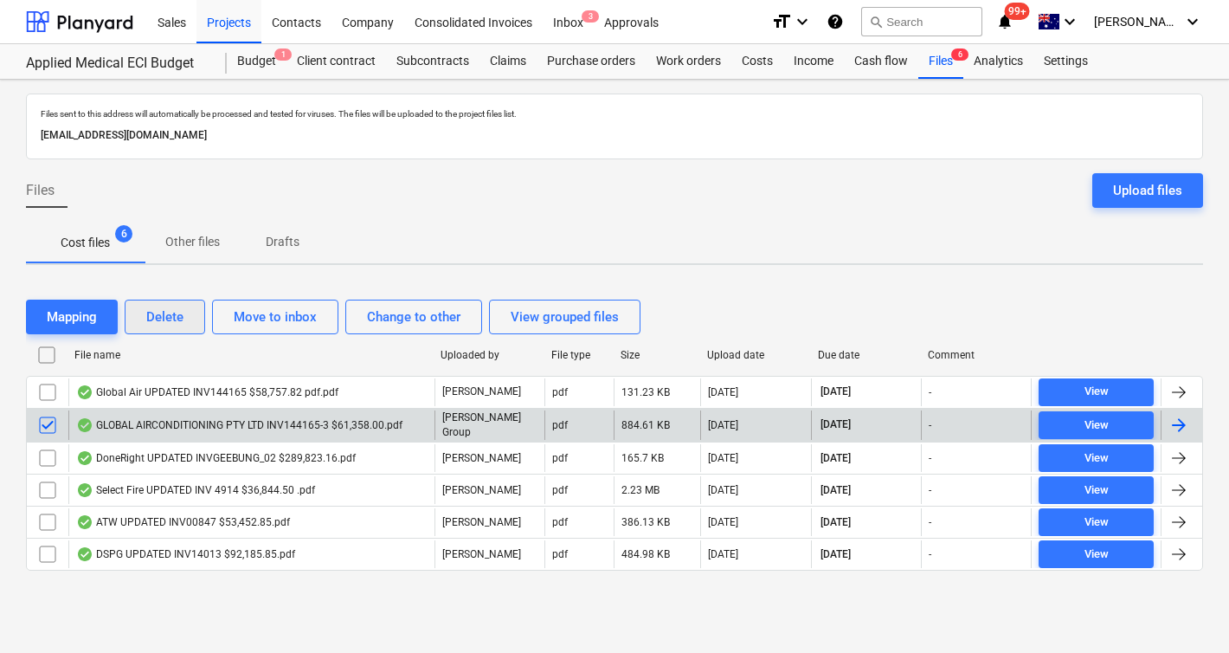
click at [175, 316] on div "Delete" at bounding box center [164, 317] width 37 height 23
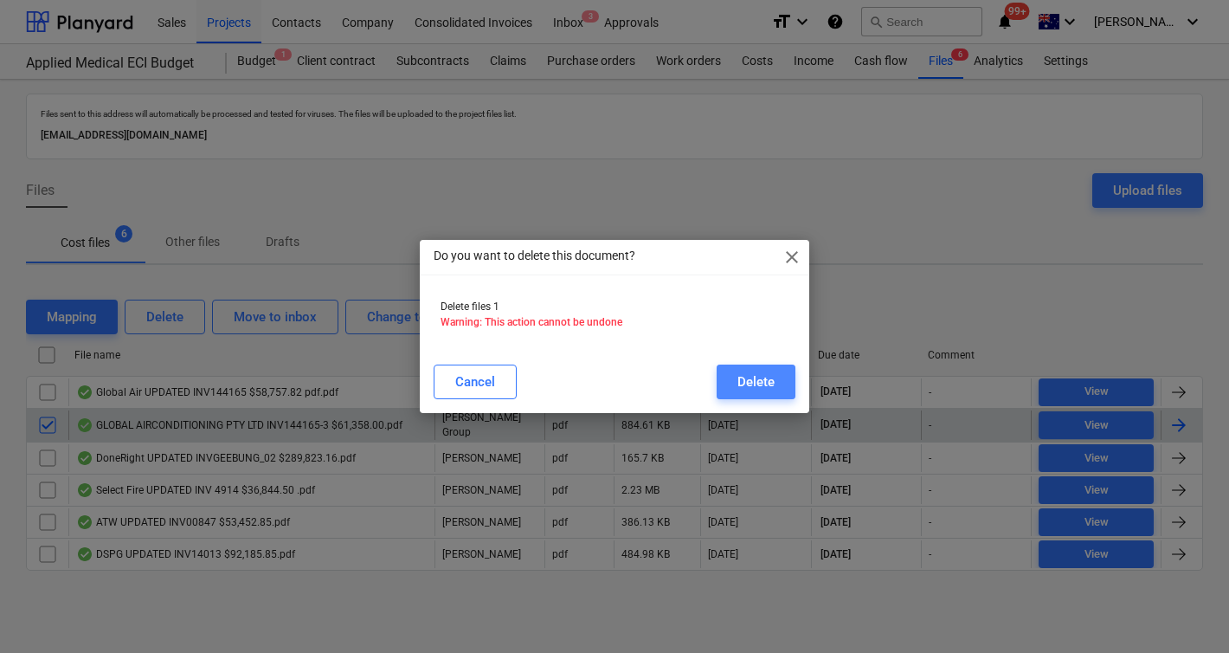
click at [784, 380] on button "Delete" at bounding box center [756, 381] width 79 height 35
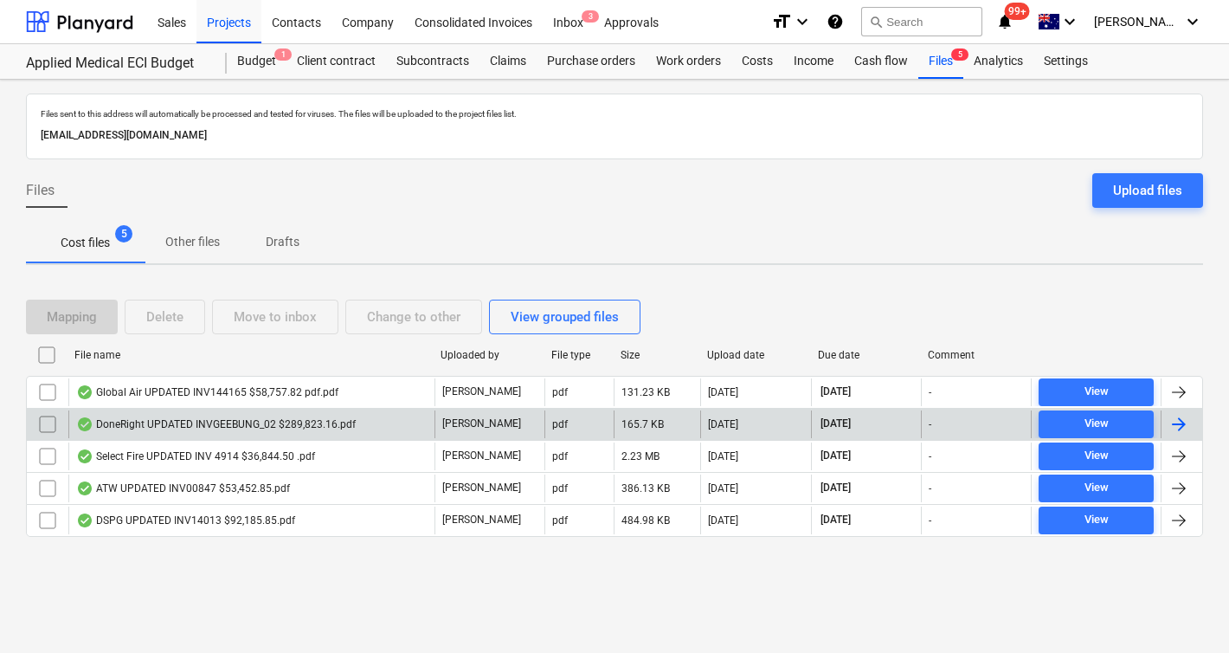
click at [459, 235] on div "Cost files 5 Other files Drafts" at bounding box center [614, 243] width 1177 height 42
click at [87, 28] on div at bounding box center [79, 21] width 107 height 43
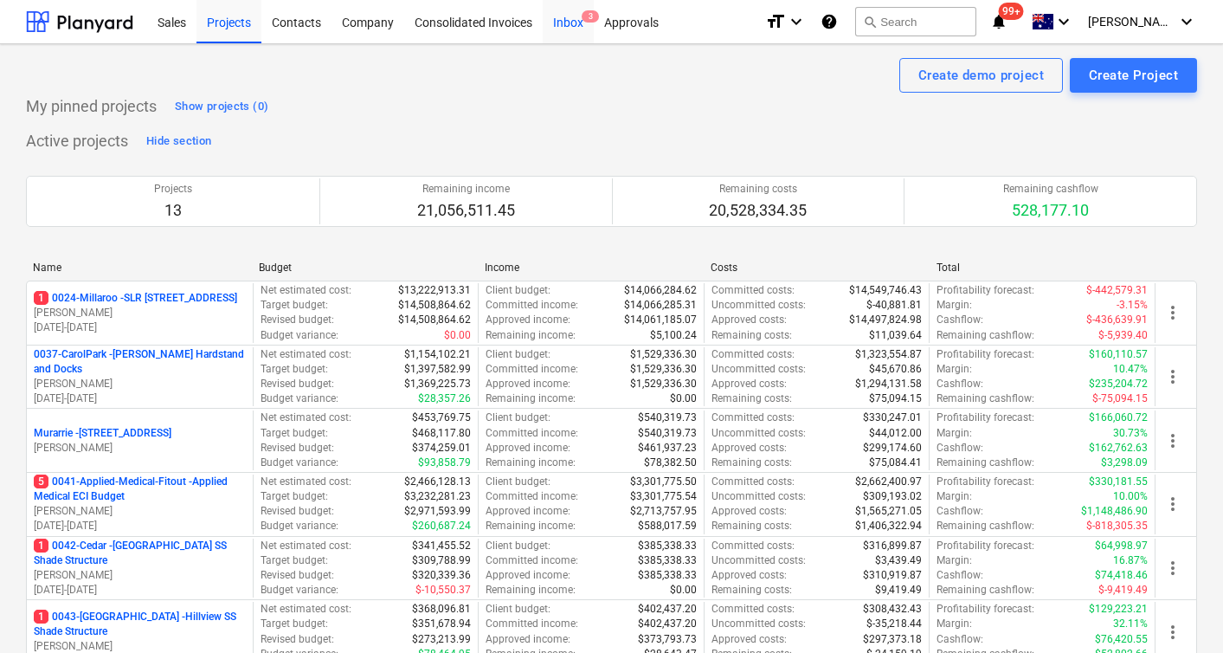
click at [560, 23] on div "Inbox 3" at bounding box center [568, 21] width 51 height 44
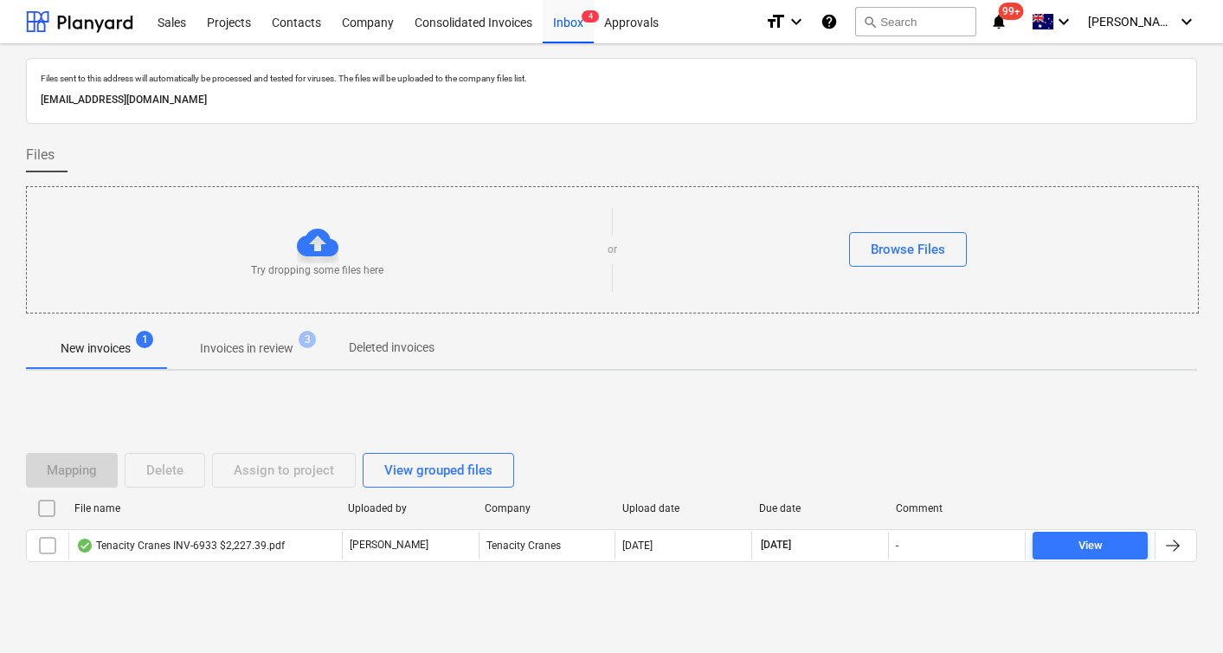
scroll to position [19, 0]
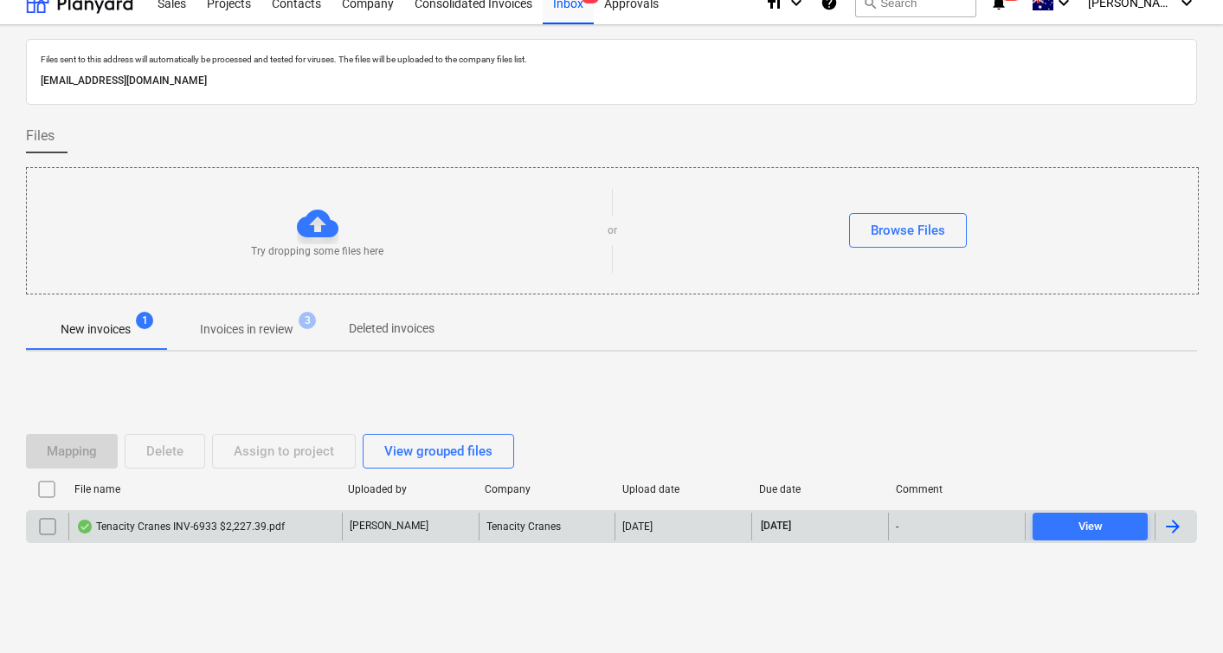
click at [201, 528] on div "Tenacity Cranes INV-6933 $2,227.39.pdf" at bounding box center [180, 526] width 209 height 14
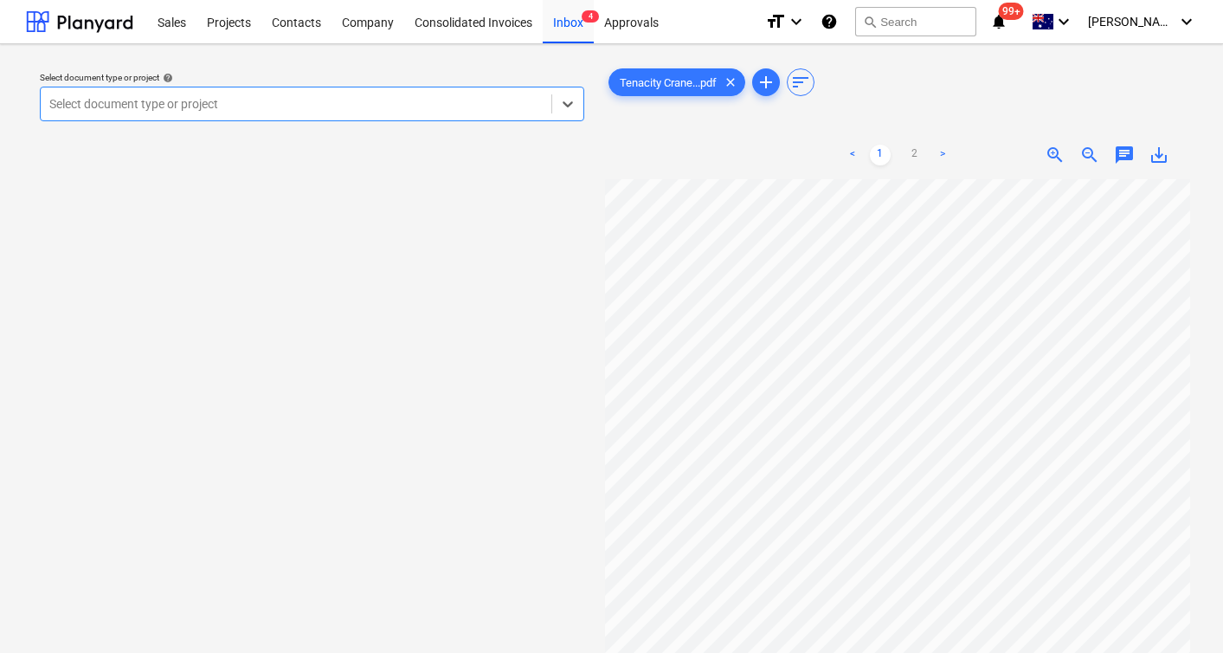
click at [343, 108] on div at bounding box center [295, 103] width 493 height 17
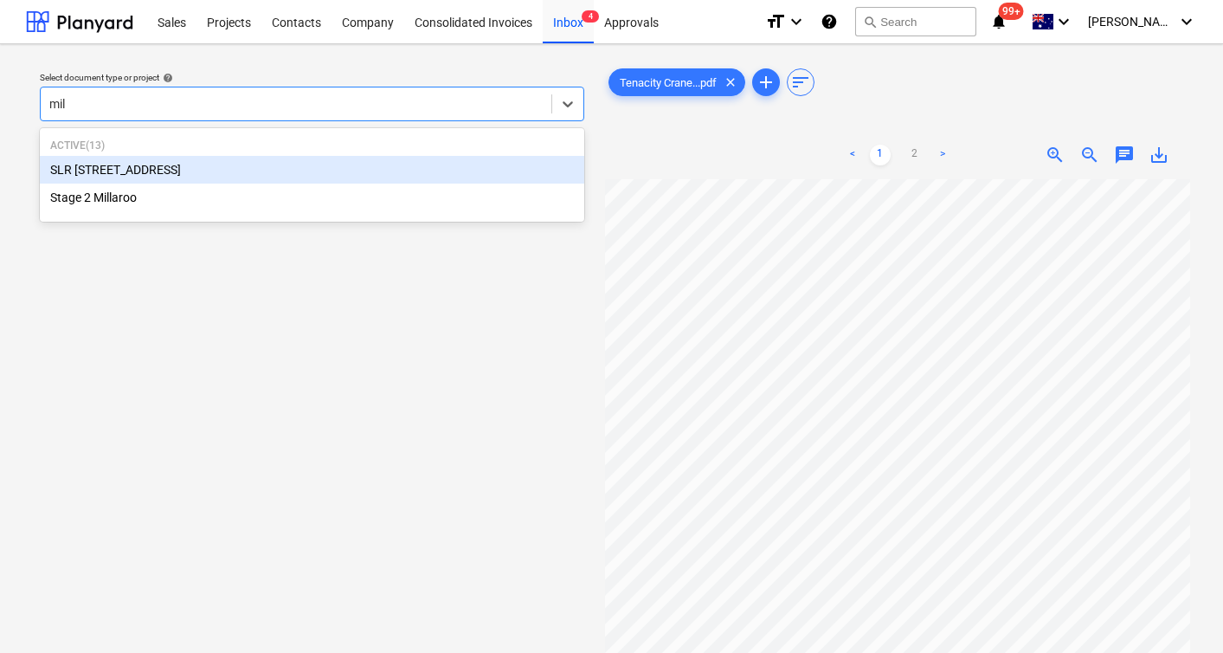
type input "mill"
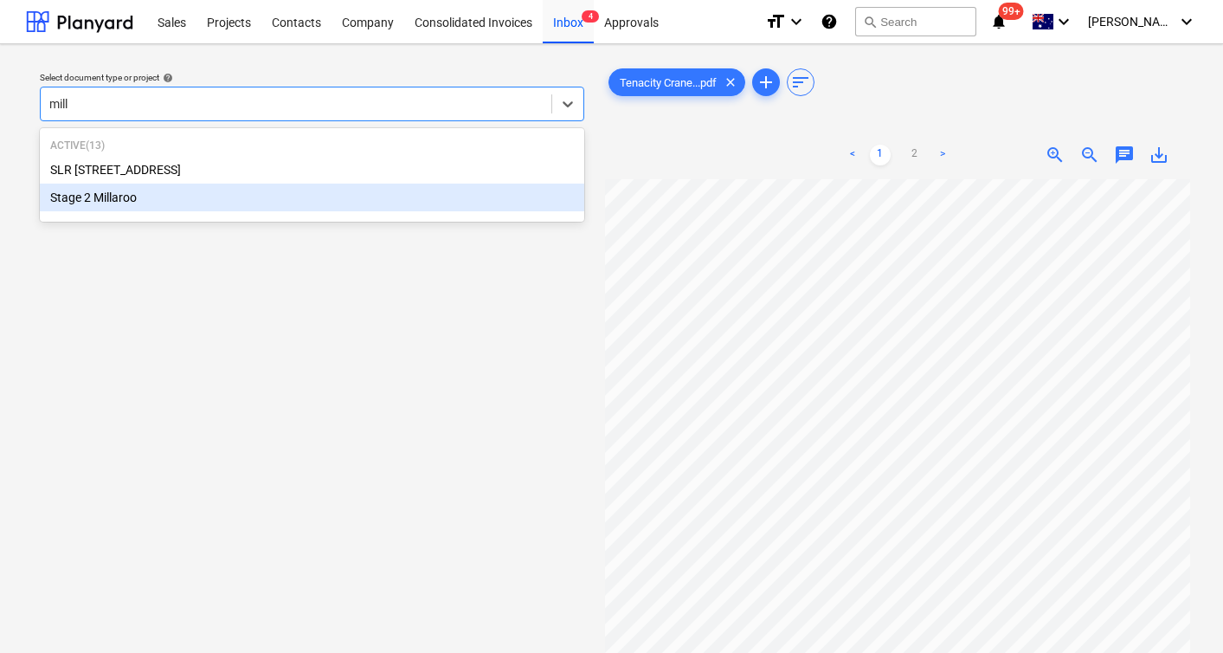
click at [127, 197] on div "Stage 2 Millaroo" at bounding box center [312, 198] width 545 height 28
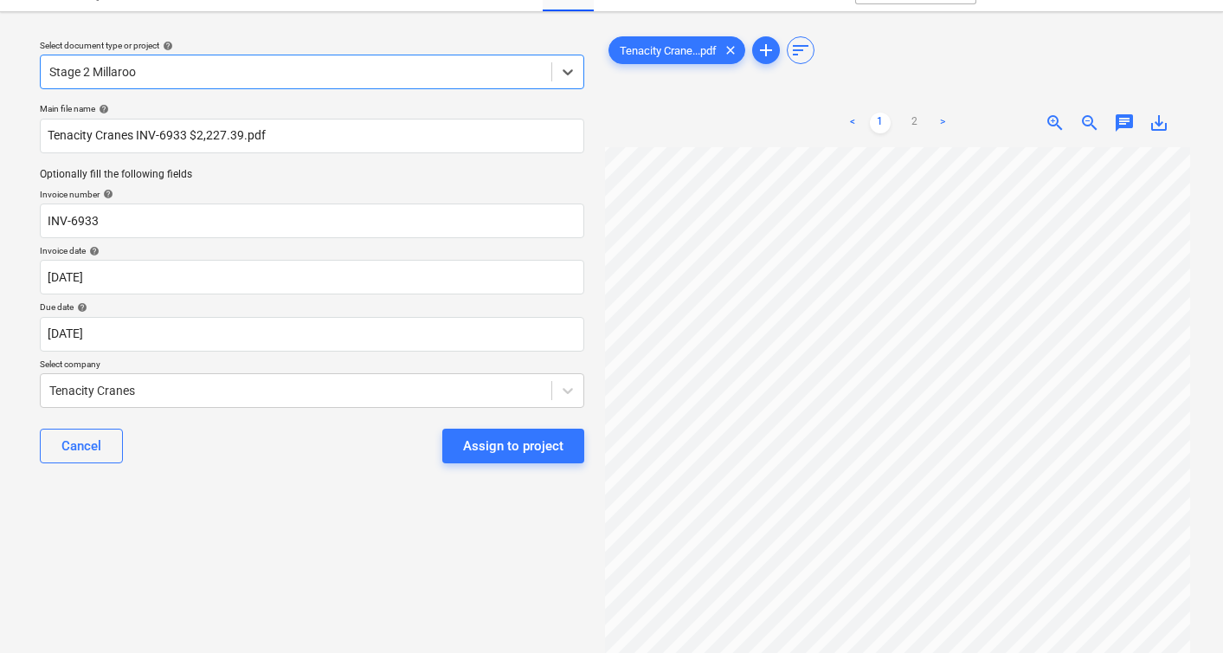
scroll to position [21, 0]
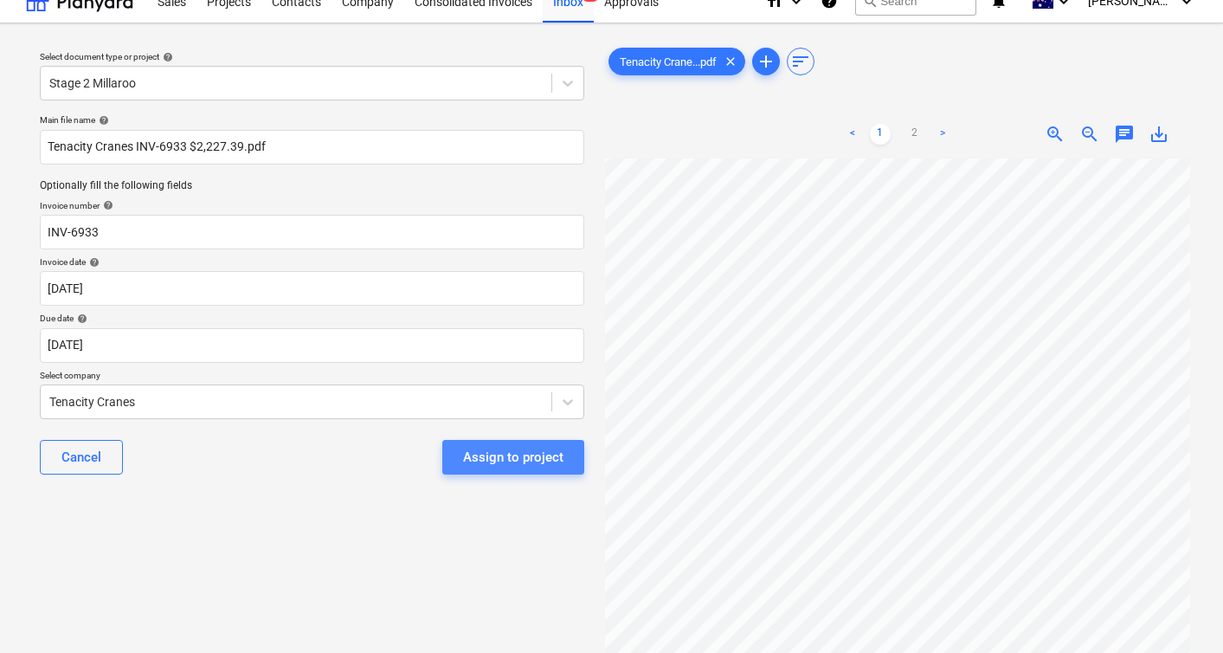
click at [521, 457] on div "Assign to project" at bounding box center [513, 457] width 100 height 23
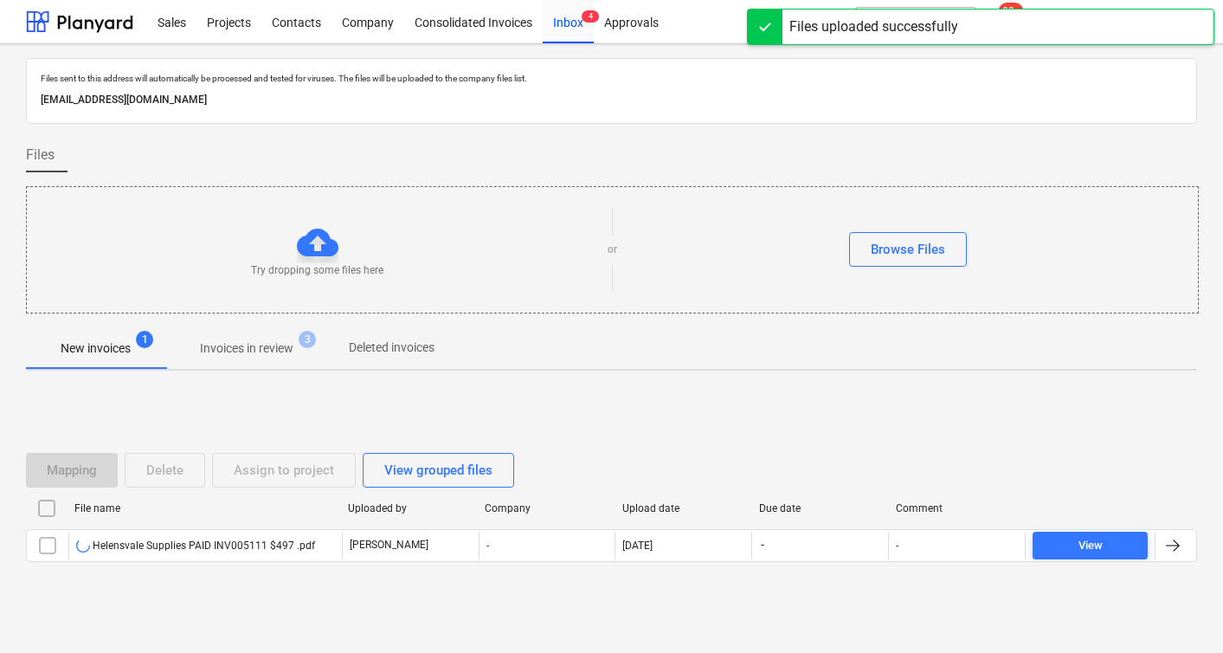
scroll to position [19, 0]
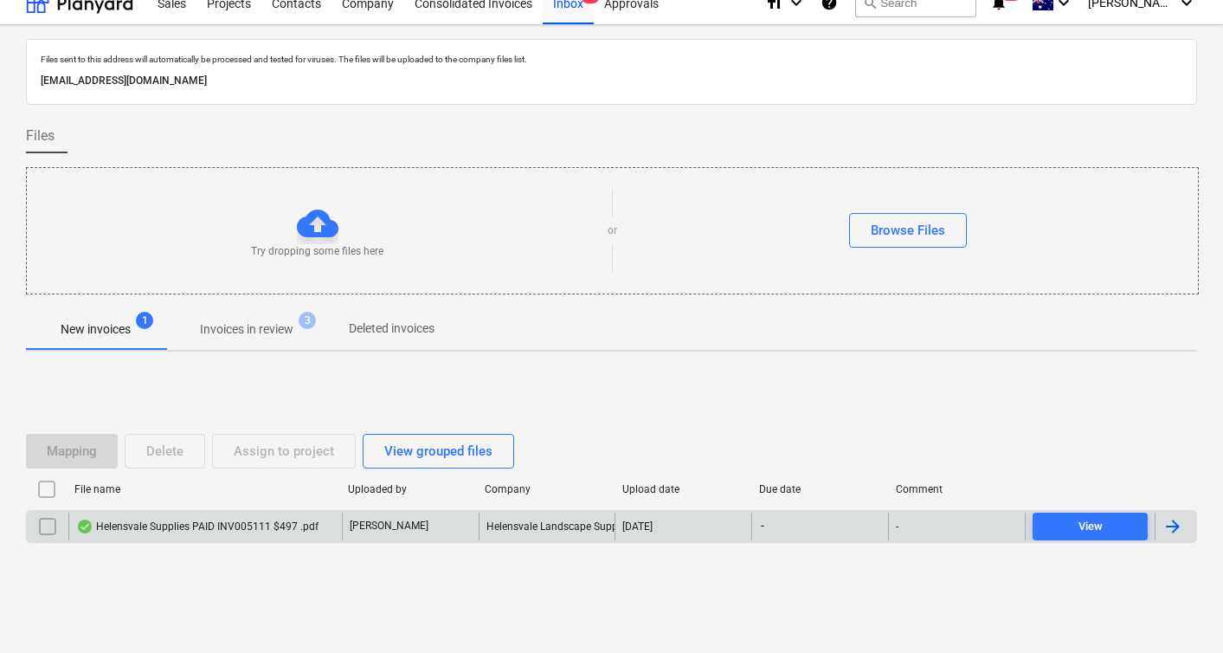
click at [232, 526] on div "Helensvale Supplies PAID INV005111 $497 .pdf" at bounding box center [197, 526] width 242 height 14
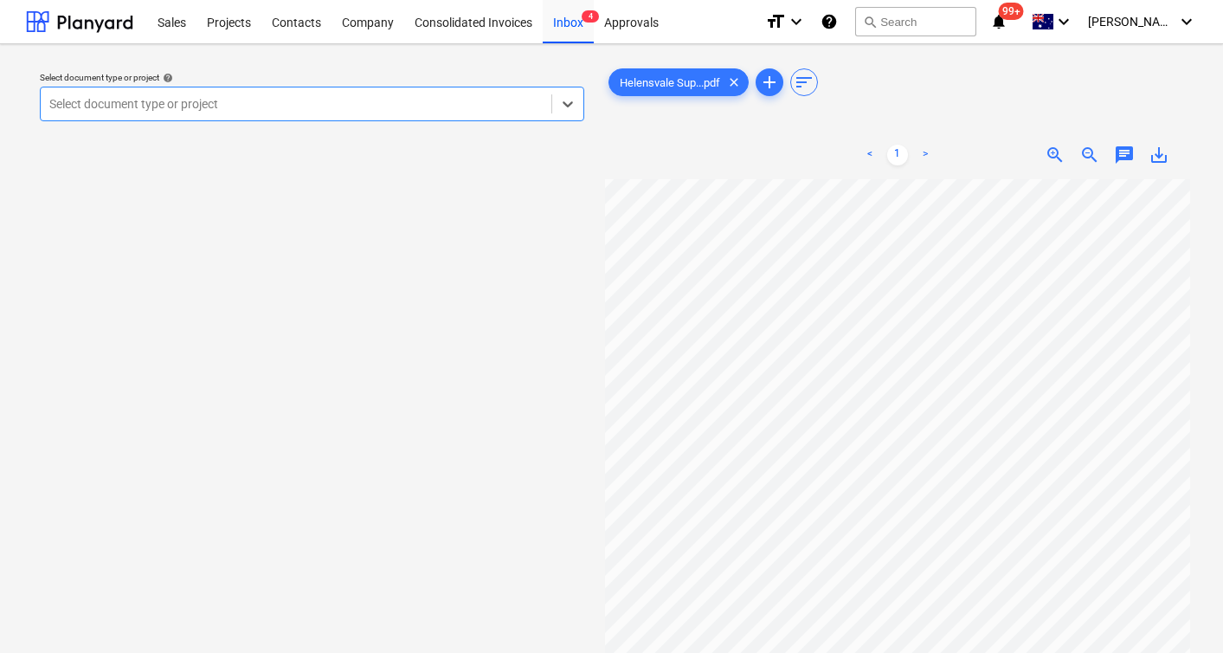
scroll to position [120, 43]
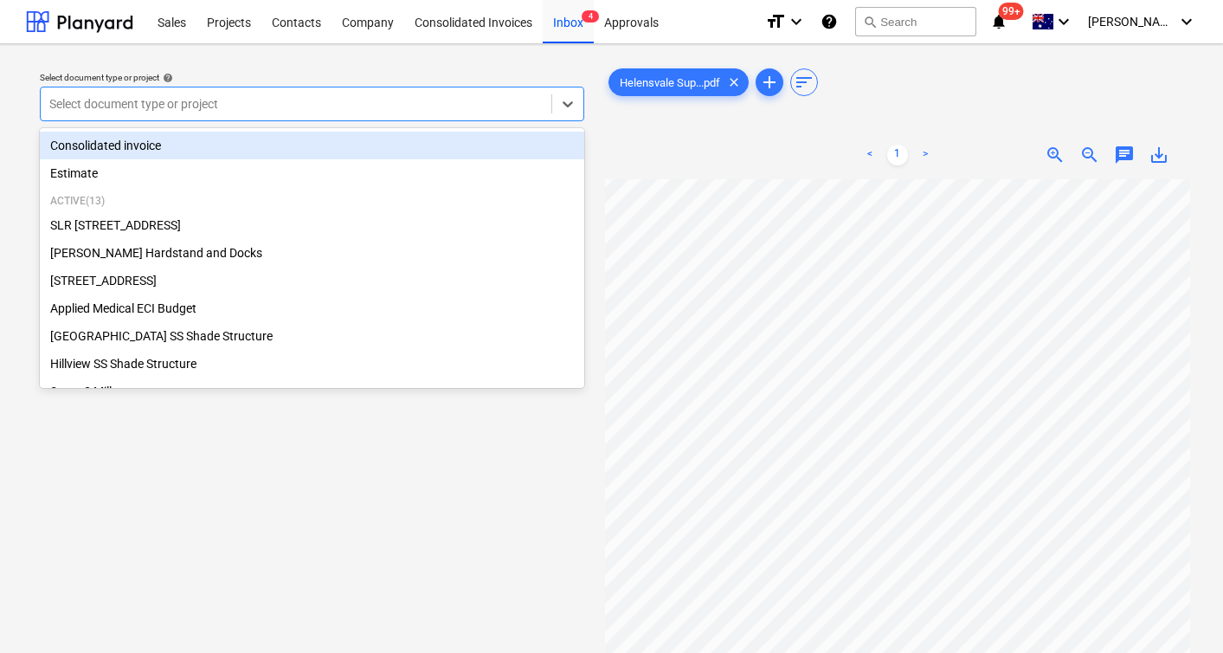
click at [271, 112] on div at bounding box center [295, 103] width 493 height 17
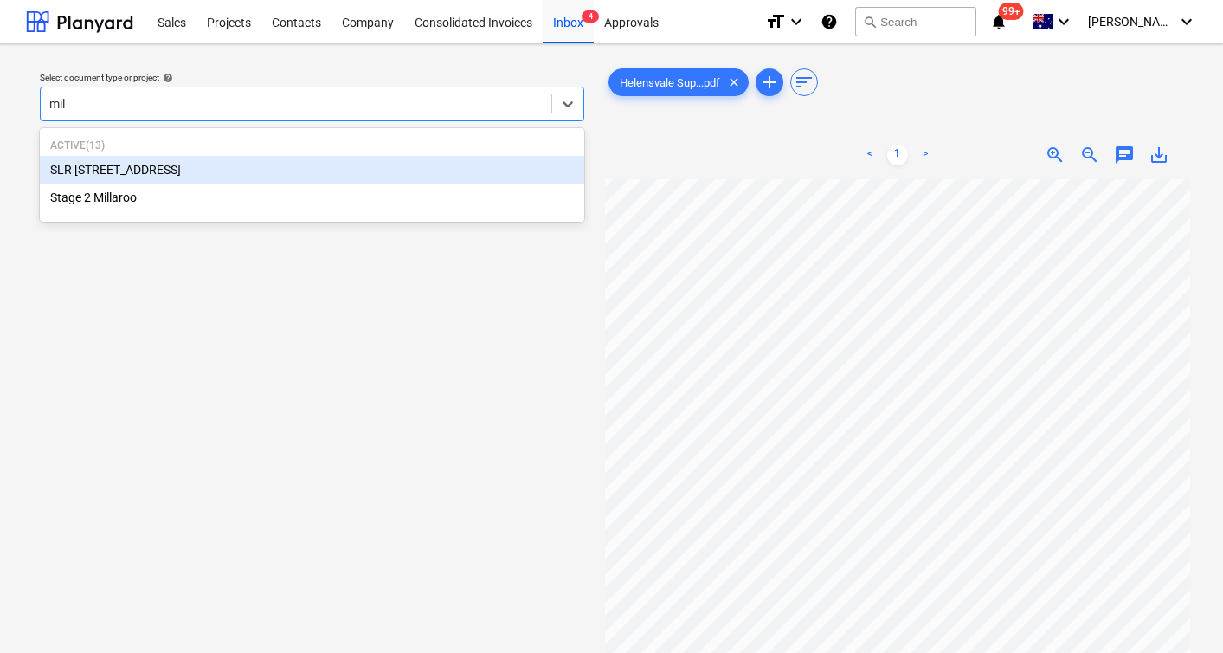
type input "mill"
click at [126, 174] on div "SLR [STREET_ADDRESS]" at bounding box center [312, 170] width 545 height 28
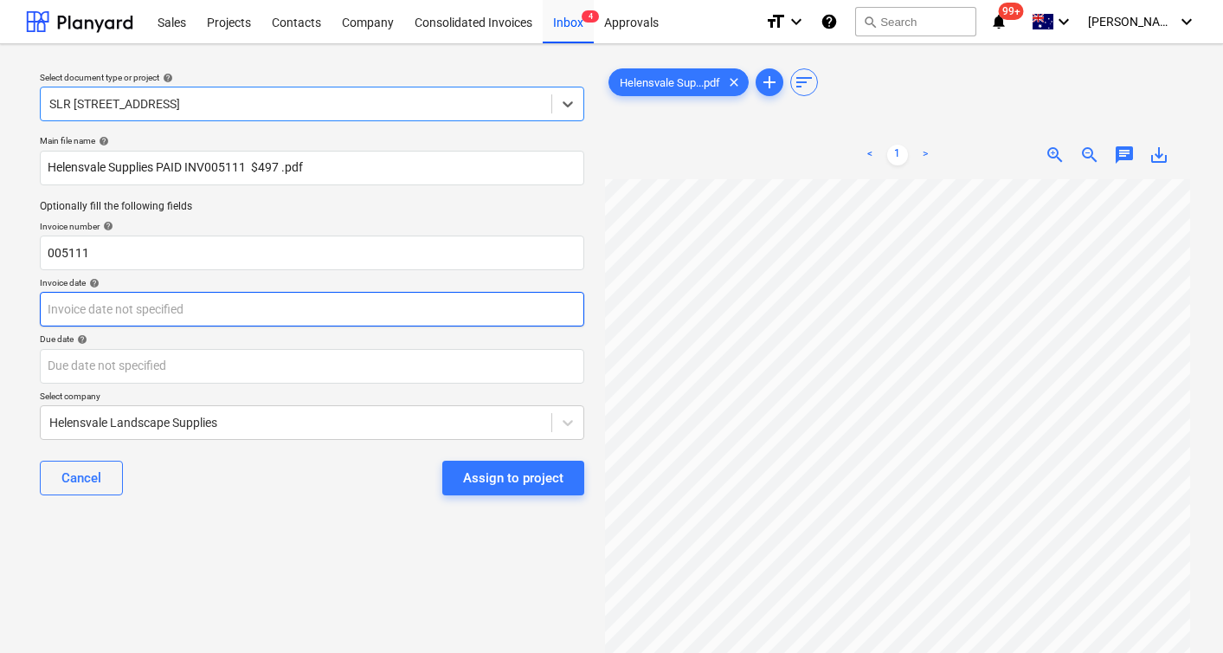
scroll to position [0, 43]
click at [148, 311] on body "Sales Projects Contacts Company Consolidated Invoices Inbox 4 Approvals format_…" at bounding box center [611, 326] width 1223 height 653
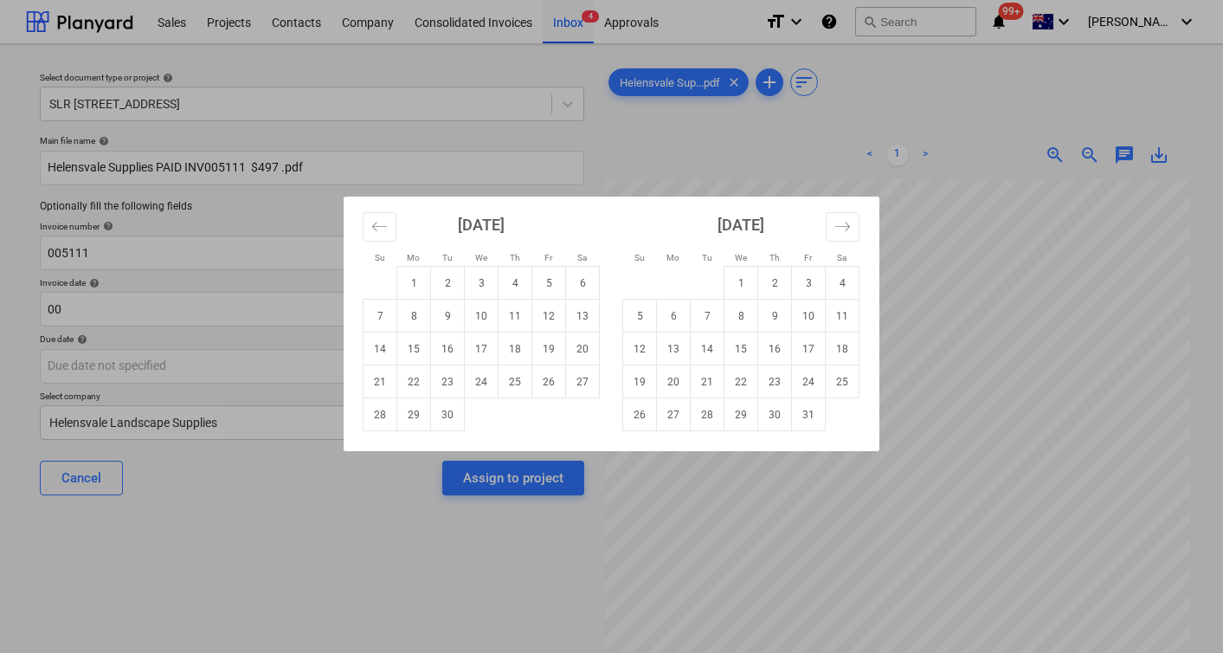
click at [100, 306] on div "Su Mo Tu We Th Fr Sa Su Mo Tu We Th Fr Sa August 2025 1 2 3 4 5 6 7 8 9 10 11 1…" at bounding box center [611, 326] width 1223 height 653
drag, startPoint x: 81, startPoint y: 316, endPoint x: -61, endPoint y: 316, distance: 142.9
click at [0, 316] on html "Sales Projects Contacts Company Consolidated Invoices Inbox 4 Approvals format_…" at bounding box center [611, 326] width 1223 height 653
click at [447, 313] on td "9" at bounding box center [448, 316] width 34 height 33
type input "09 Sep 2025"
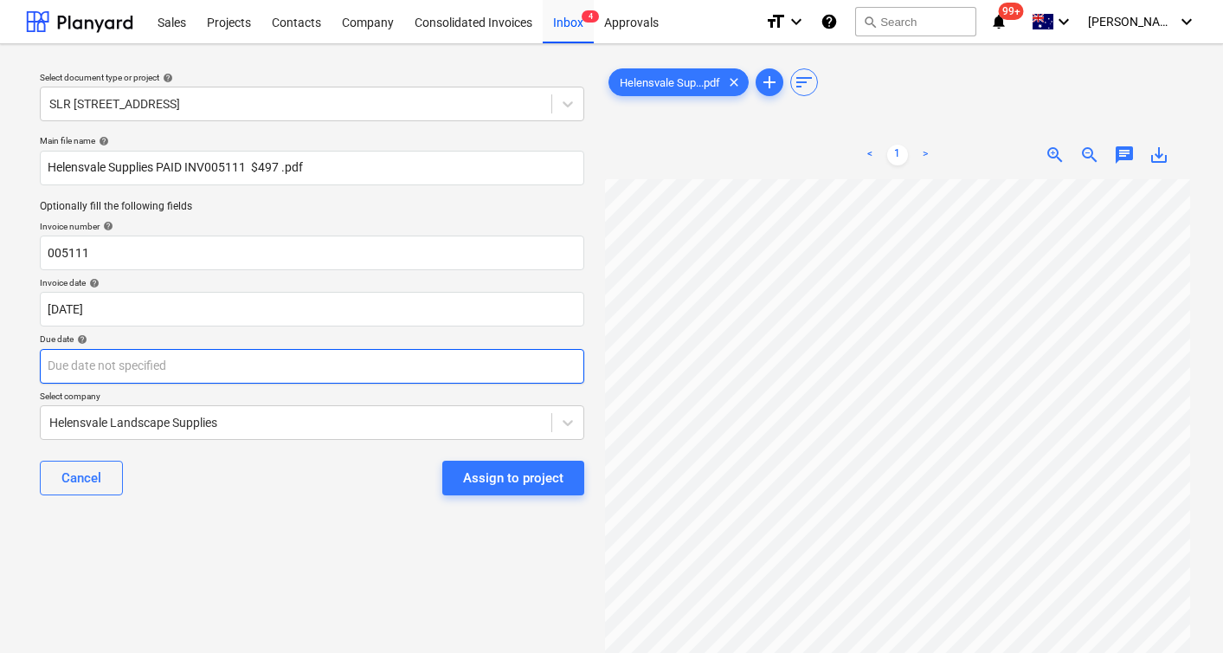
click at [228, 371] on body "Sales Projects Contacts Company Consolidated Invoices Inbox 4 Approvals format_…" at bounding box center [611, 326] width 1223 height 653
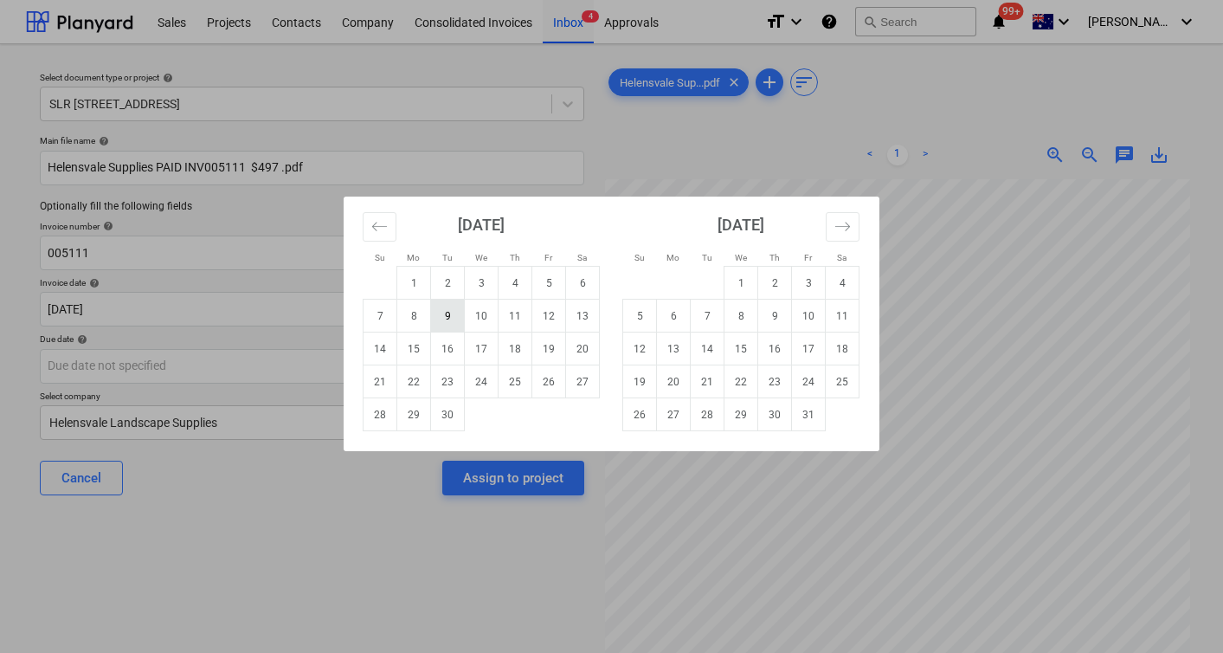
click at [451, 312] on td "9" at bounding box center [448, 316] width 34 height 33
type input "09 Sep 2025"
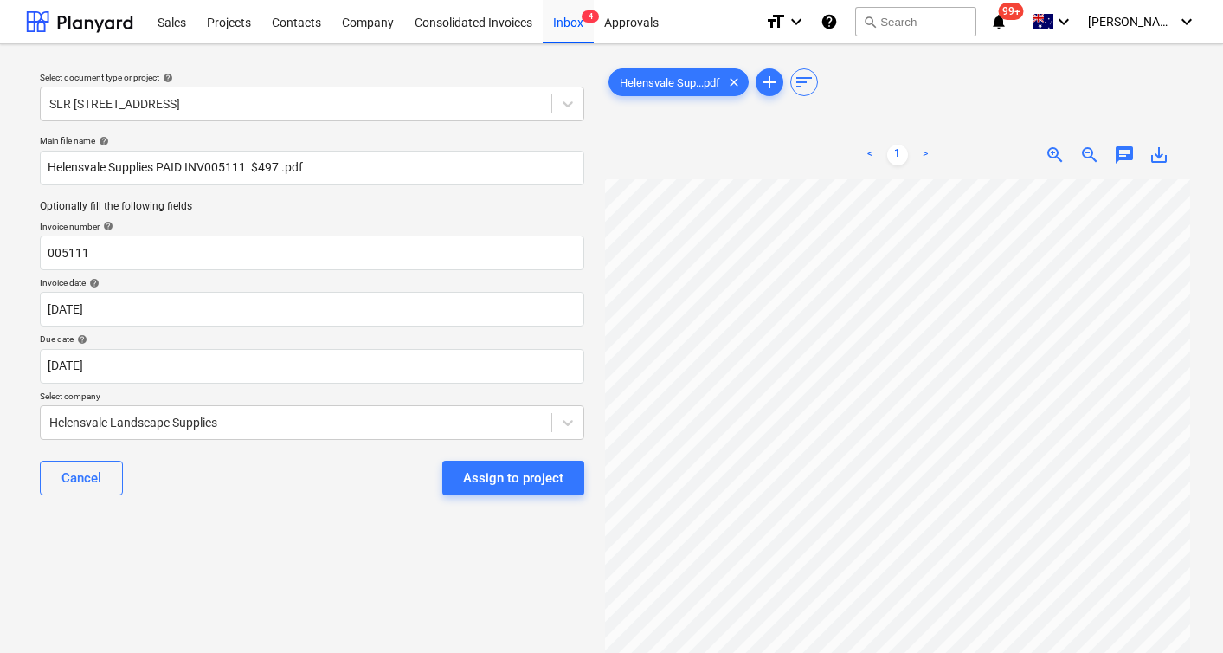
click at [1136, 145] on div "chat" at bounding box center [1124, 155] width 35 height 21
click at [1115, 152] on span "chat" at bounding box center [1124, 155] width 21 height 21
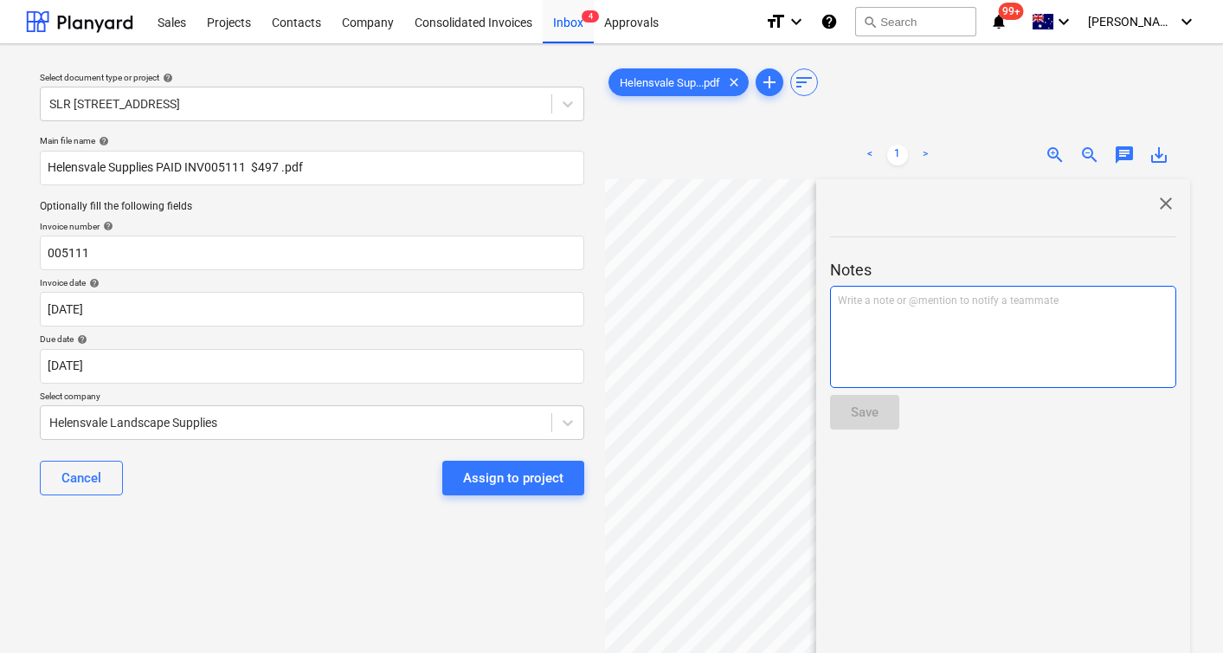
click at [852, 315] on div "Write a note or @mention to notify a teammate ﻿" at bounding box center [1003, 337] width 346 height 102
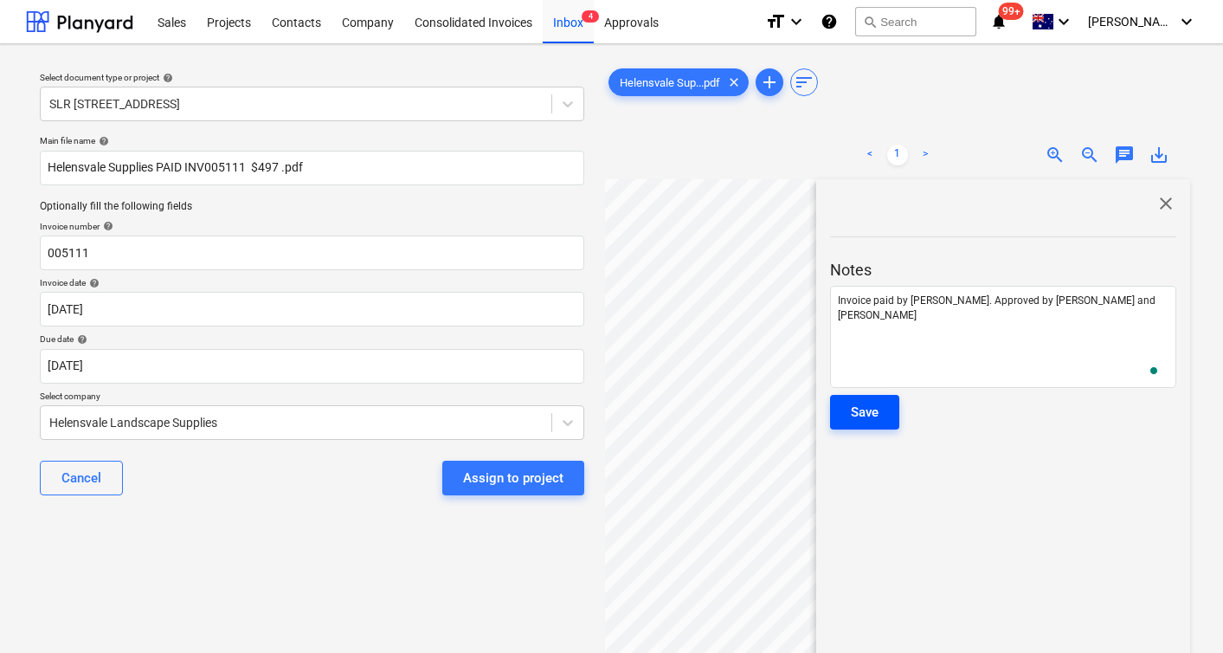
click at [881, 403] on button "Save" at bounding box center [864, 412] width 69 height 35
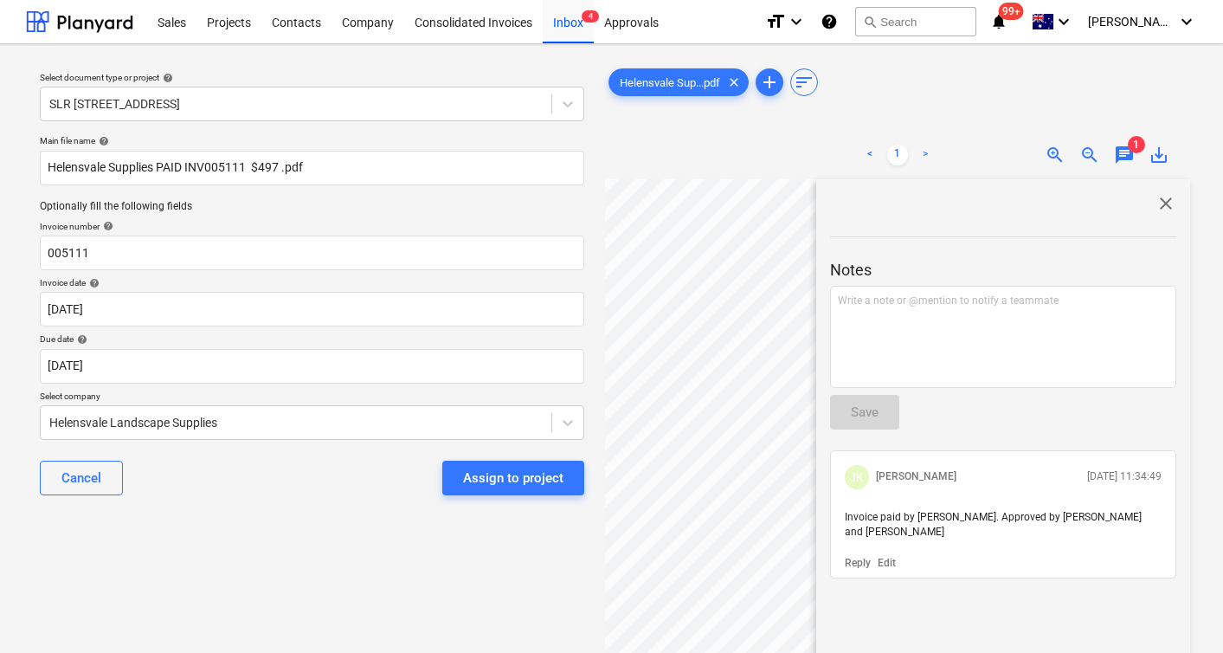
click at [261, 603] on div "Select document type or project help SLR 2 Millaroo Drive Main file name help H…" at bounding box center [312, 424] width 572 height 732
click at [504, 474] on div "Assign to project" at bounding box center [513, 478] width 100 height 23
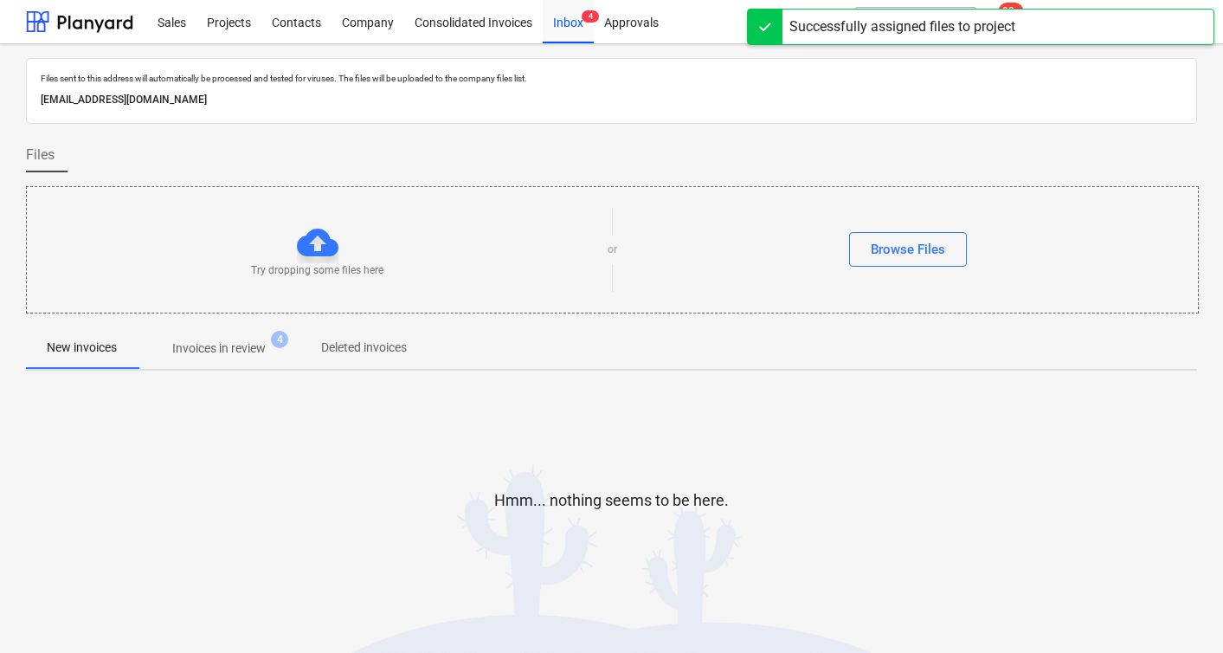
click at [371, 453] on div "Hmm... nothing seems to be here." at bounding box center [611, 514] width 1171 height 132
click at [241, 348] on p "Invoices in review" at bounding box center [219, 348] width 94 height 18
